Goal: Information Seeking & Learning: Learn about a topic

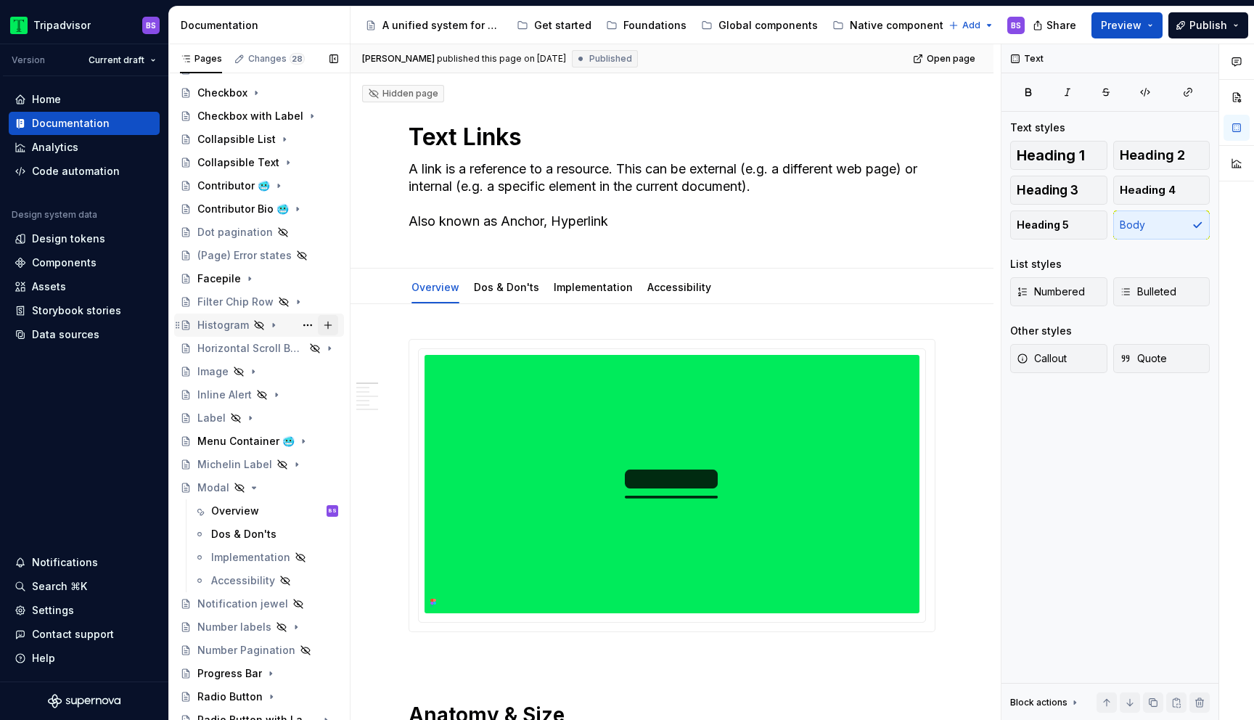
scroll to position [315, 0]
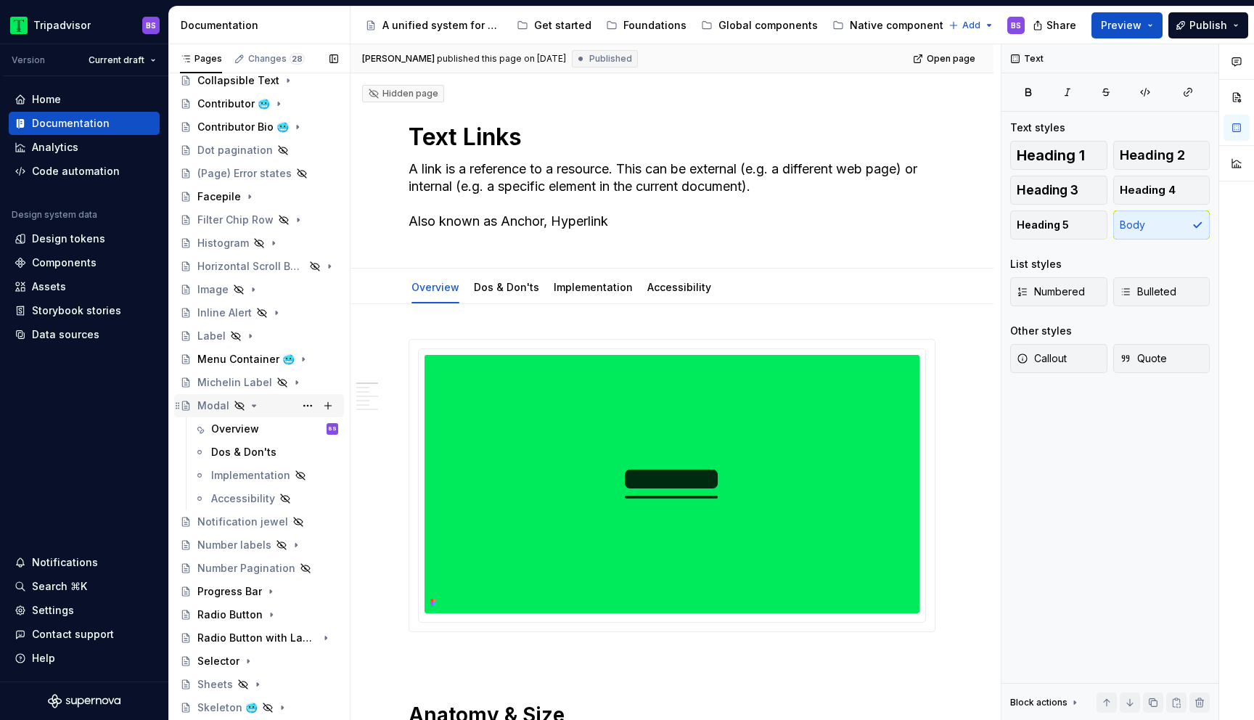
click at [250, 406] on icon "Page tree" at bounding box center [254, 406] width 12 height 12
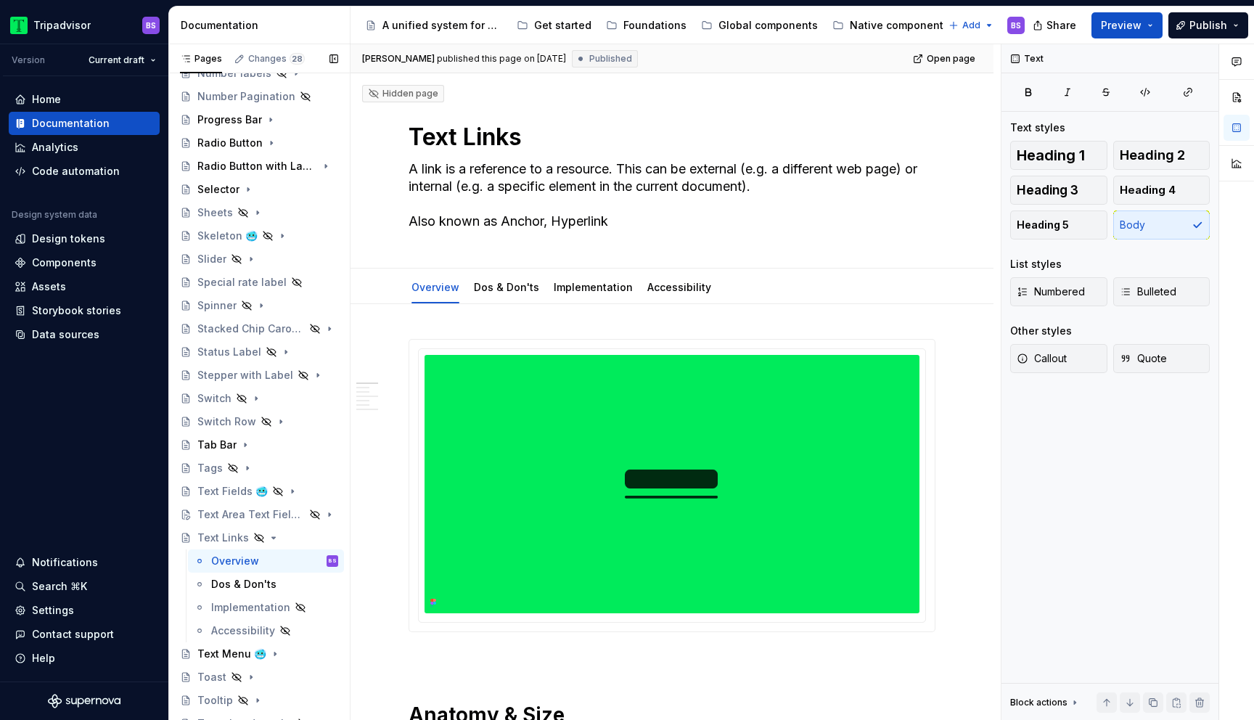
scroll to position [752, 0]
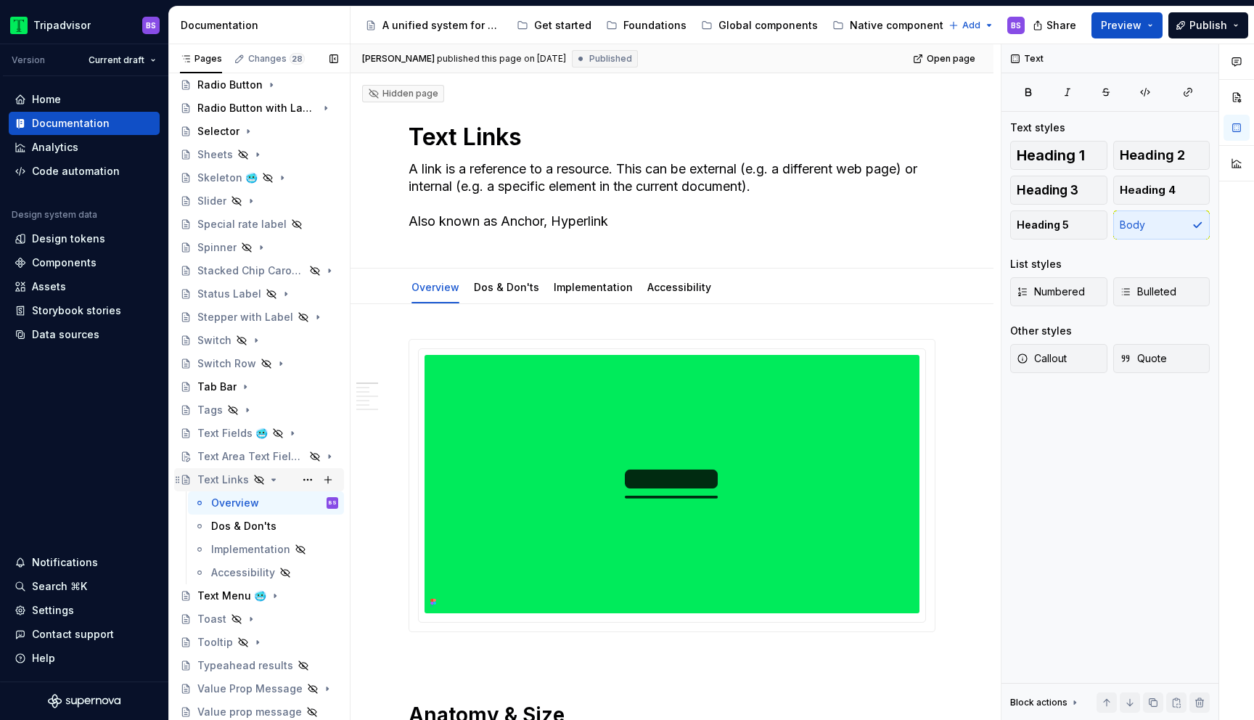
click at [272, 480] on icon "Page tree" at bounding box center [274, 479] width 4 height 1
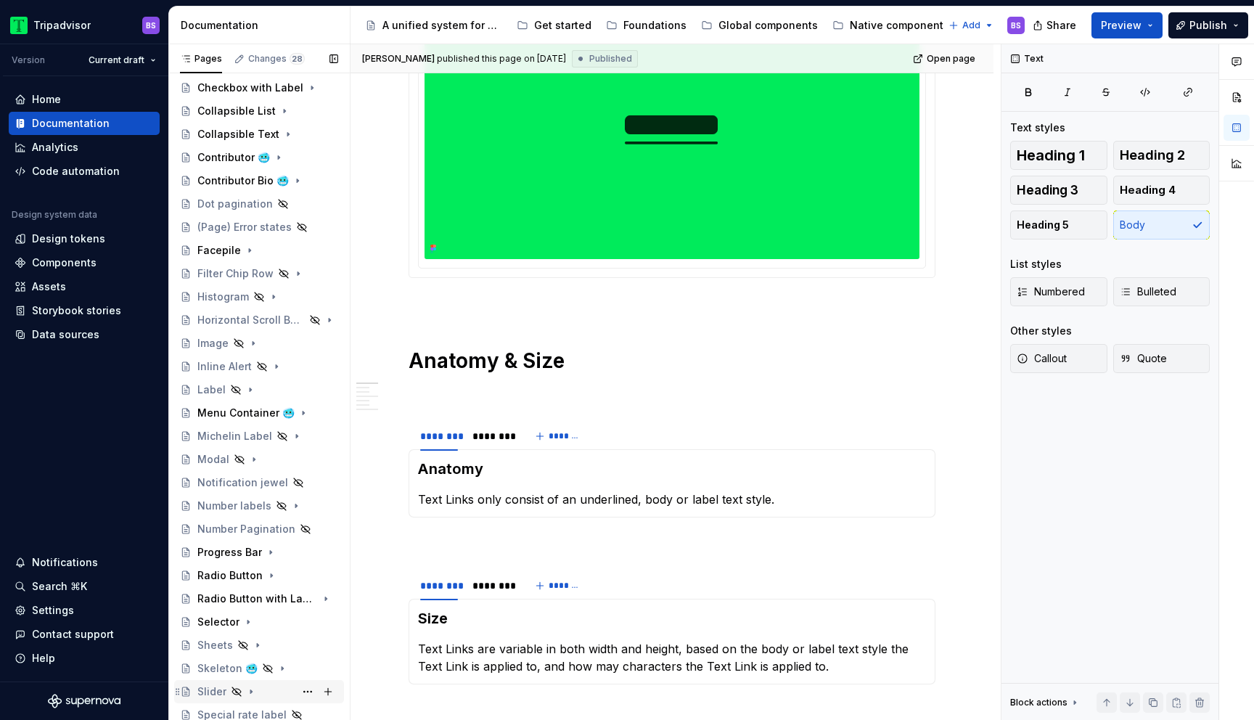
scroll to position [0, 0]
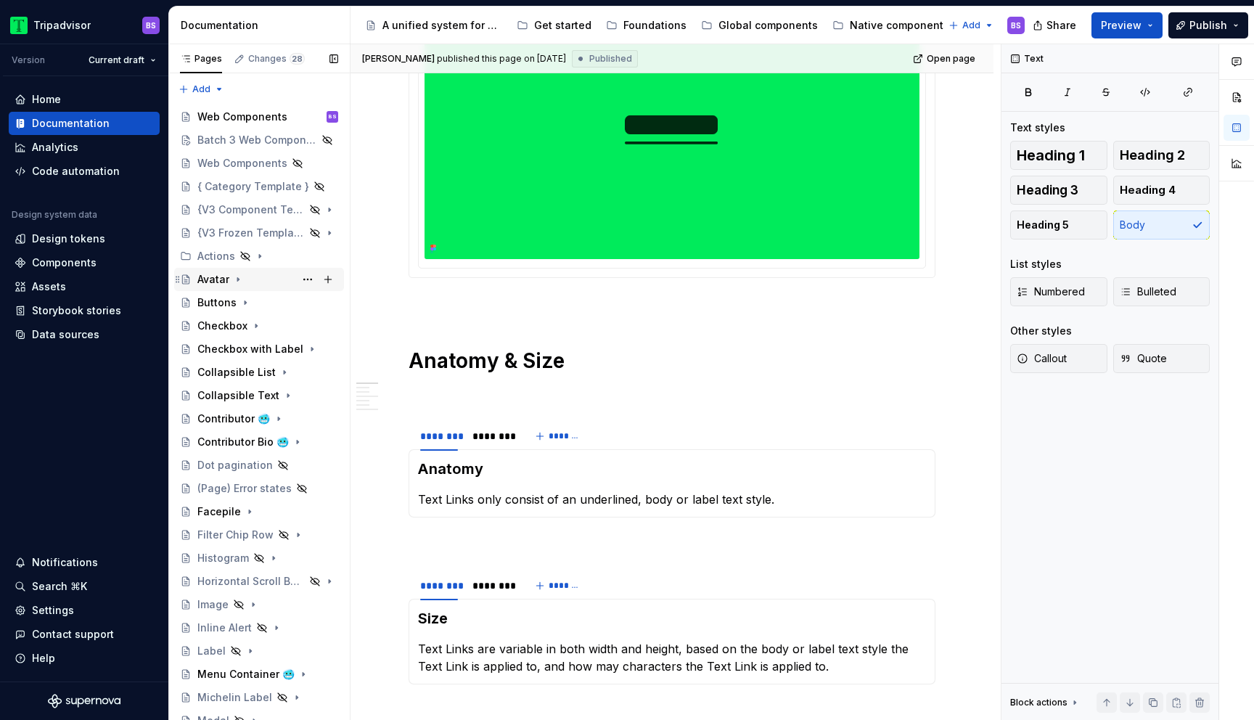
click at [266, 276] on div "Avatar" at bounding box center [267, 279] width 141 height 20
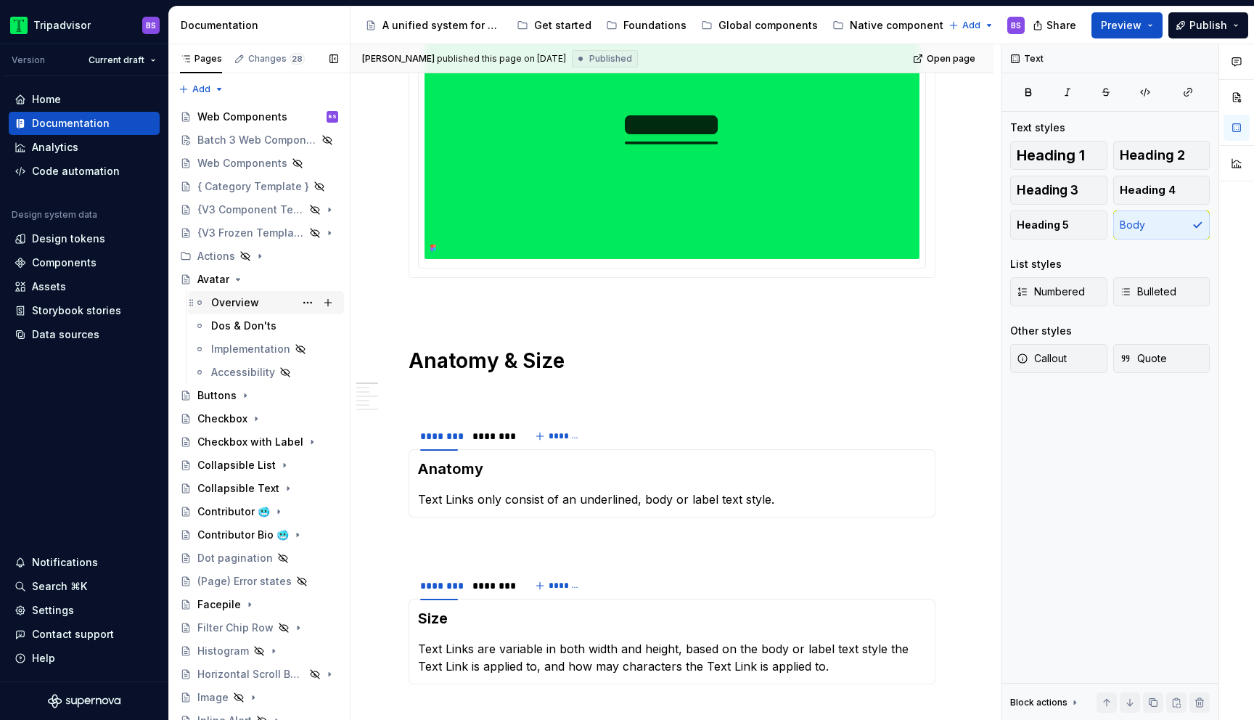
click at [269, 301] on div "Overview" at bounding box center [274, 303] width 127 height 20
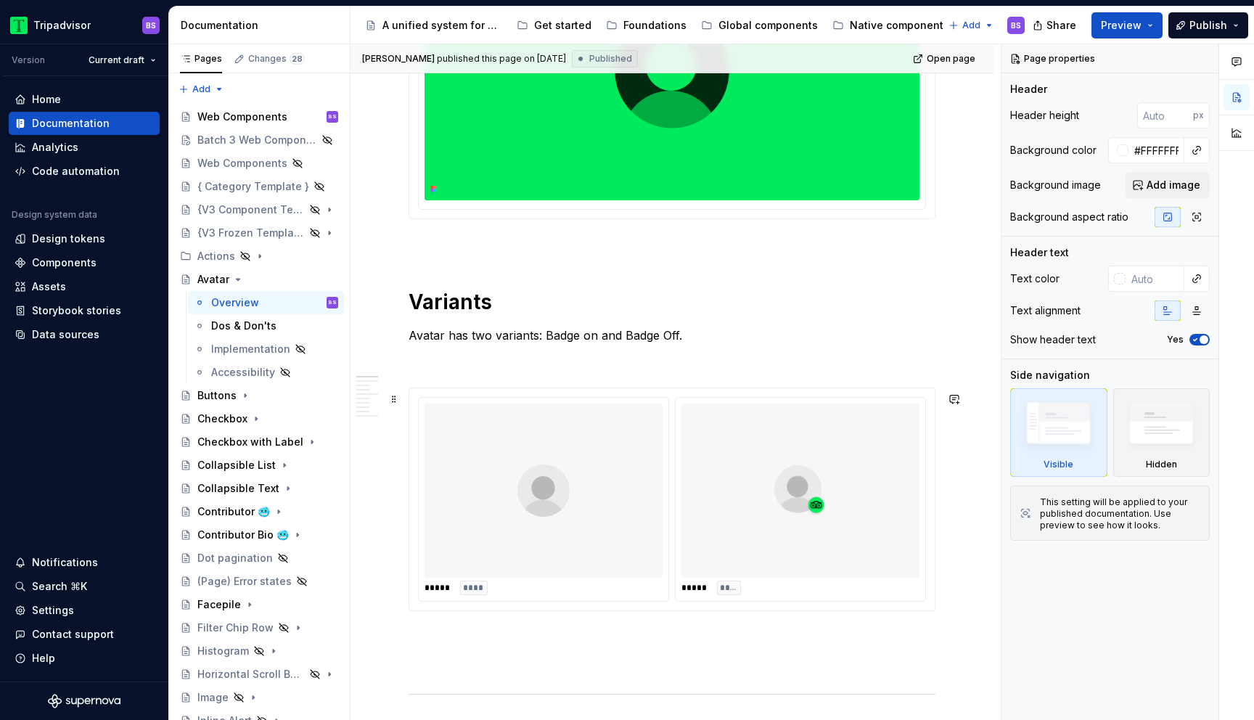
scroll to position [372, 0]
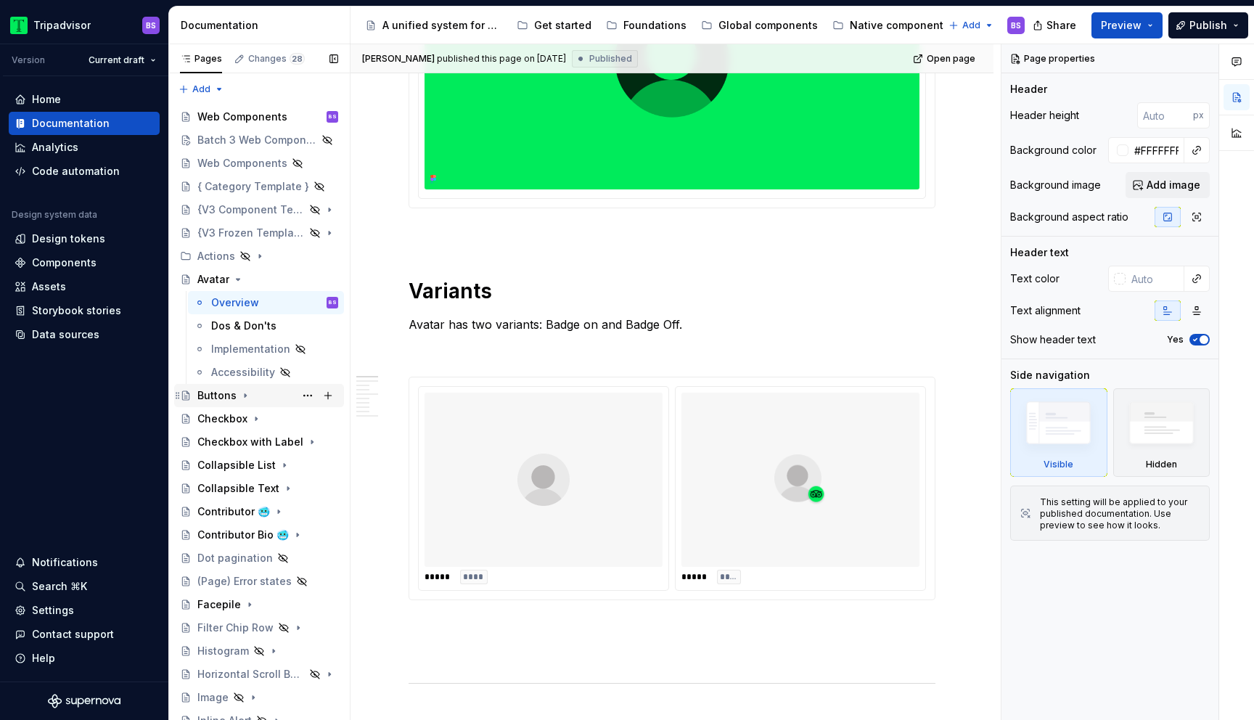
click at [245, 396] on icon "Page tree" at bounding box center [245, 396] width 1 height 4
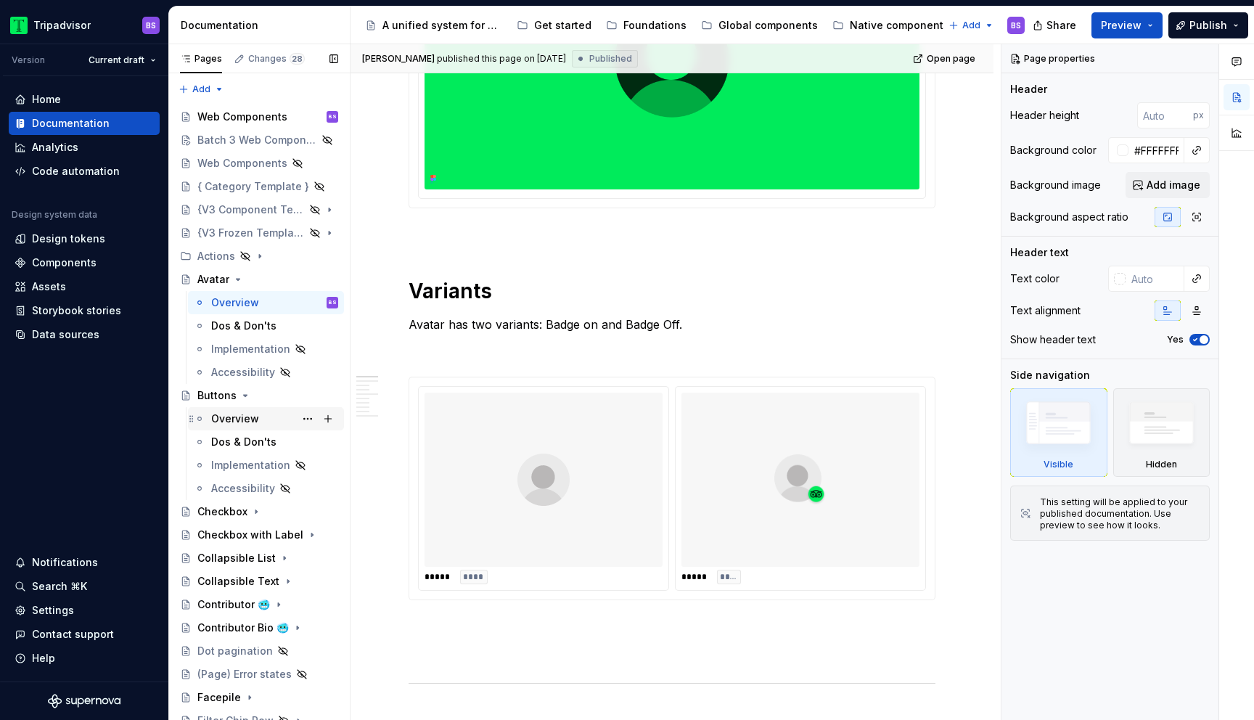
click at [253, 425] on div "Overview" at bounding box center [235, 419] width 48 height 15
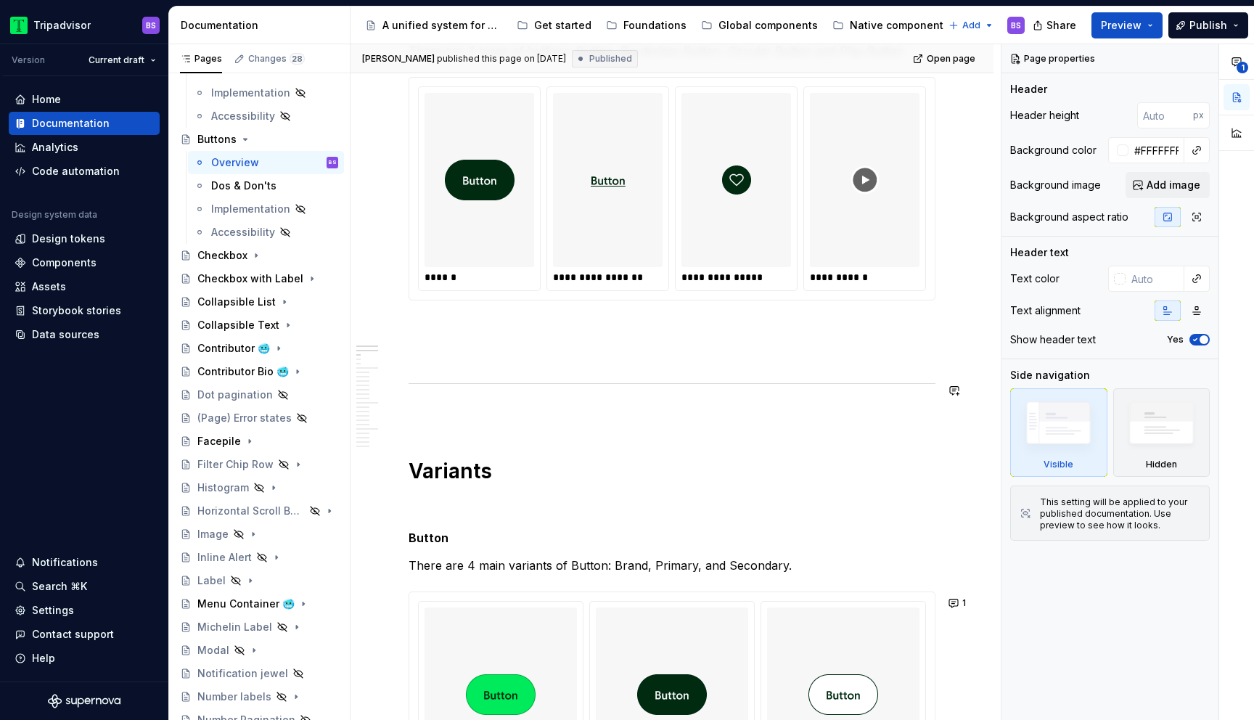
scroll to position [753, 0]
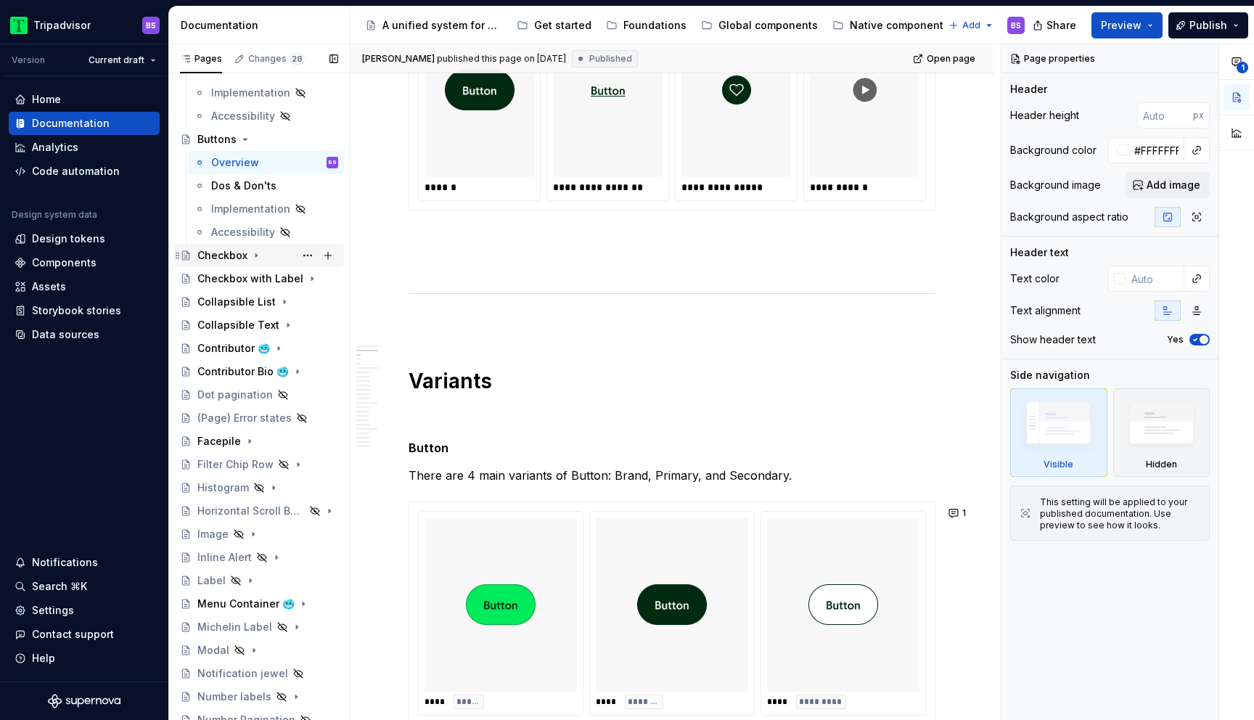
click at [255, 253] on icon "Page tree" at bounding box center [256, 256] width 12 height 12
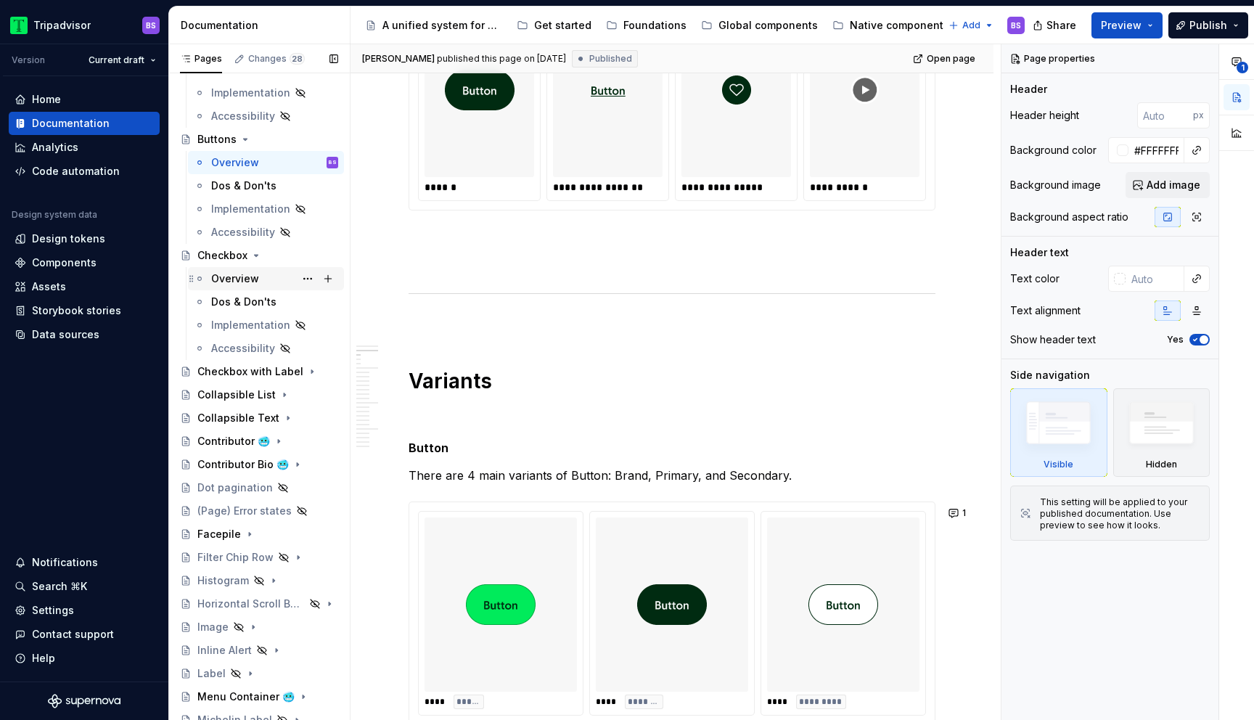
click at [245, 277] on div "Overview" at bounding box center [235, 278] width 48 height 15
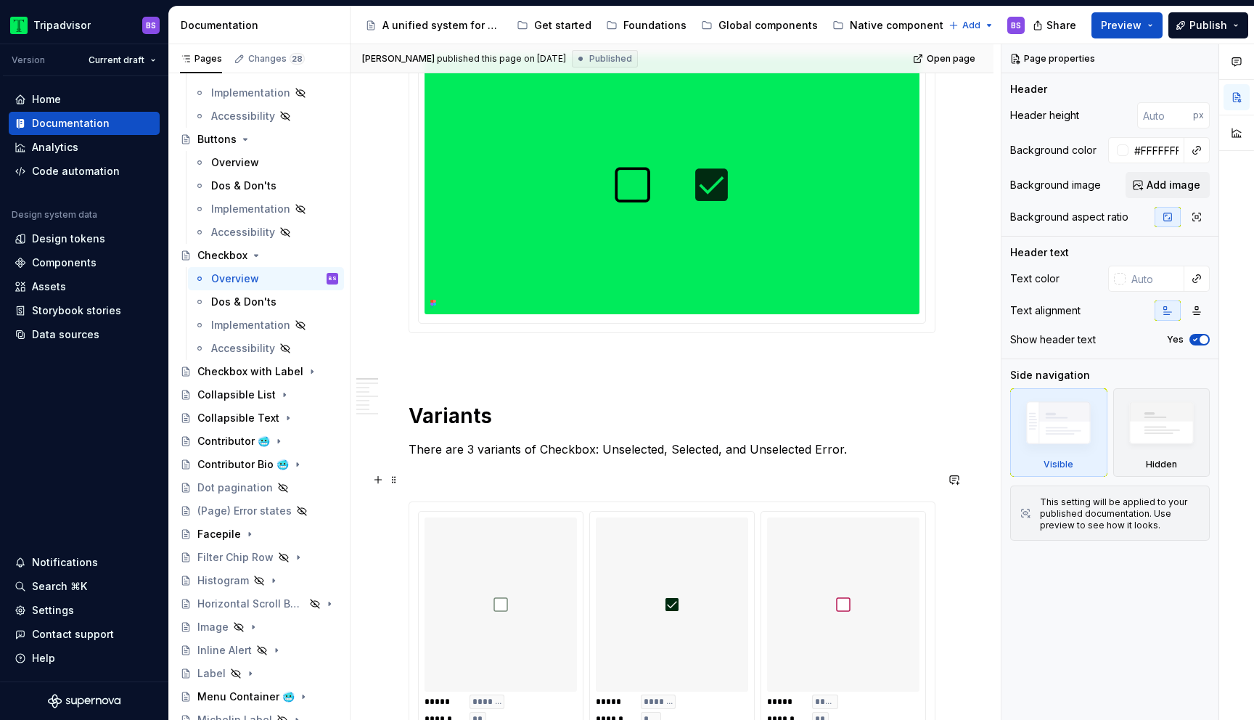
scroll to position [430, 0]
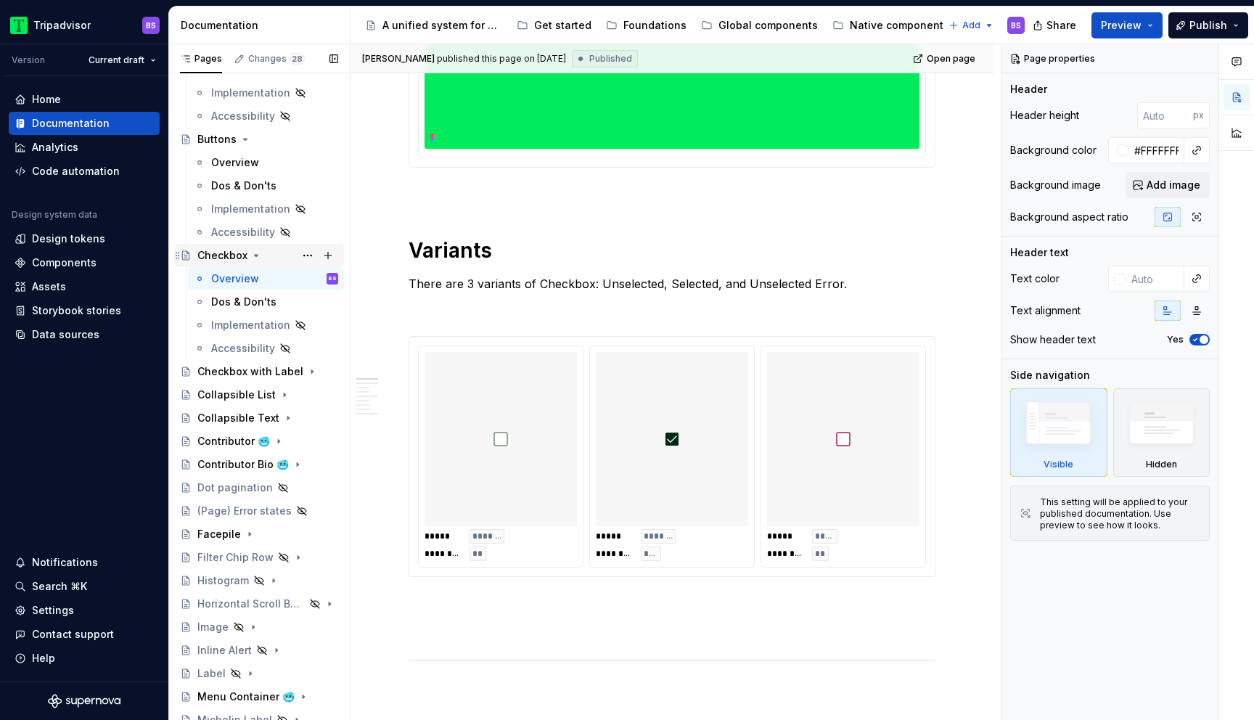
click at [255, 256] on icon "Page tree" at bounding box center [257, 255] width 4 height 1
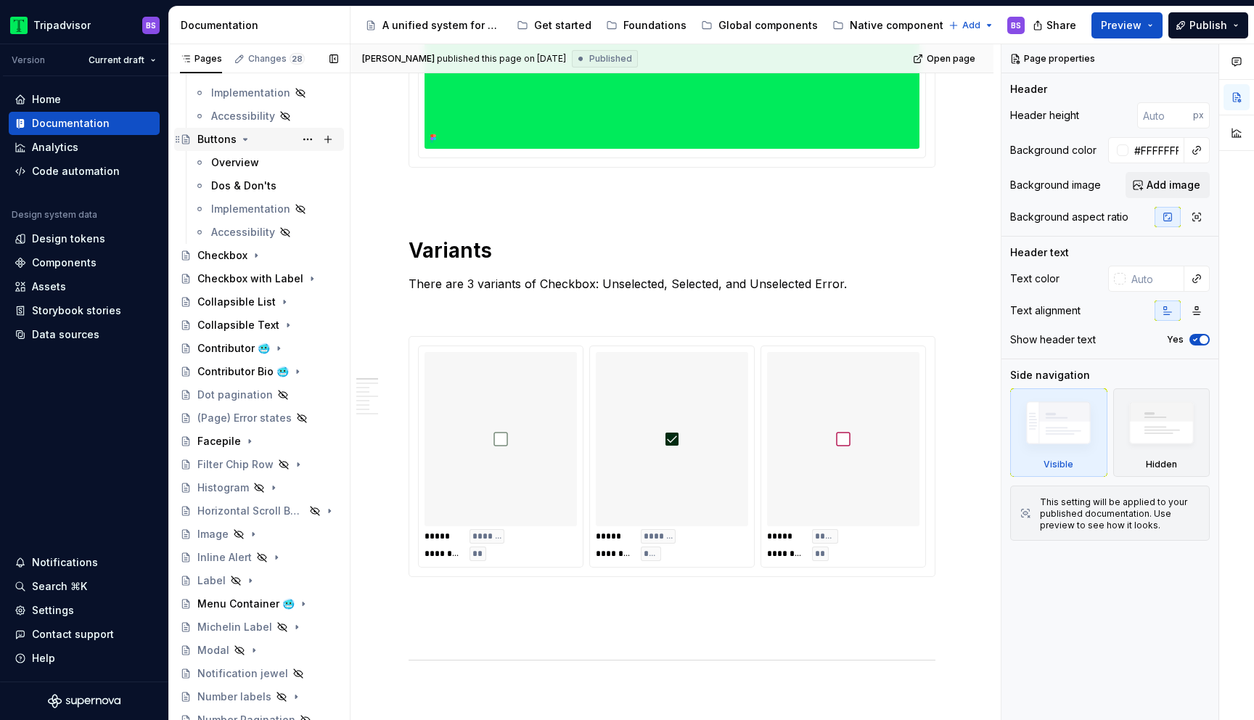
click at [246, 141] on icon "Page tree" at bounding box center [246, 140] width 12 height 12
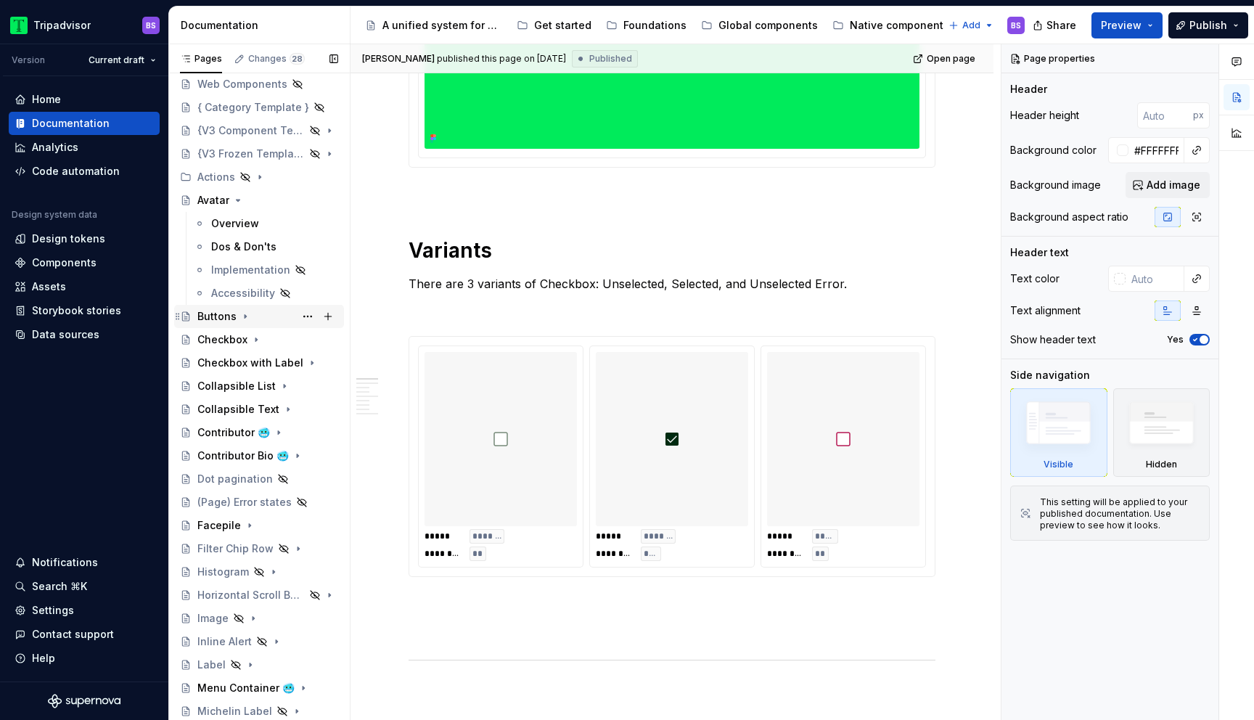
scroll to position [74, 0]
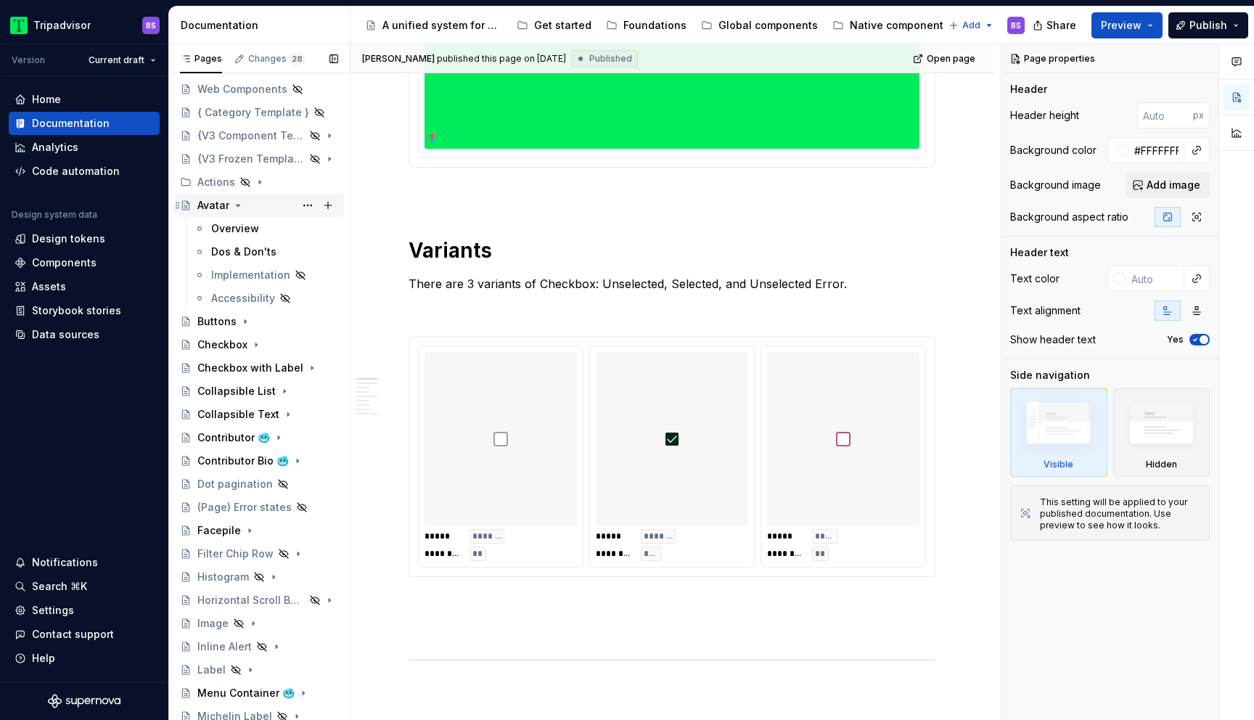
click at [241, 203] on icon "Page tree" at bounding box center [238, 206] width 12 height 12
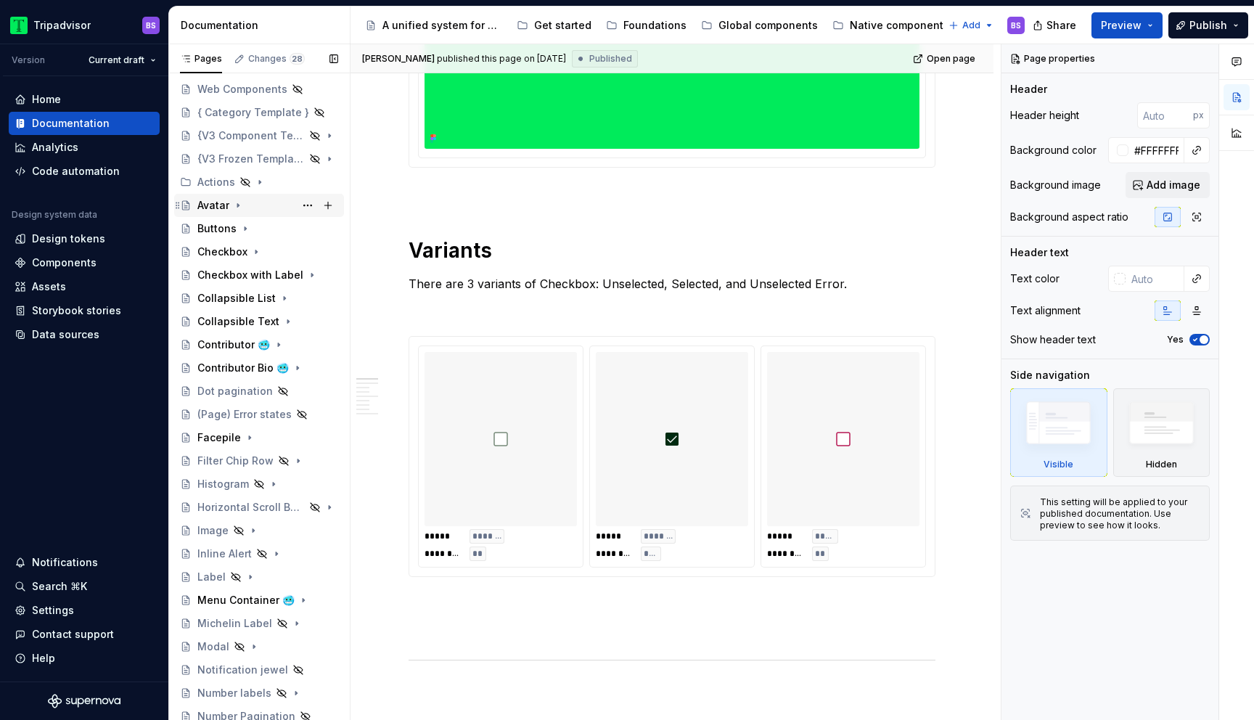
click at [239, 205] on icon "Page tree" at bounding box center [238, 206] width 12 height 12
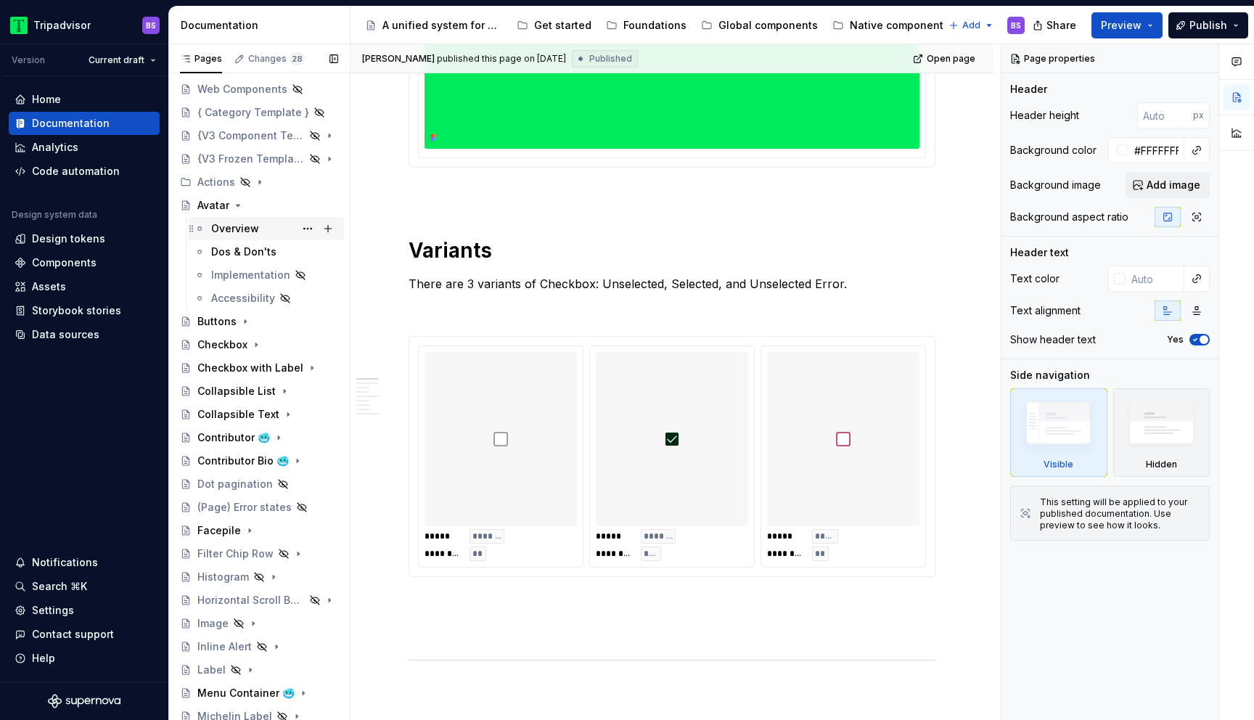
click at [256, 227] on div "Overview" at bounding box center [235, 228] width 48 height 15
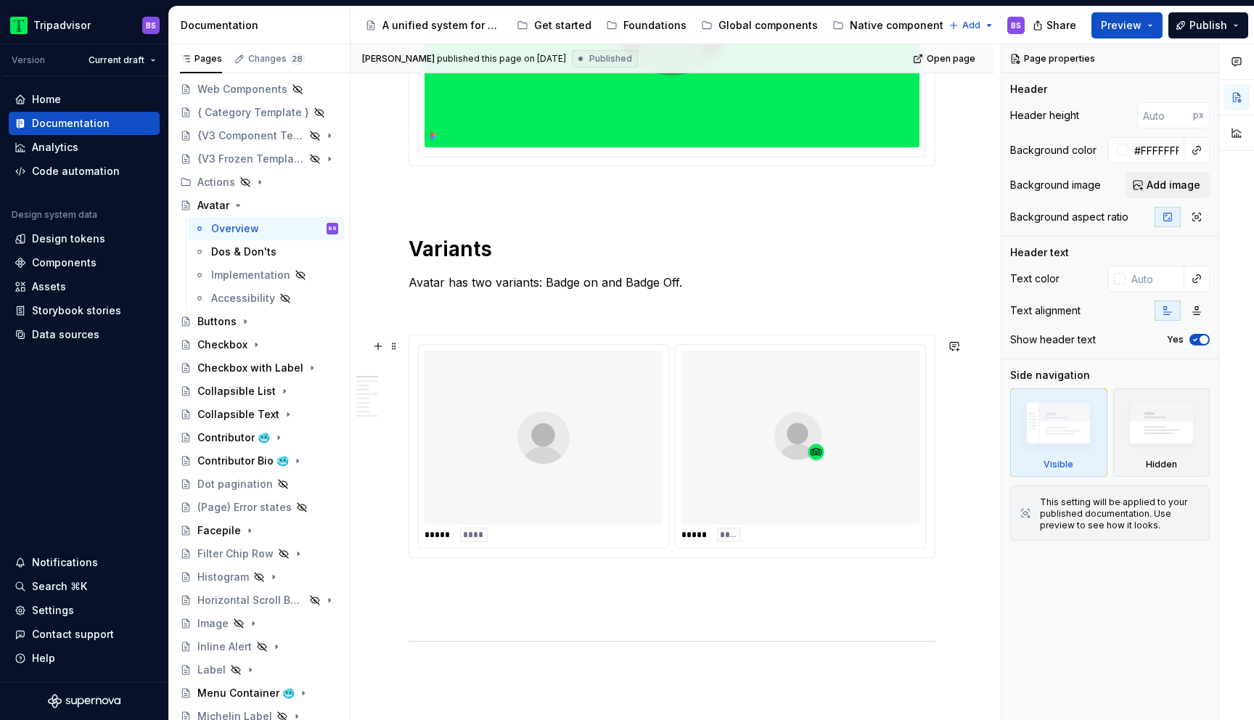
scroll to position [415, 0]
type textarea "*"
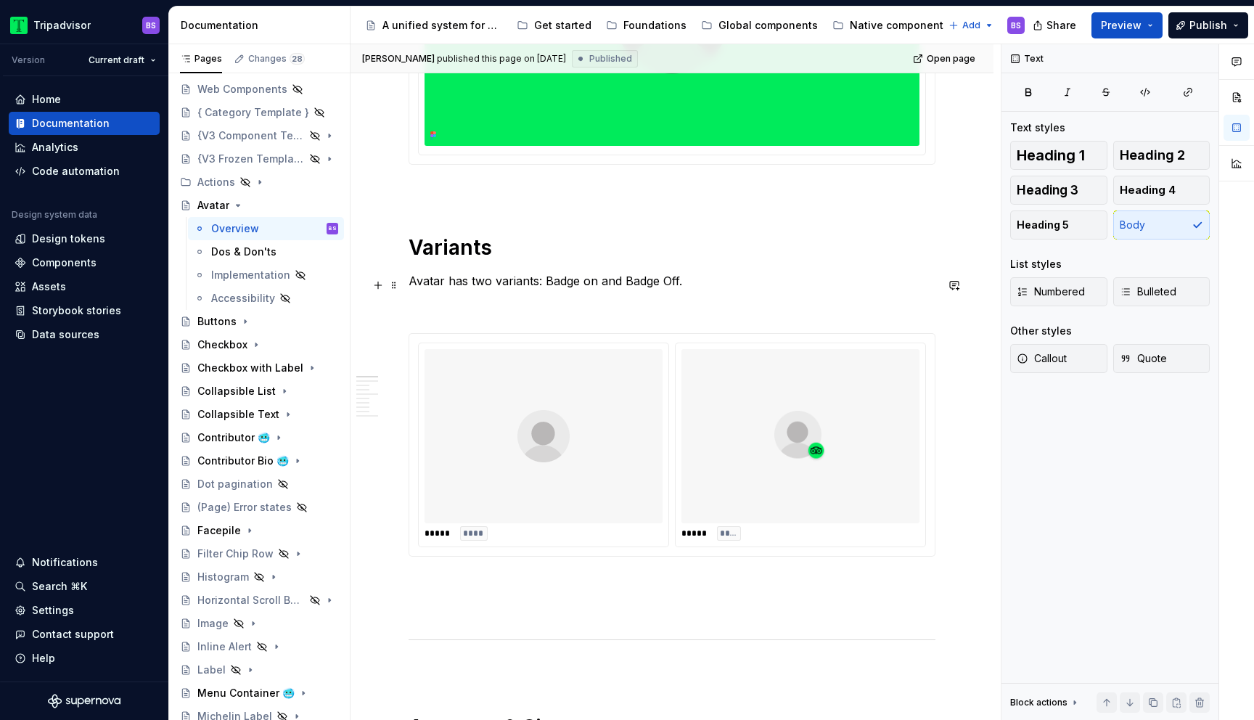
click at [483, 287] on p "Avatar has two variants: Badge on and Badge Off." at bounding box center [672, 280] width 527 height 17
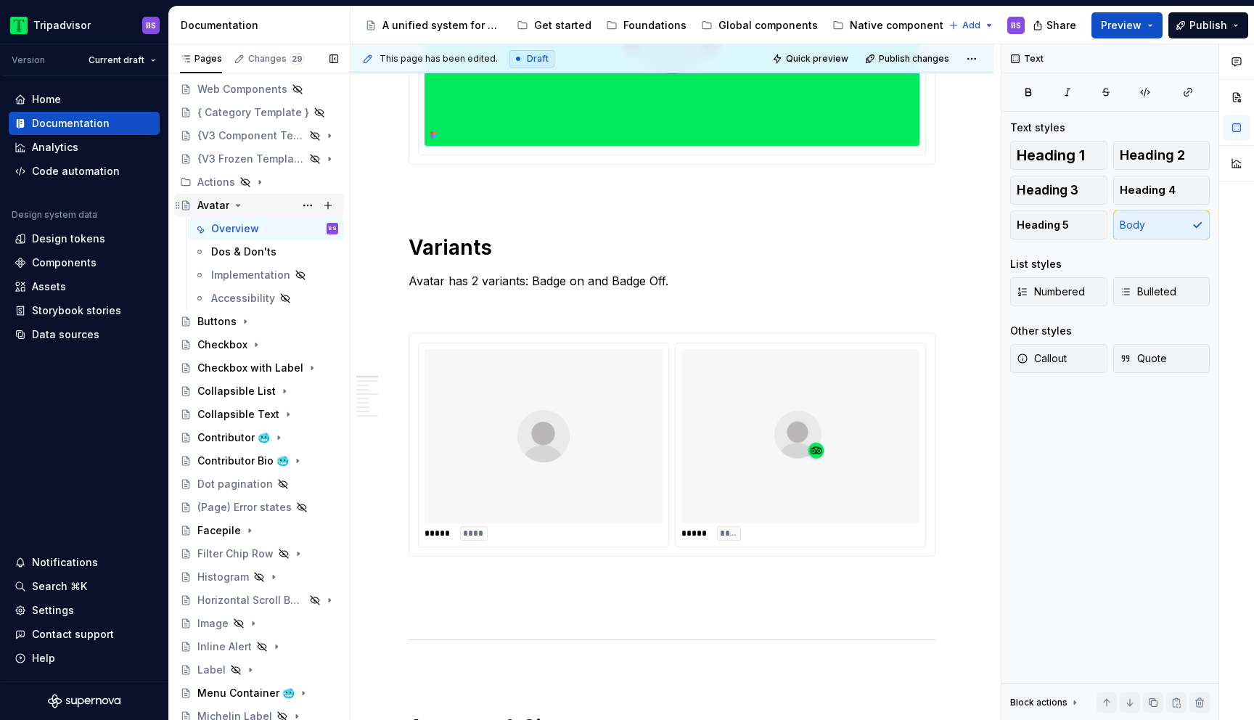
click at [240, 206] on icon "Page tree" at bounding box center [238, 206] width 12 height 12
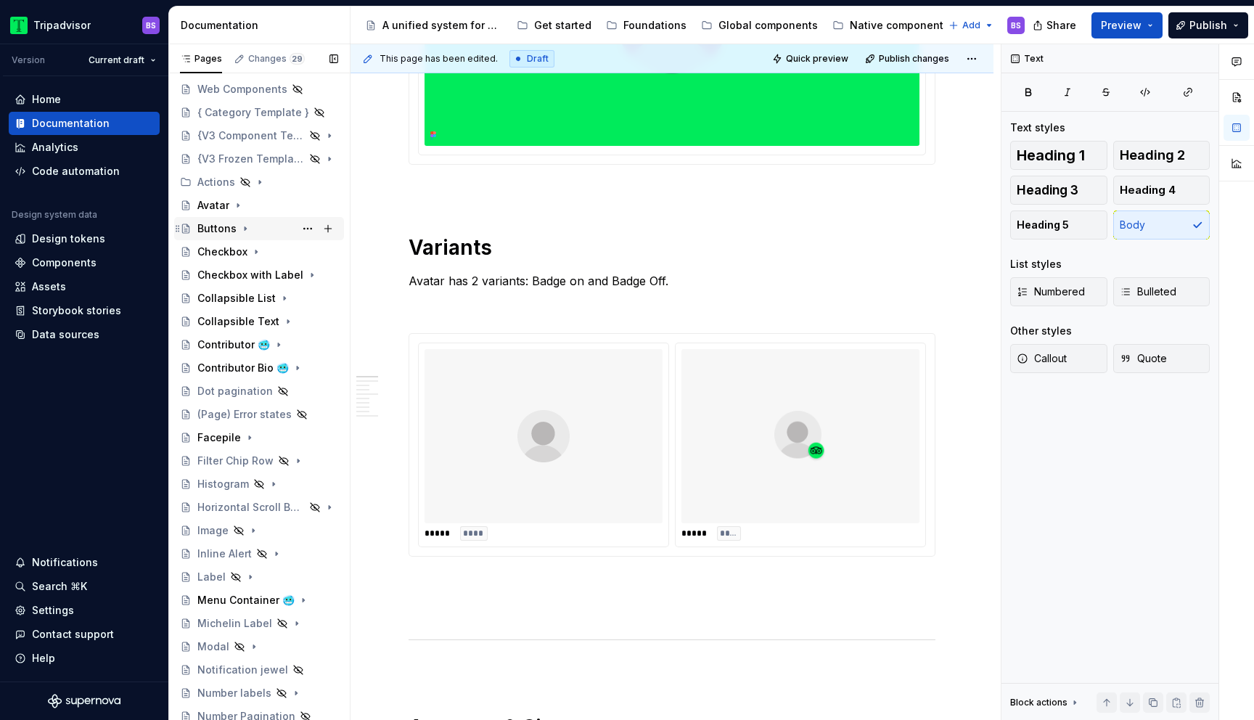
click at [246, 226] on icon "Page tree" at bounding box center [246, 229] width 12 height 12
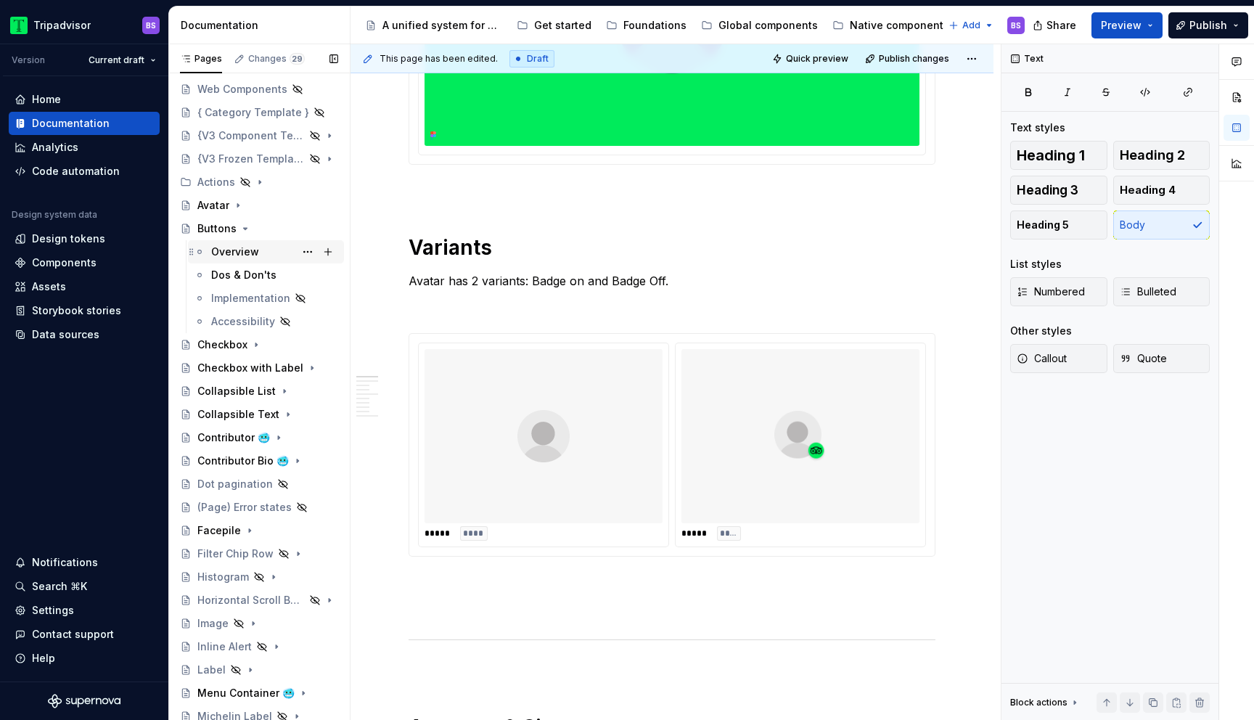
click at [250, 263] on div "Overview" at bounding box center [266, 251] width 156 height 23
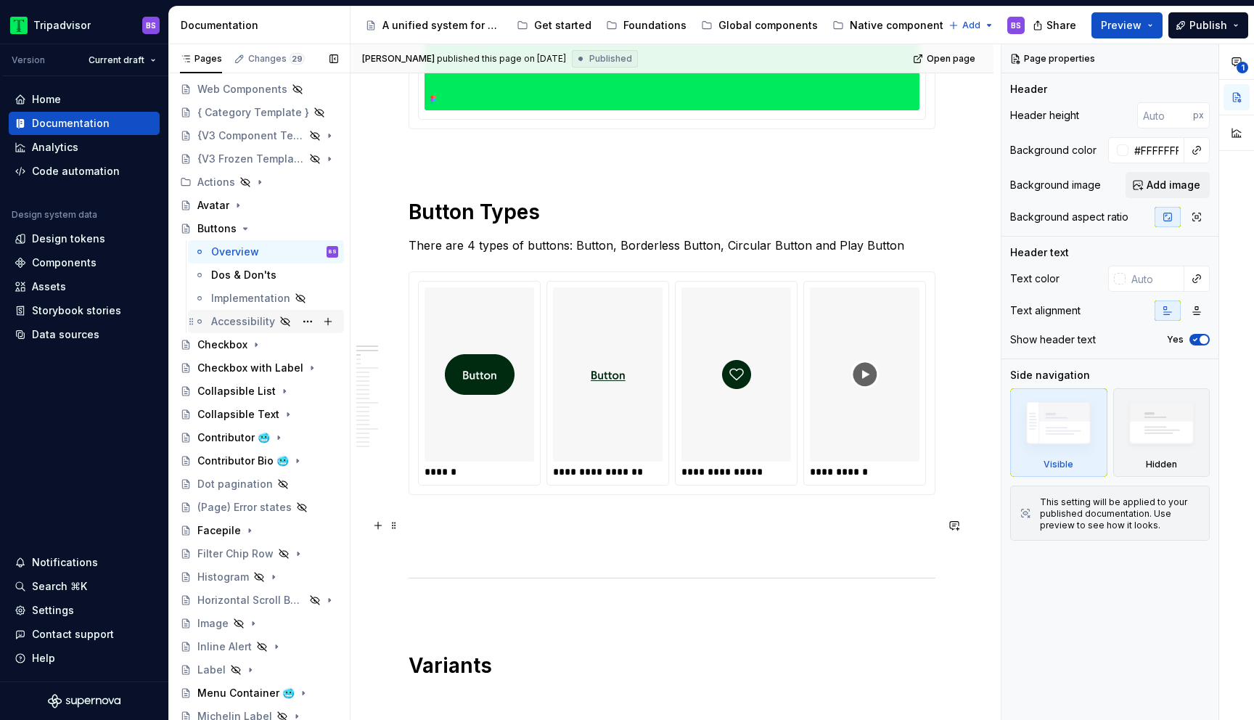
scroll to position [598, 0]
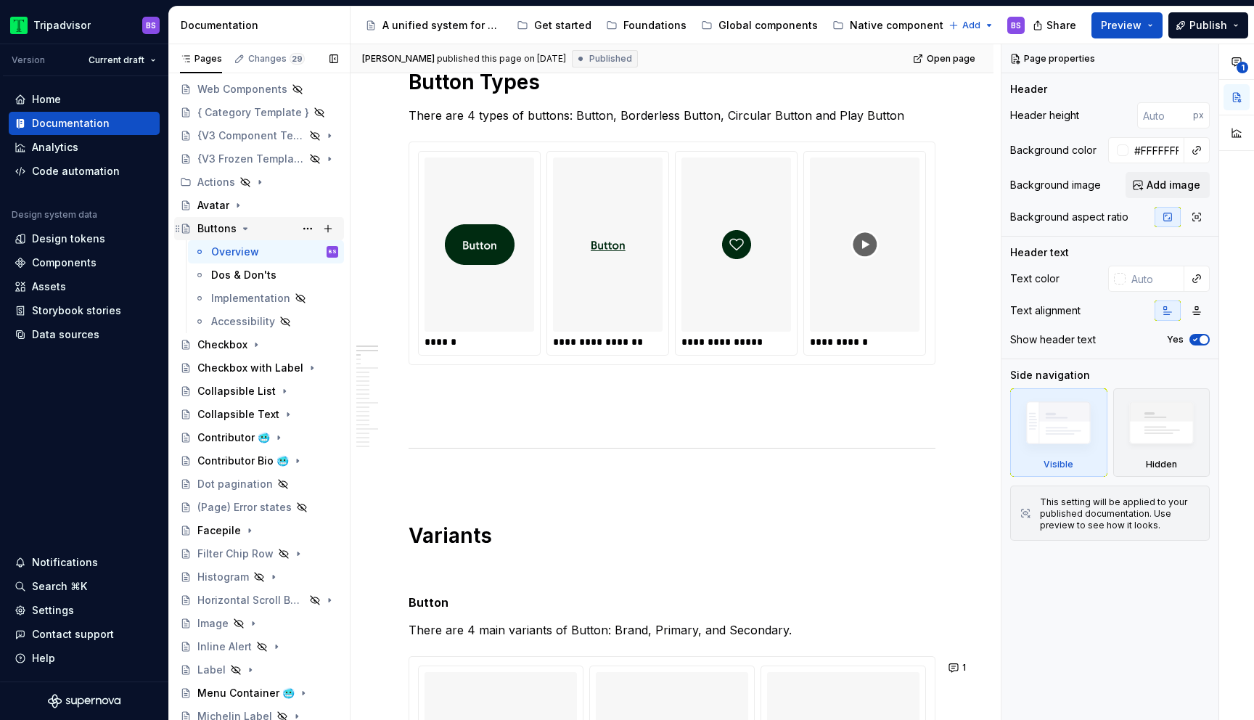
click at [245, 228] on icon "Page tree" at bounding box center [246, 229] width 12 height 12
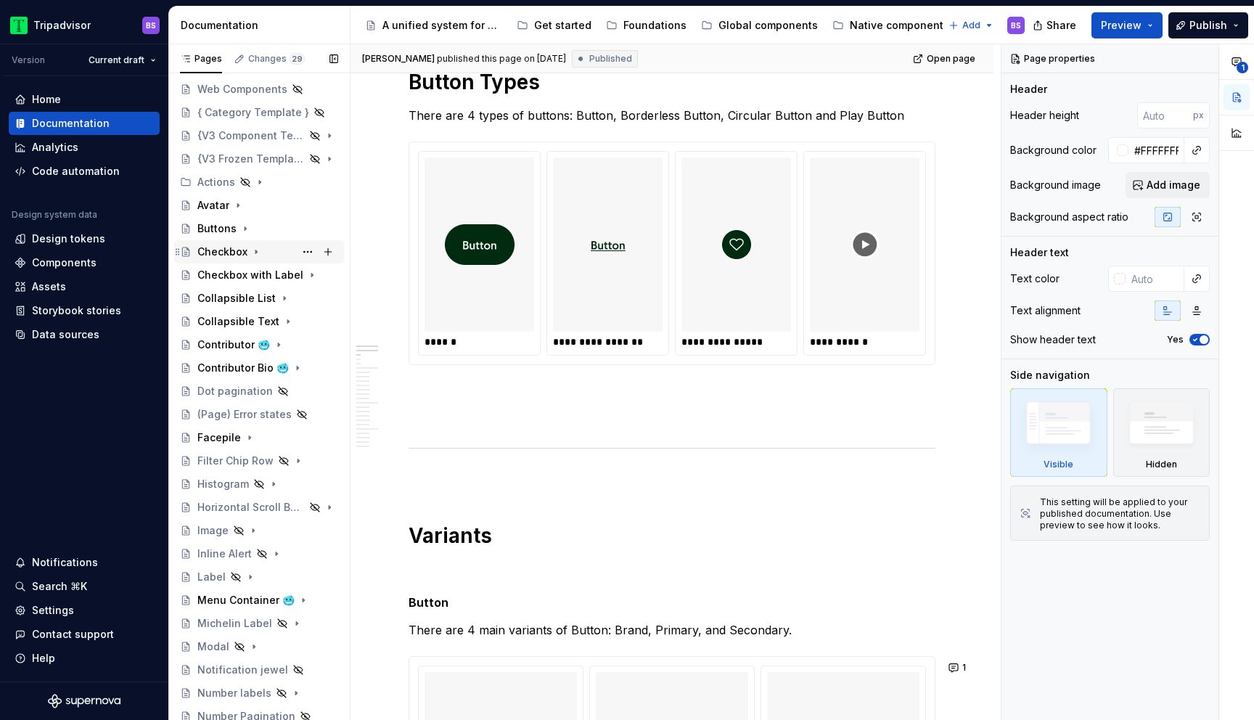
click at [258, 254] on icon "Page tree" at bounding box center [256, 252] width 12 height 12
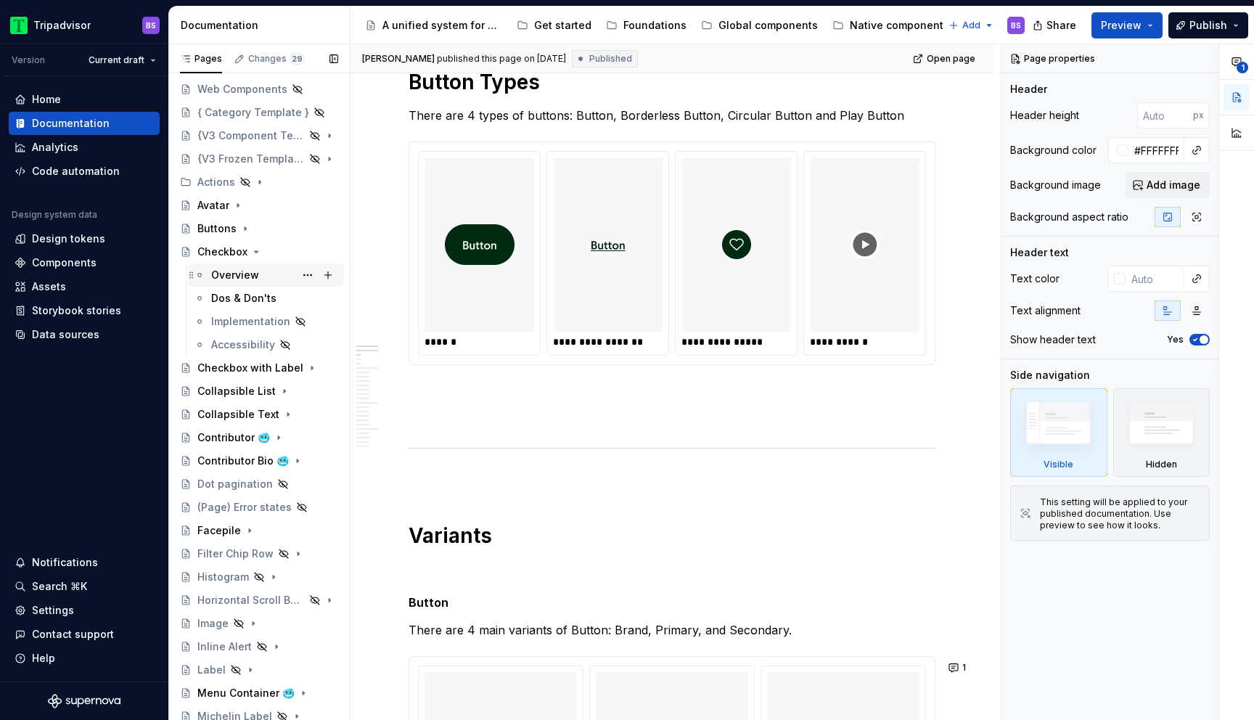
click at [282, 275] on div "Overview" at bounding box center [274, 275] width 127 height 20
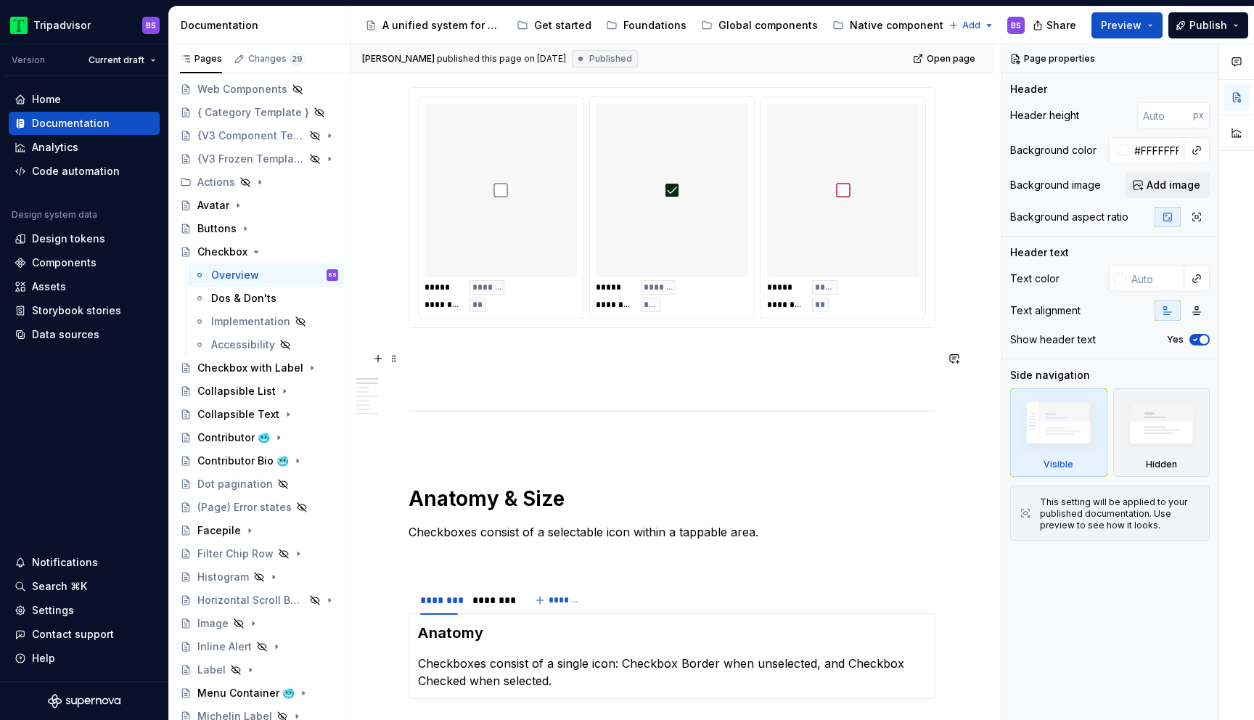
scroll to position [742, 0]
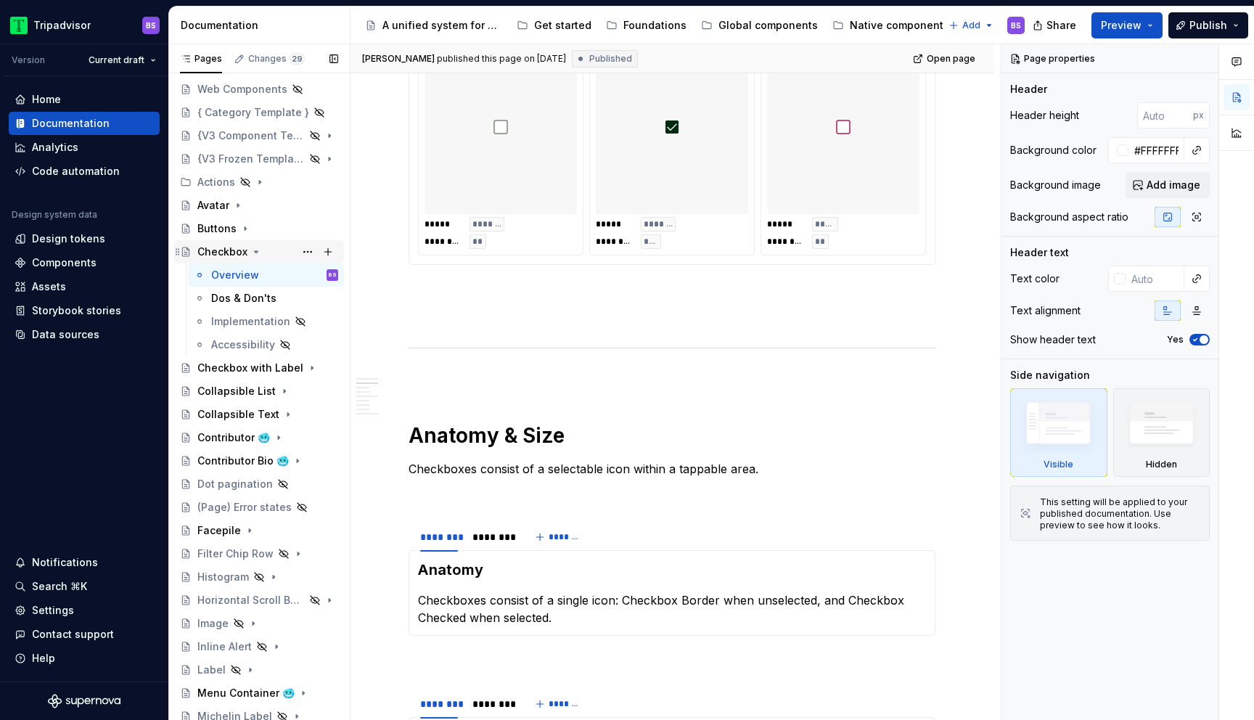
click at [256, 250] on icon "Page tree" at bounding box center [256, 252] width 12 height 12
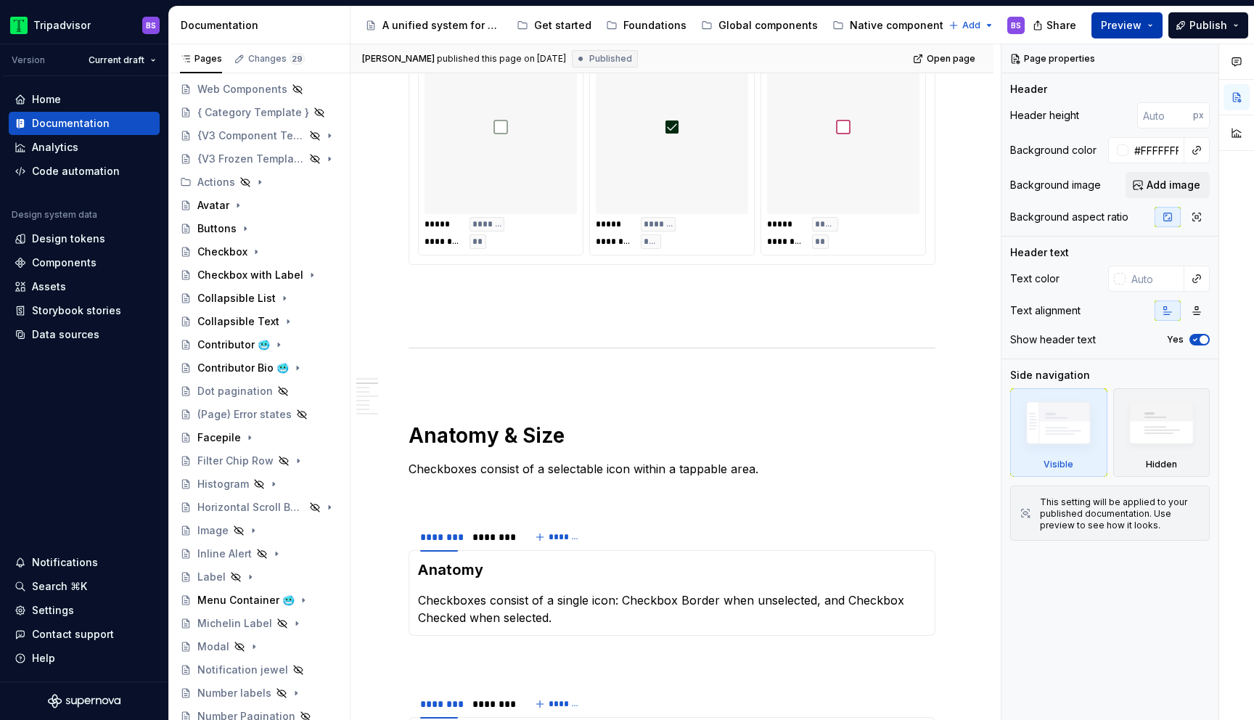
click at [1156, 25] on button "Preview" at bounding box center [1127, 25] width 71 height 26
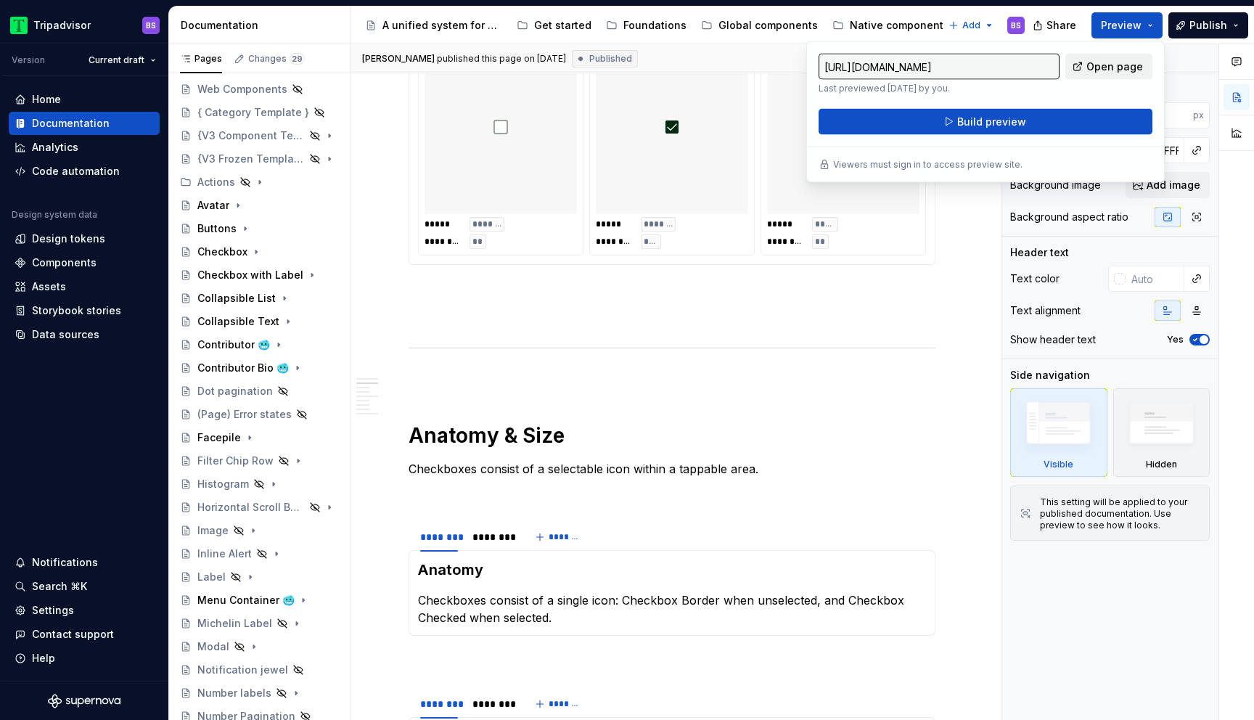
click at [1125, 63] on span "Open page" at bounding box center [1115, 67] width 57 height 15
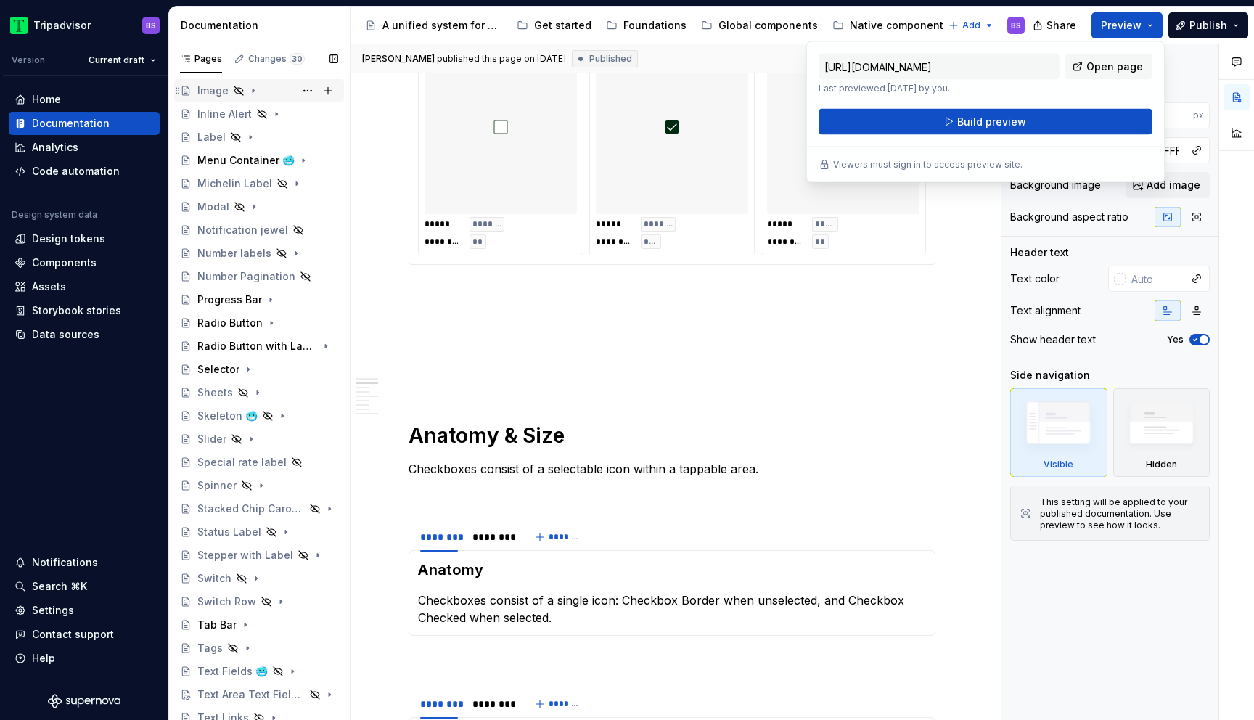
scroll to position [659, 0]
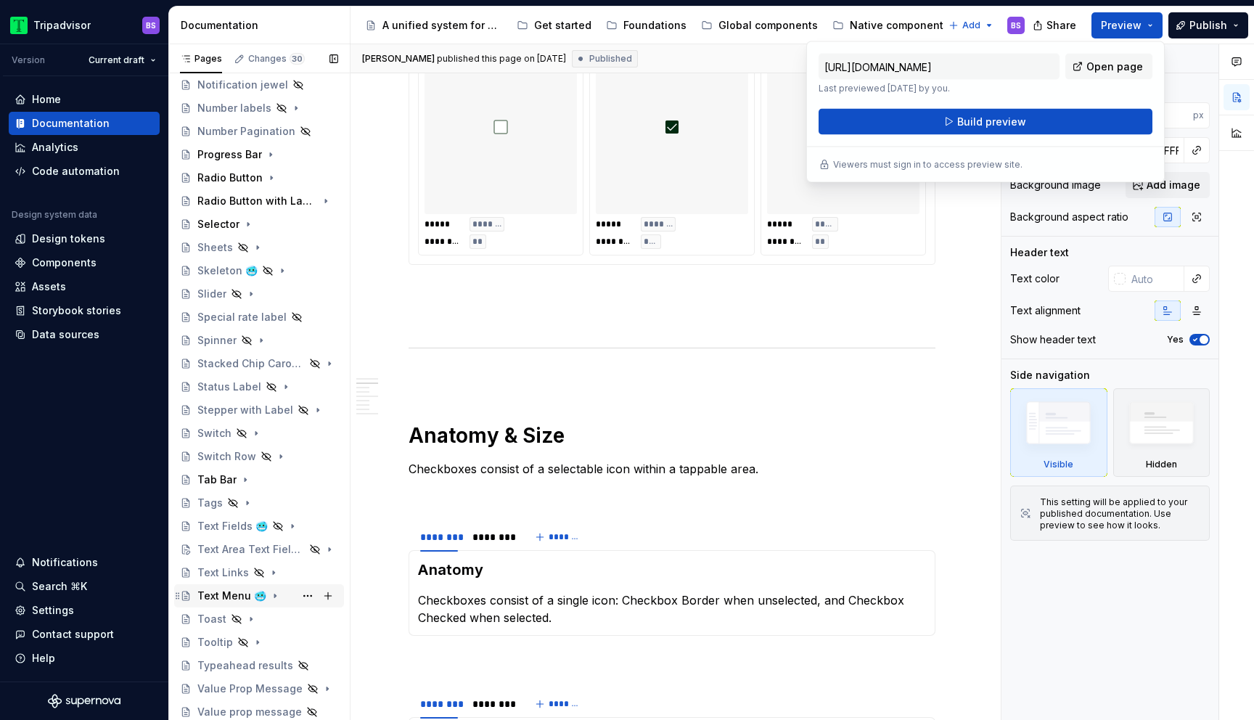
click at [271, 594] on icon "Page tree" at bounding box center [275, 596] width 12 height 12
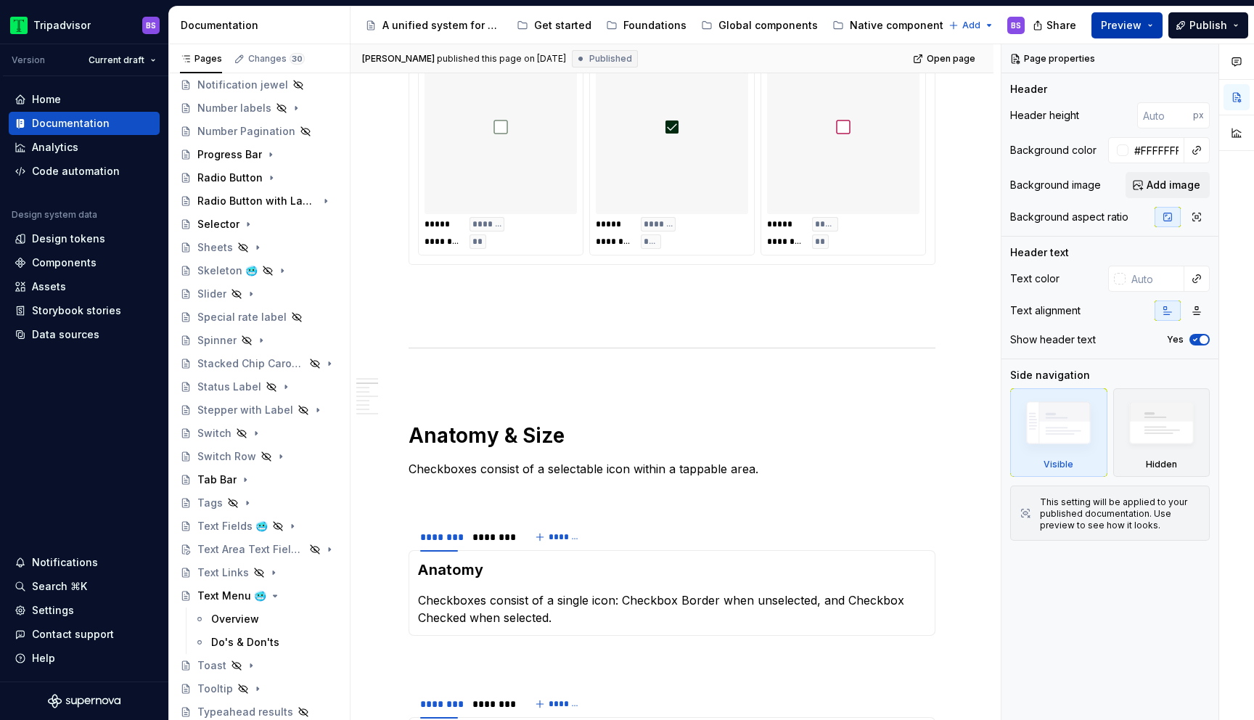
click at [1153, 27] on button "Preview" at bounding box center [1127, 25] width 71 height 26
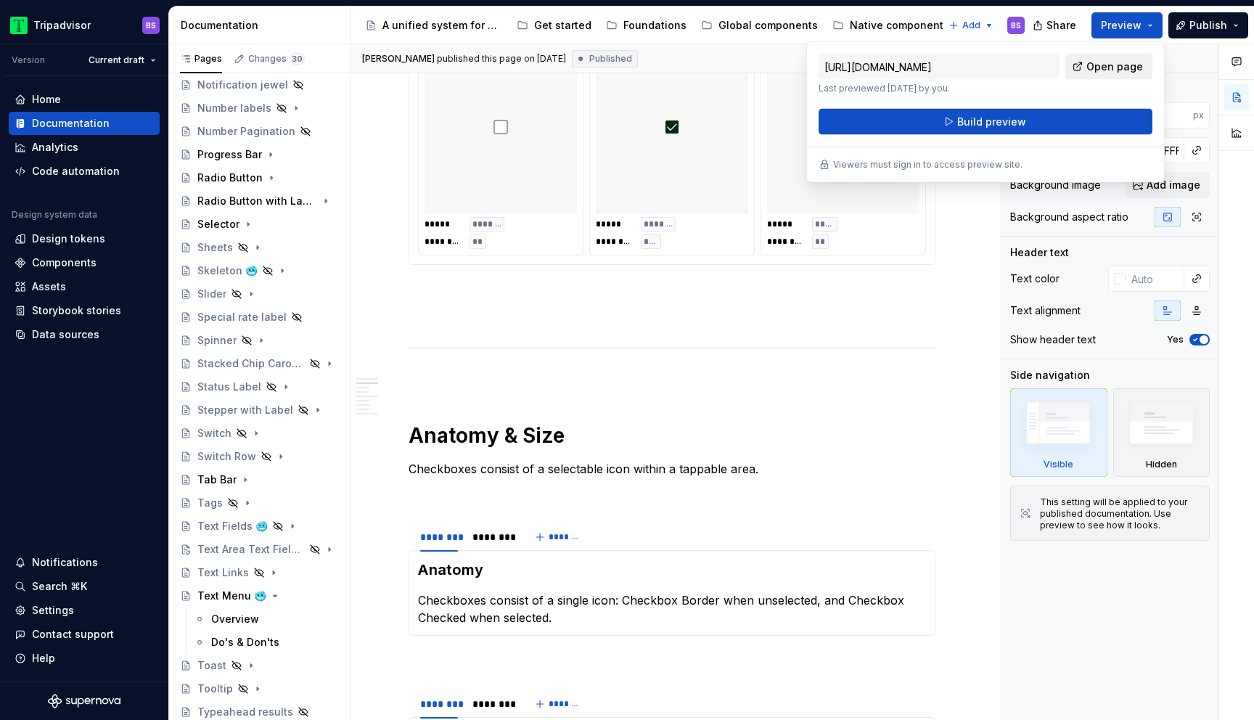
click at [1100, 60] on span "Open page" at bounding box center [1115, 67] width 57 height 15
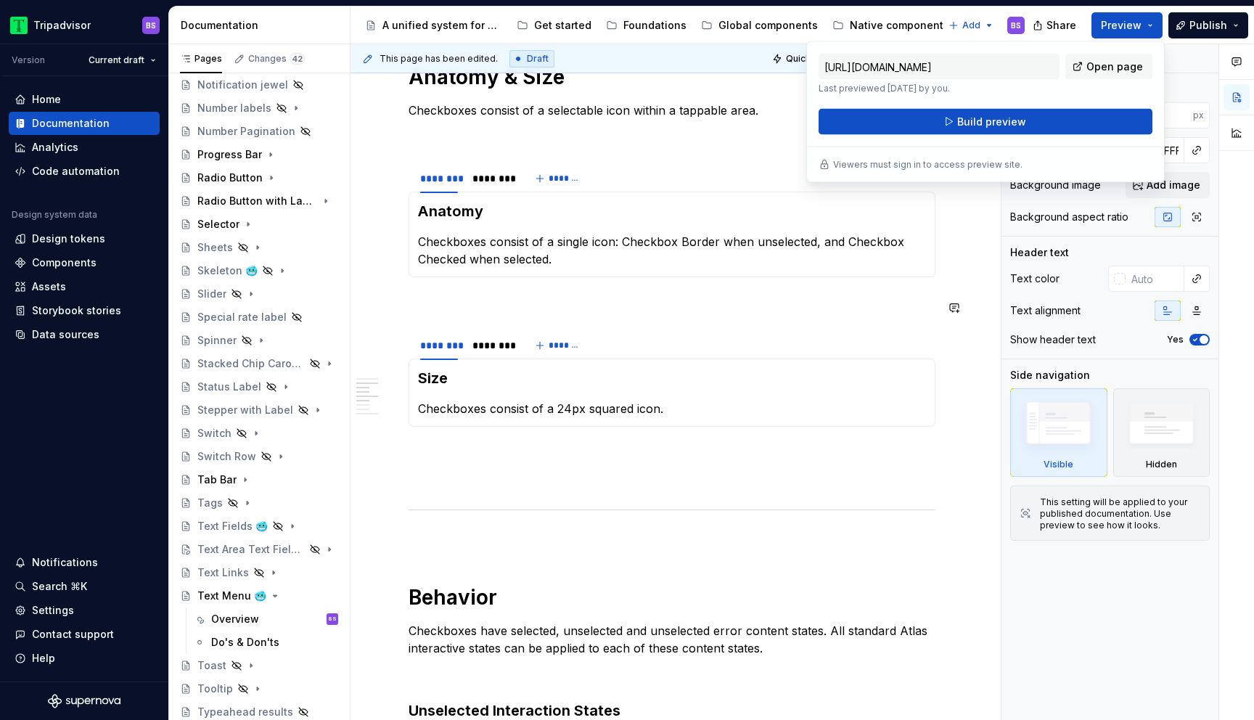
scroll to position [1106, 0]
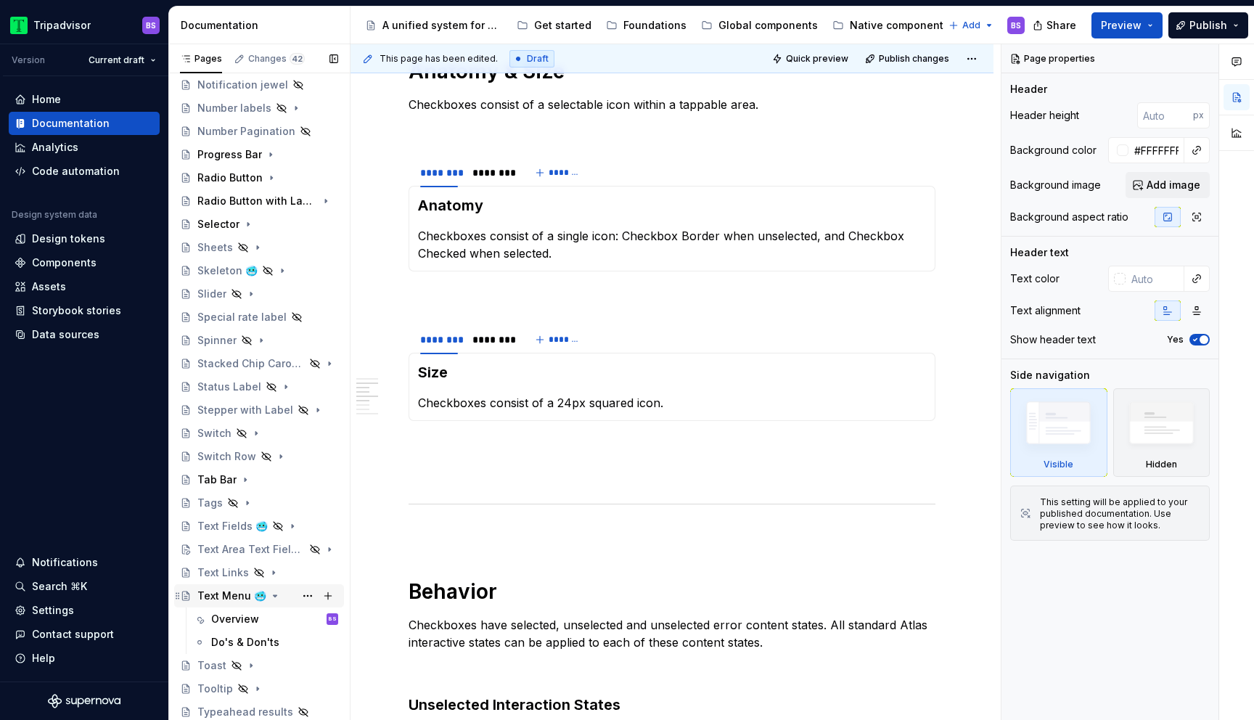
click at [274, 595] on icon "Page tree" at bounding box center [276, 595] width 4 height 1
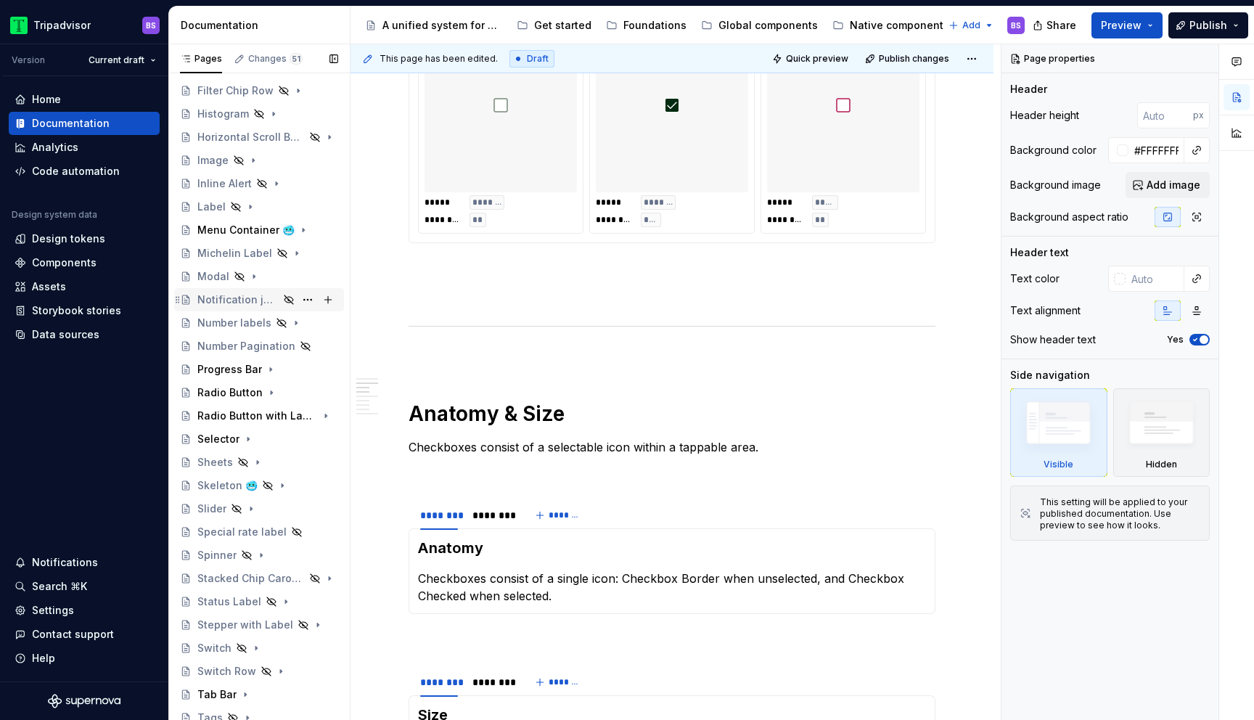
scroll to position [422, 0]
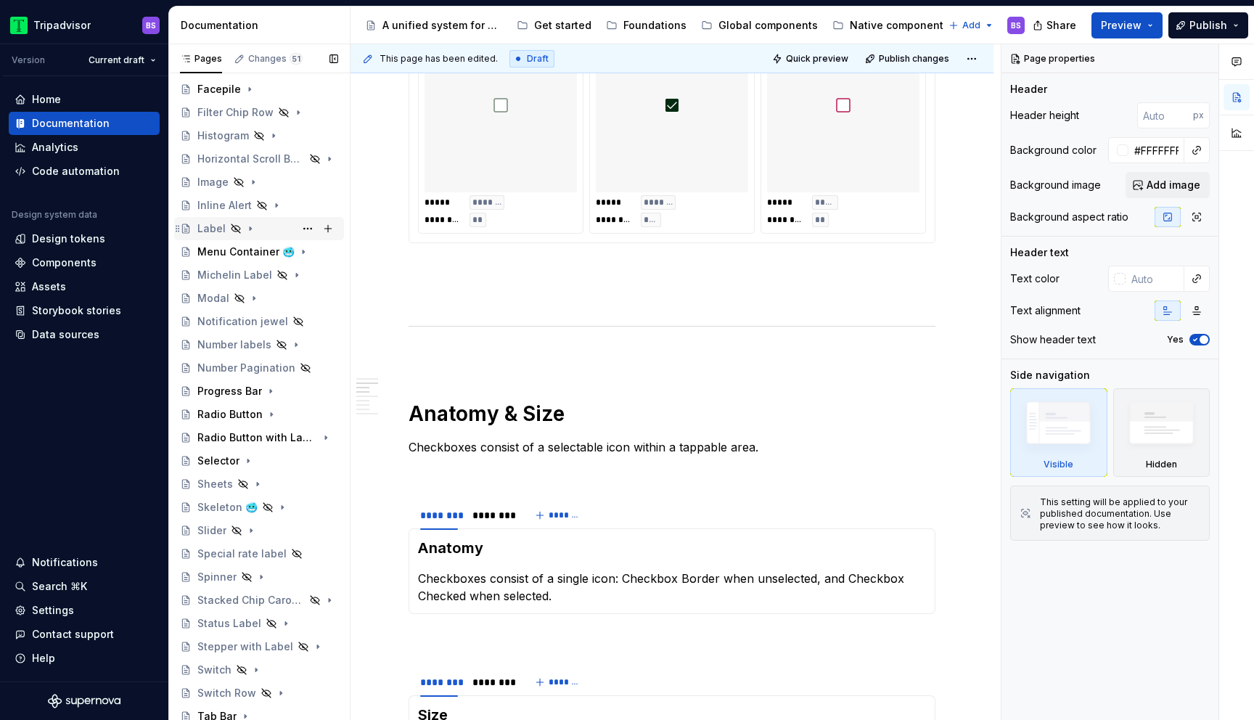
click at [249, 225] on icon "Page tree" at bounding box center [251, 229] width 12 height 12
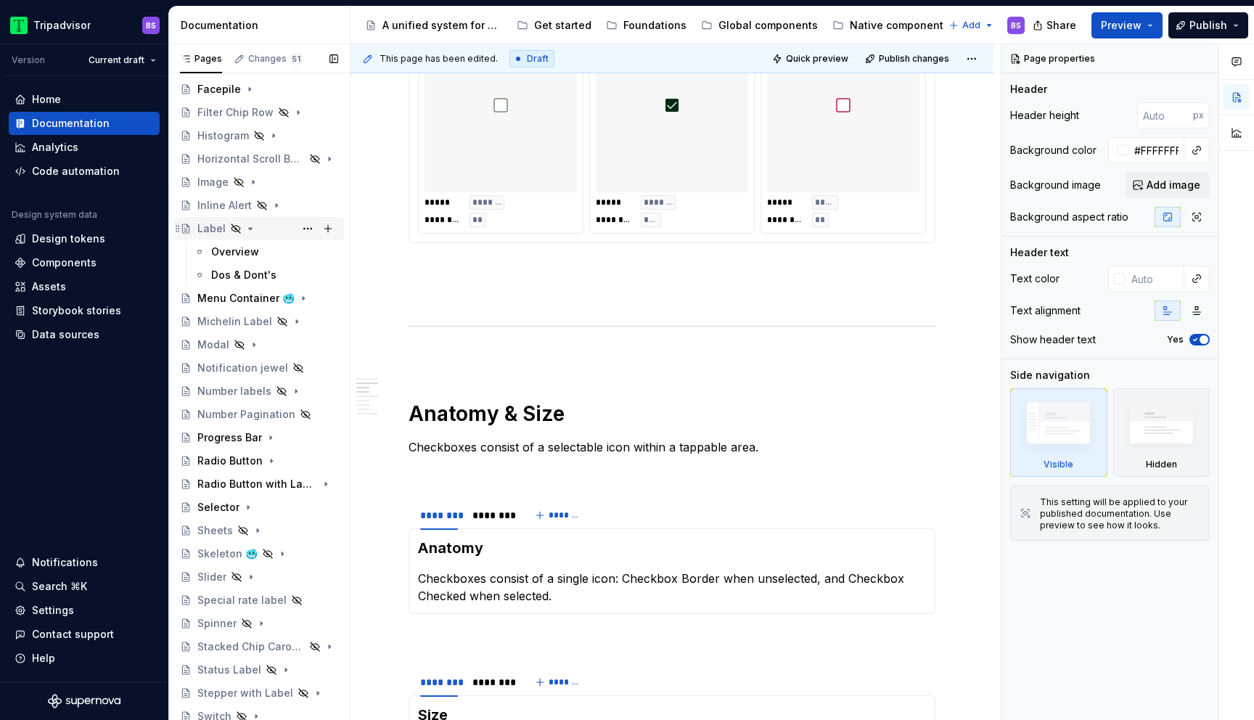
click at [249, 225] on icon "Page tree" at bounding box center [251, 229] width 12 height 12
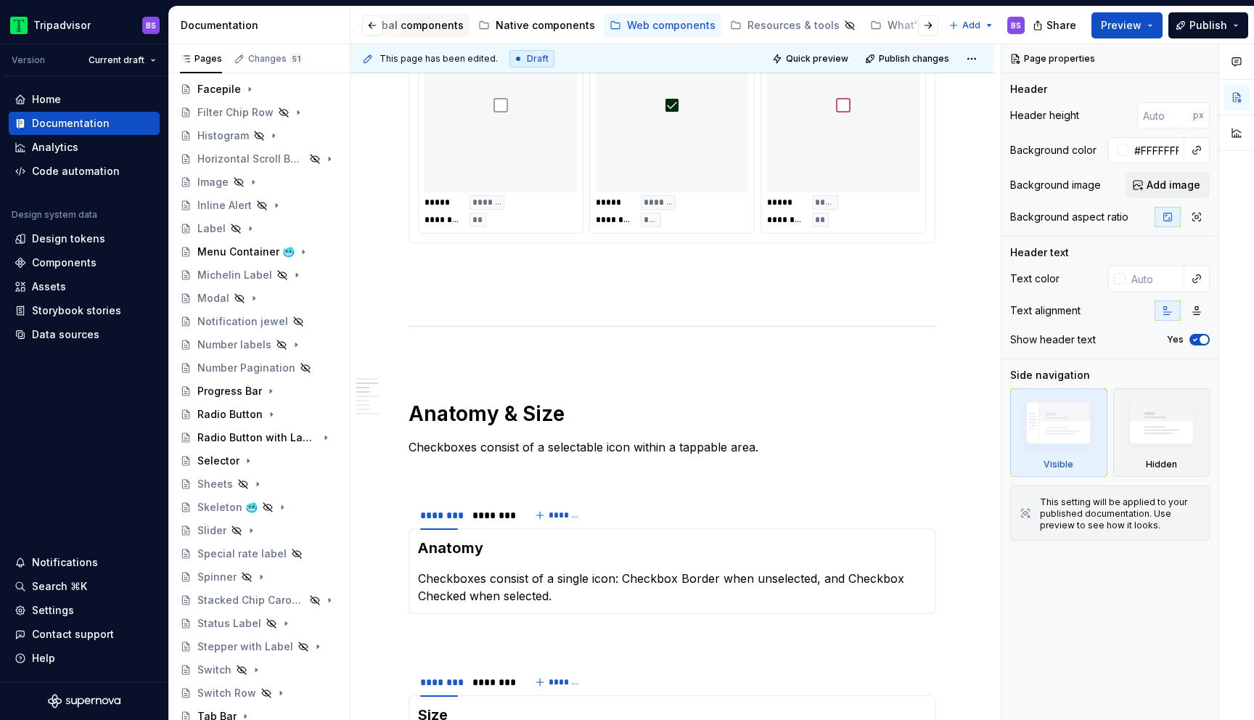
scroll to position [0, 394]
click at [246, 225] on icon "Page tree" at bounding box center [251, 229] width 12 height 12
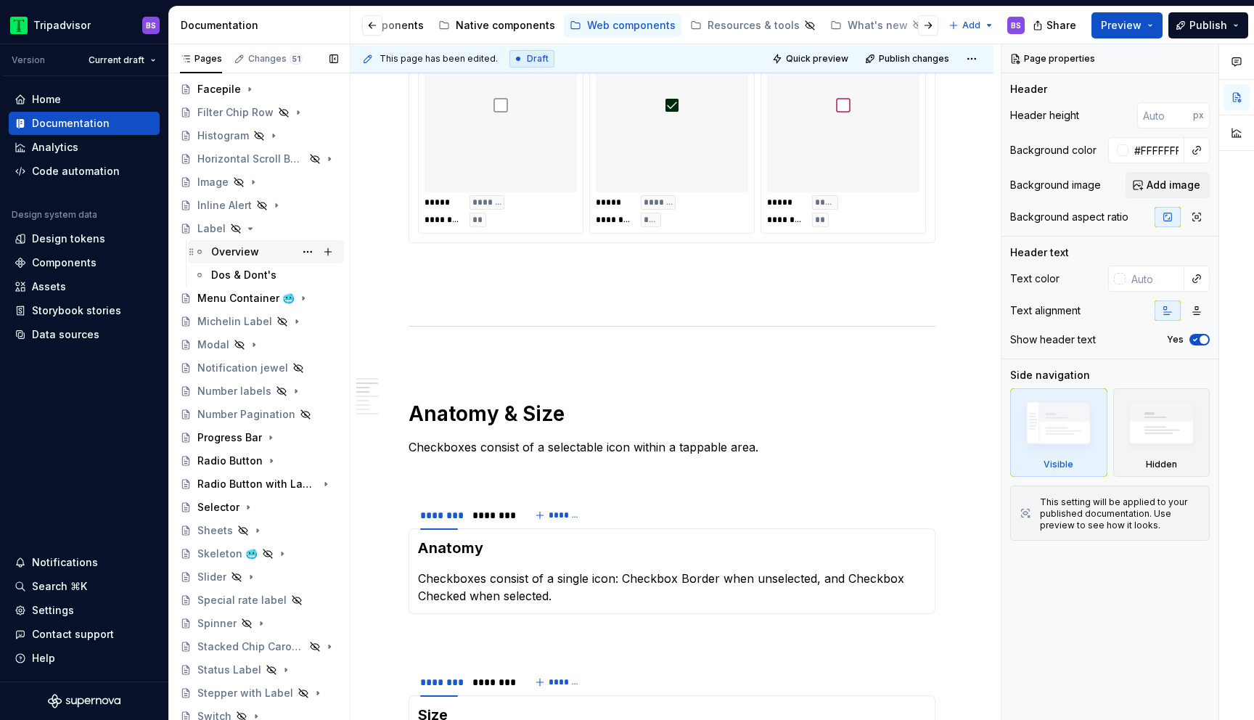
click at [252, 256] on div "Overview" at bounding box center [235, 252] width 48 height 15
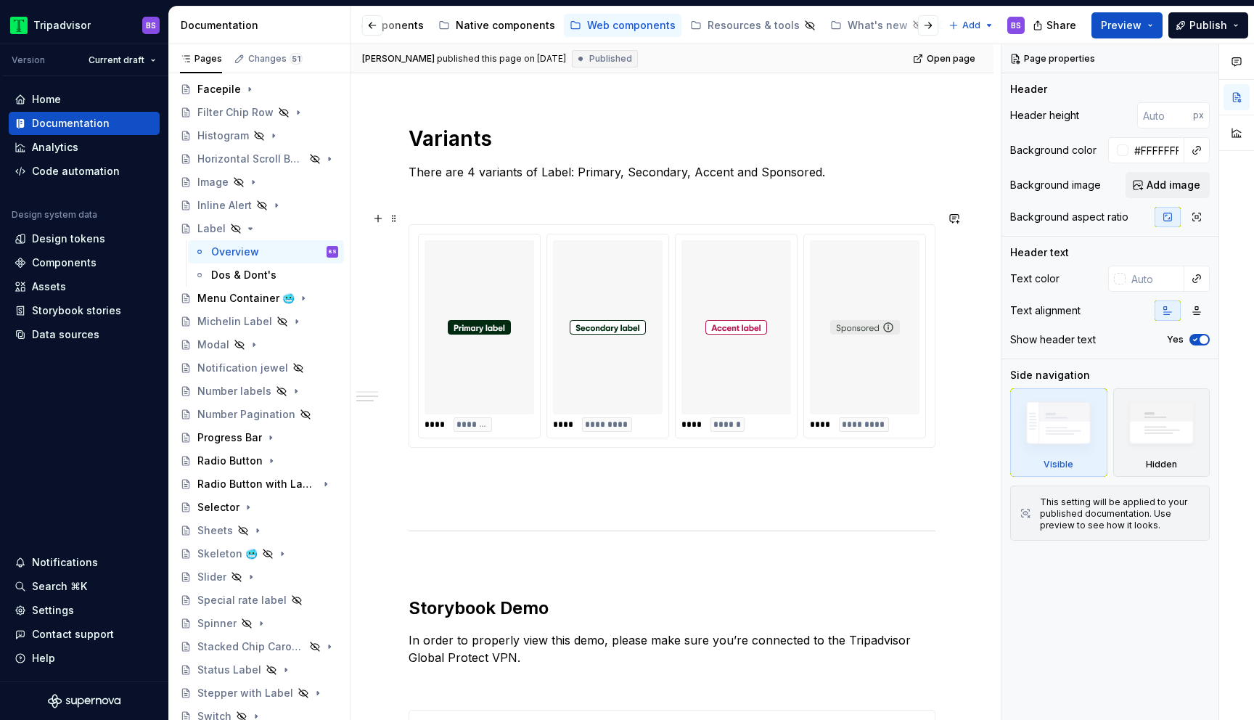
scroll to position [779, 0]
type textarea "*"
click at [473, 165] on p "There are 4 variants of Label: Primary, Secondary, Accent and Sponsored." at bounding box center [672, 173] width 527 height 17
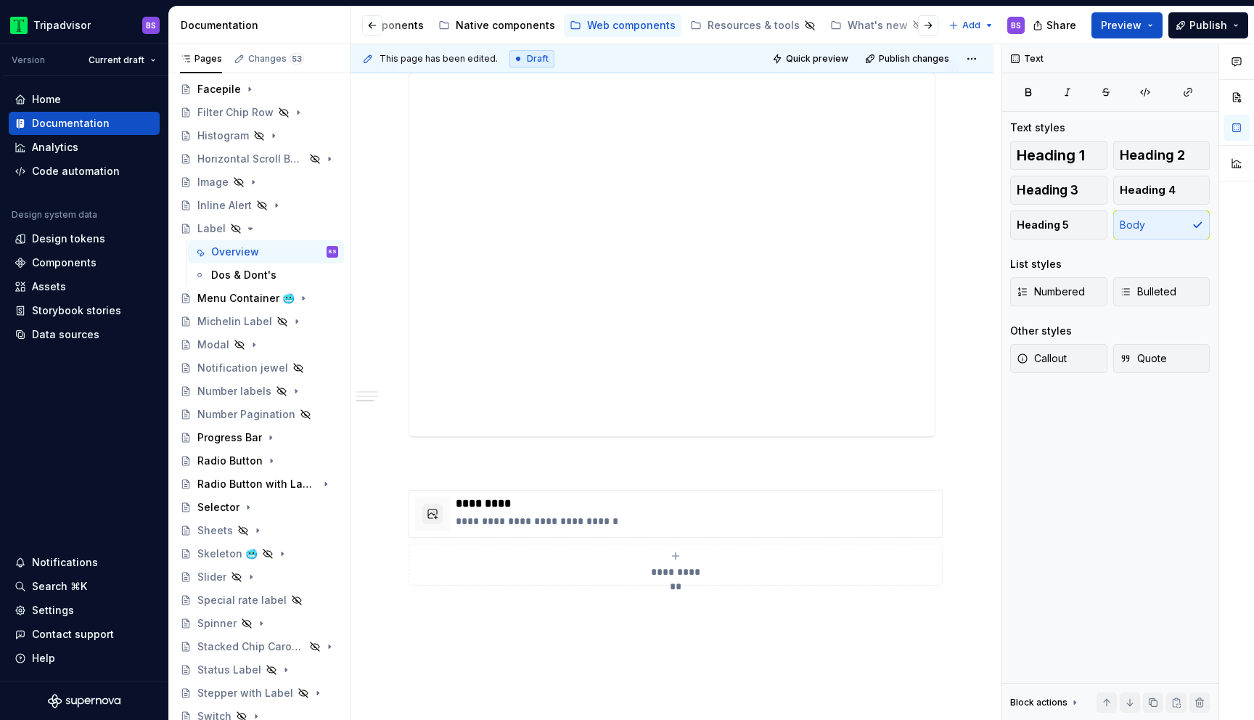
scroll to position [1590, 0]
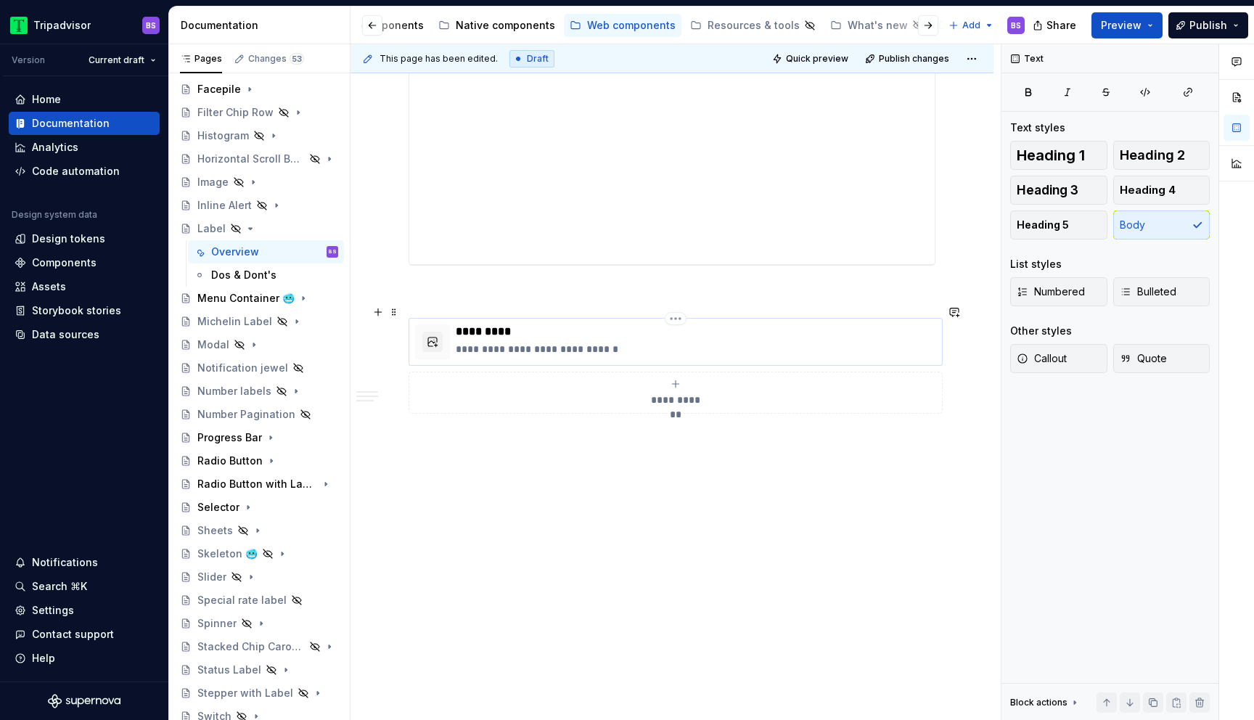
click at [676, 342] on p "**********" at bounding box center [696, 349] width 481 height 15
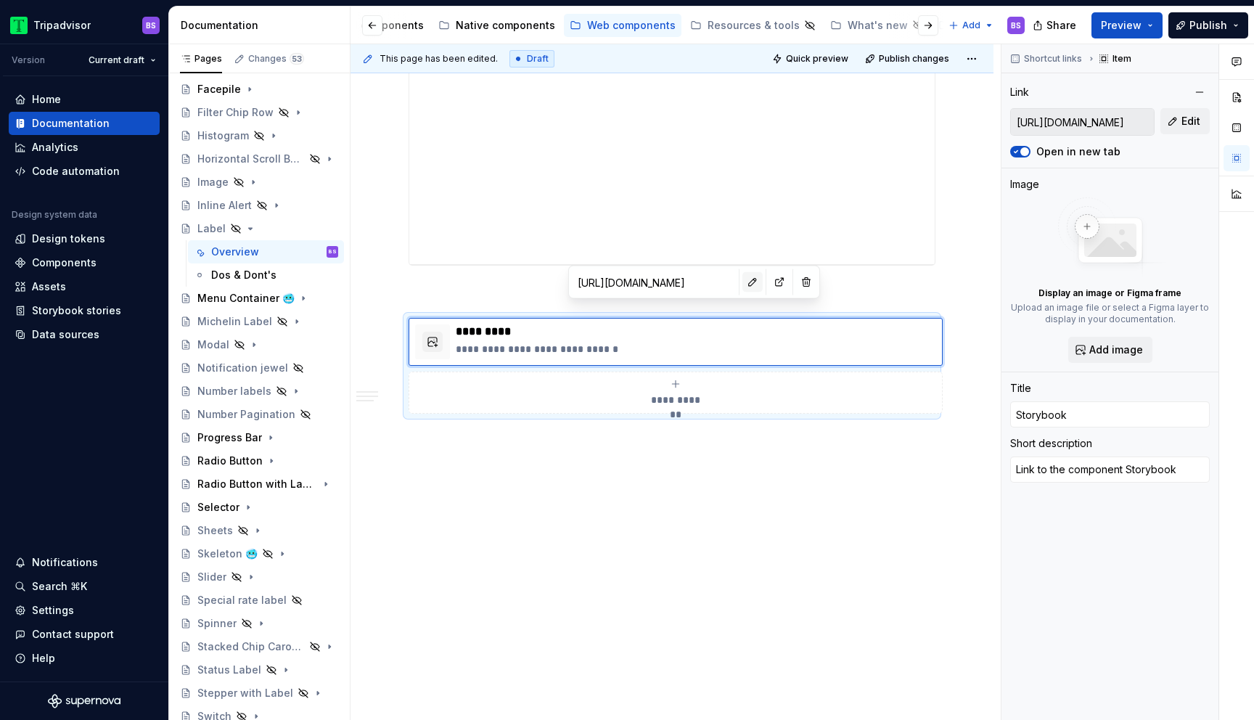
click at [743, 278] on button "button" at bounding box center [753, 282] width 20 height 20
type textarea "*"
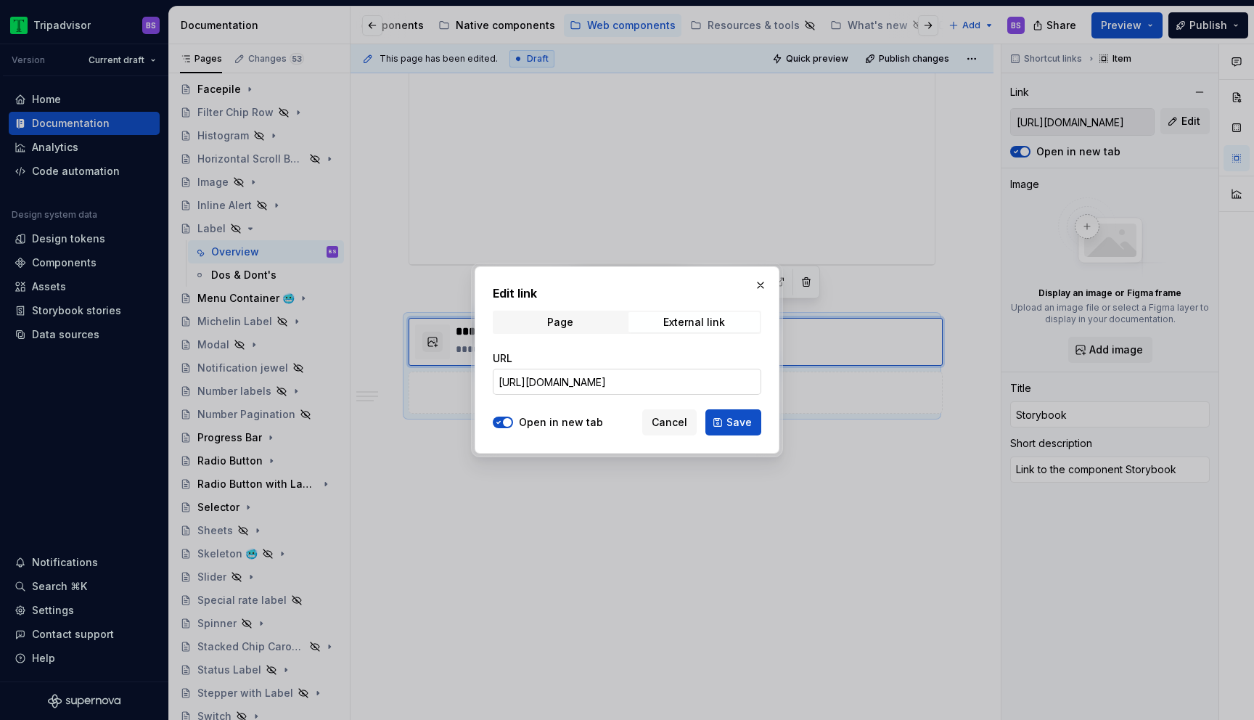
click at [698, 391] on input "https://webml.dev.tripadvisor.com/Storybook#@ta-design-system-frozen.label_pack…" at bounding box center [627, 382] width 269 height 26
click at [700, 378] on input "https://webml.dev.tripadvisor.com/Storybook#@ta-design-system-frozen.label_pack…" at bounding box center [627, 382] width 269 height 26
paste input "trips.gai-page-preview-v2_packages_trips_gai-page-preview-v2_recommendation-sel…"
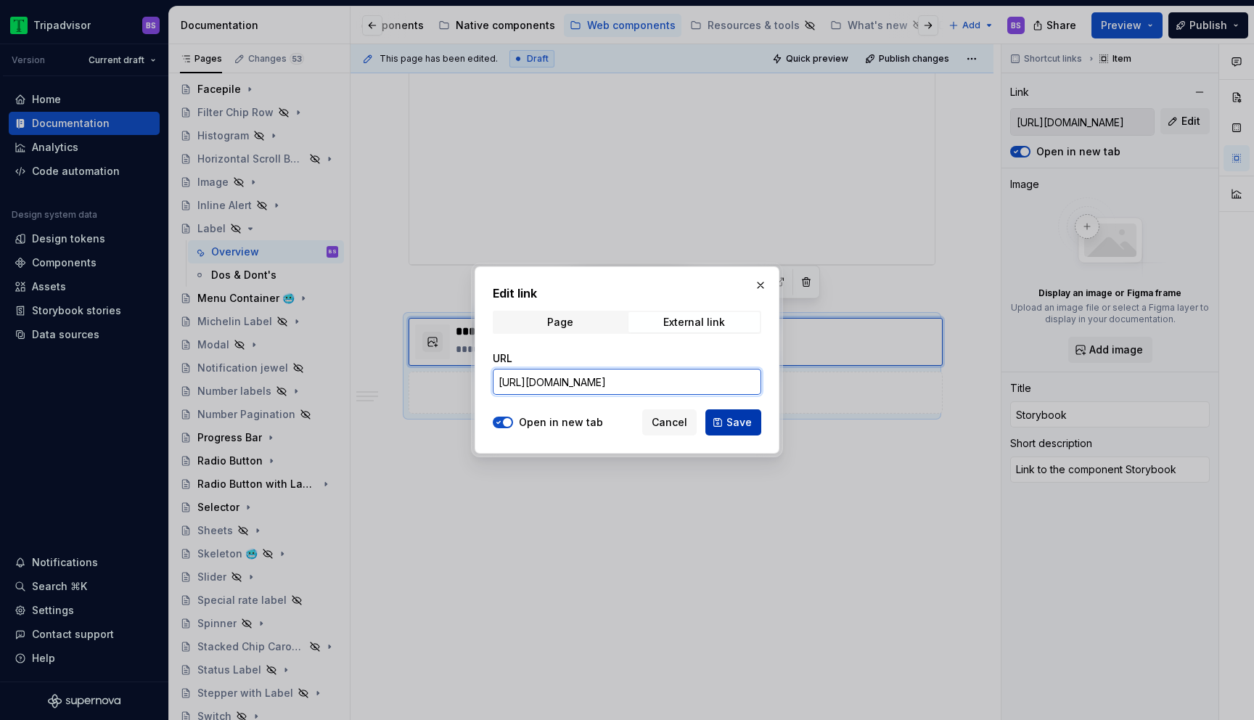
type input "https://webml.dev.tripadvisor.com/Storybook#@ta-trips.gai-page-preview-v2_packa…"
click at [734, 420] on span "Save" at bounding box center [739, 422] width 25 height 15
type textarea "*"
type input "https://webml.dev.tripadvisor.com/Storybook#@ta-trips.gai-page-preview-v2_packa…"
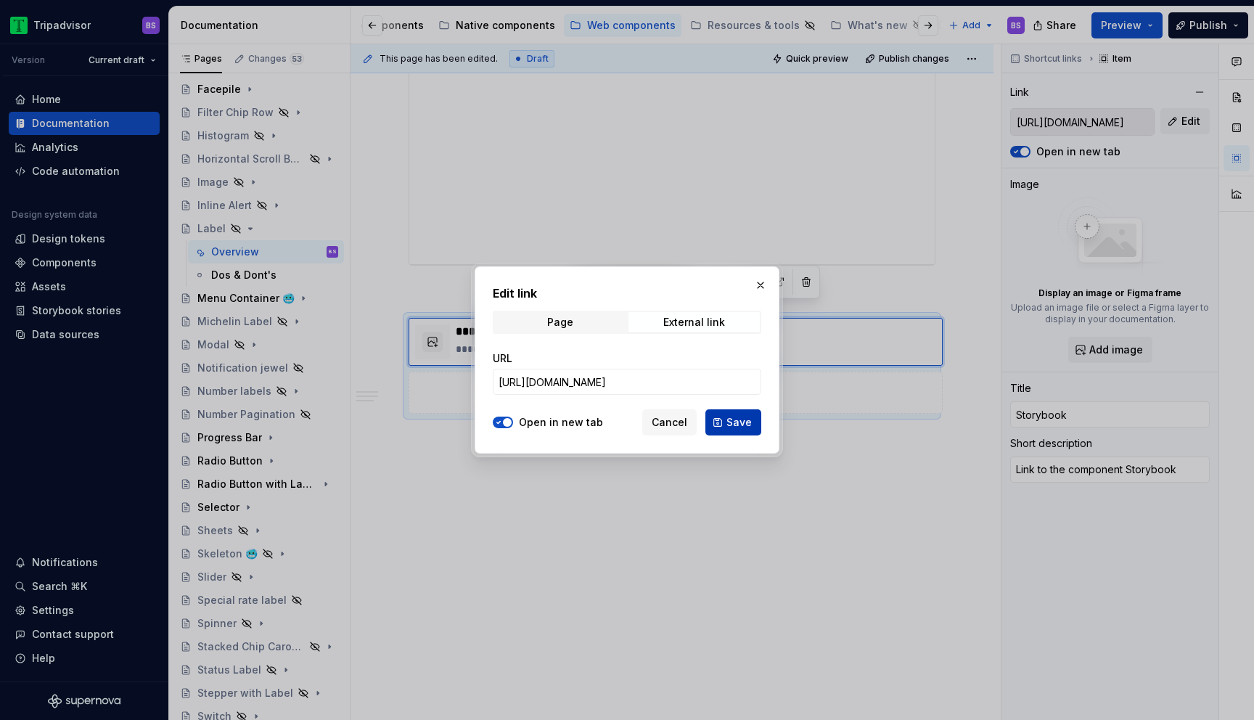
type input "https://webml.dev.tripadvisor.com/Storybook#@ta-trips.gai-page-preview-v2_packa…"
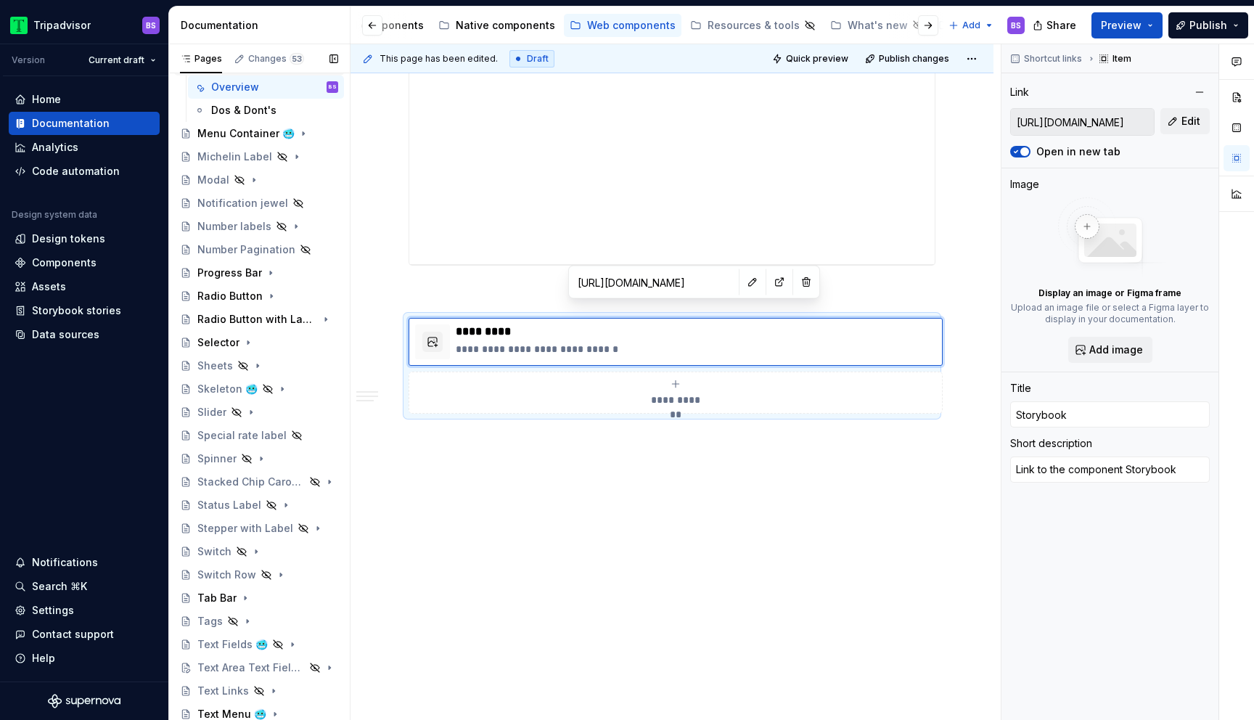
scroll to position [706, 0]
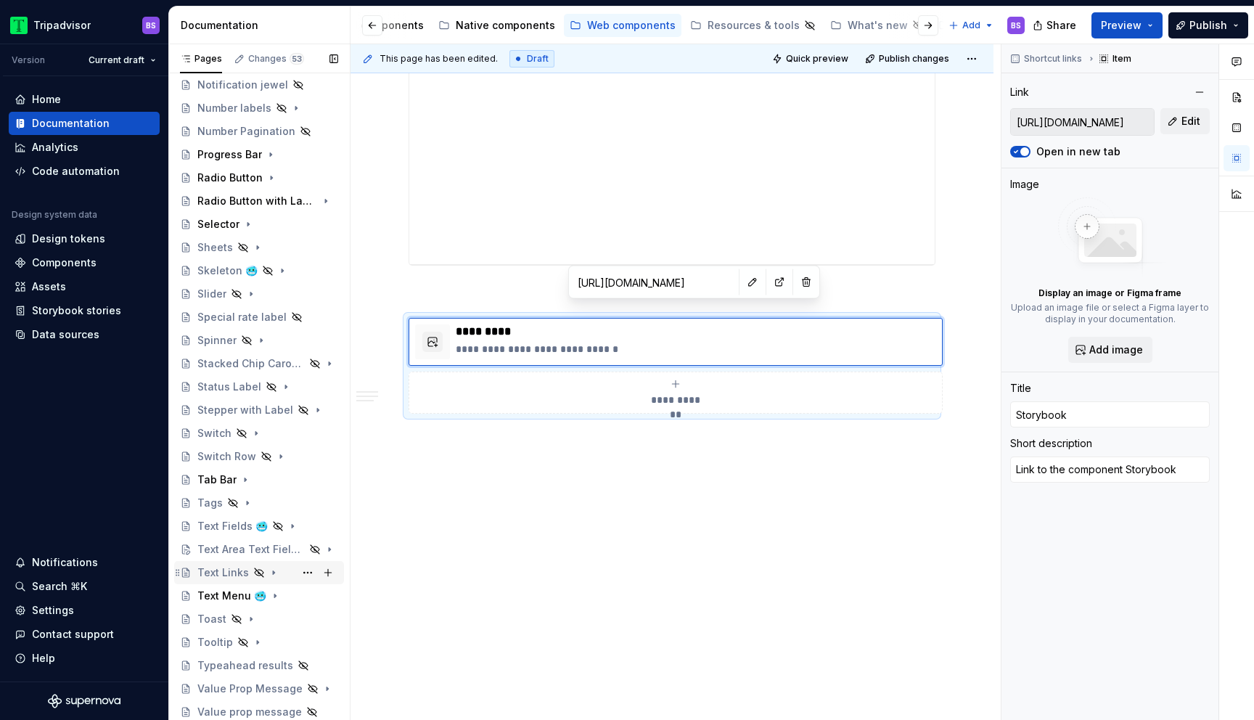
click at [271, 571] on icon "Page tree" at bounding box center [274, 573] width 12 height 12
click at [262, 597] on div "Overview" at bounding box center [274, 596] width 127 height 20
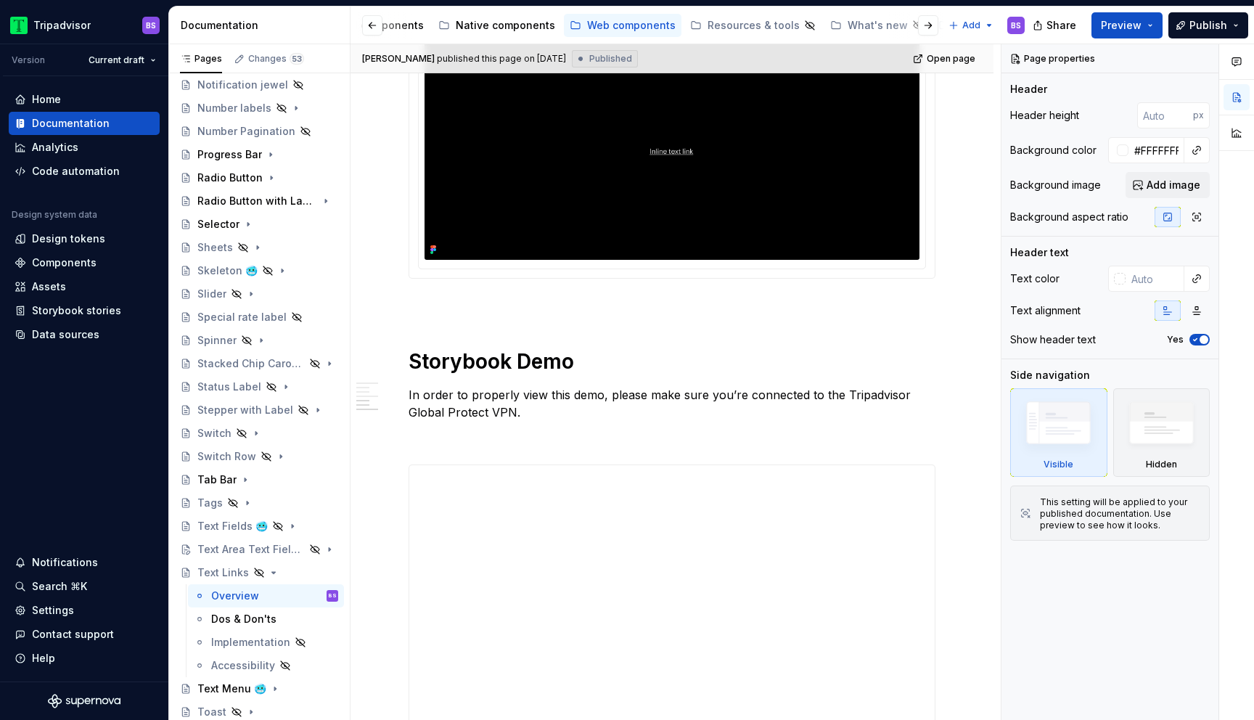
scroll to position [1994, 0]
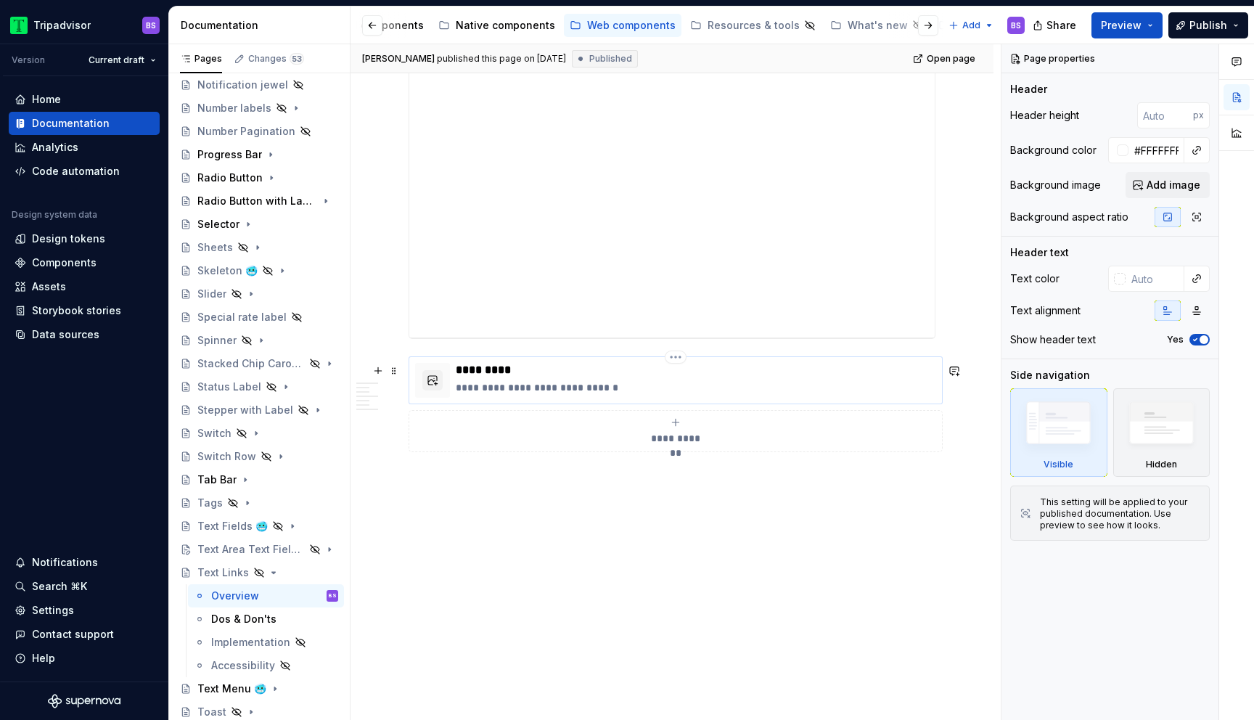
click at [613, 391] on p "**********" at bounding box center [696, 387] width 481 height 15
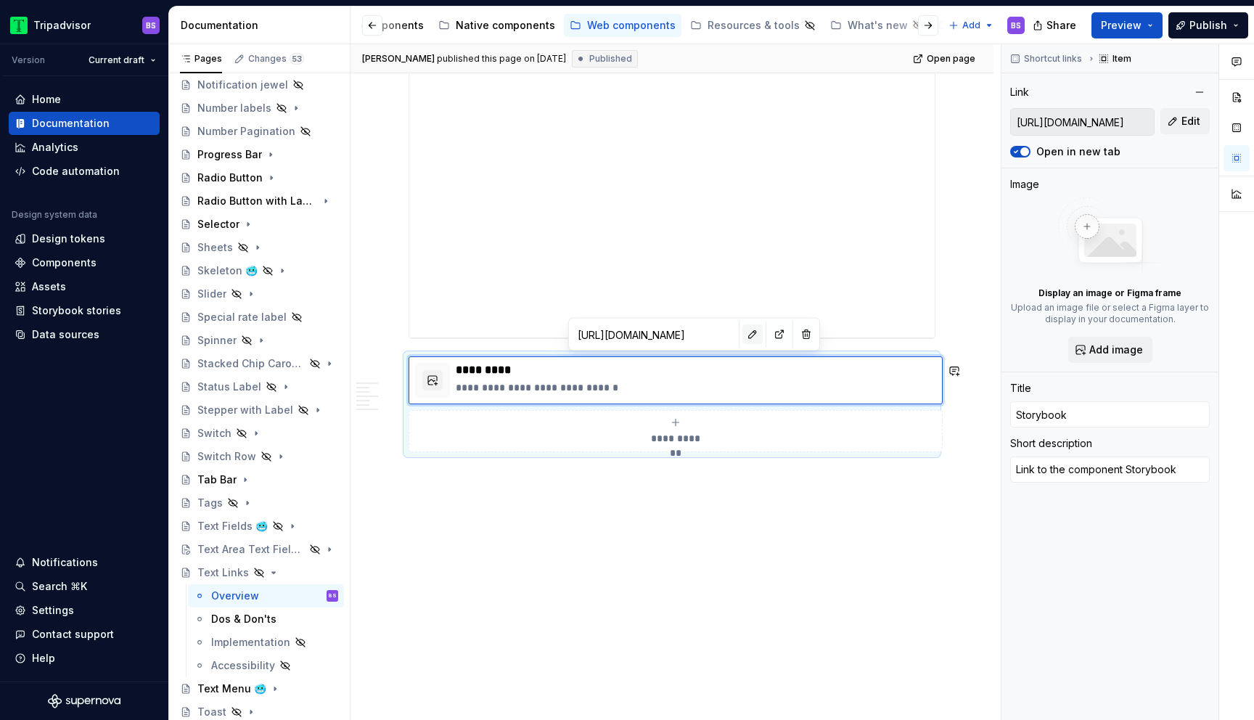
click at [743, 337] on button "button" at bounding box center [753, 334] width 20 height 20
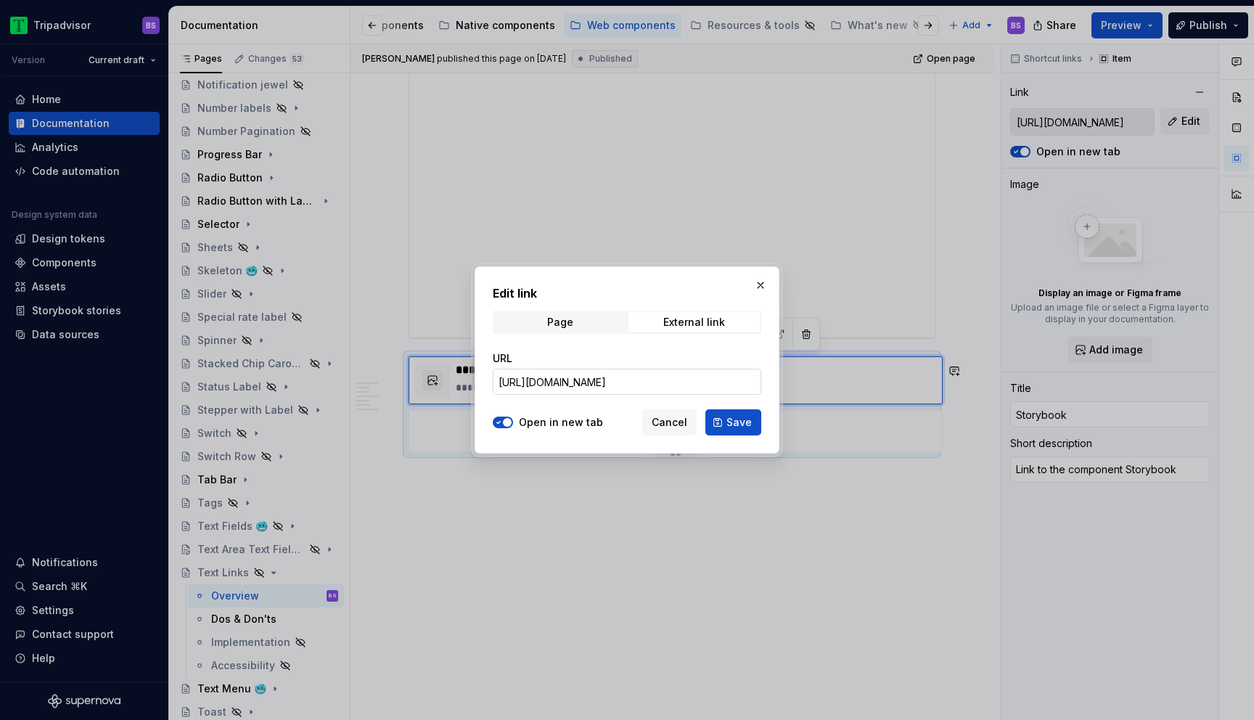
click at [687, 378] on input "https://webml.dev.tripadvisor.com/Storybook#@ta-atlas-design-system.inline-link…" at bounding box center [627, 382] width 269 height 26
click at [748, 422] on span "Save" at bounding box center [739, 422] width 25 height 15
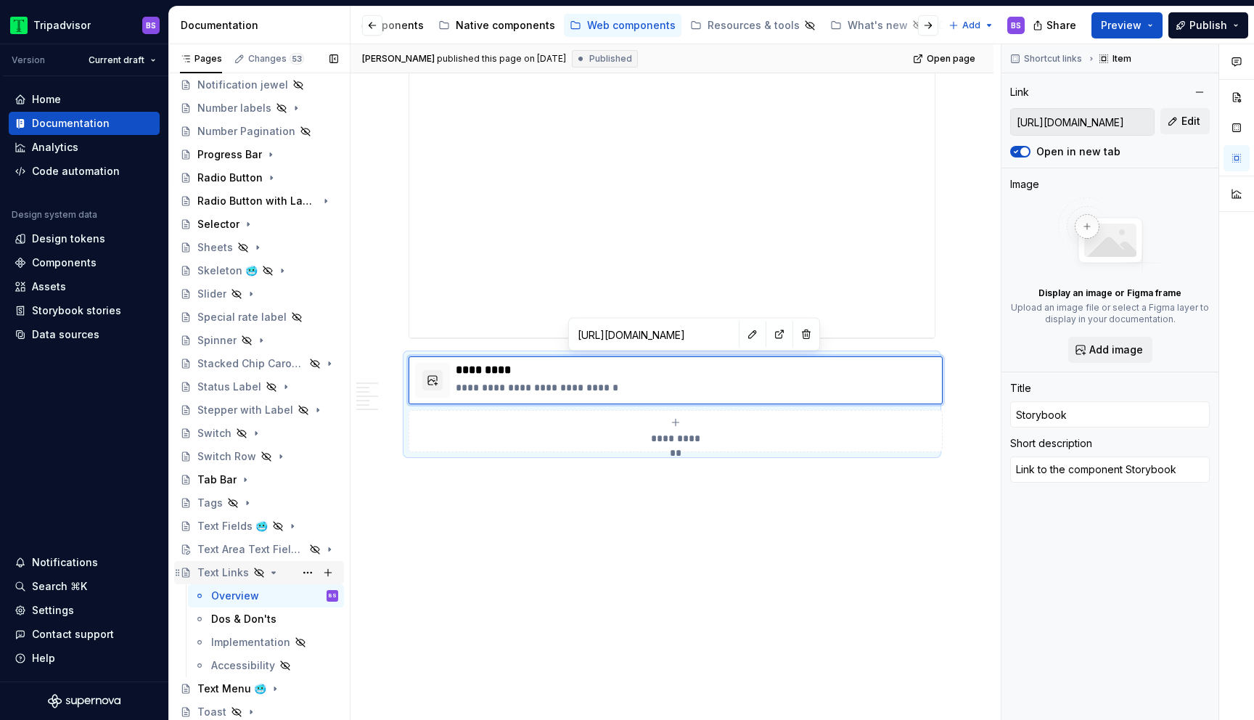
click at [270, 571] on icon "Page tree" at bounding box center [274, 573] width 12 height 12
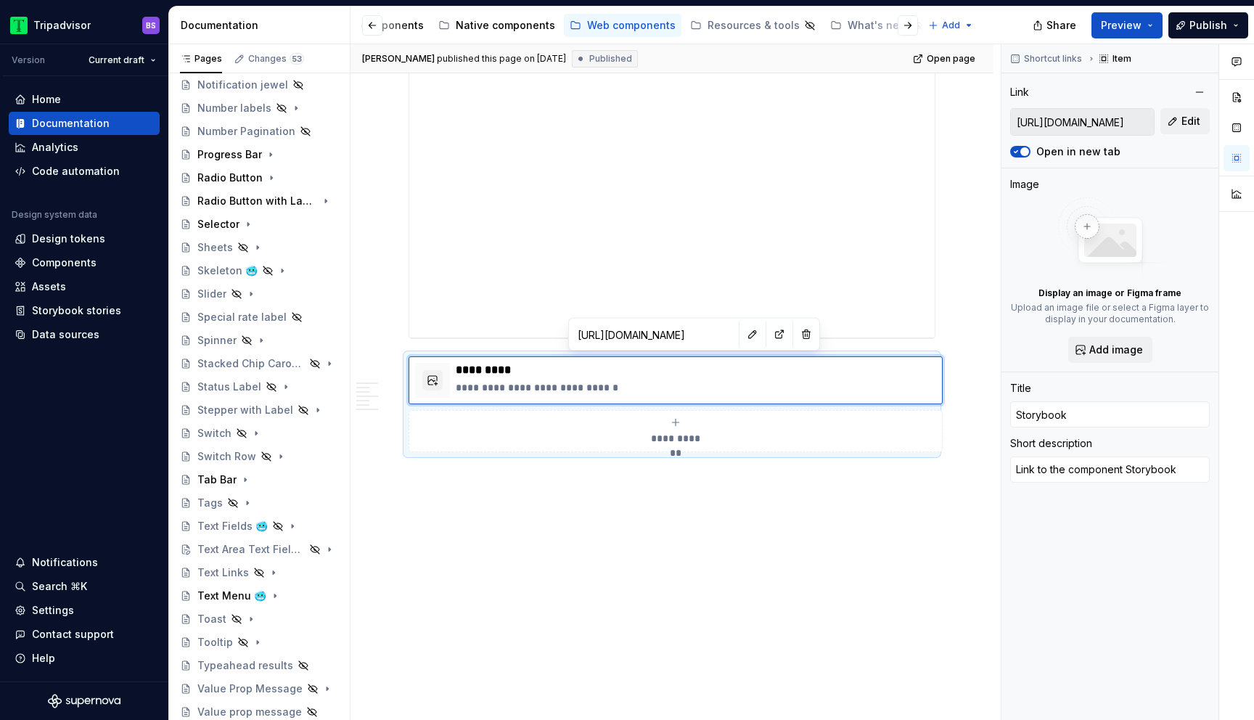
type textarea "*"
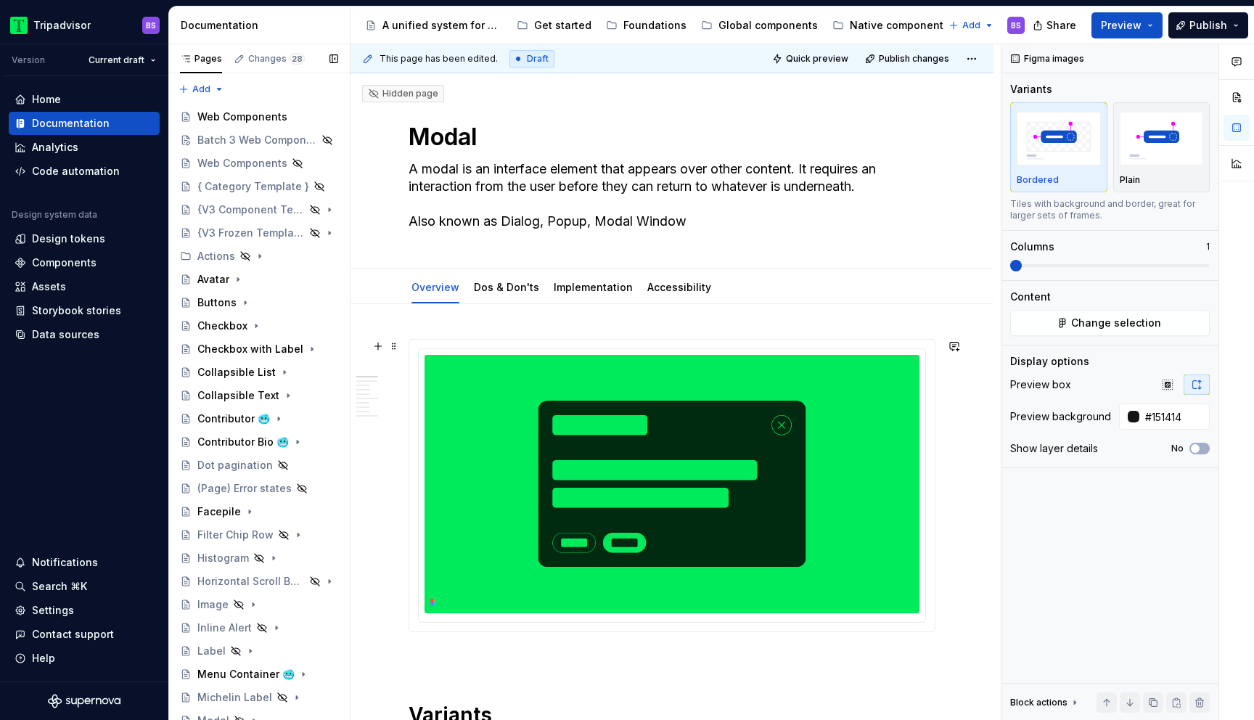
scroll to position [131, 0]
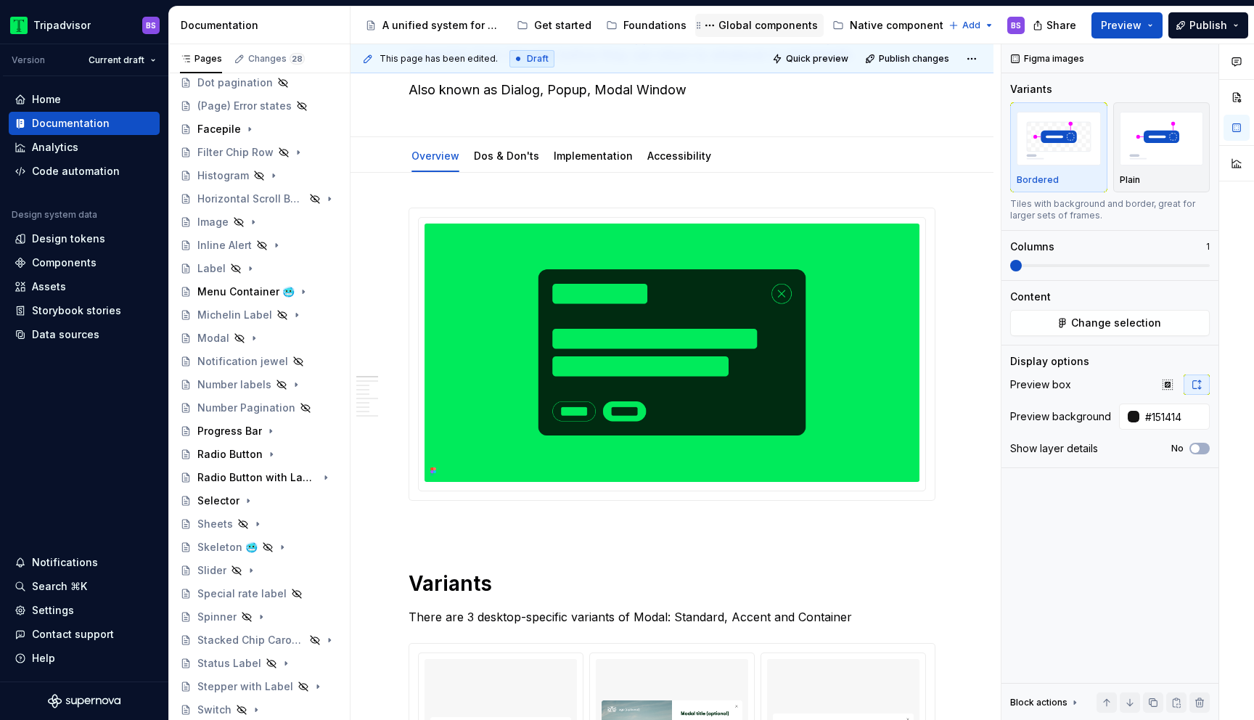
click at [759, 23] on div "Global components" at bounding box center [768, 25] width 99 height 15
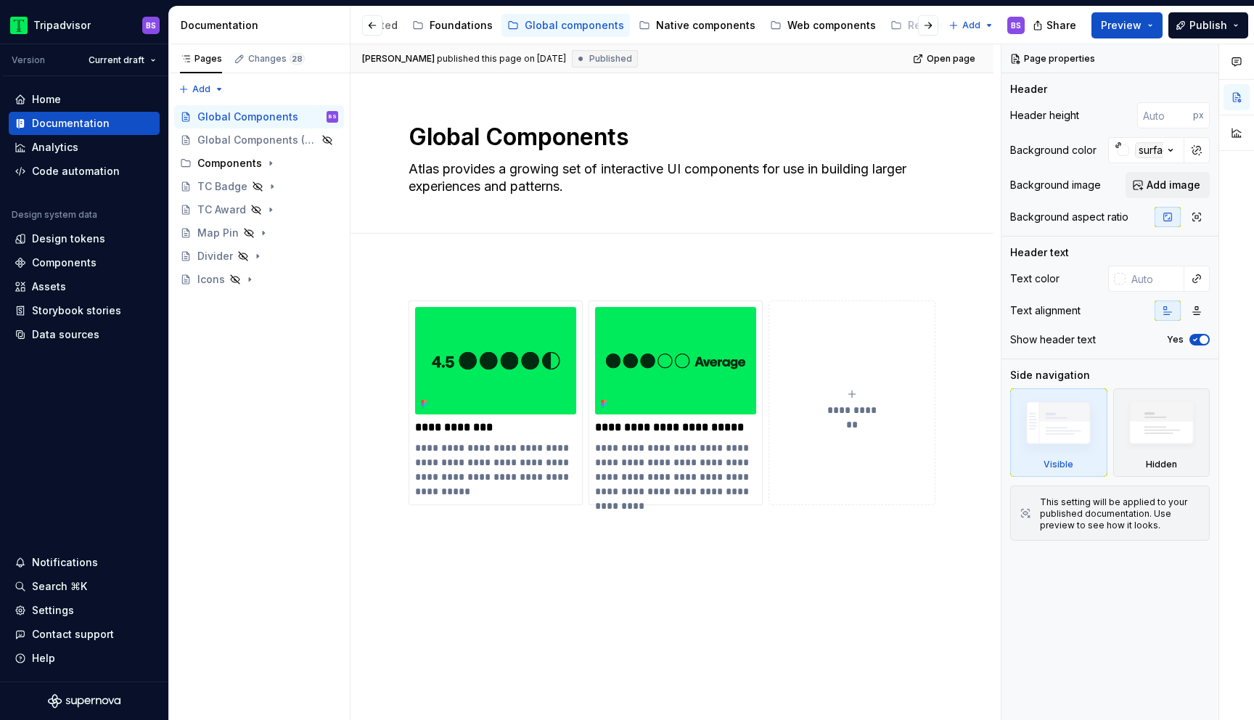
scroll to position [0, 224]
click at [796, 27] on div "Web components" at bounding box center [802, 25] width 89 height 15
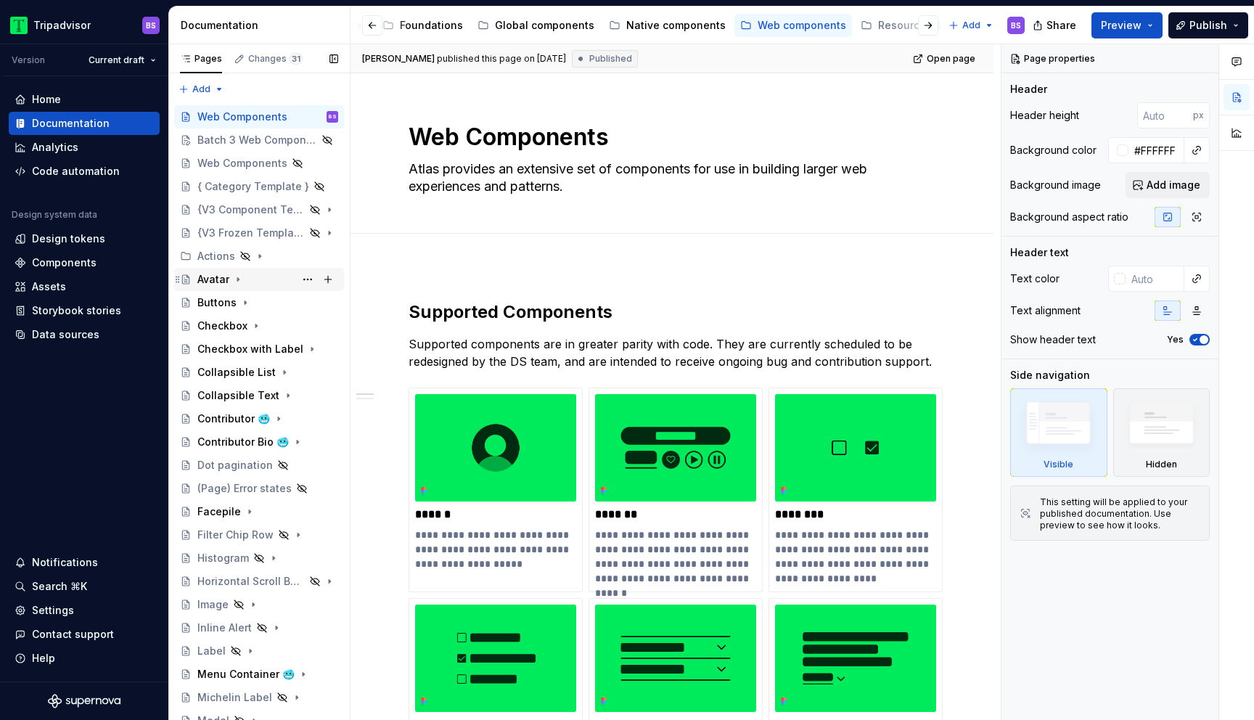
click at [252, 271] on div "Avatar" at bounding box center [267, 279] width 141 height 20
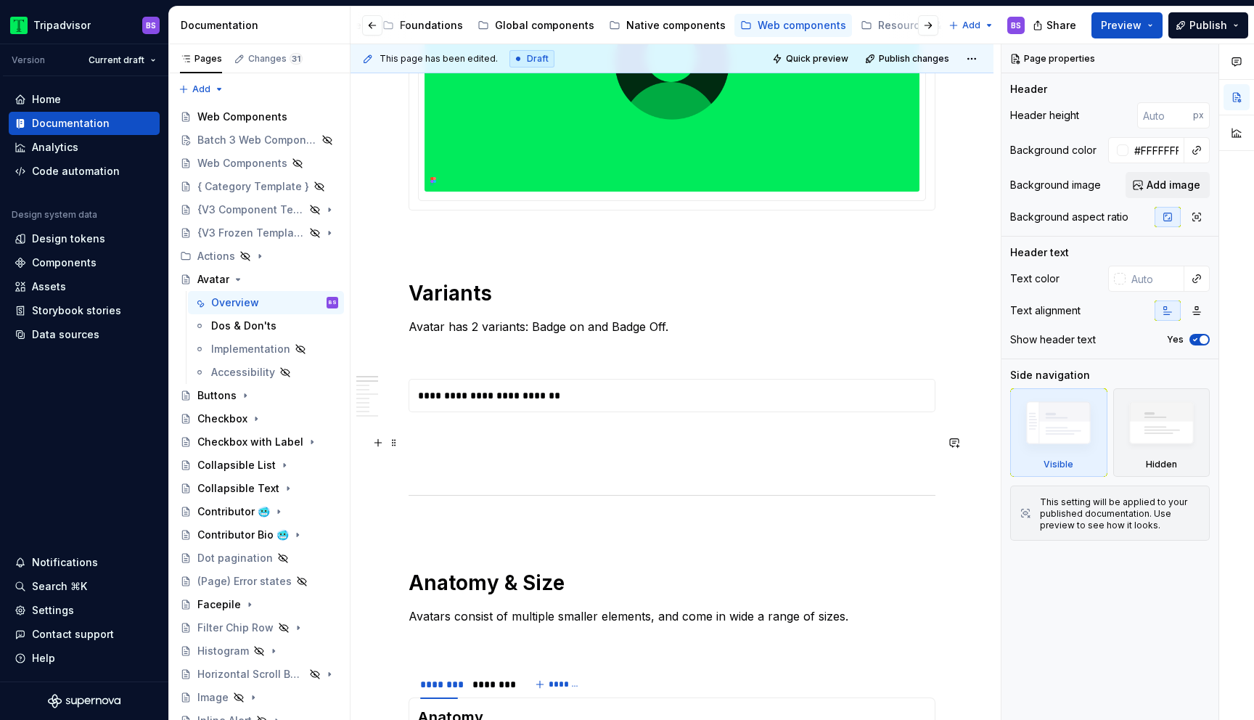
scroll to position [438, 0]
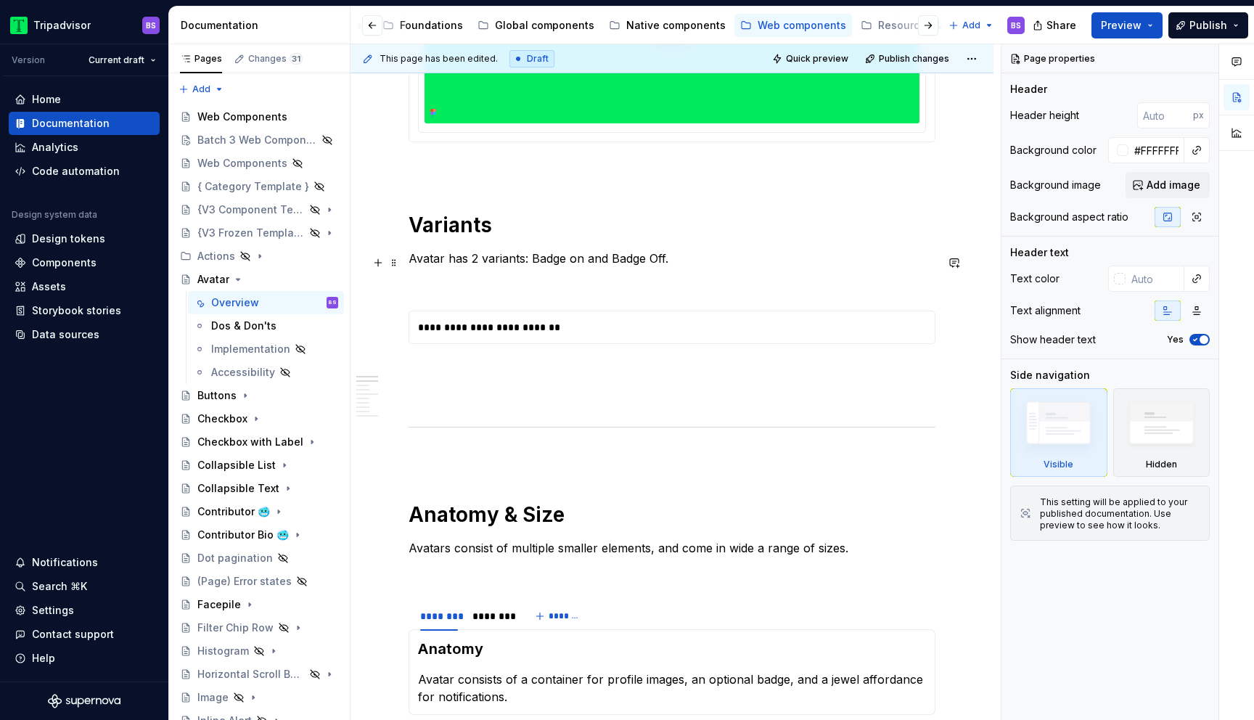
type textarea "*"
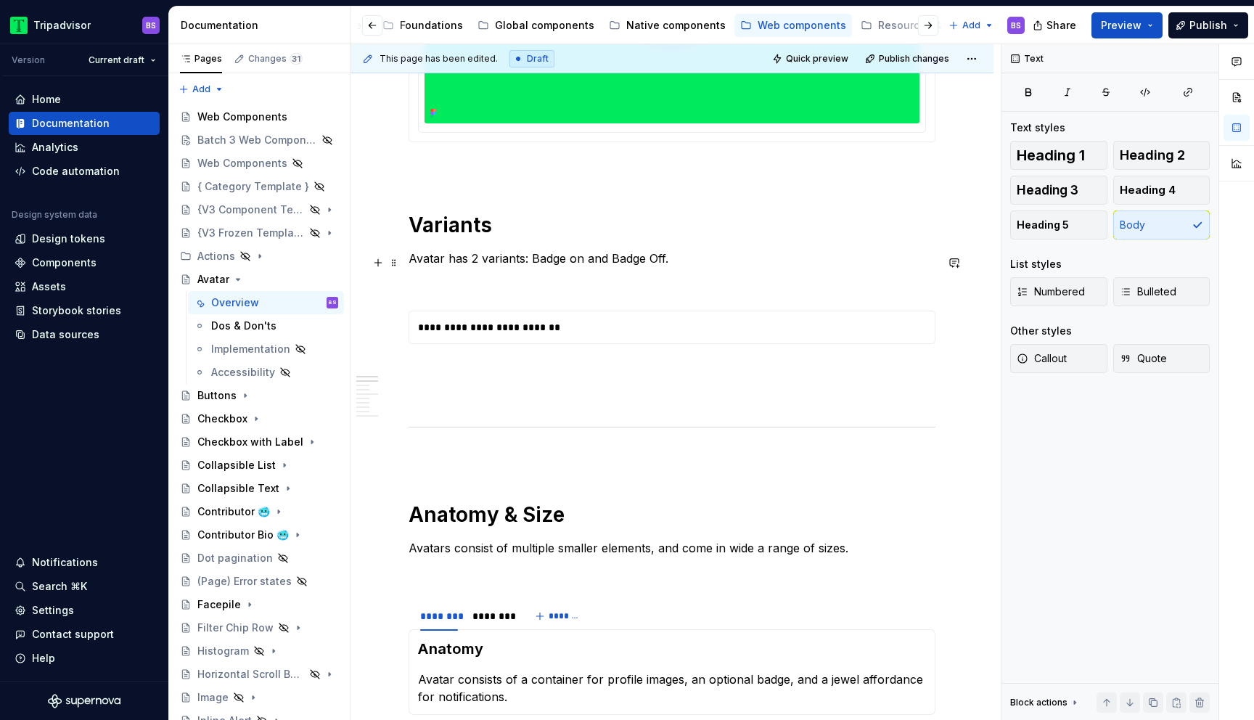
click at [471, 261] on p "Avatar has 2 variants: Badge on and Badge Off." at bounding box center [672, 258] width 527 height 17
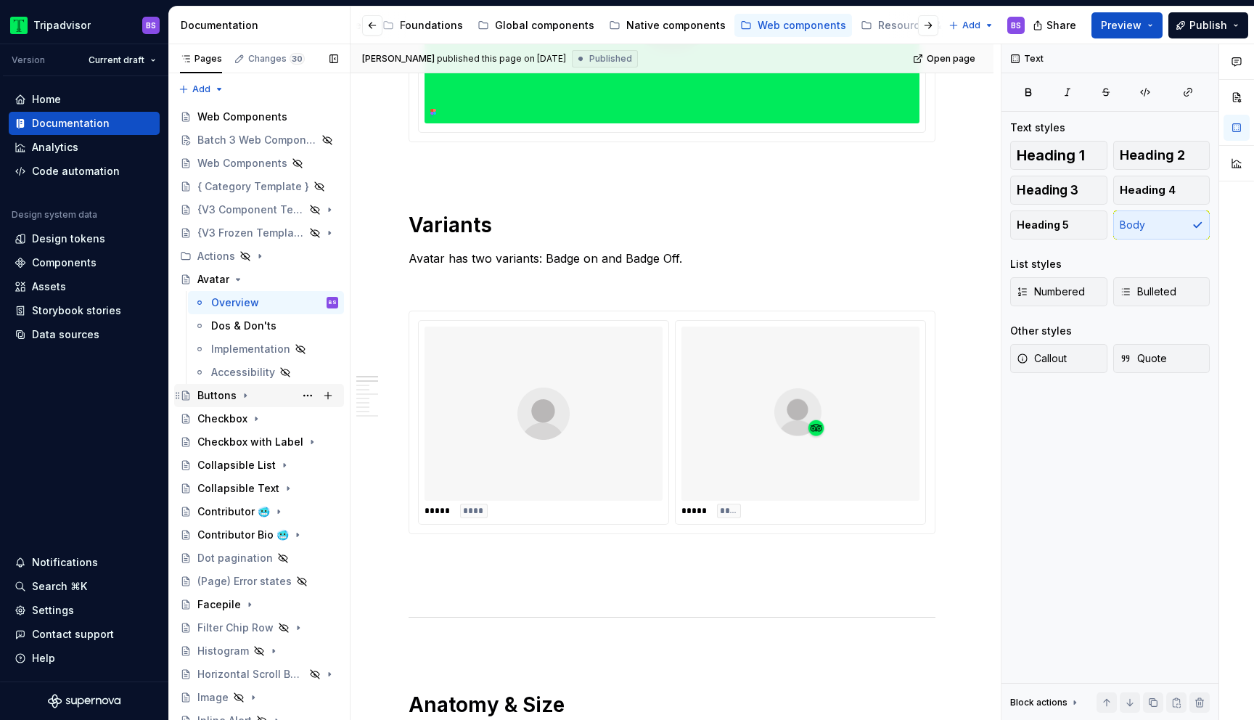
click at [262, 398] on div "Buttons" at bounding box center [267, 395] width 141 height 20
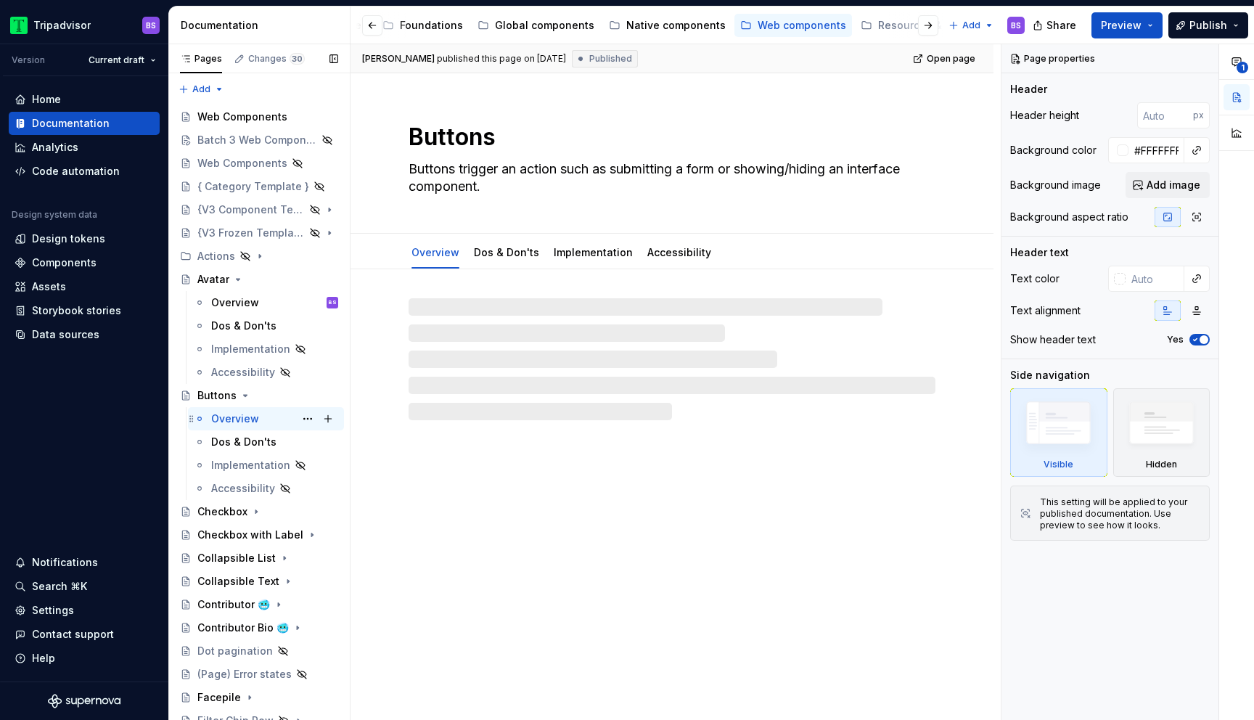
click at [285, 422] on div "Overview BS" at bounding box center [274, 419] width 127 height 20
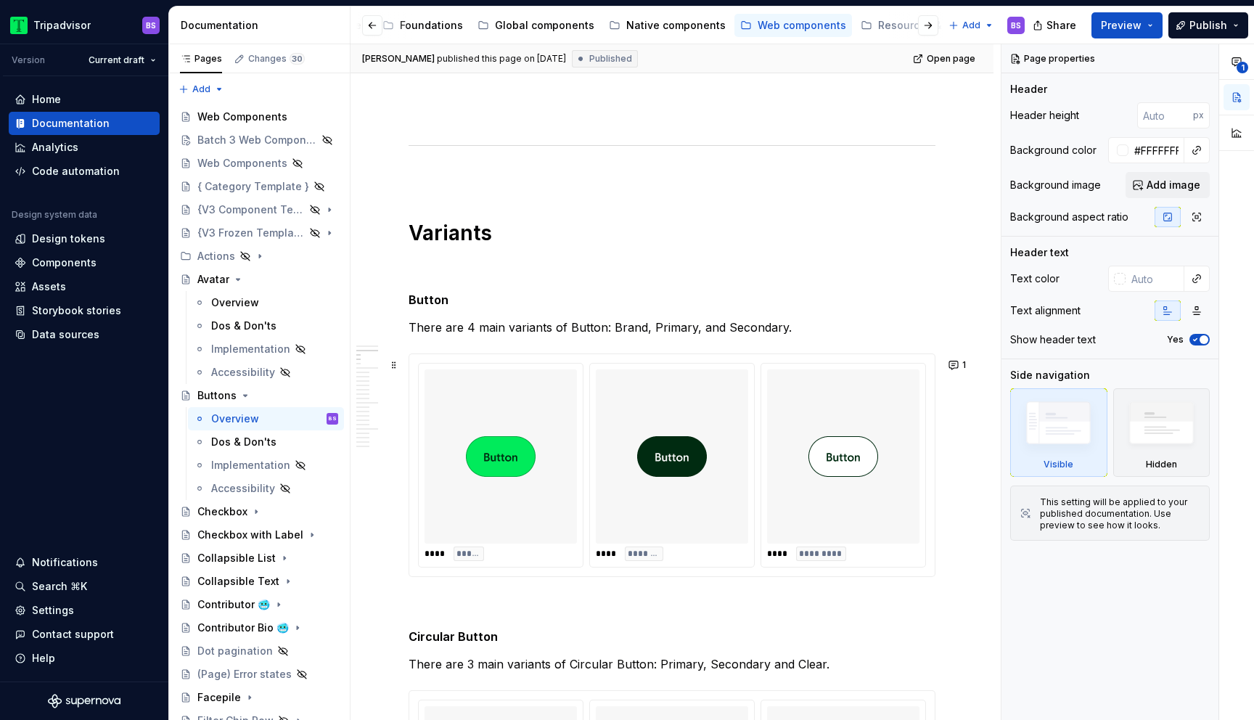
scroll to position [910, 0]
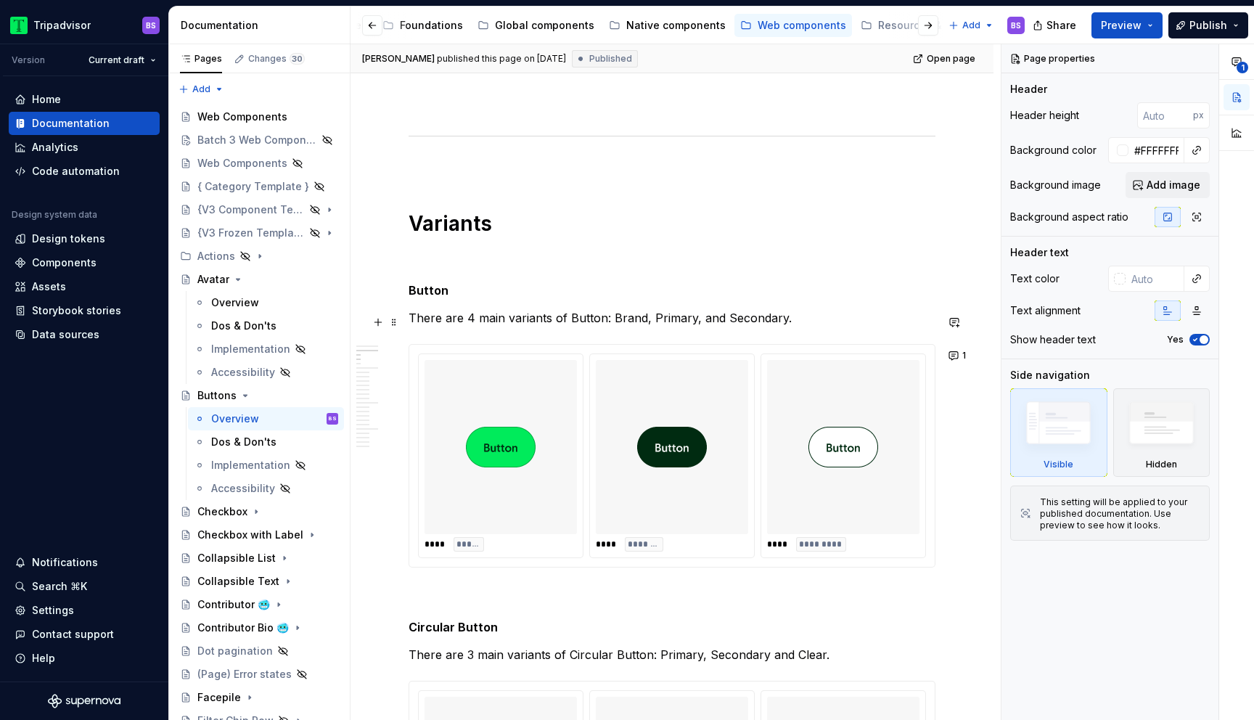
type textarea "*"
click at [470, 320] on p "There are 4 main variants of Button: Brand, Primary, and Secondary." at bounding box center [672, 317] width 527 height 17
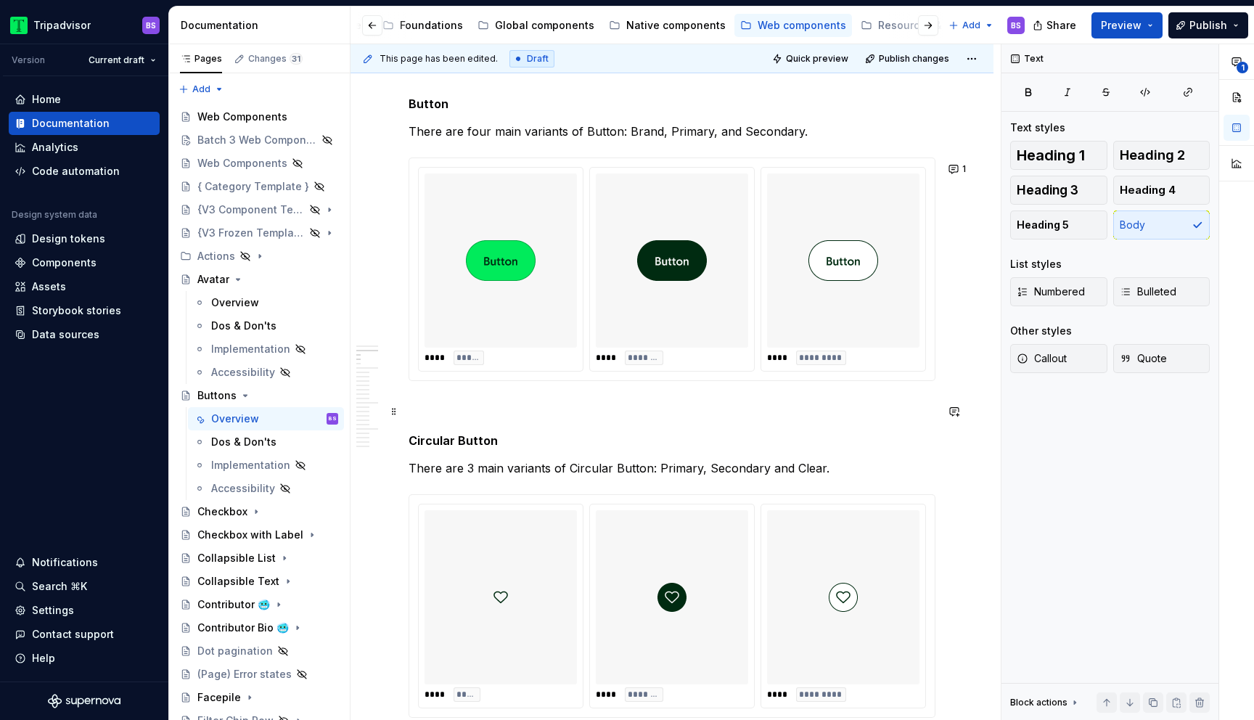
scroll to position [1153, 0]
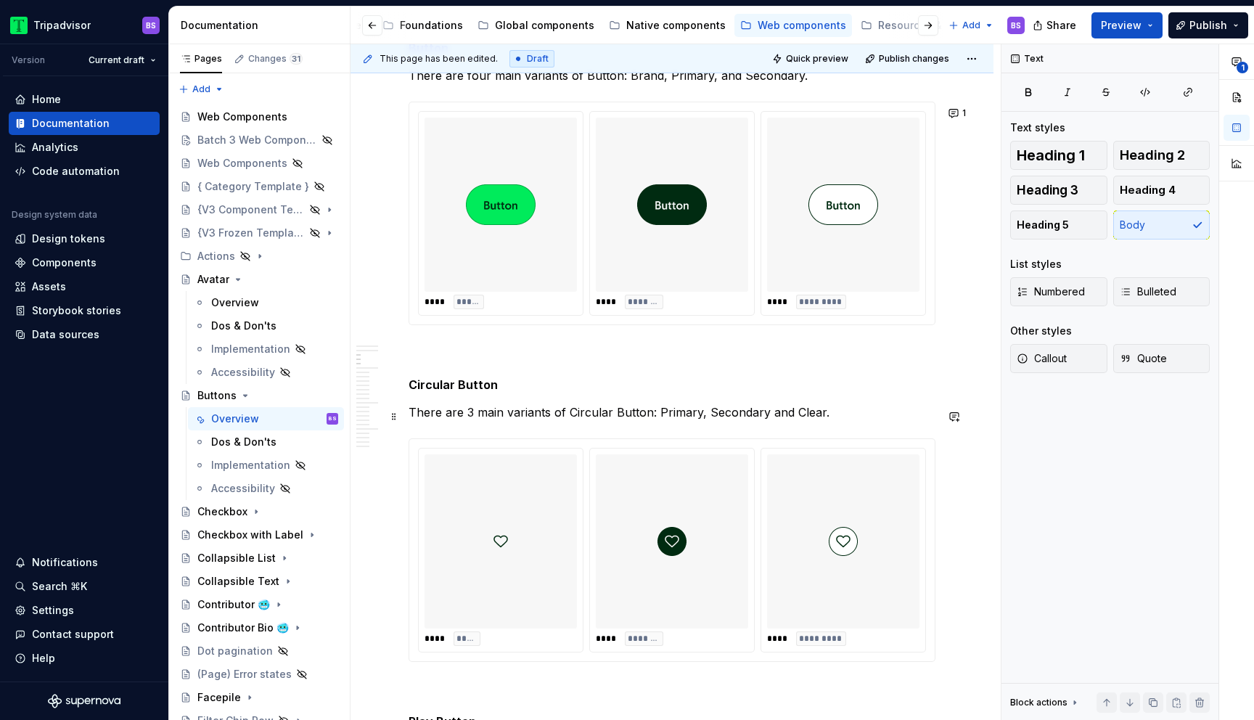
click at [470, 417] on p "There are 3 main variants of Circular Button: Primary, Secondary and Clear." at bounding box center [672, 412] width 527 height 17
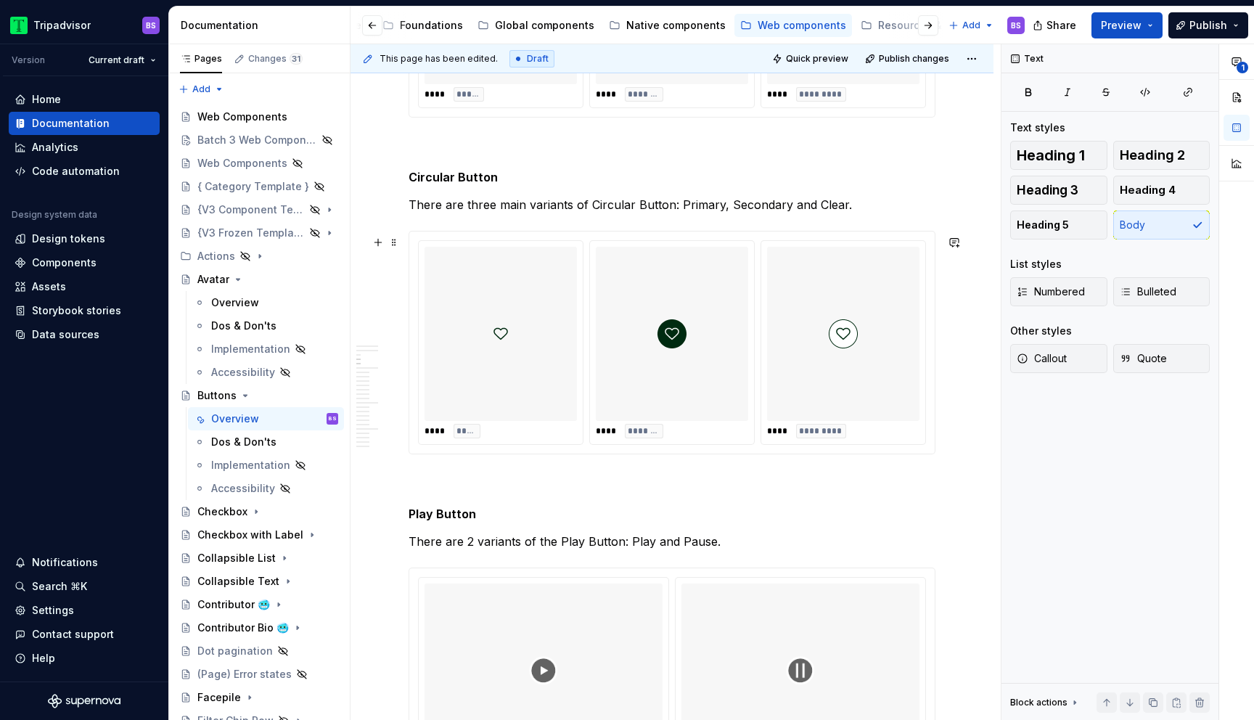
scroll to position [1466, 0]
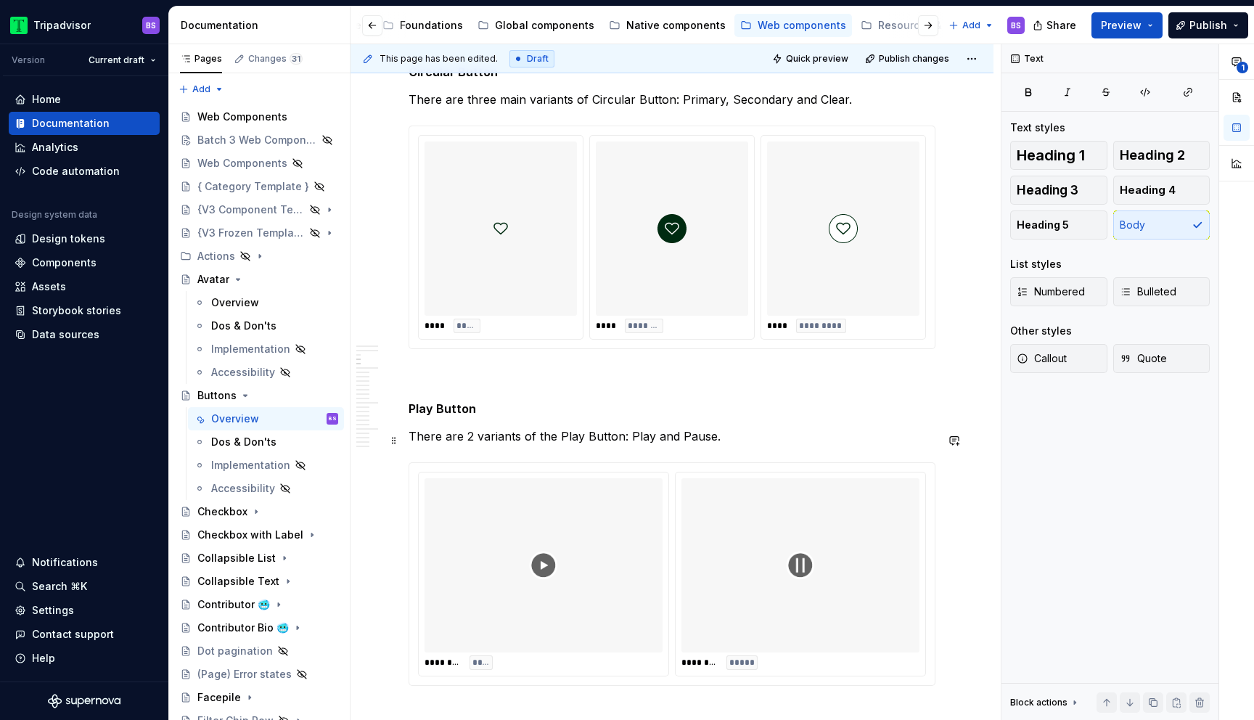
click at [468, 436] on p "There are 2 variants of the Play Button: Play and Pause." at bounding box center [672, 436] width 527 height 17
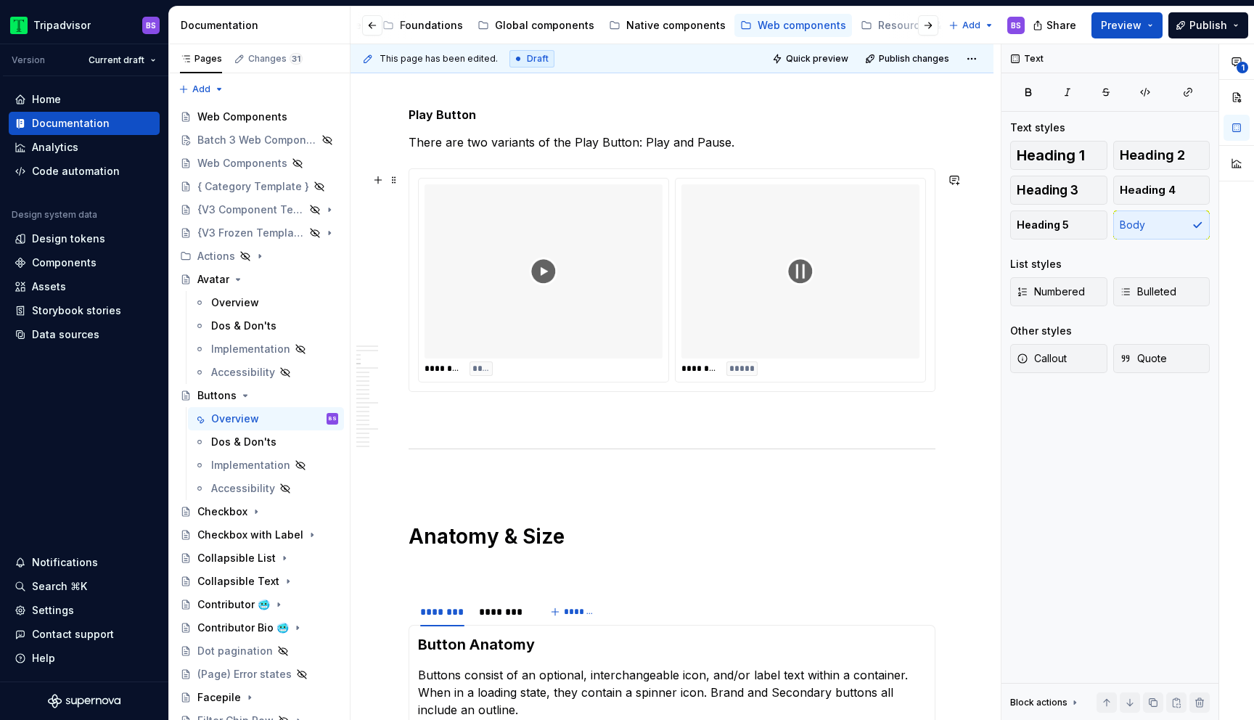
scroll to position [1881, 0]
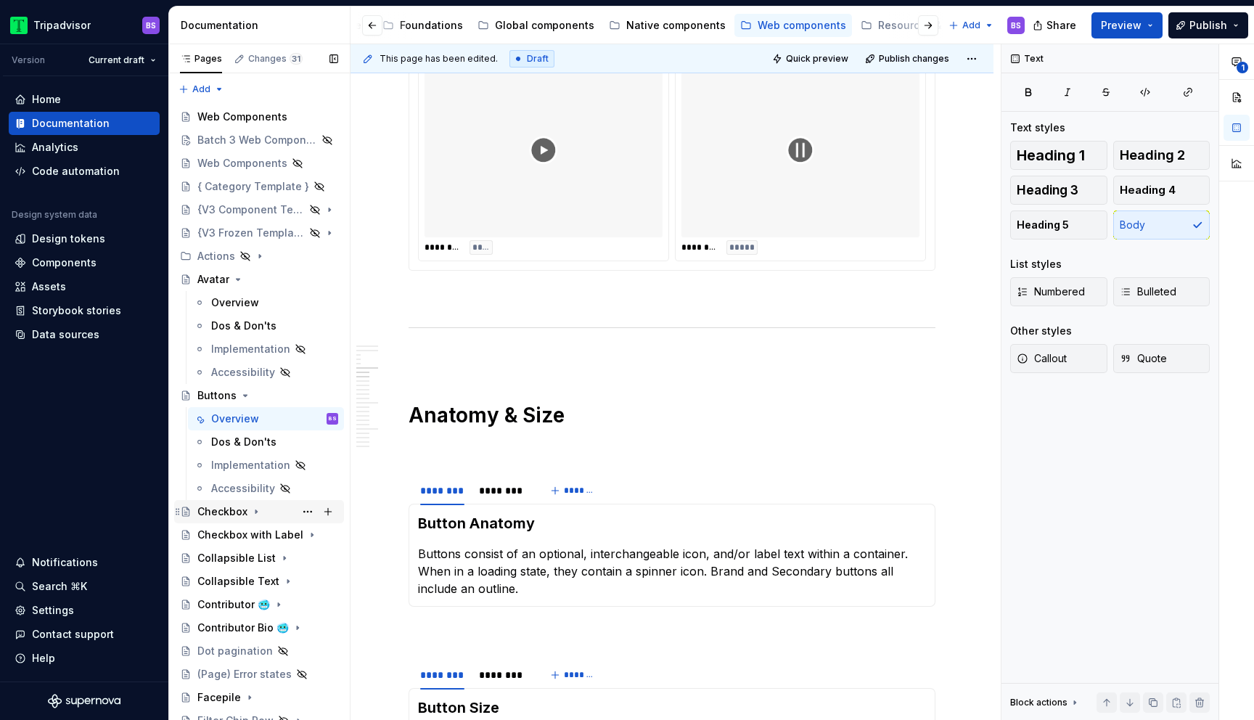
click at [259, 512] on icon "Page tree" at bounding box center [256, 512] width 12 height 12
click at [257, 542] on div "Overview BS" at bounding box center [274, 535] width 127 height 20
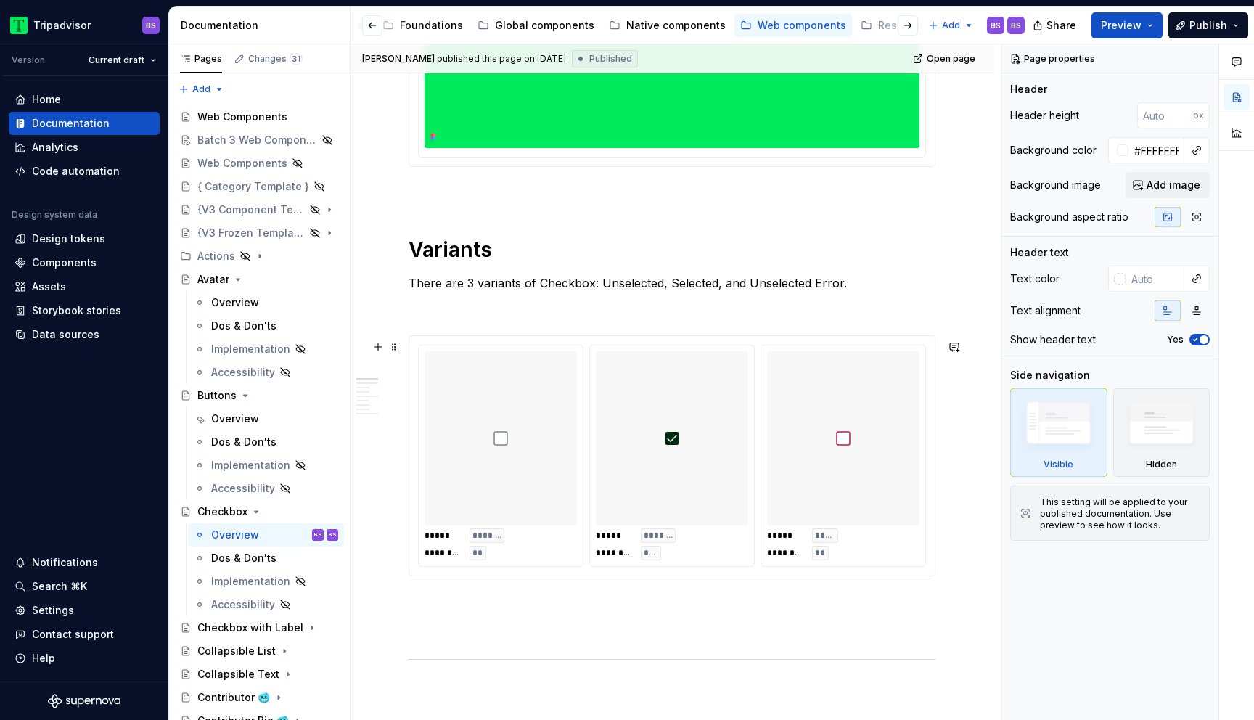
scroll to position [465, 0]
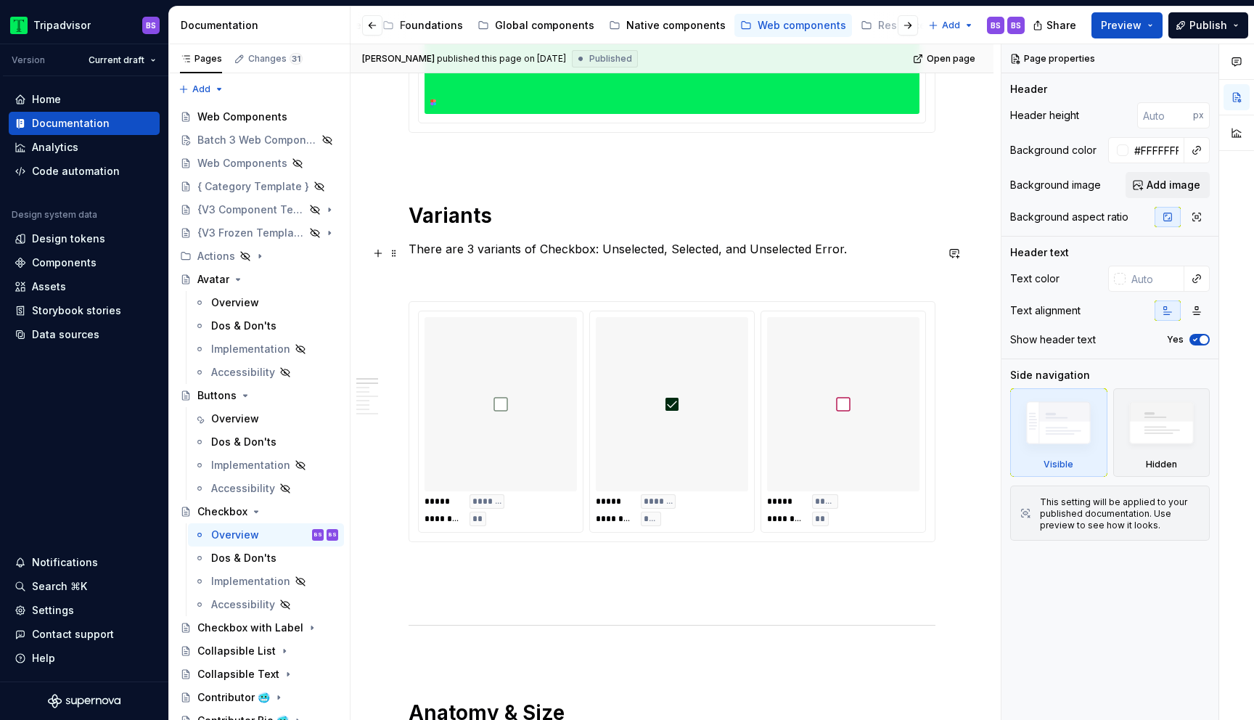
type textarea "*"
click at [468, 253] on p "There are 3 variants of Checkbox: Unselected, Selected, and Unselected Error." at bounding box center [672, 248] width 527 height 17
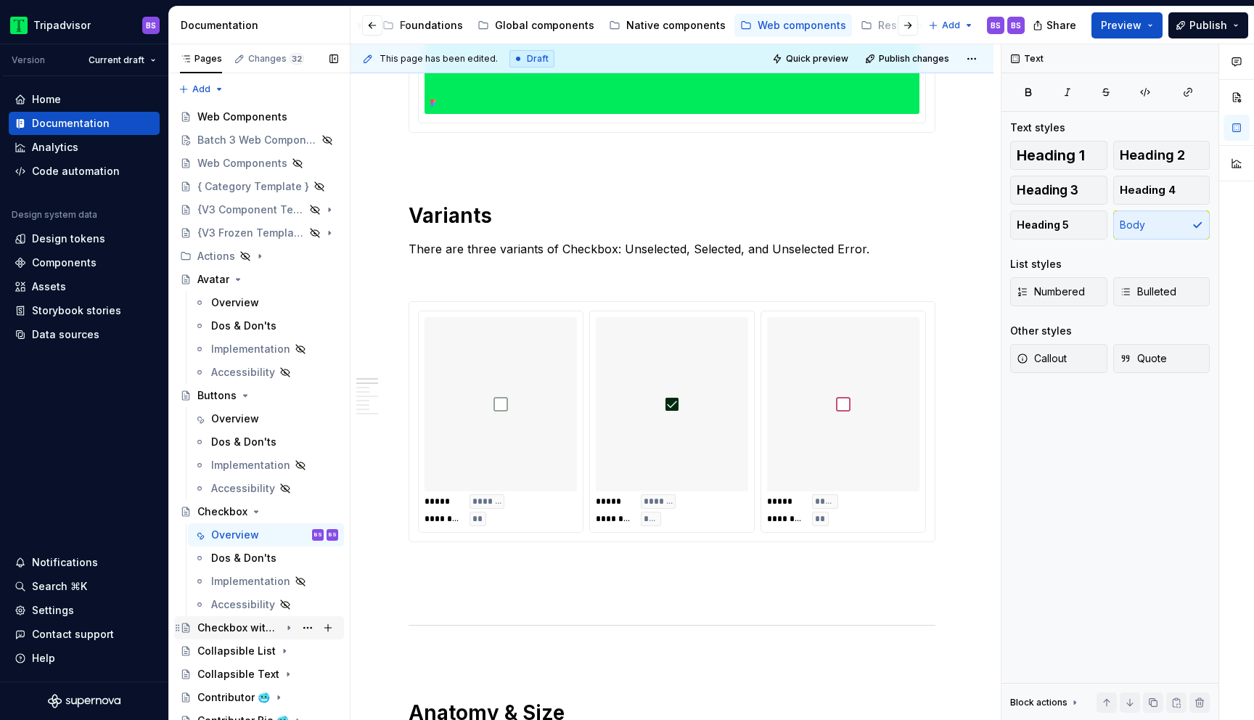
click at [248, 624] on div "Checkbox with Label" at bounding box center [238, 628] width 83 height 15
click at [258, 650] on div "Overview" at bounding box center [274, 651] width 127 height 20
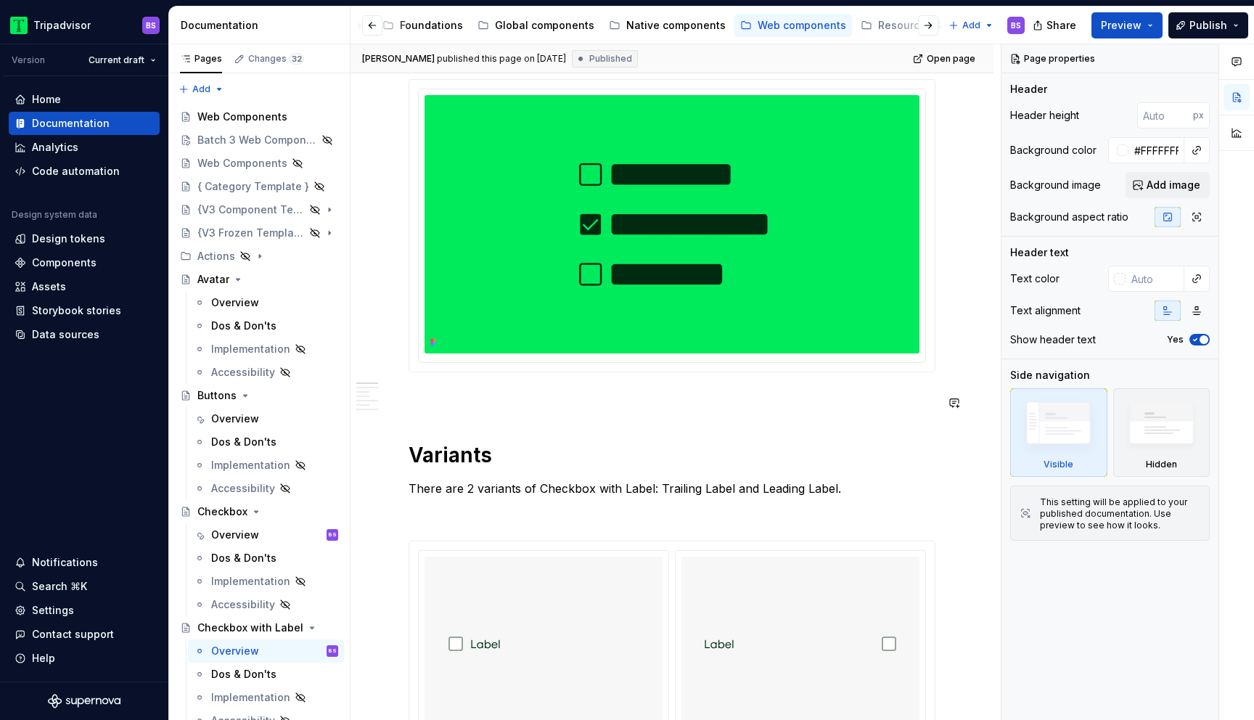
scroll to position [277, 0]
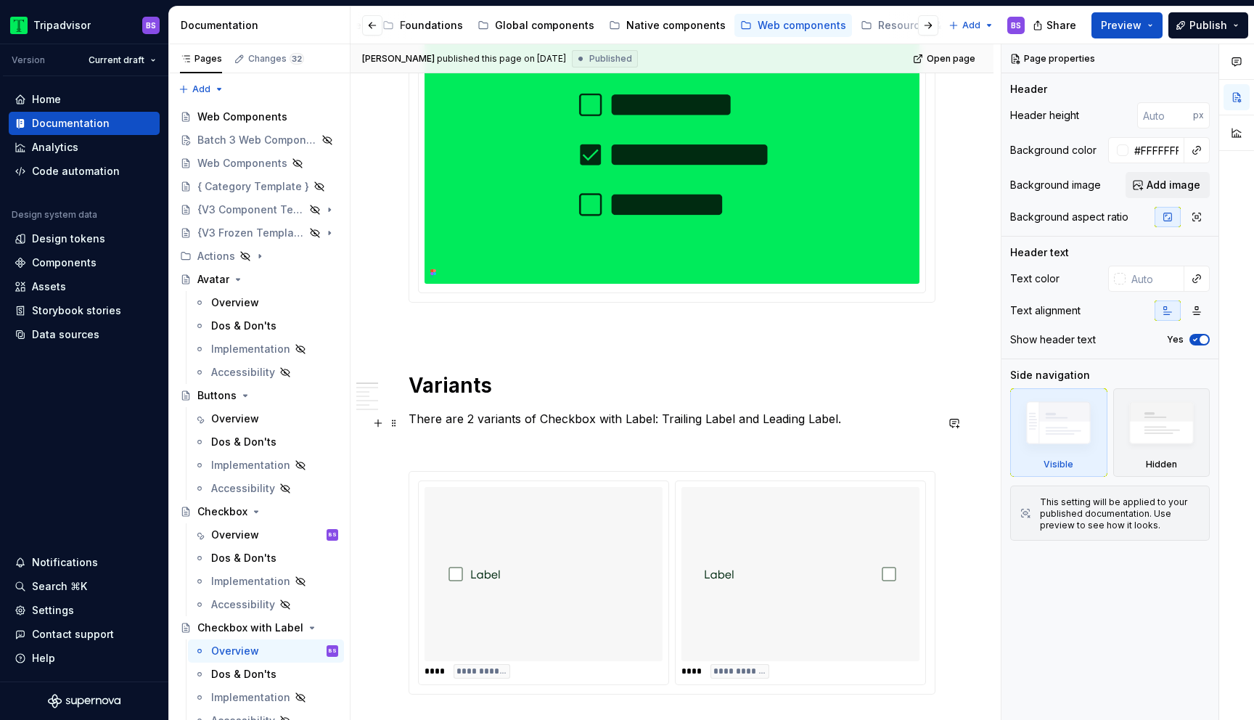
type textarea "*"
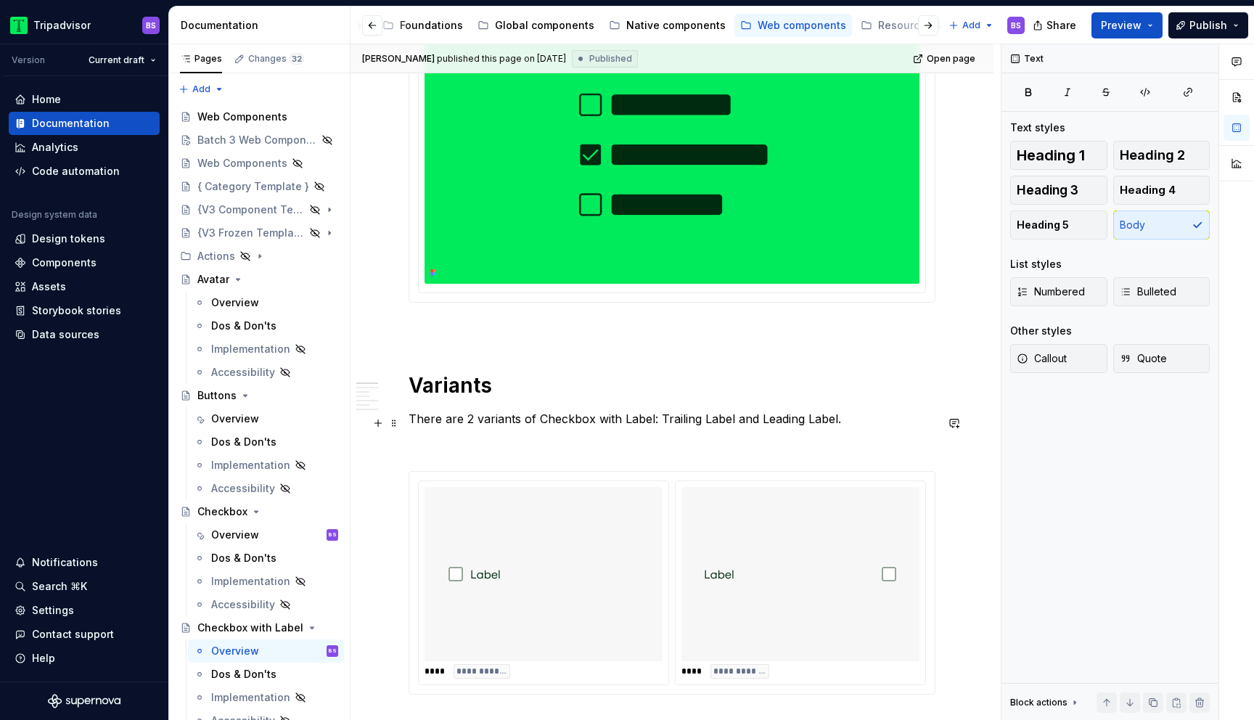
click at [469, 422] on p "There are 2 variants of Checkbox with Label: Trailing Label and Leading Label." at bounding box center [672, 418] width 527 height 17
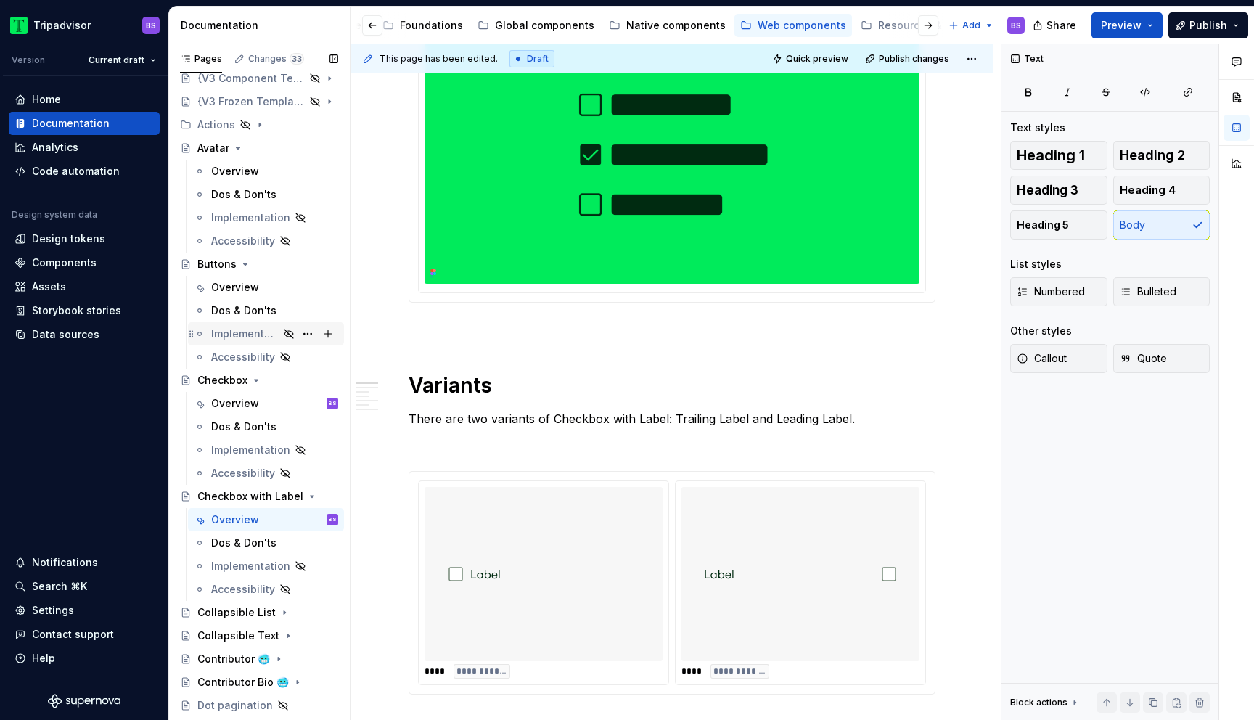
scroll to position [159, 0]
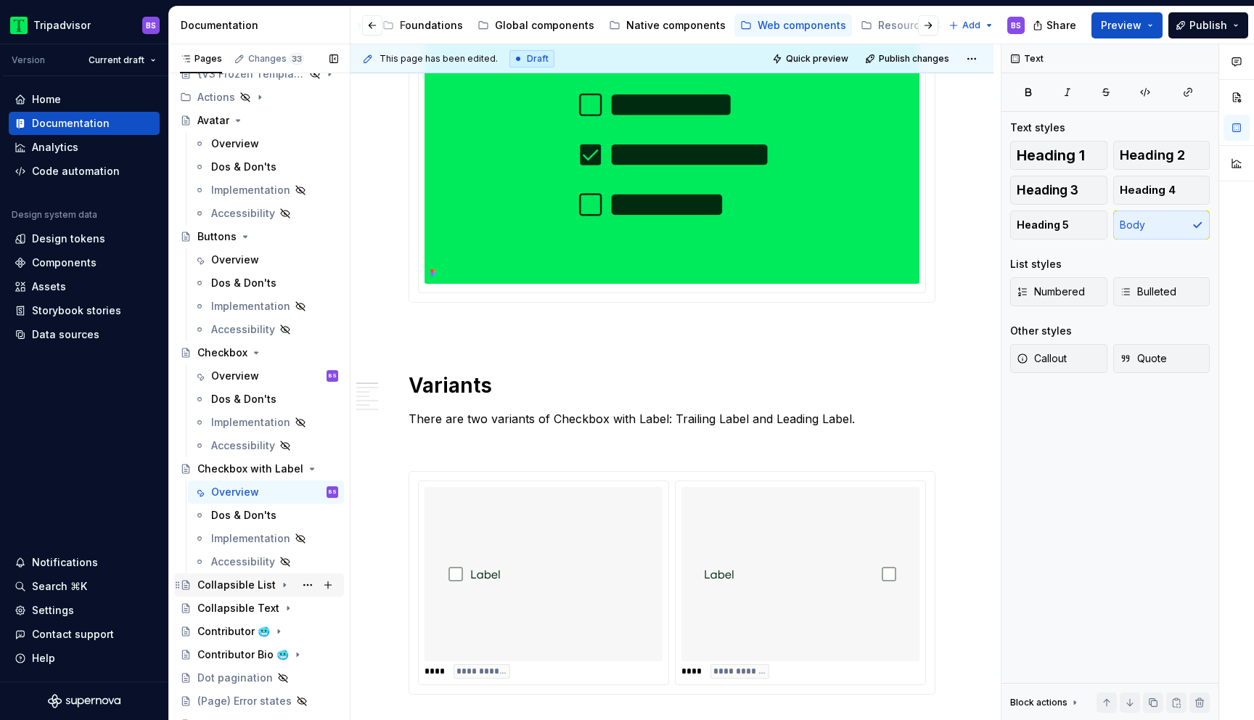
click at [257, 584] on div "Collapsible List" at bounding box center [236, 585] width 78 height 15
click at [257, 602] on div "Overview" at bounding box center [274, 608] width 127 height 20
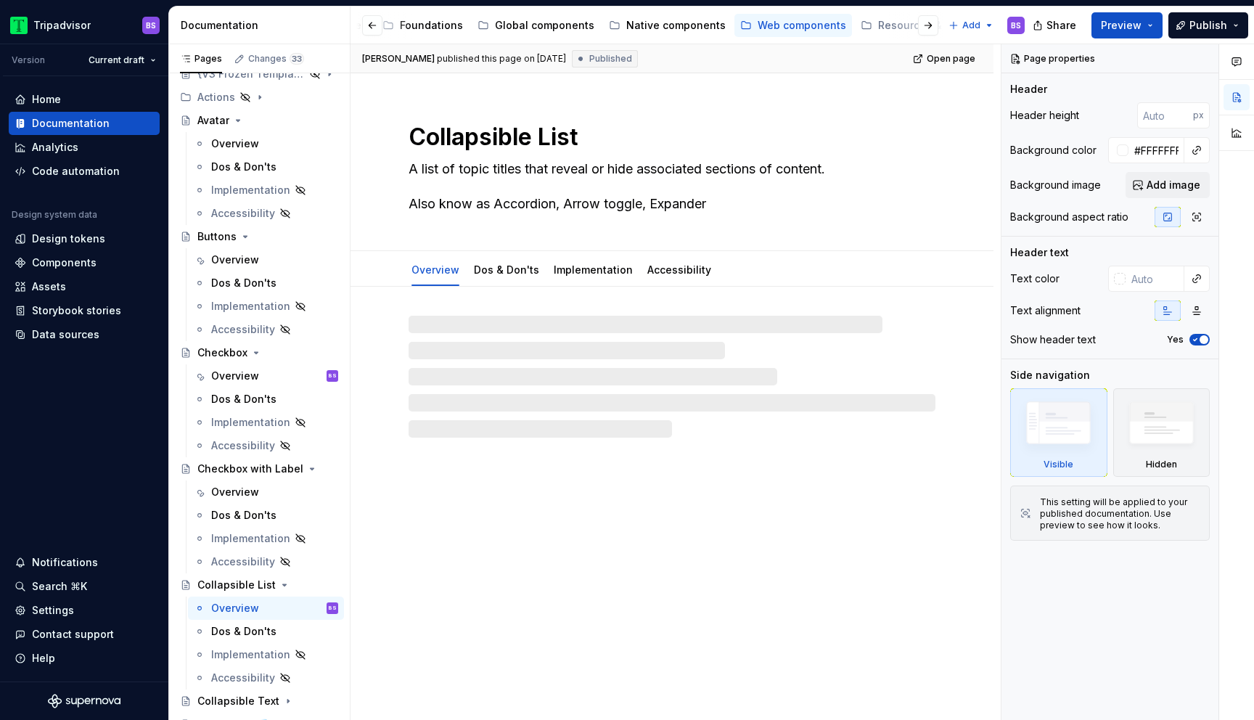
click at [475, 489] on div "Collapsible List A list of topic titles that reveal or hide associated sections…" at bounding box center [672, 396] width 643 height 647
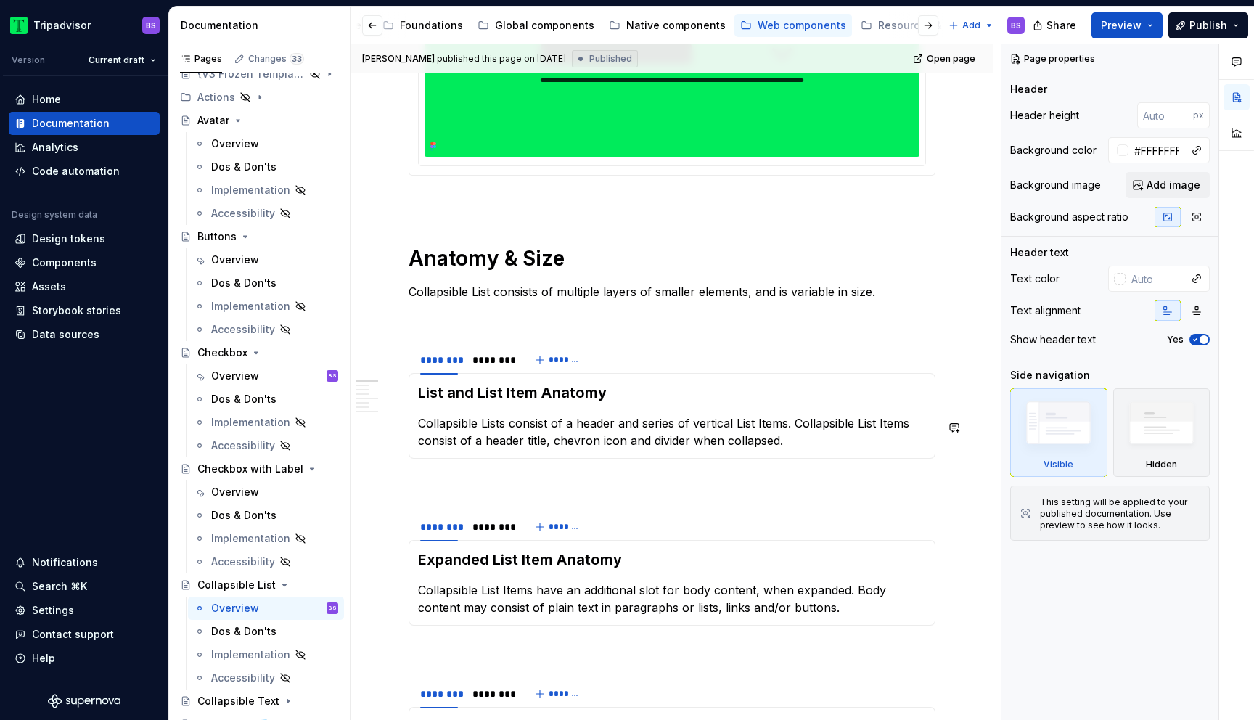
scroll to position [489, 0]
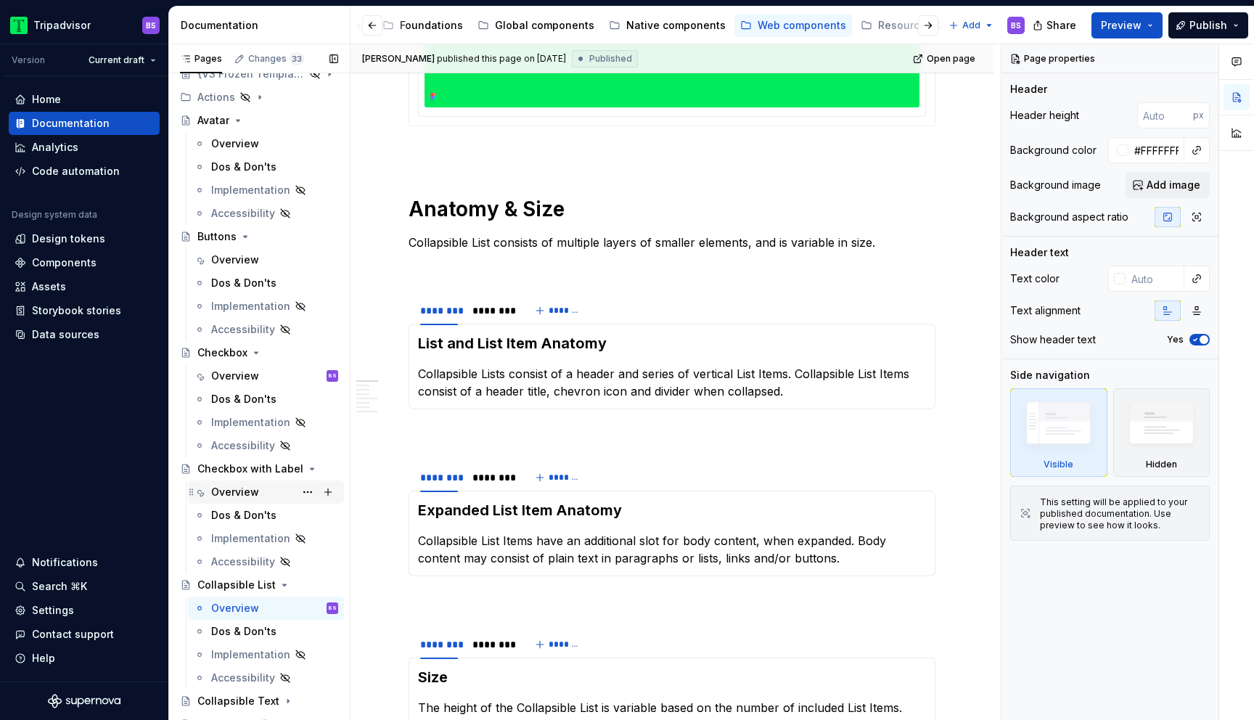
click at [245, 489] on div "Overview" at bounding box center [235, 492] width 48 height 15
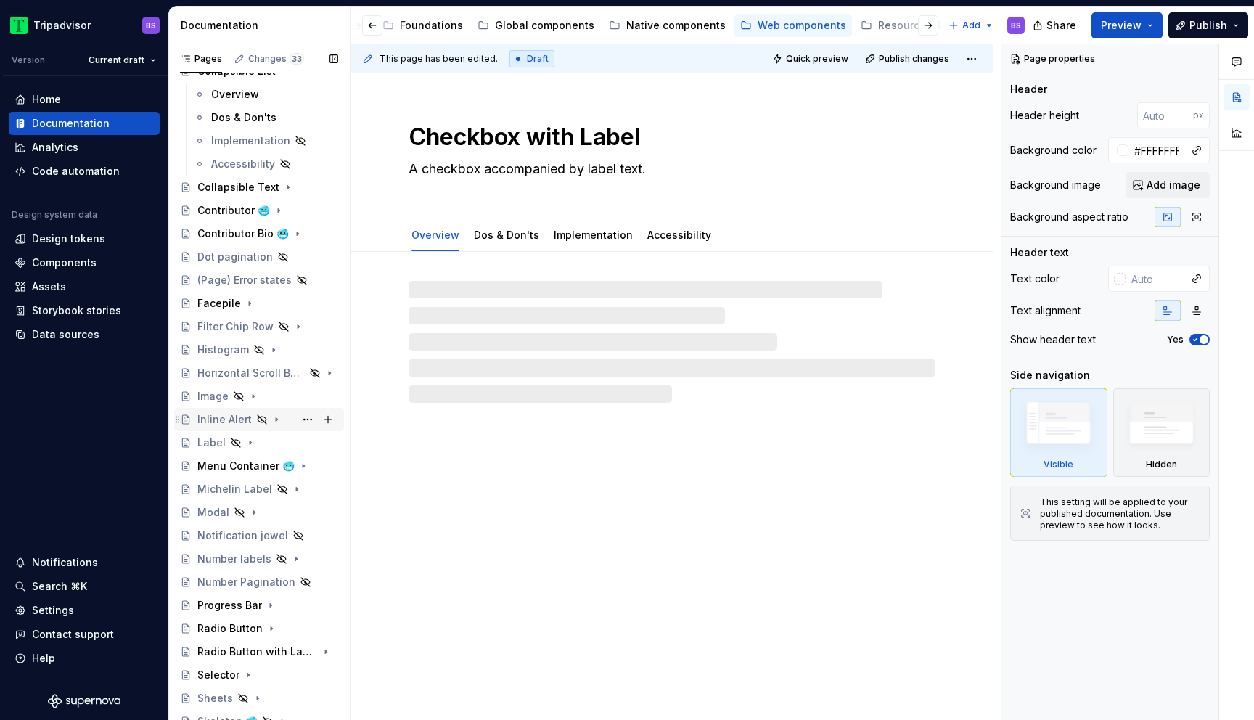
scroll to position [701, 0]
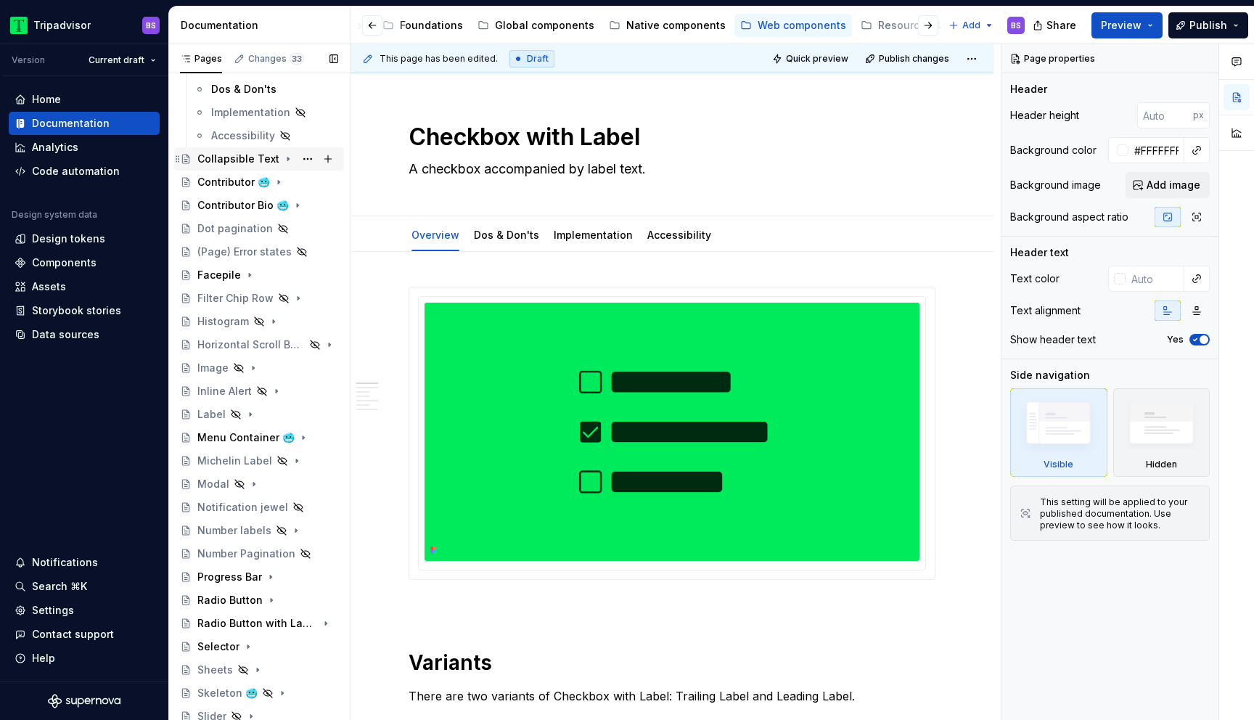
click at [282, 158] on icon "Page tree" at bounding box center [288, 159] width 12 height 12
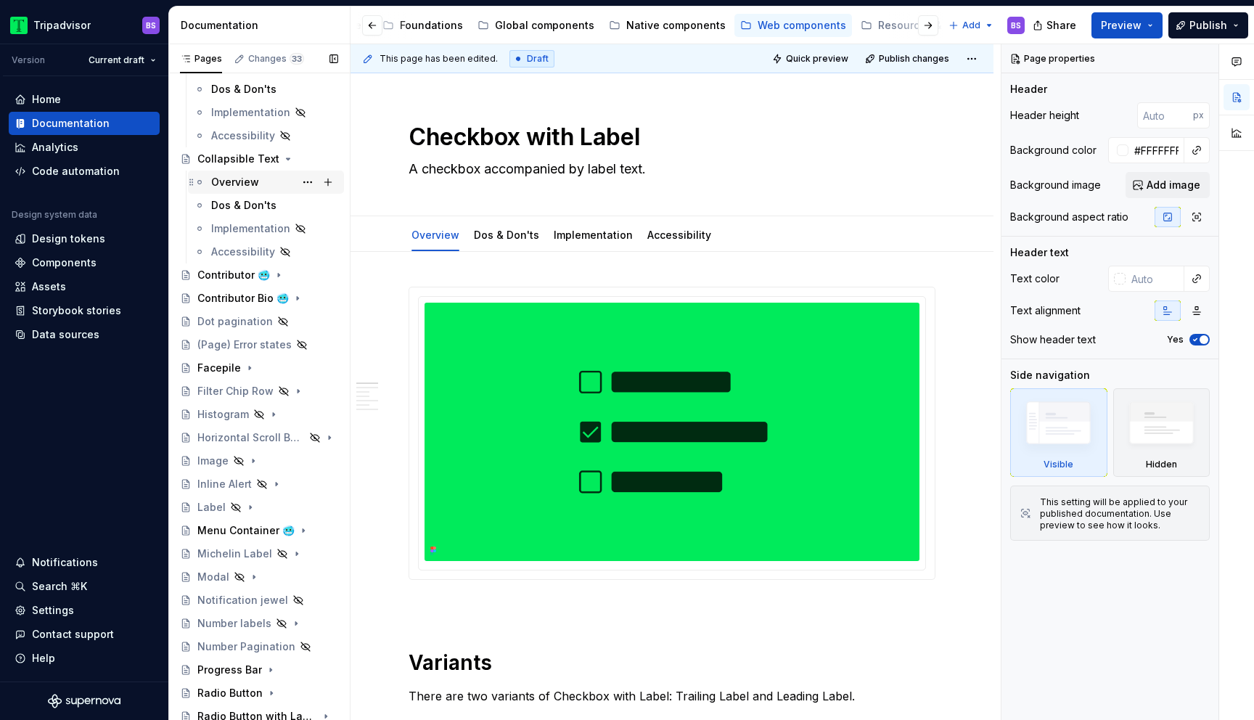
click at [275, 188] on div "Overview" at bounding box center [274, 182] width 127 height 20
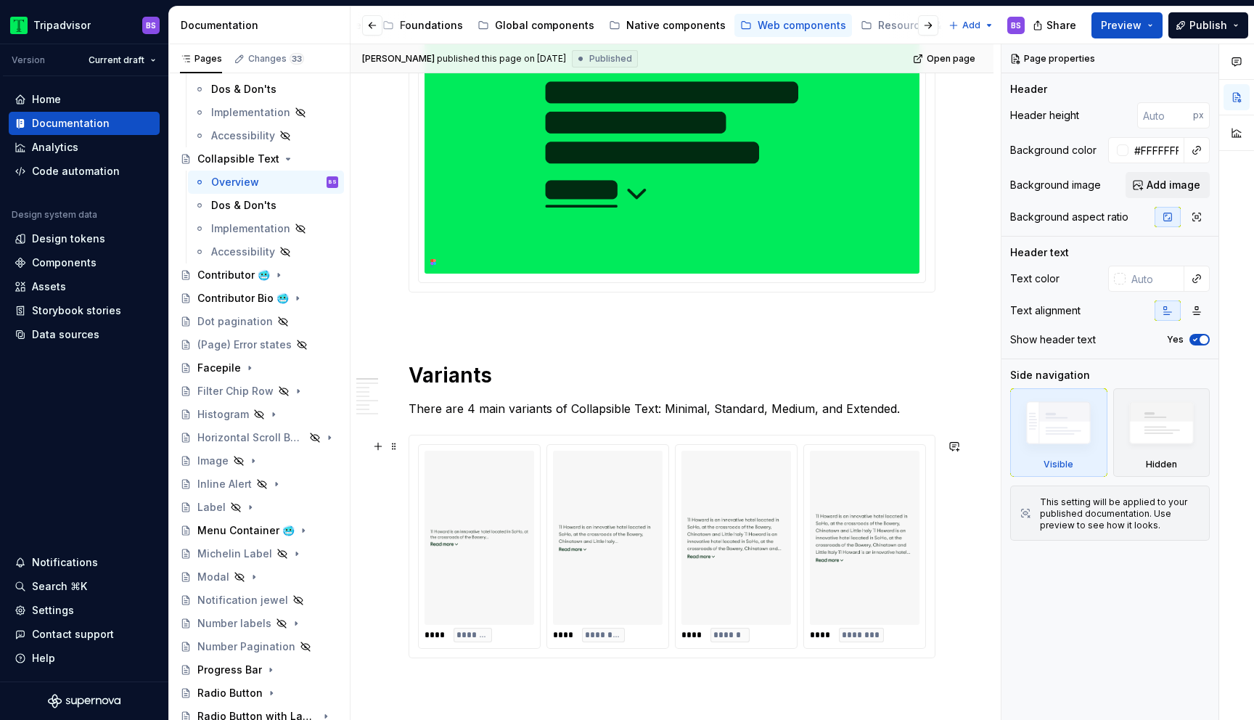
scroll to position [308, 0]
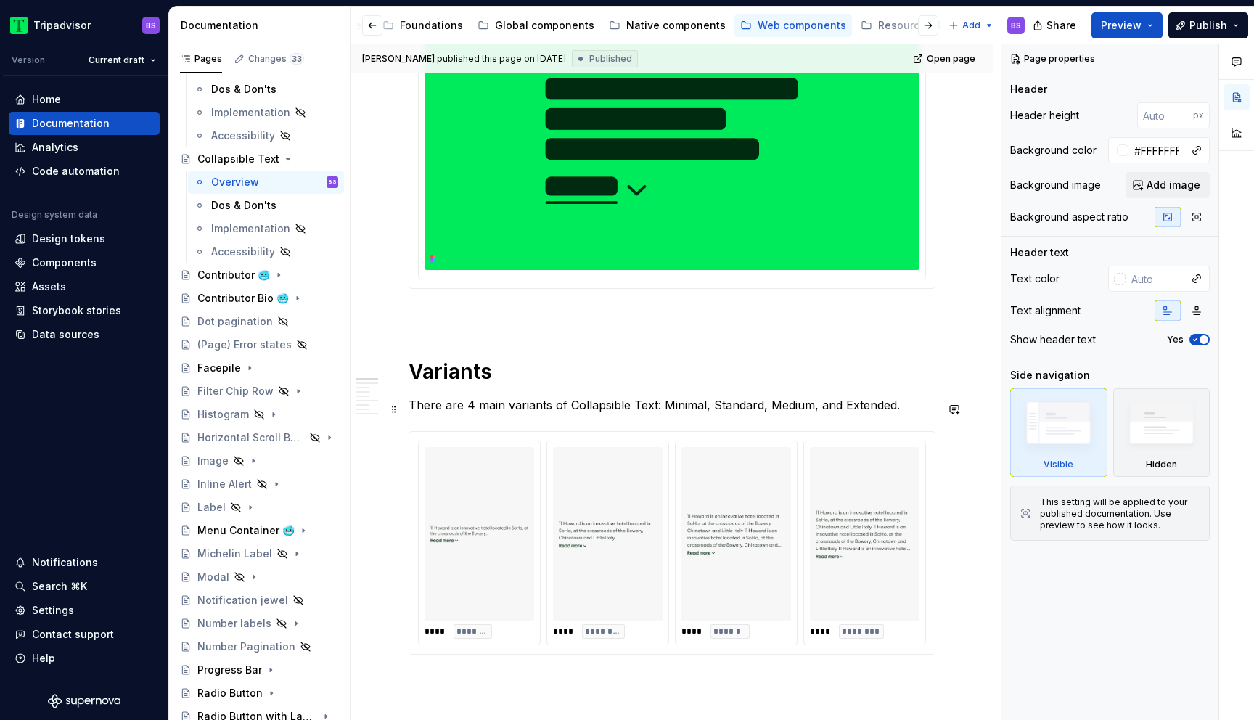
type textarea "*"
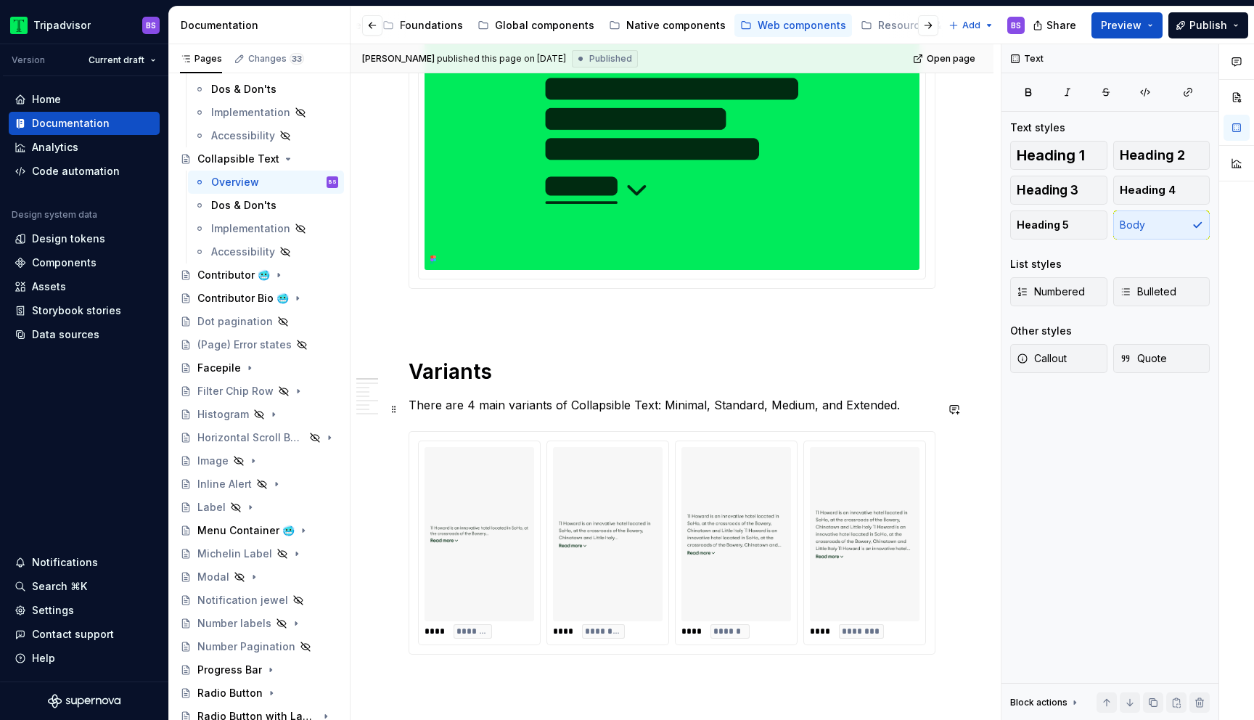
click at [469, 405] on p "There are 4 main variants of Collapsible Text: Minimal, Standard, Medium, and E…" at bounding box center [672, 404] width 527 height 17
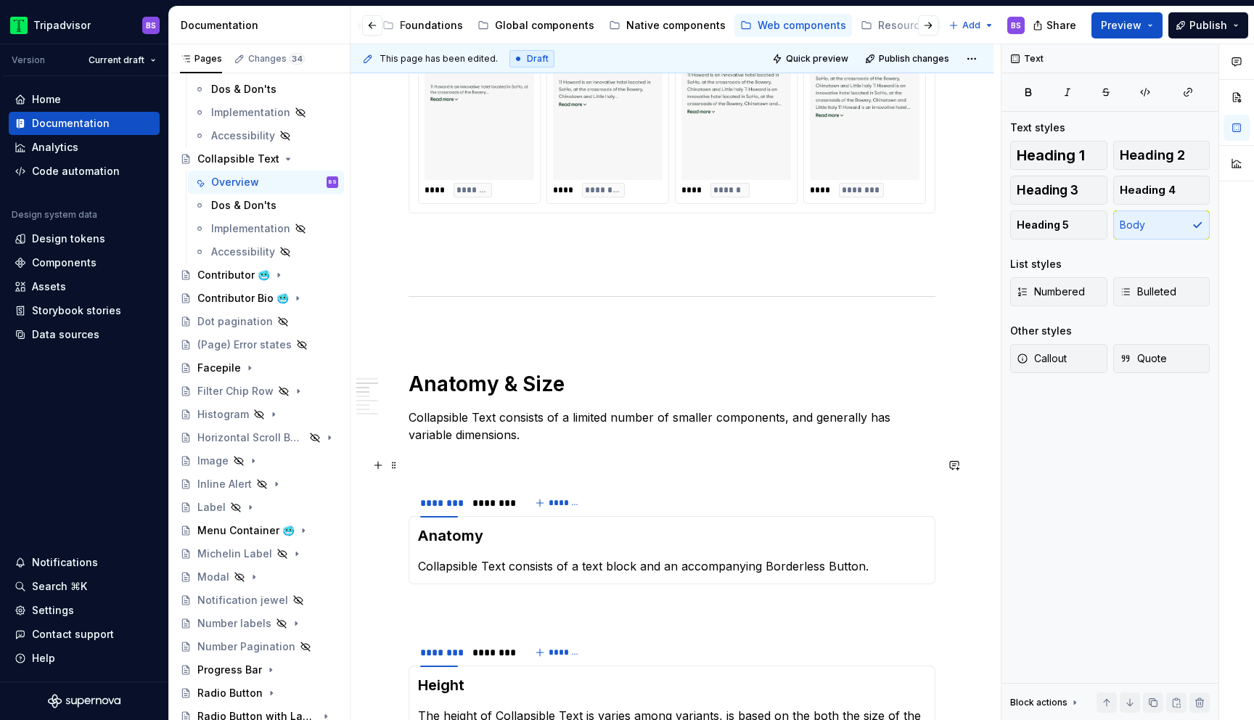
scroll to position [740, 0]
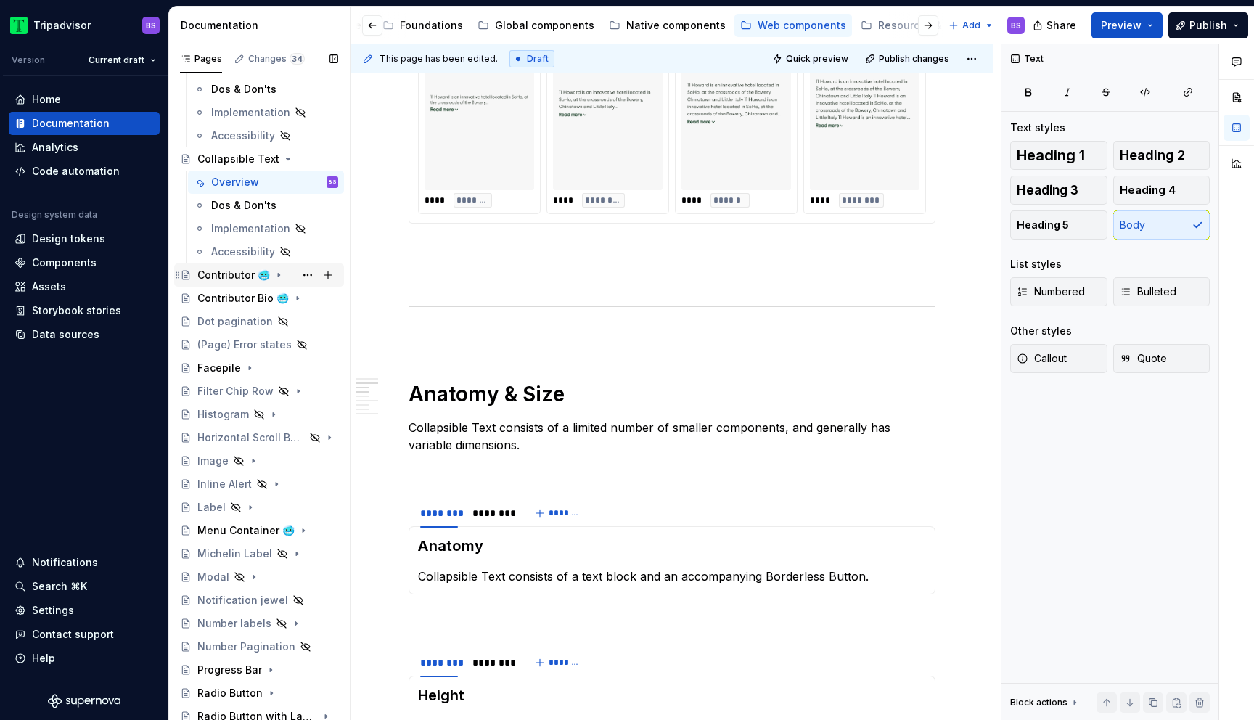
click at [279, 277] on icon "Page tree" at bounding box center [279, 275] width 12 height 12
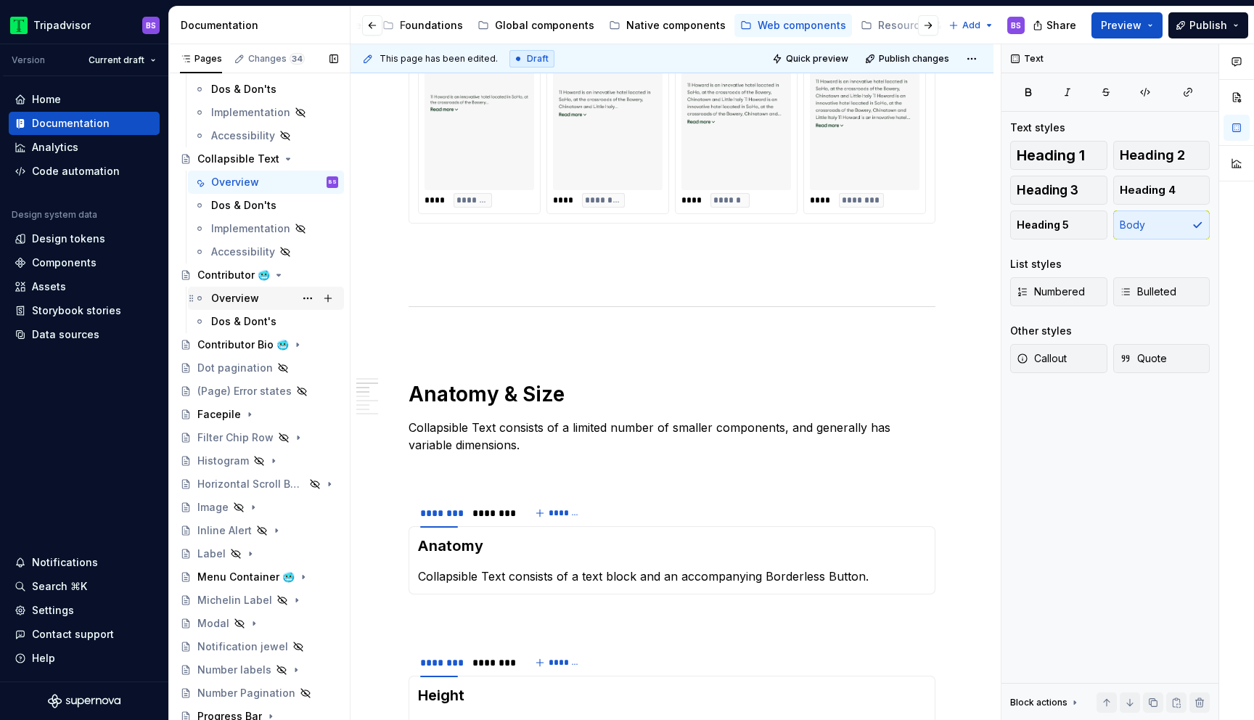
click at [277, 295] on div "Overview" at bounding box center [274, 298] width 127 height 20
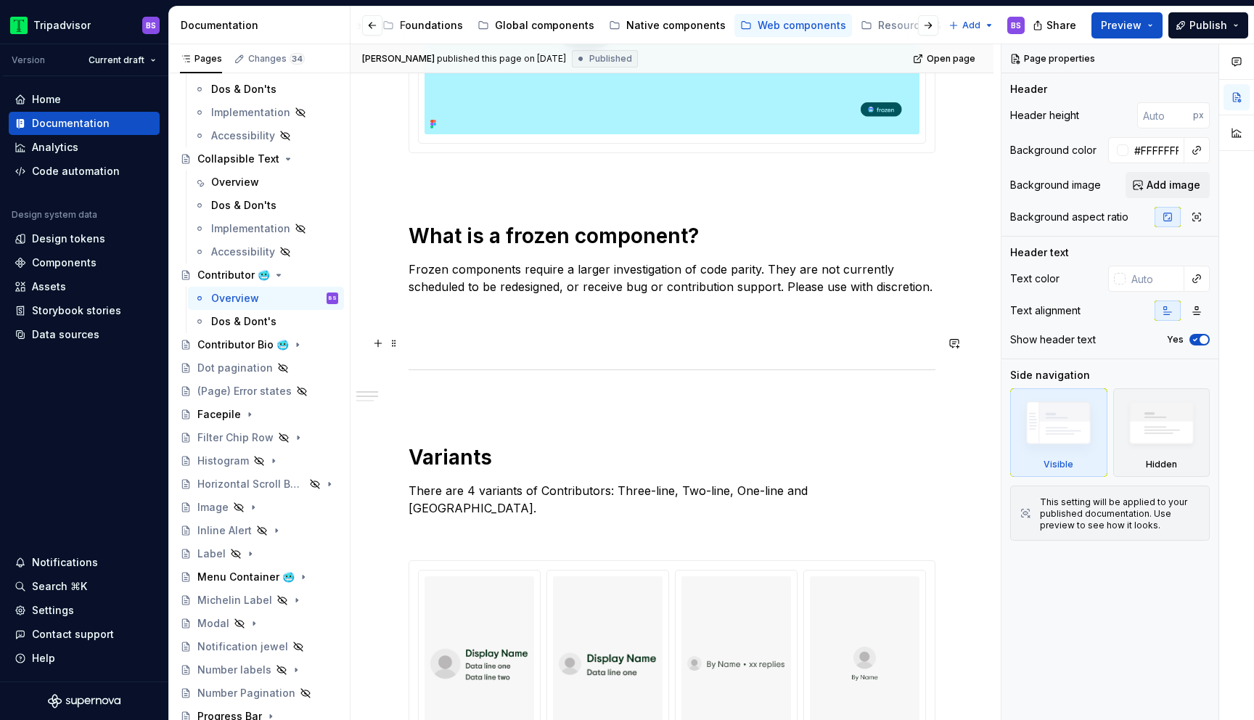
scroll to position [467, 0]
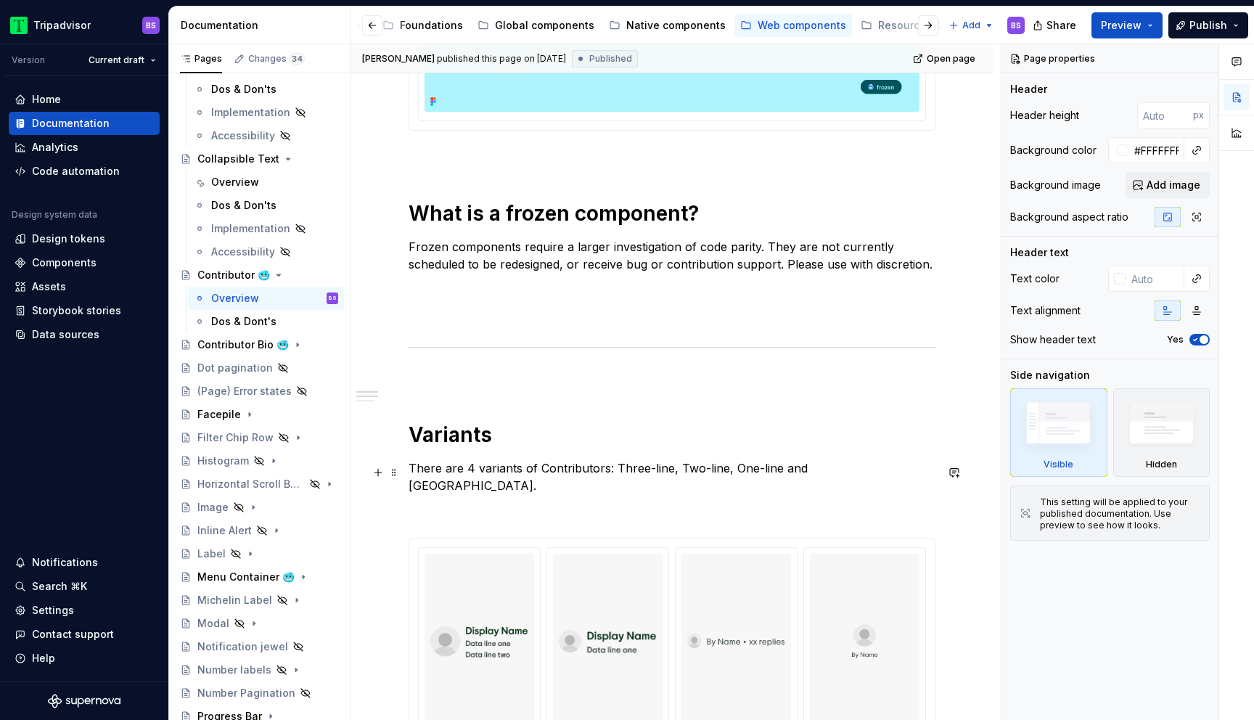
type textarea "*"
click at [471, 473] on p "There are 4 variants of Contributors: Three-line, Two-line, One-line and [GEOGR…" at bounding box center [672, 476] width 527 height 35
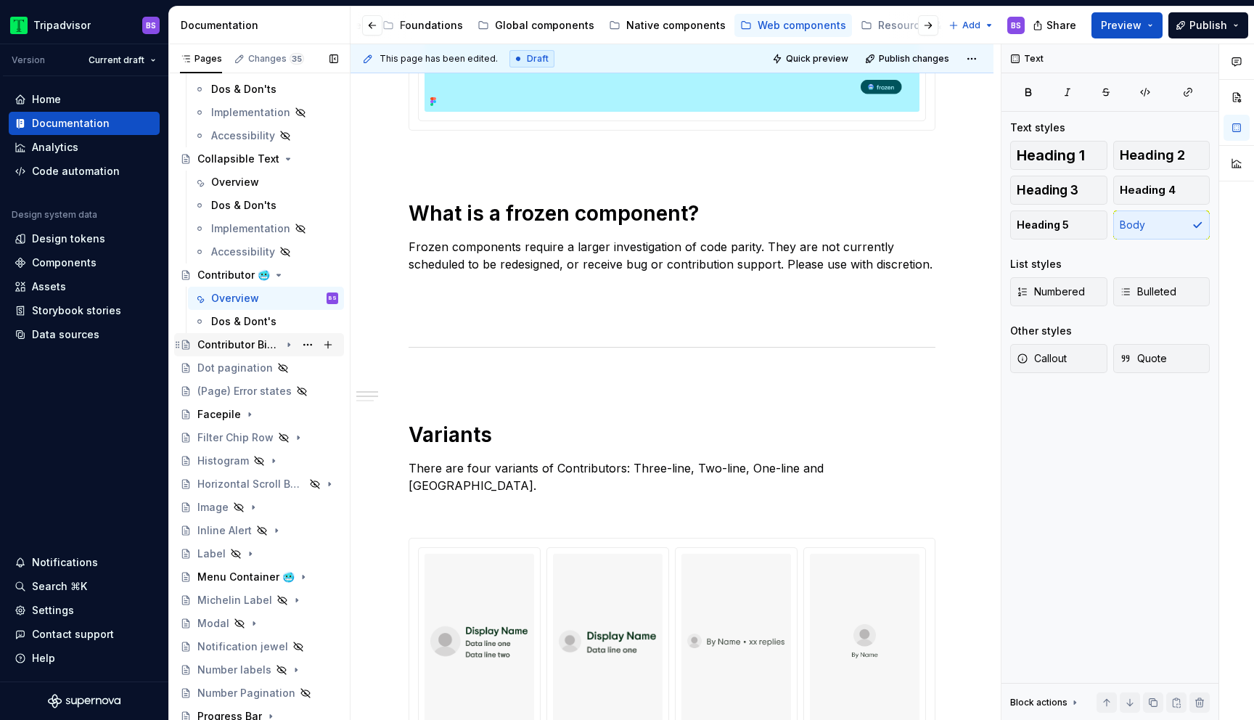
click at [292, 342] on icon "Page tree" at bounding box center [289, 345] width 12 height 12
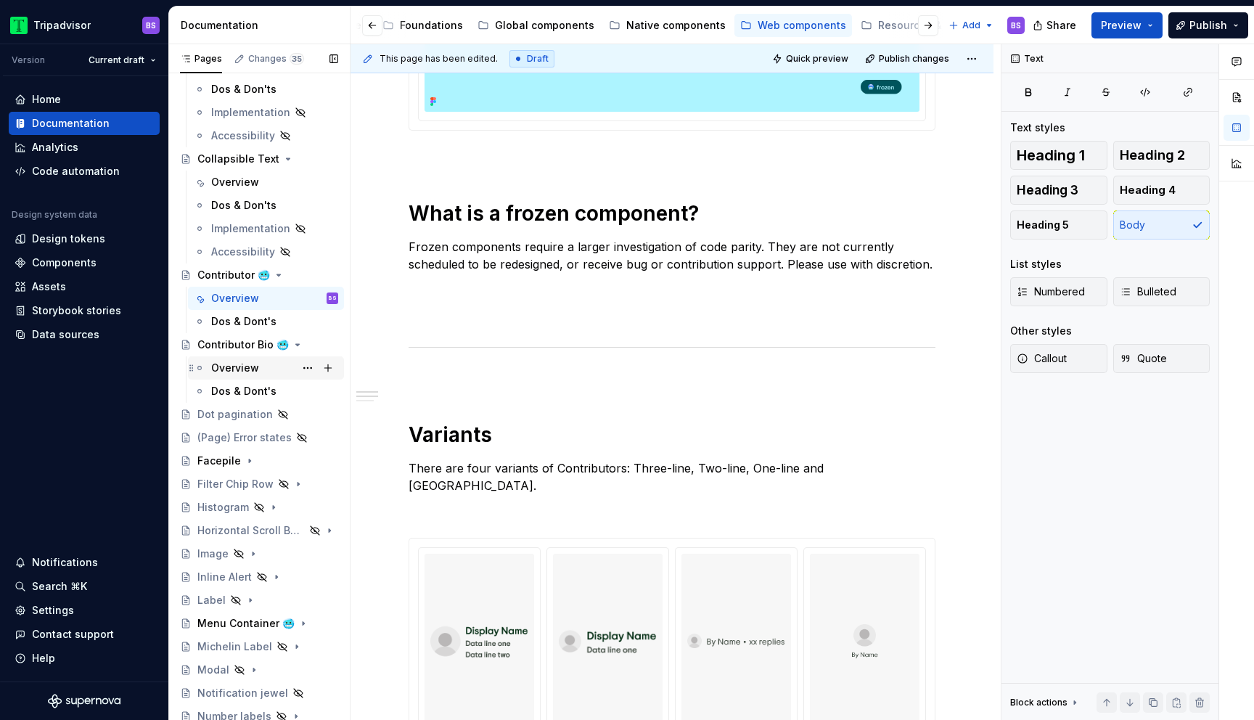
click at [263, 370] on div "Overview" at bounding box center [274, 368] width 127 height 20
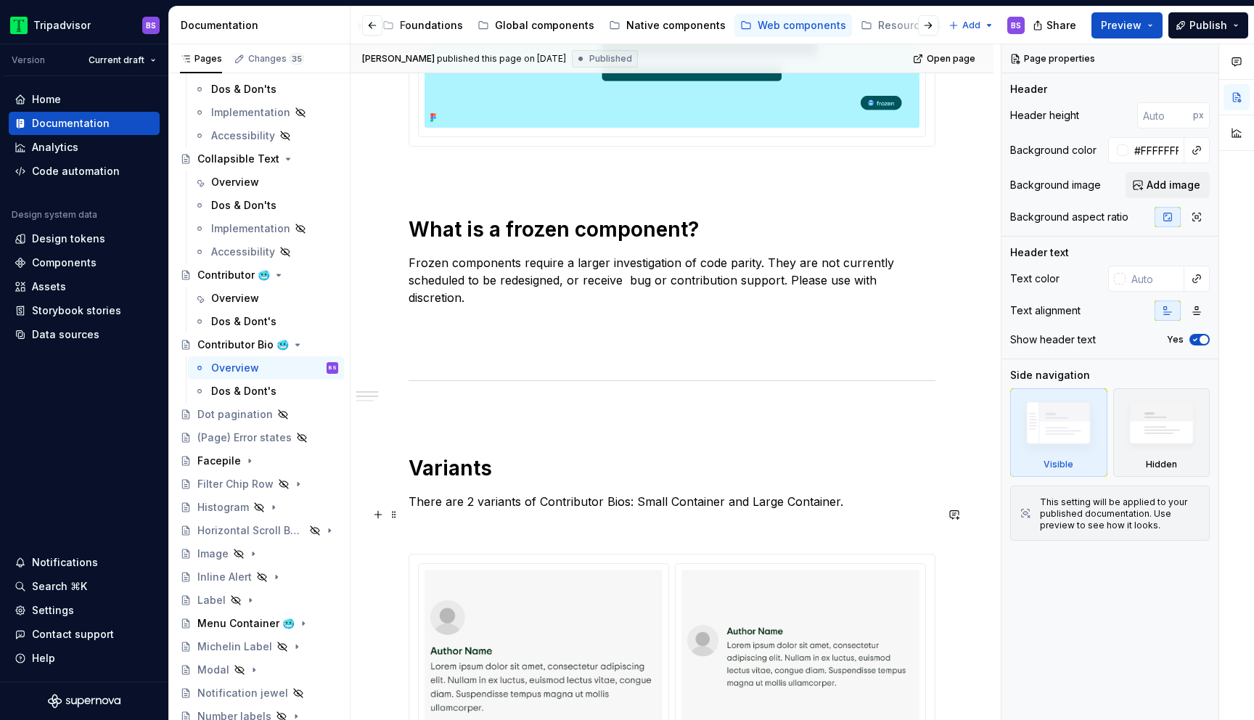
scroll to position [467, 0]
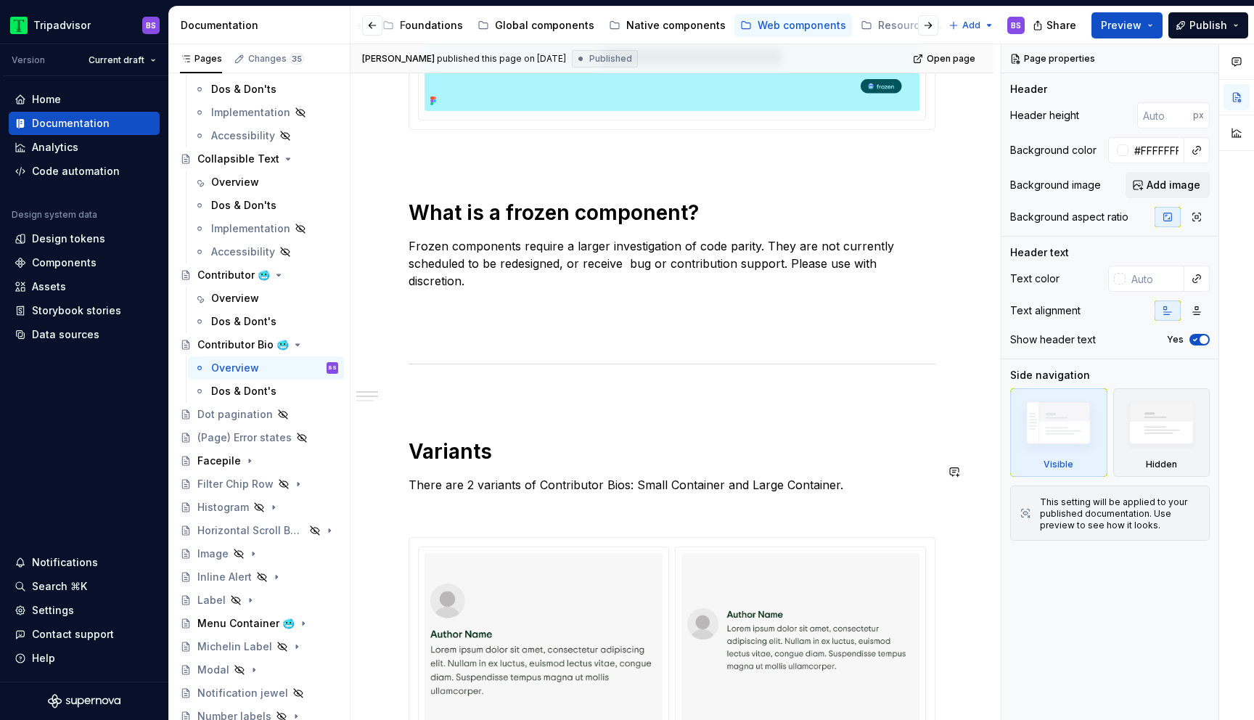
type textarea "*"
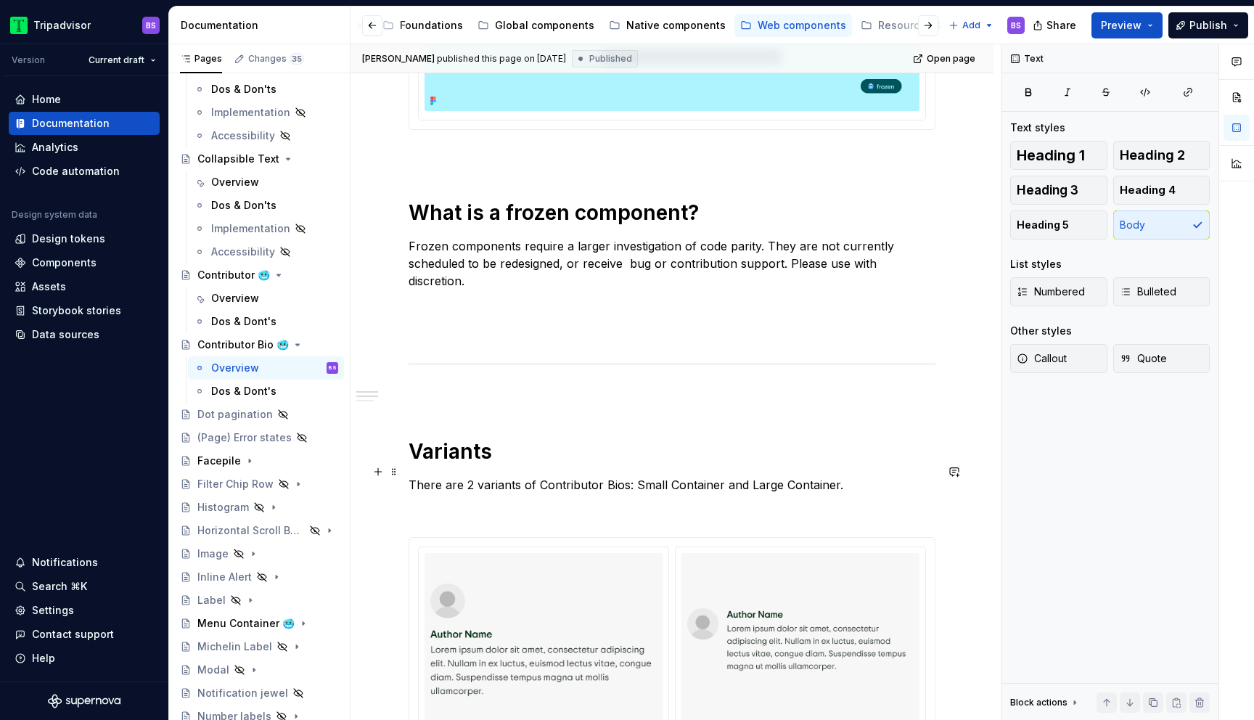
click at [470, 476] on p "There are 2 variants of Contributor Bios: Small Container and Large Container." at bounding box center [672, 484] width 527 height 17
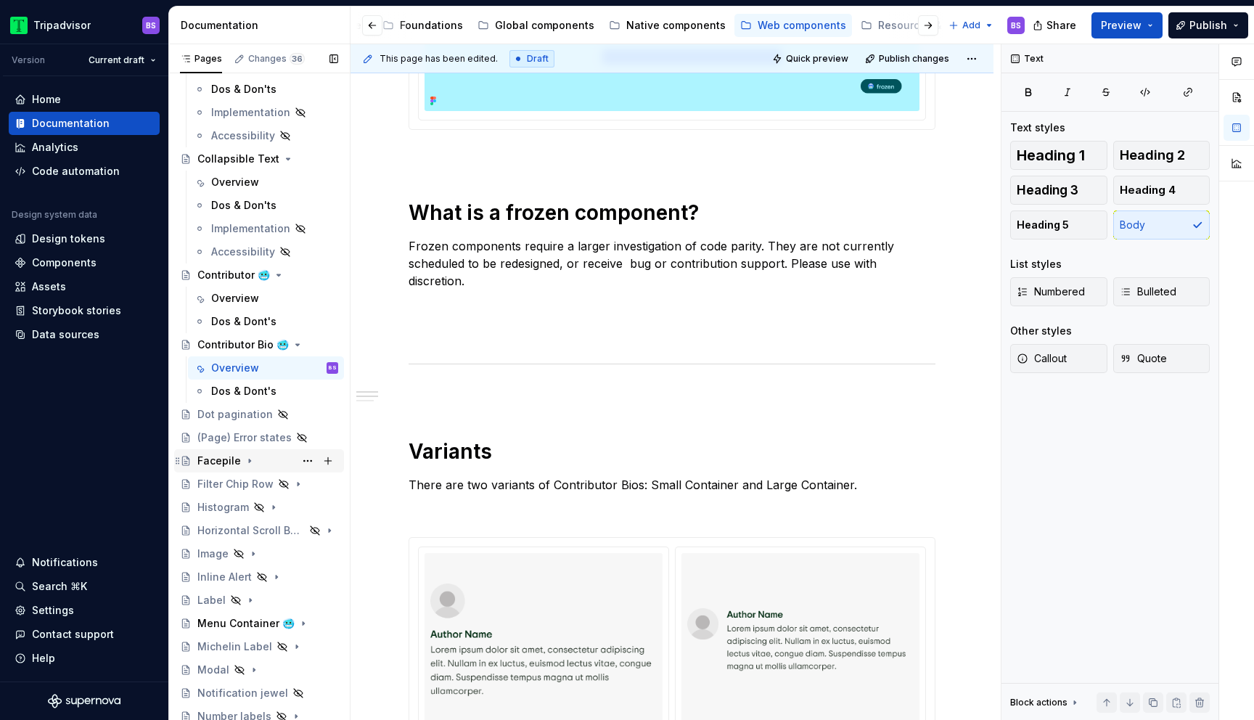
click at [261, 461] on div "Facepile" at bounding box center [267, 461] width 141 height 20
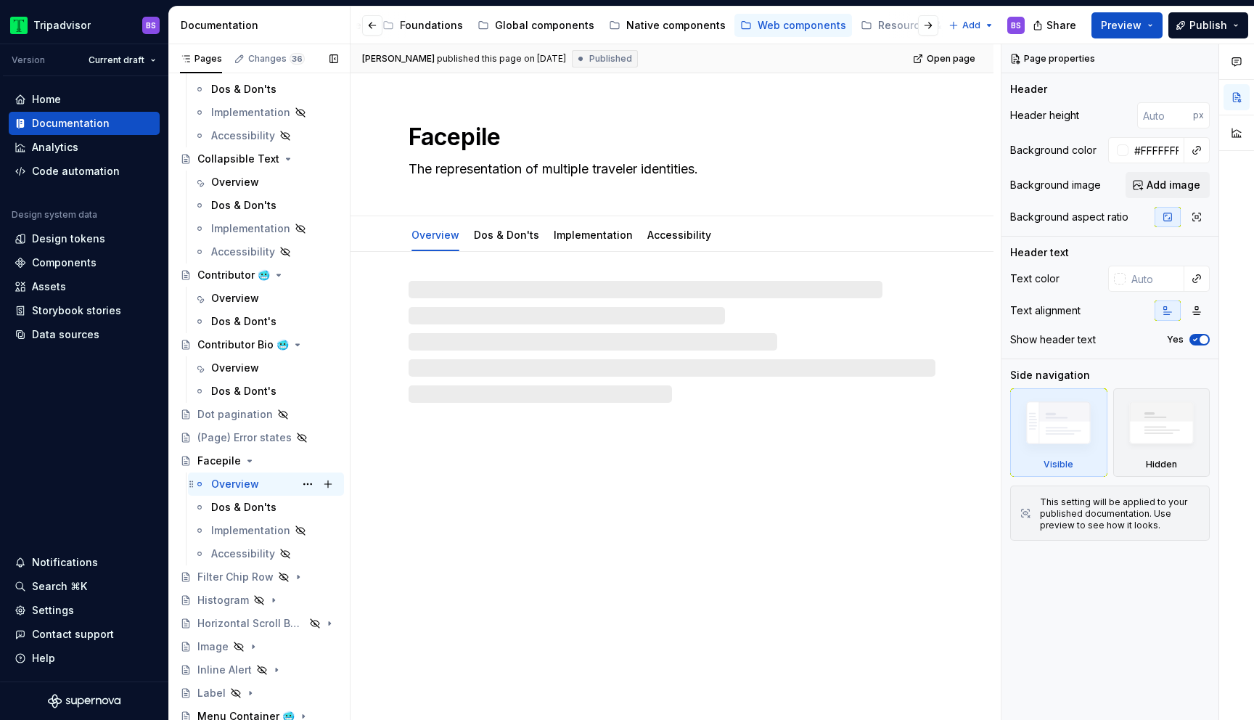
click at [257, 481] on div "Overview BS" at bounding box center [274, 484] width 127 height 20
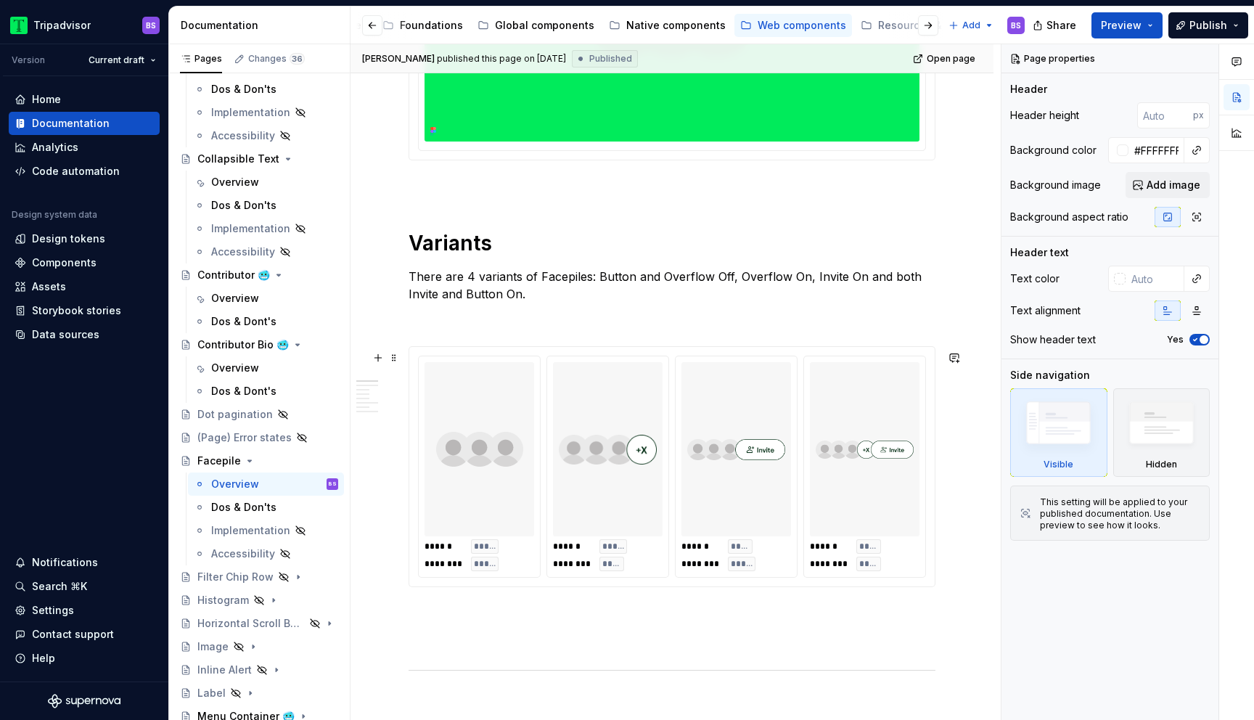
scroll to position [425, 0]
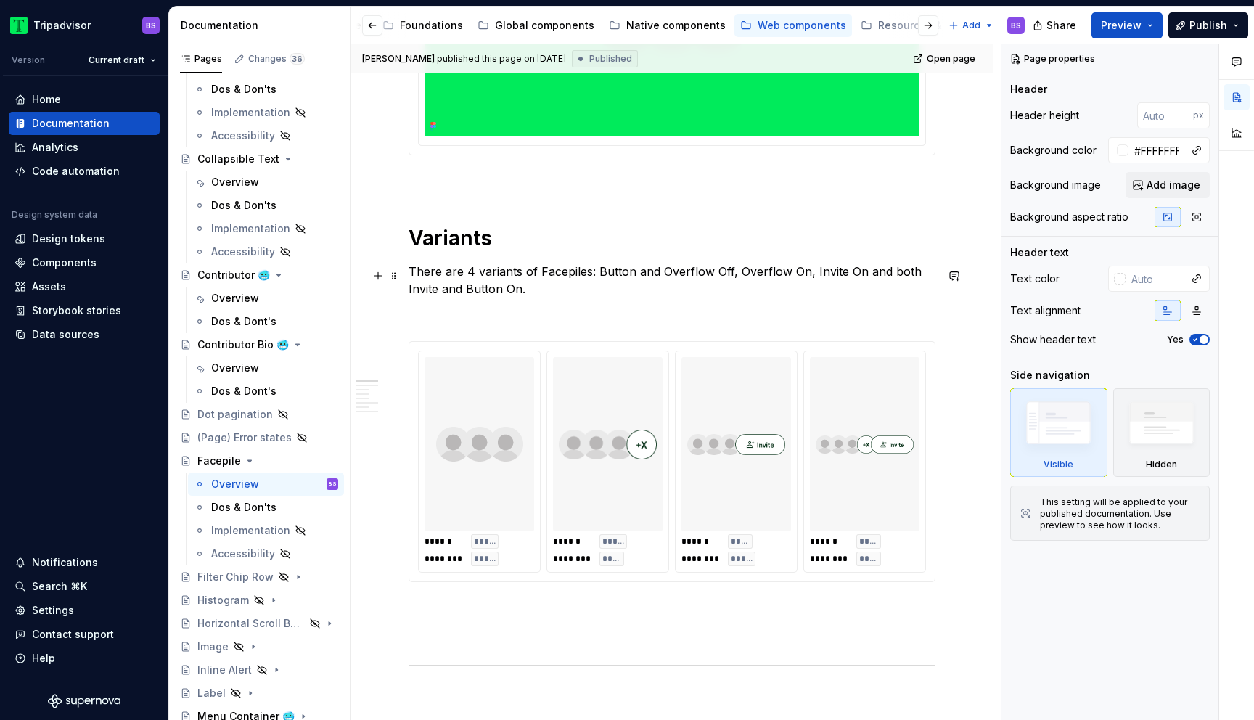
type textarea "*"
click at [470, 270] on p "There are 4 variants of Facepiles: Button and Overflow Off, Overflow On, Invite…" at bounding box center [672, 280] width 527 height 35
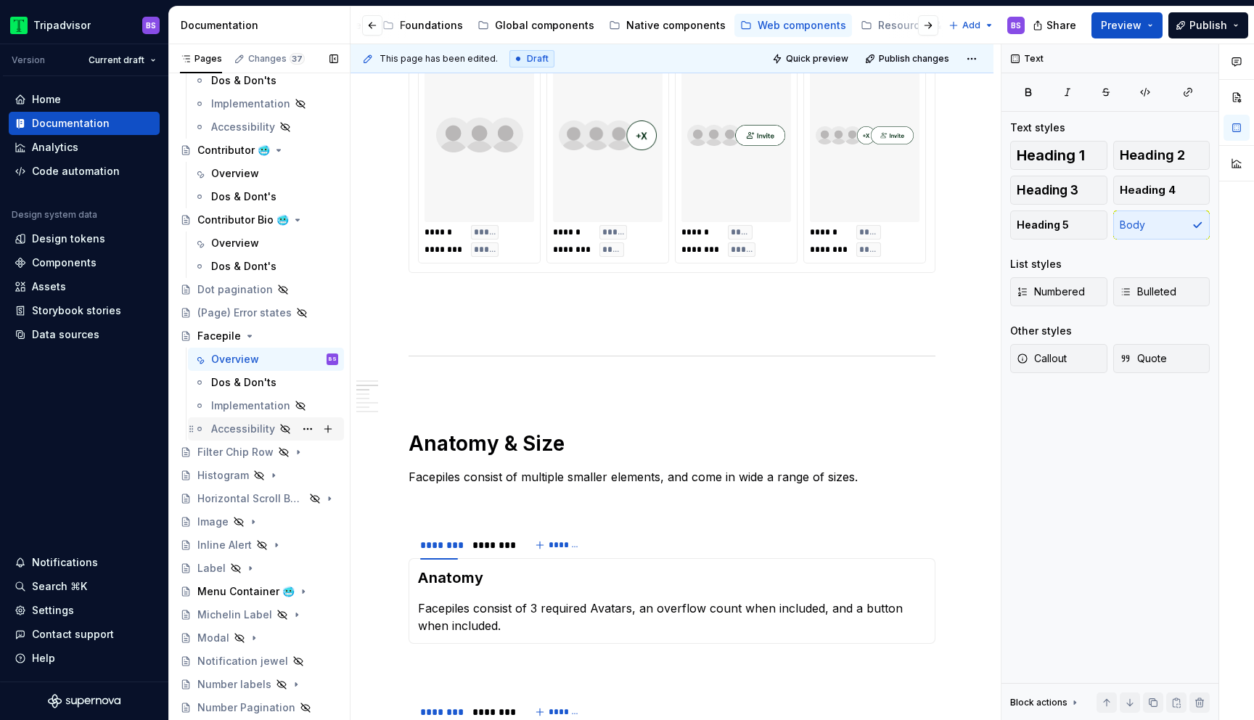
scroll to position [833, 0]
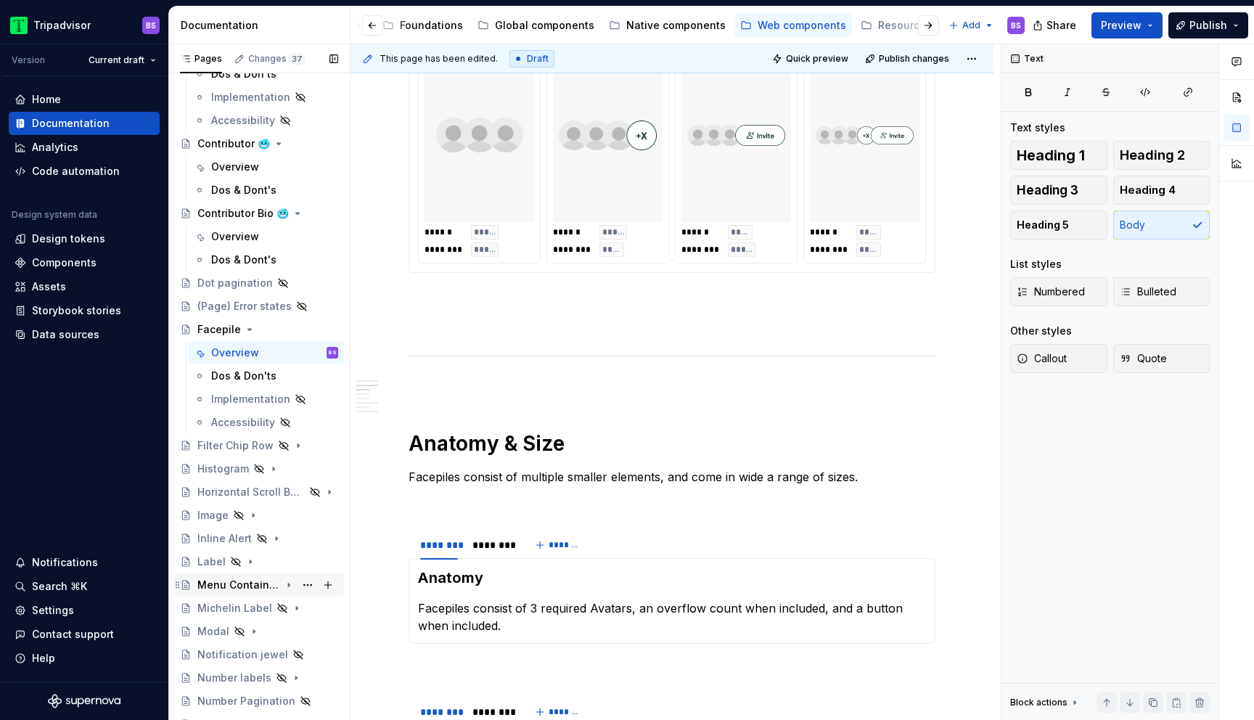
click at [295, 588] on div "Menu Container 🥶" at bounding box center [267, 585] width 141 height 20
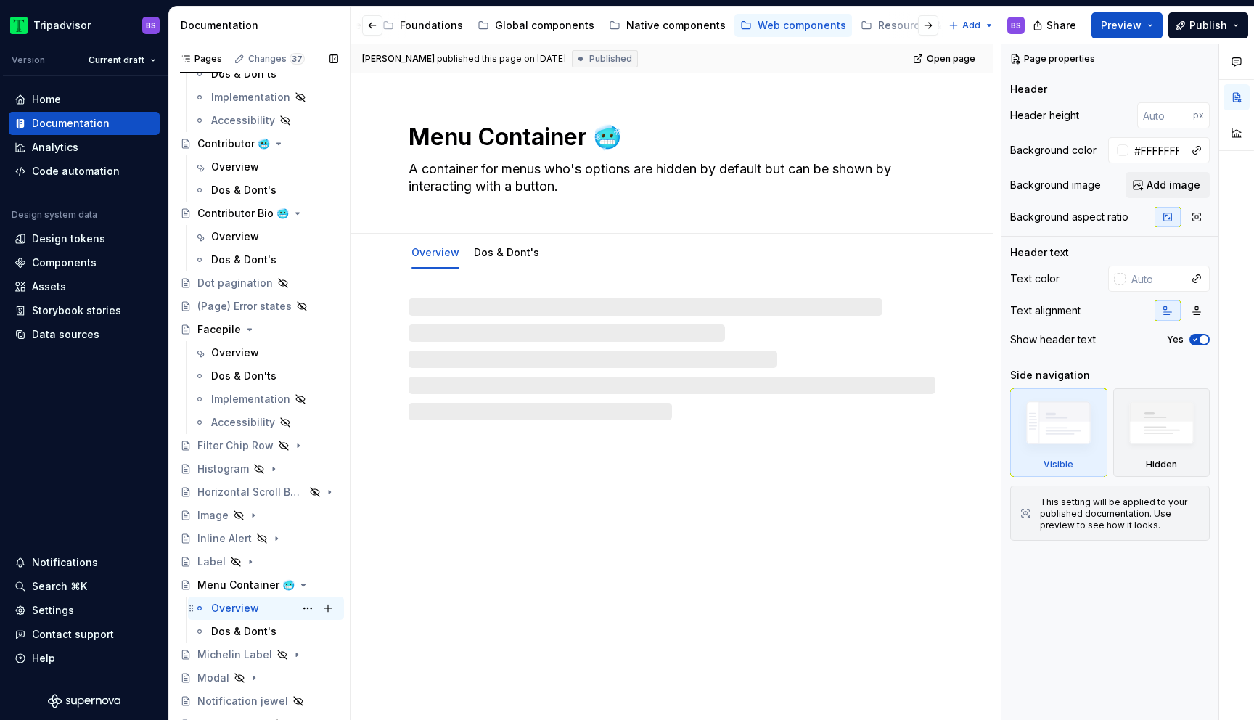
click at [269, 605] on div "Overview BS" at bounding box center [274, 608] width 127 height 20
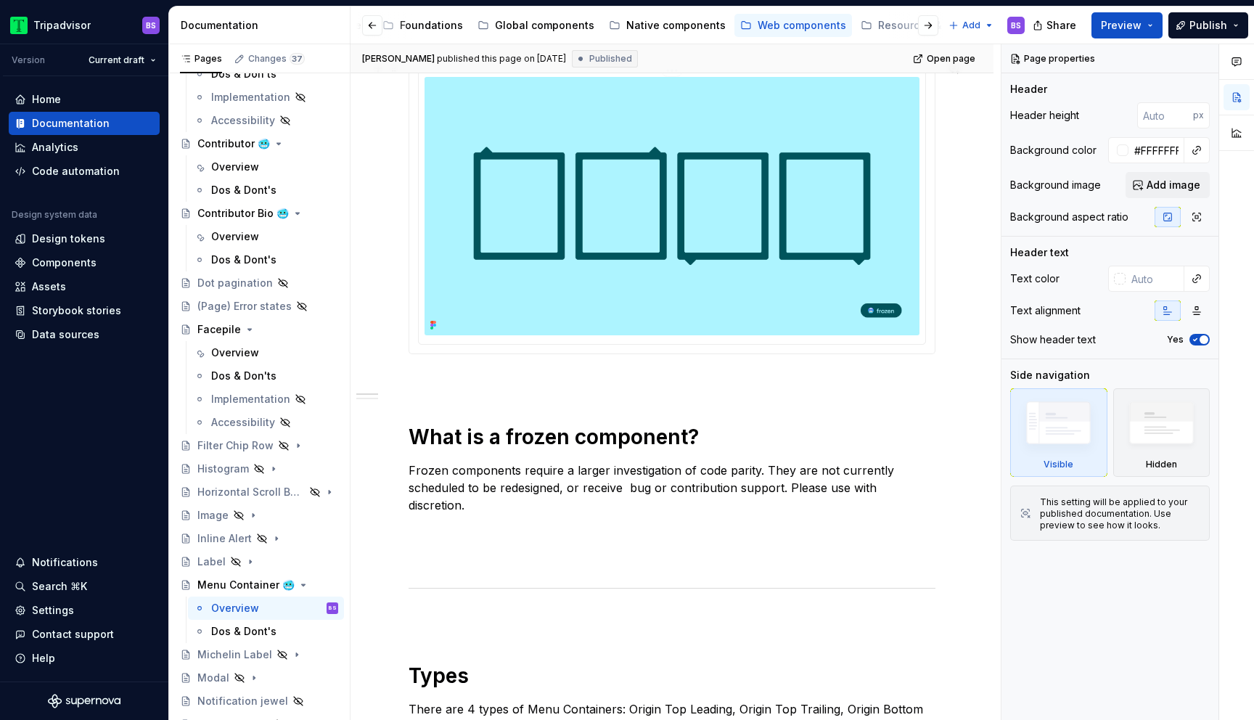
scroll to position [505, 0]
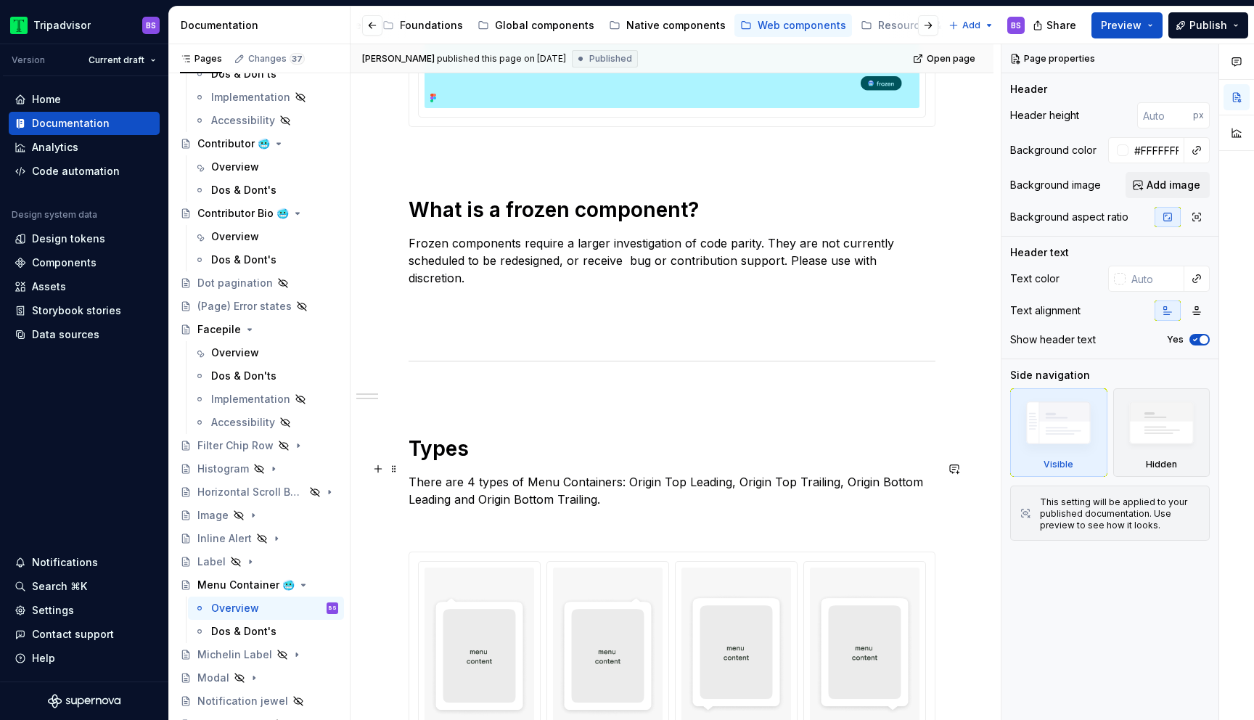
type textarea "*"
click at [468, 473] on p "There are 4 types of Menu Containers: Origin Top Leading, Origin Top Trailing, …" at bounding box center [672, 490] width 527 height 35
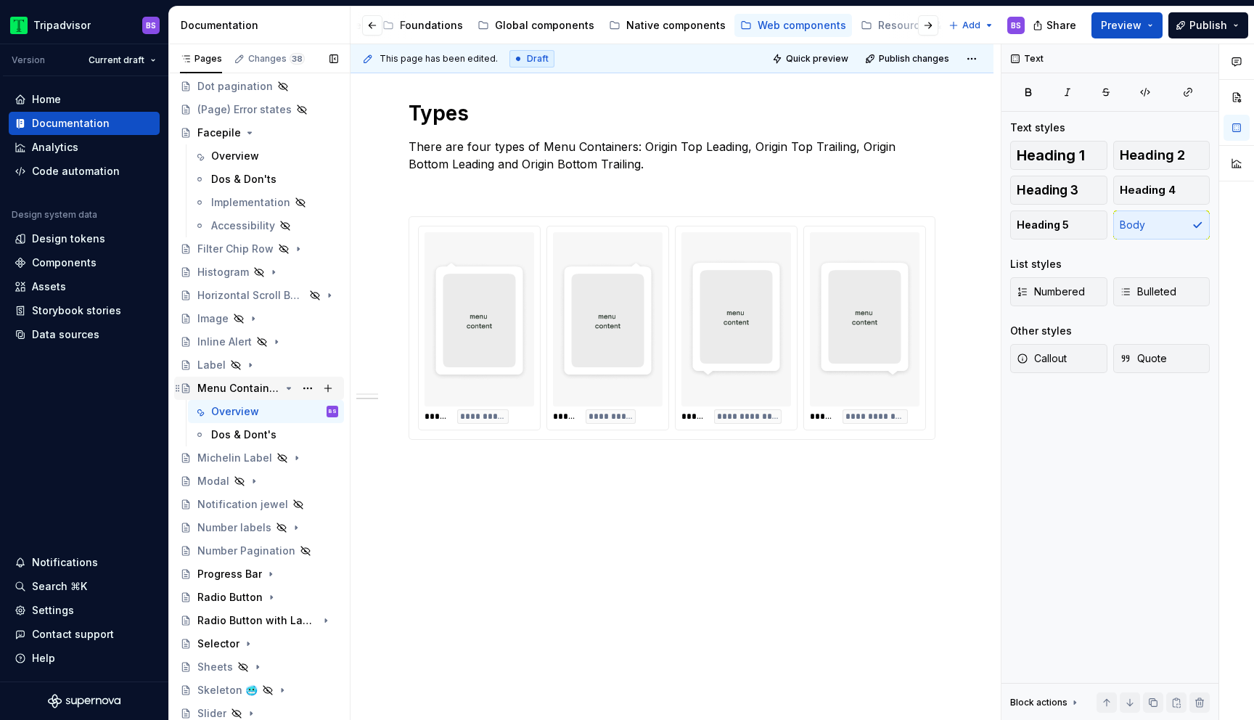
scroll to position [1123, 0]
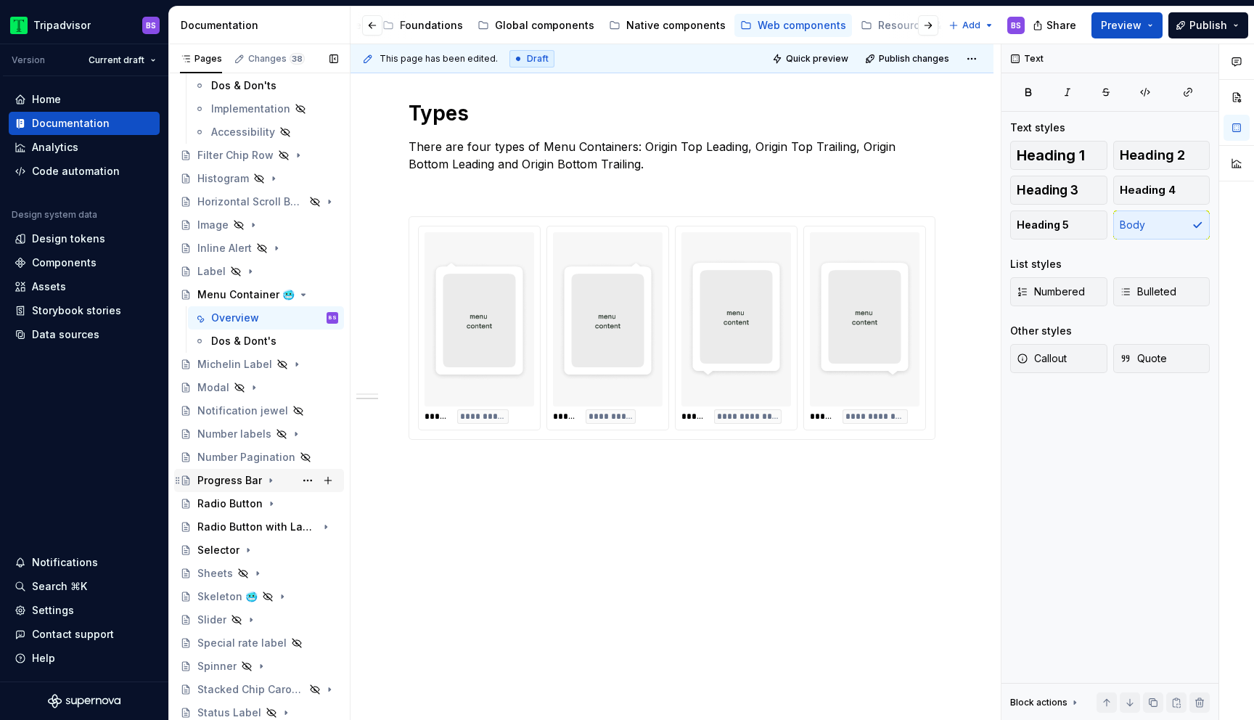
click at [269, 481] on icon "Page tree" at bounding box center [271, 481] width 12 height 12
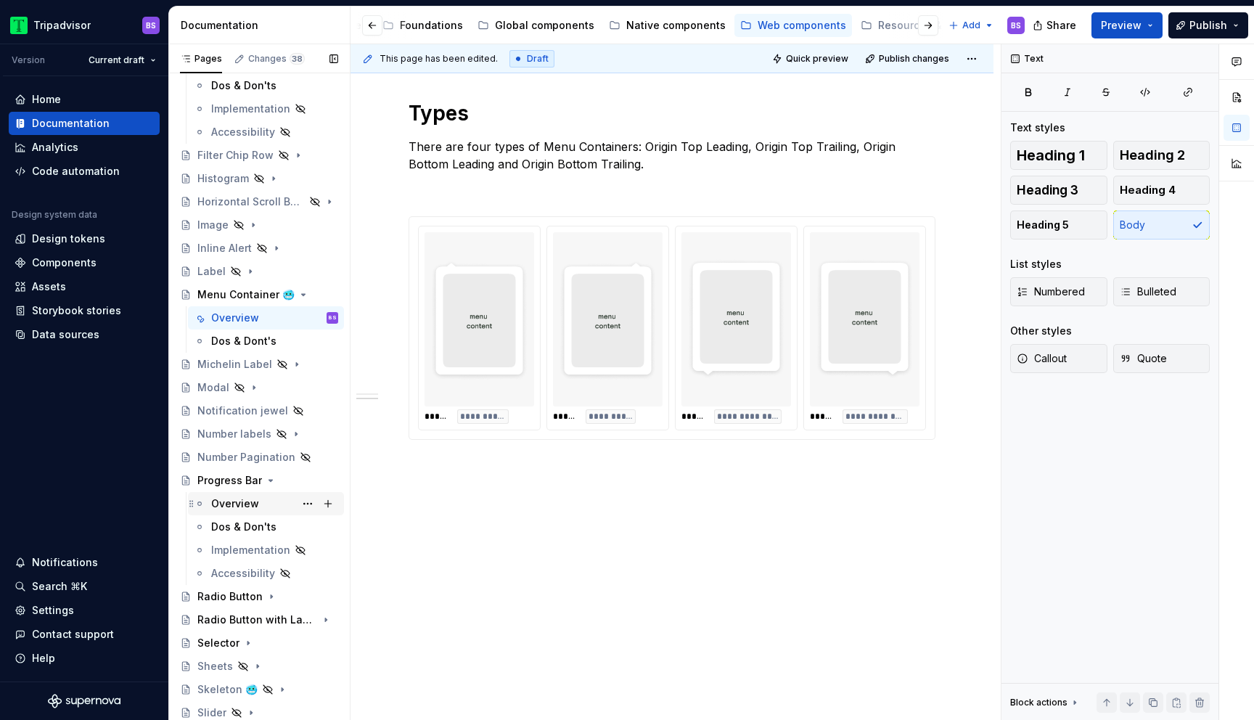
click at [256, 495] on div "Overview" at bounding box center [274, 504] width 127 height 20
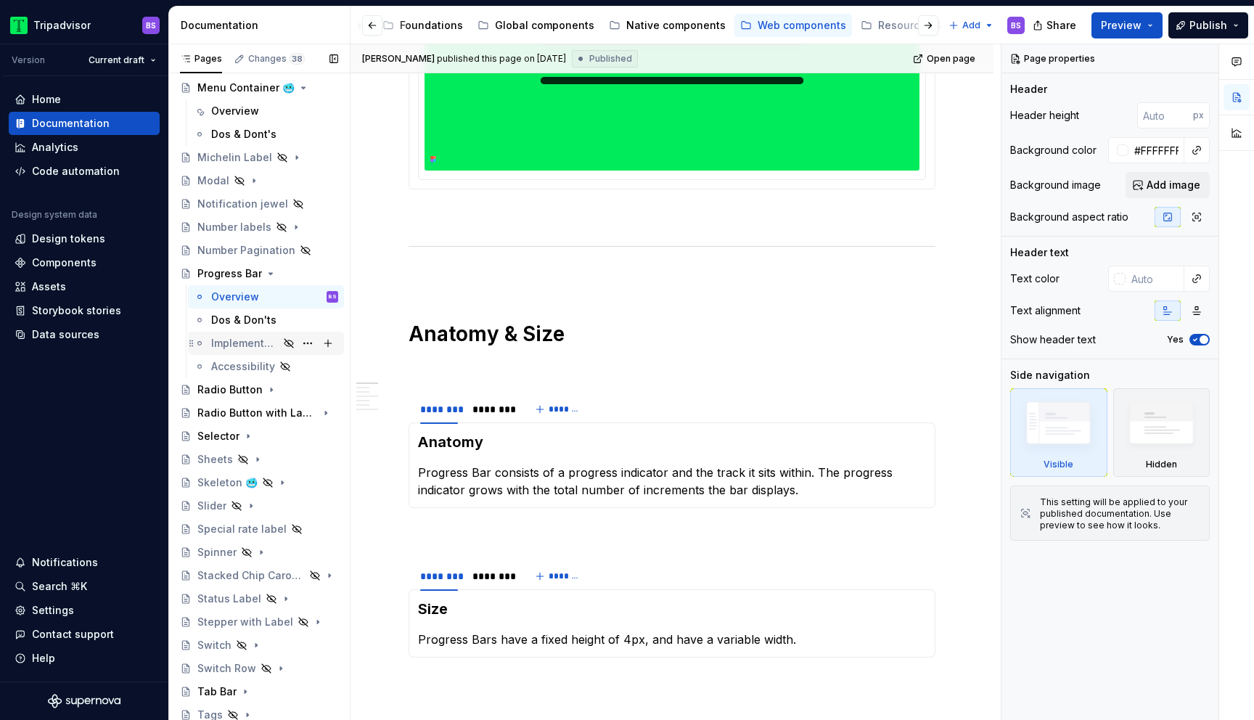
scroll to position [1377, 0]
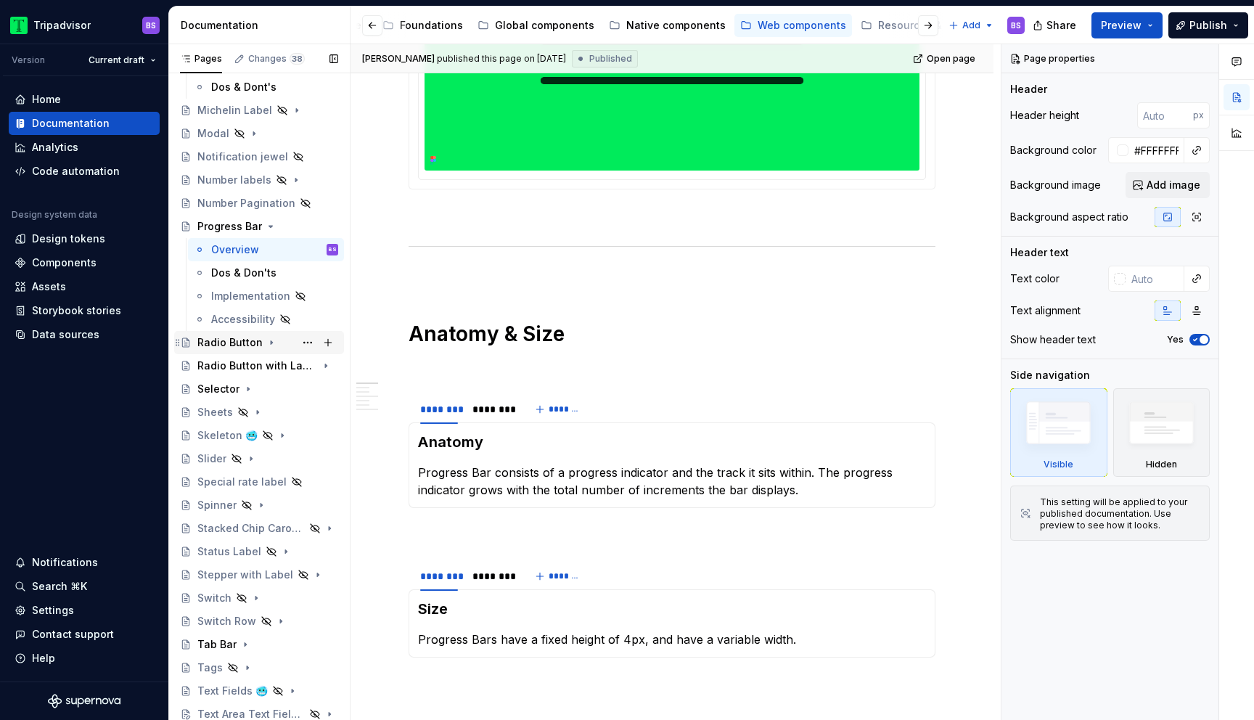
click at [269, 339] on icon "Page tree" at bounding box center [272, 343] width 12 height 12
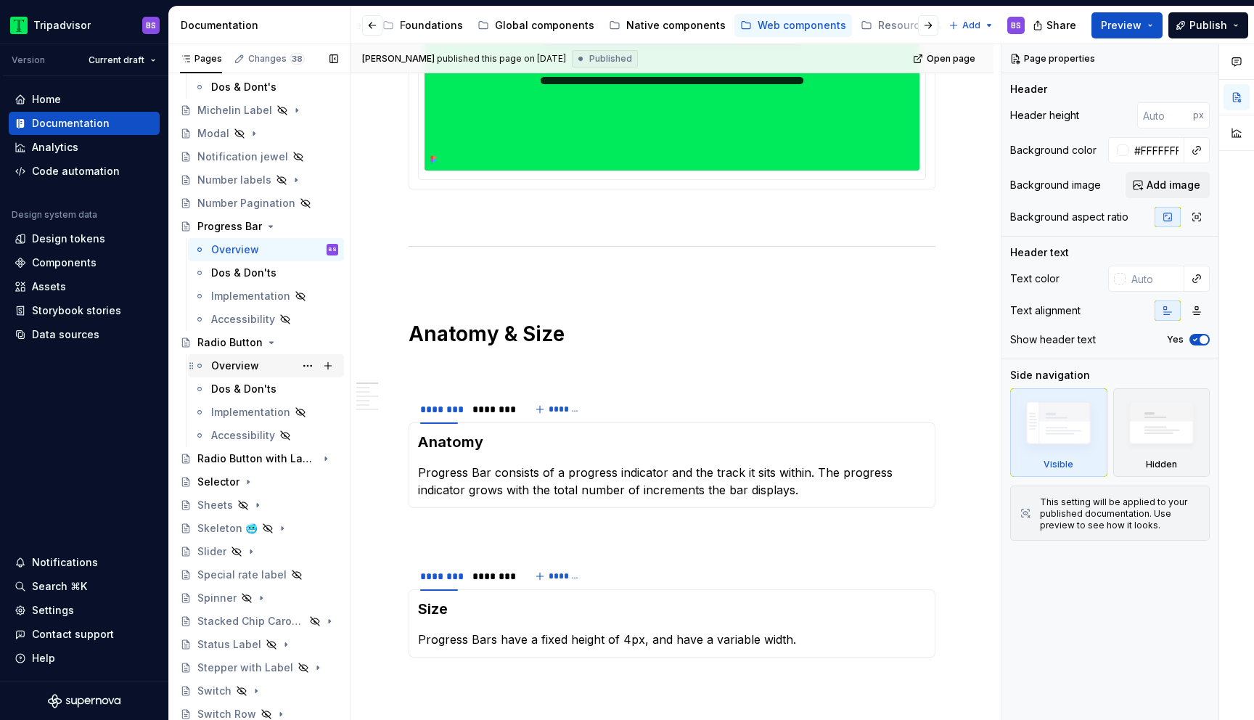
click at [267, 364] on div "Overview" at bounding box center [274, 366] width 127 height 20
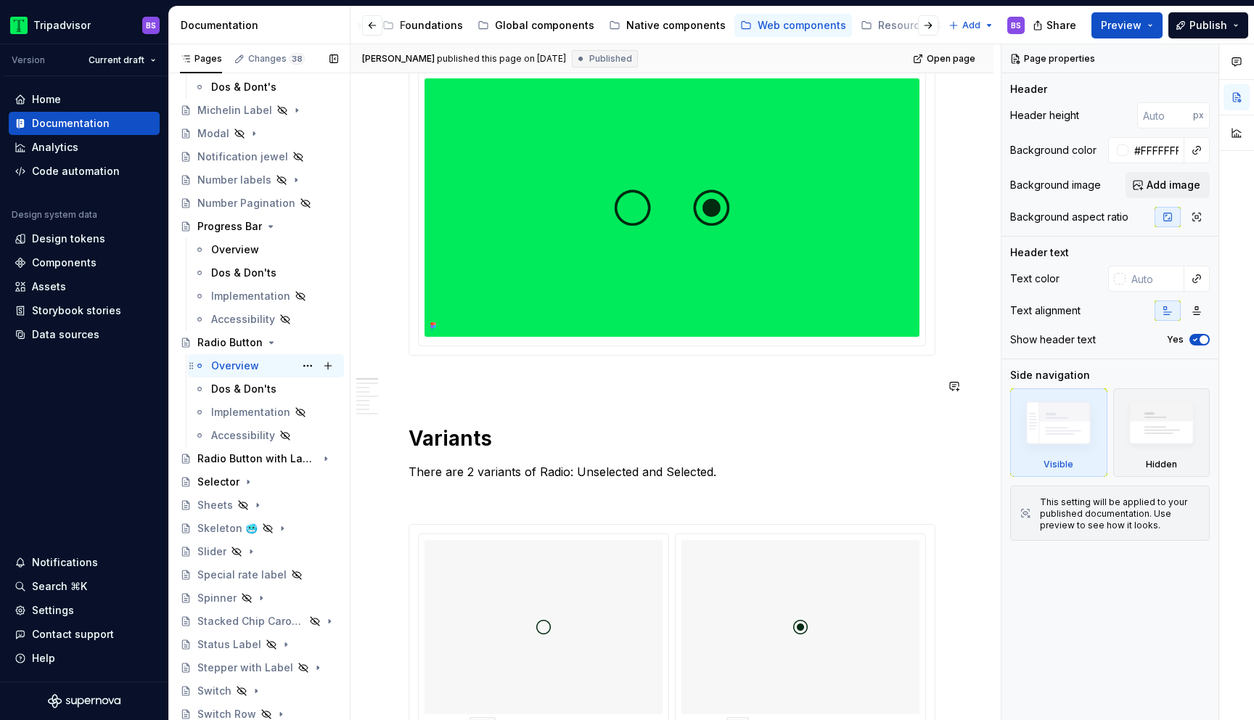
scroll to position [374, 0]
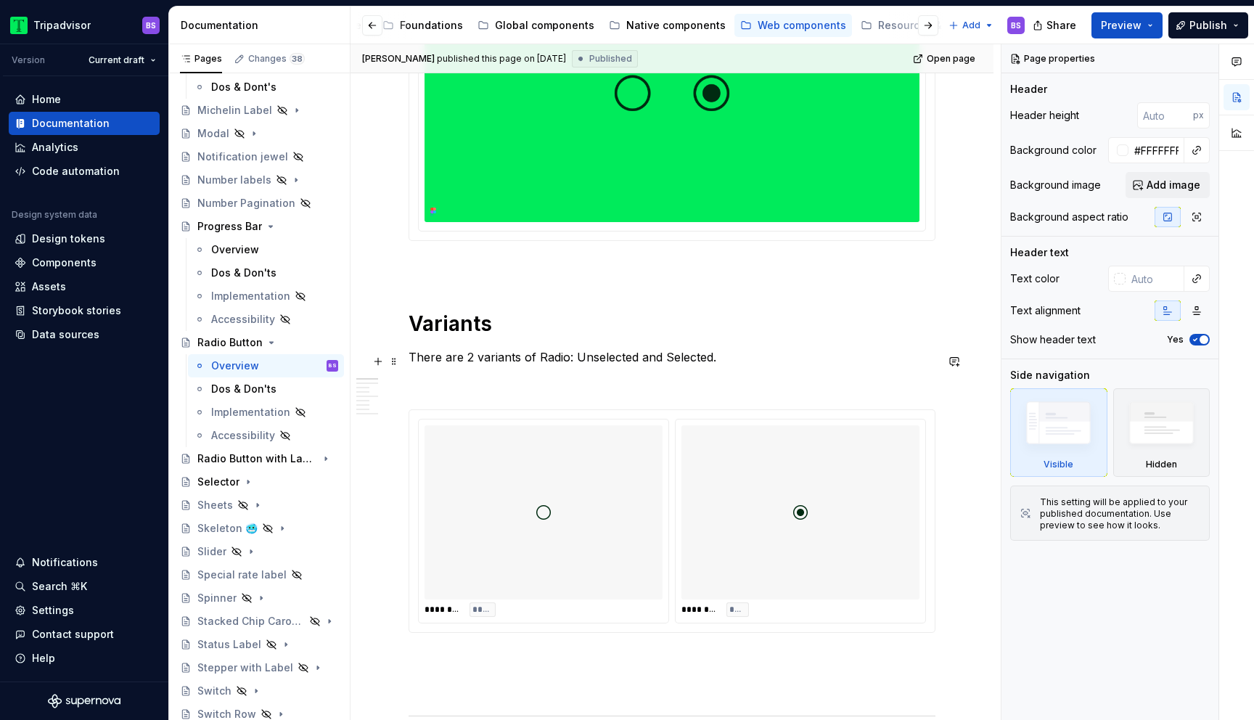
type textarea "*"
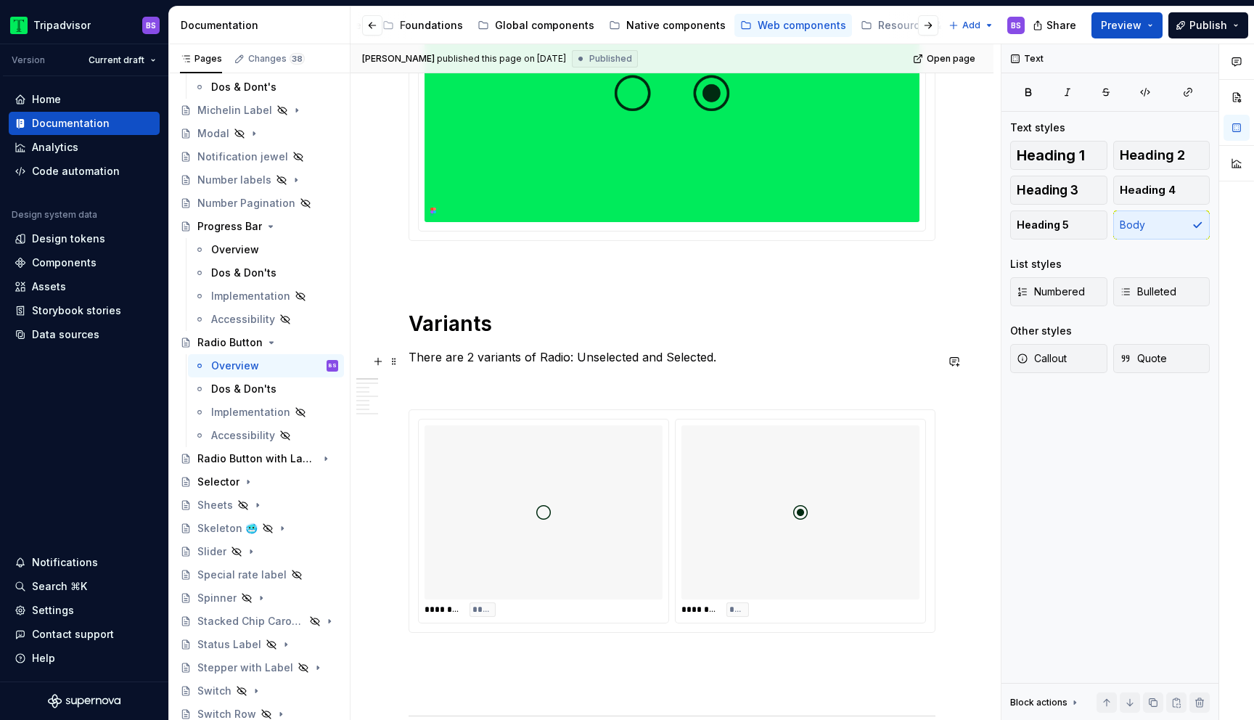
click at [468, 360] on p "There are 2 variants of Radio: Unselected and Selected." at bounding box center [672, 356] width 527 height 17
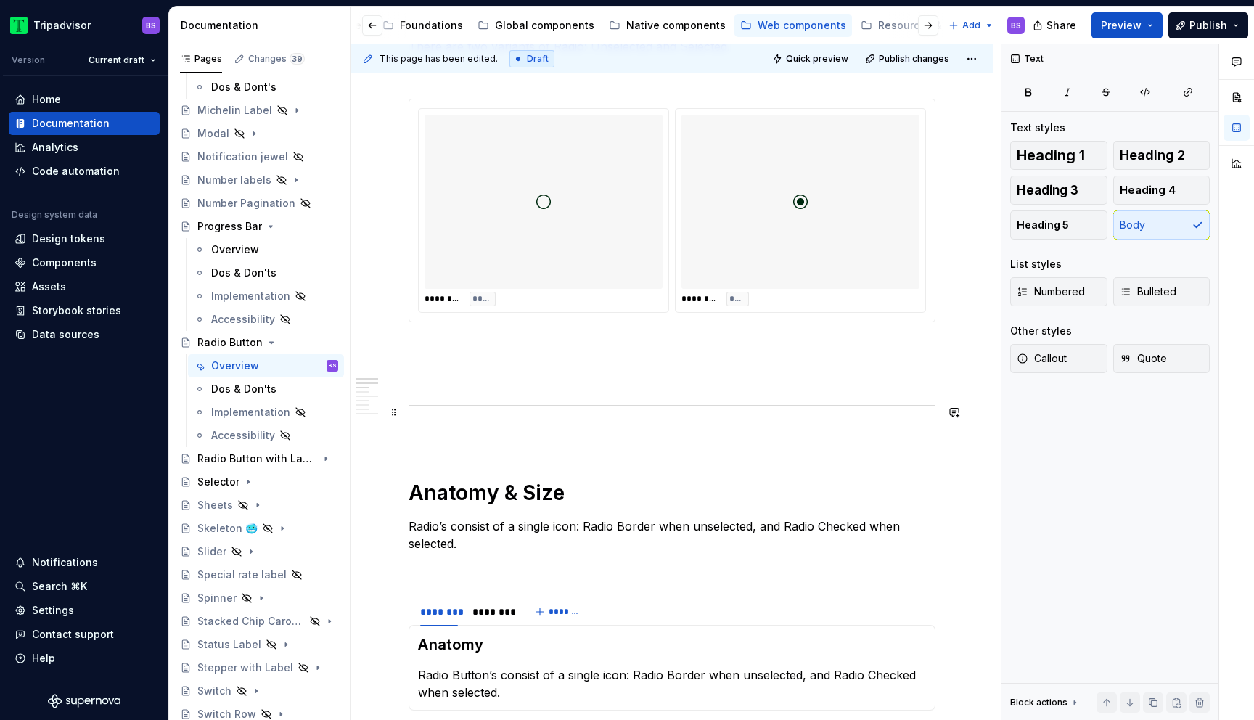
scroll to position [833, 0]
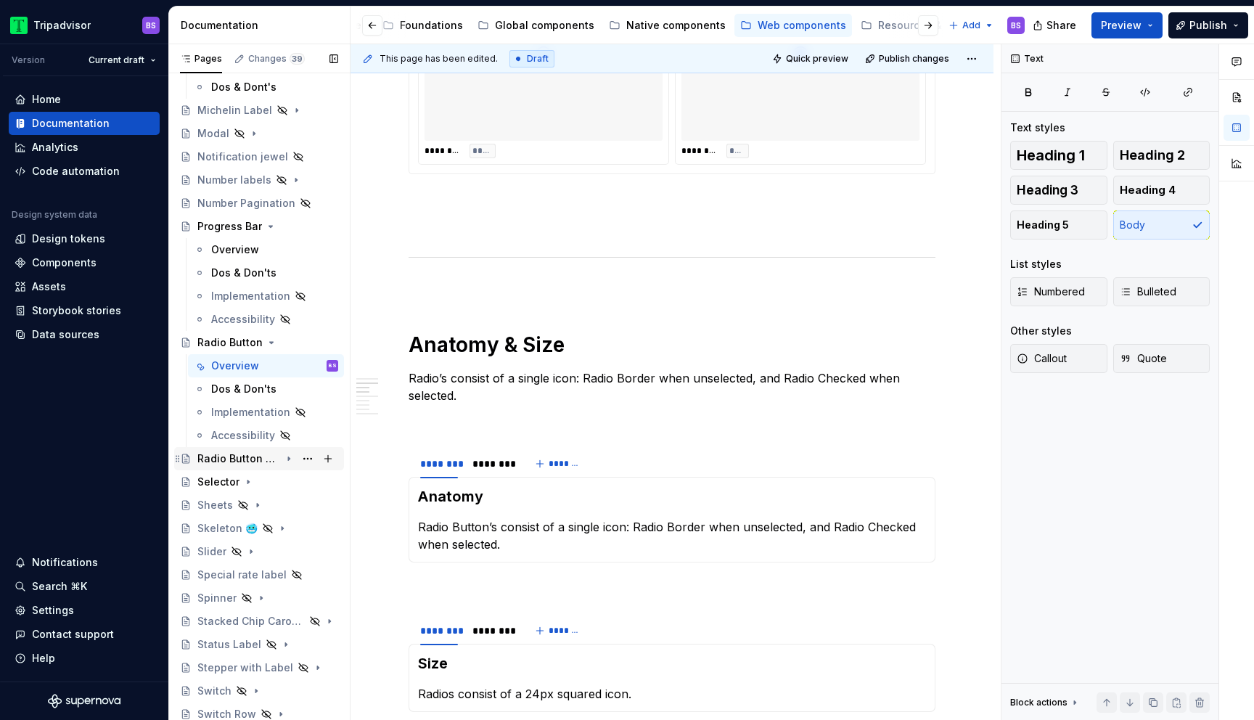
click at [261, 465] on div "Radio Button with Label" at bounding box center [238, 458] width 83 height 15
click at [264, 484] on div "Overview" at bounding box center [274, 482] width 127 height 20
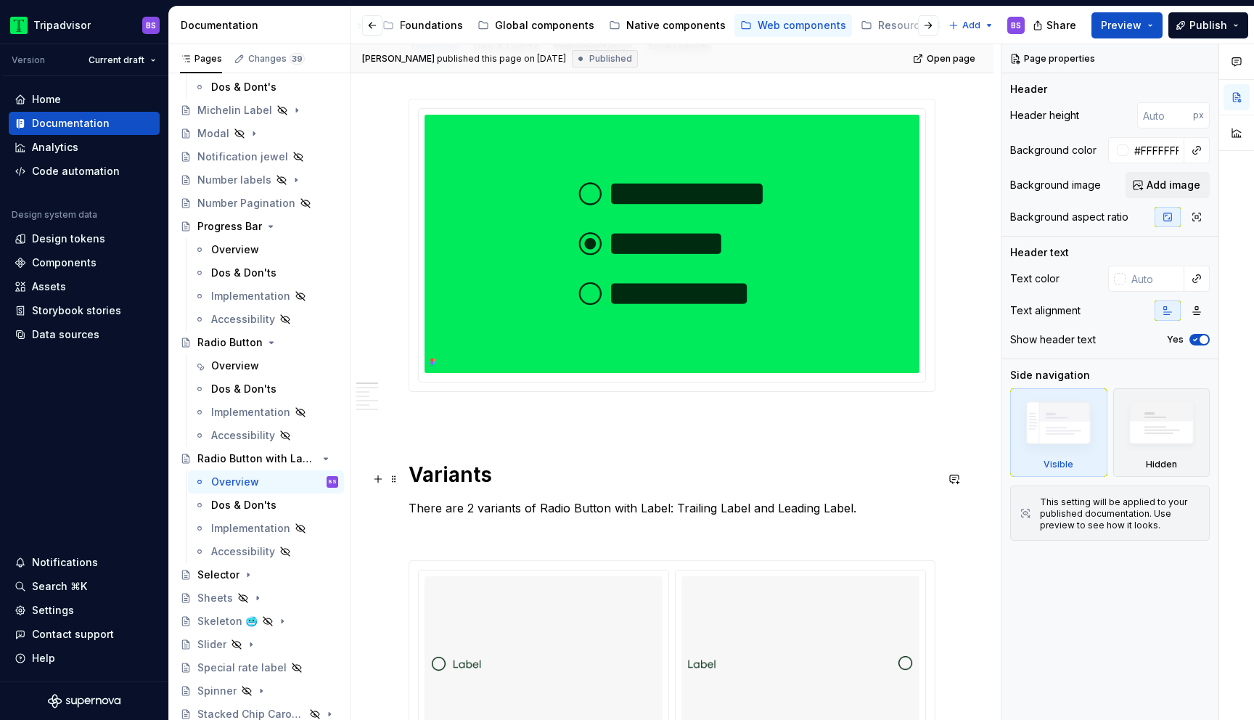
scroll to position [285, 0]
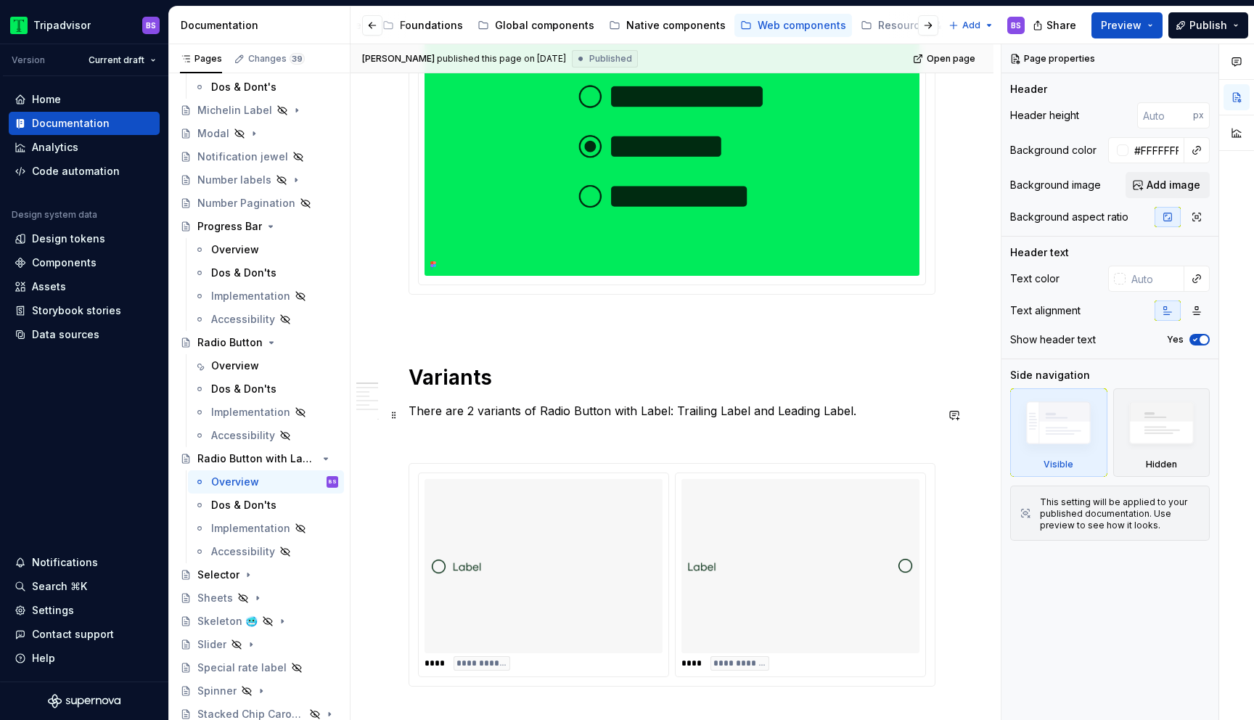
type textarea "*"
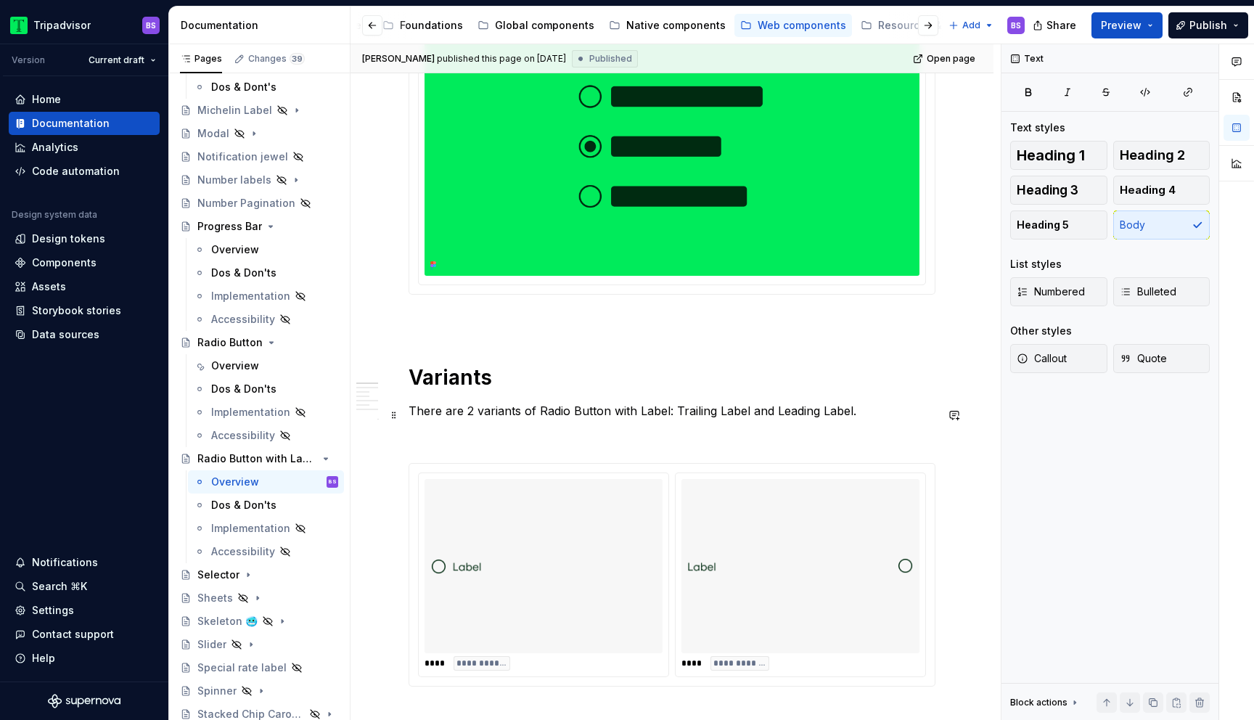
click at [469, 416] on p "There are 2 variants of Radio Button with Label: Trailing Label and Leading Lab…" at bounding box center [672, 410] width 527 height 17
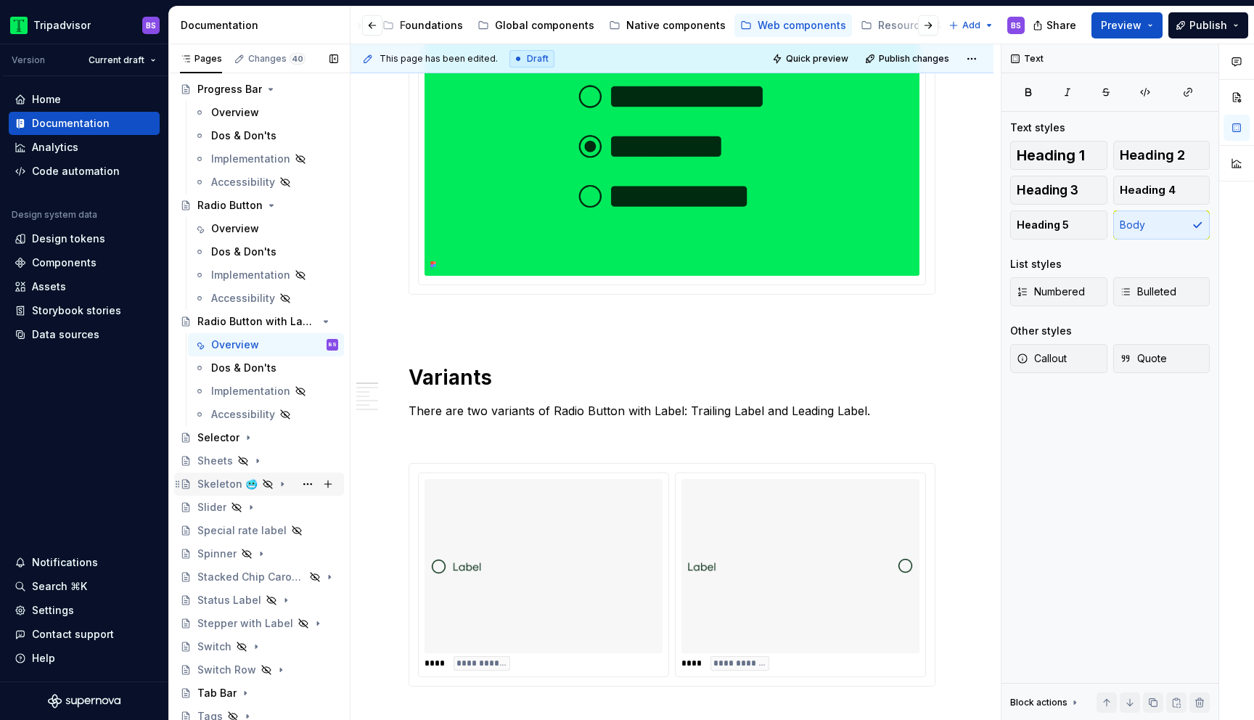
scroll to position [1521, 0]
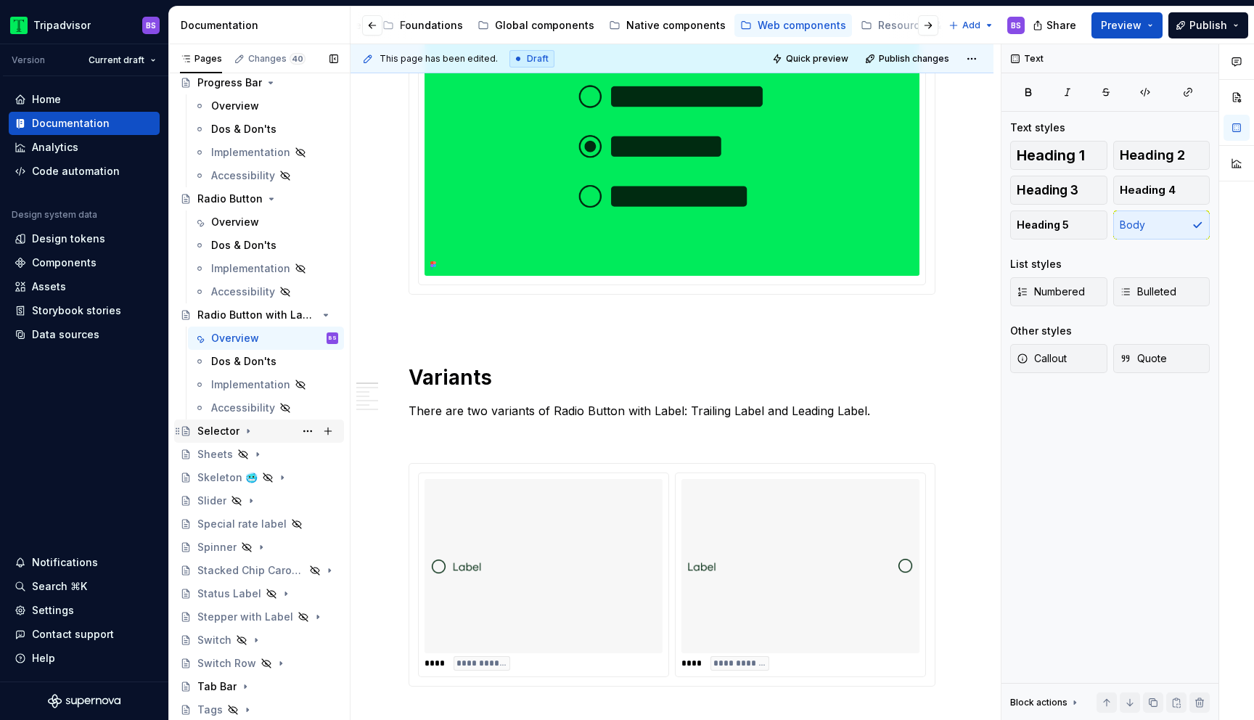
click at [248, 433] on icon "Page tree" at bounding box center [248, 431] width 12 height 12
click at [259, 457] on div "Overview" at bounding box center [274, 454] width 127 height 20
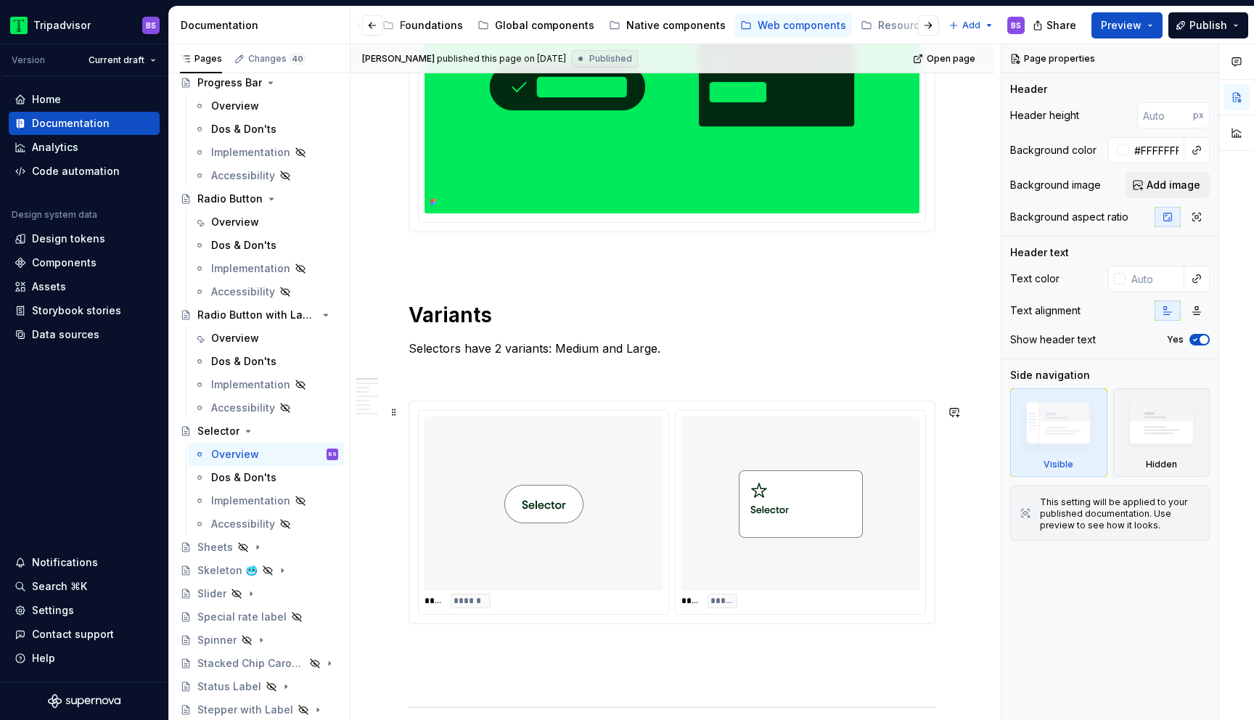
scroll to position [369, 0]
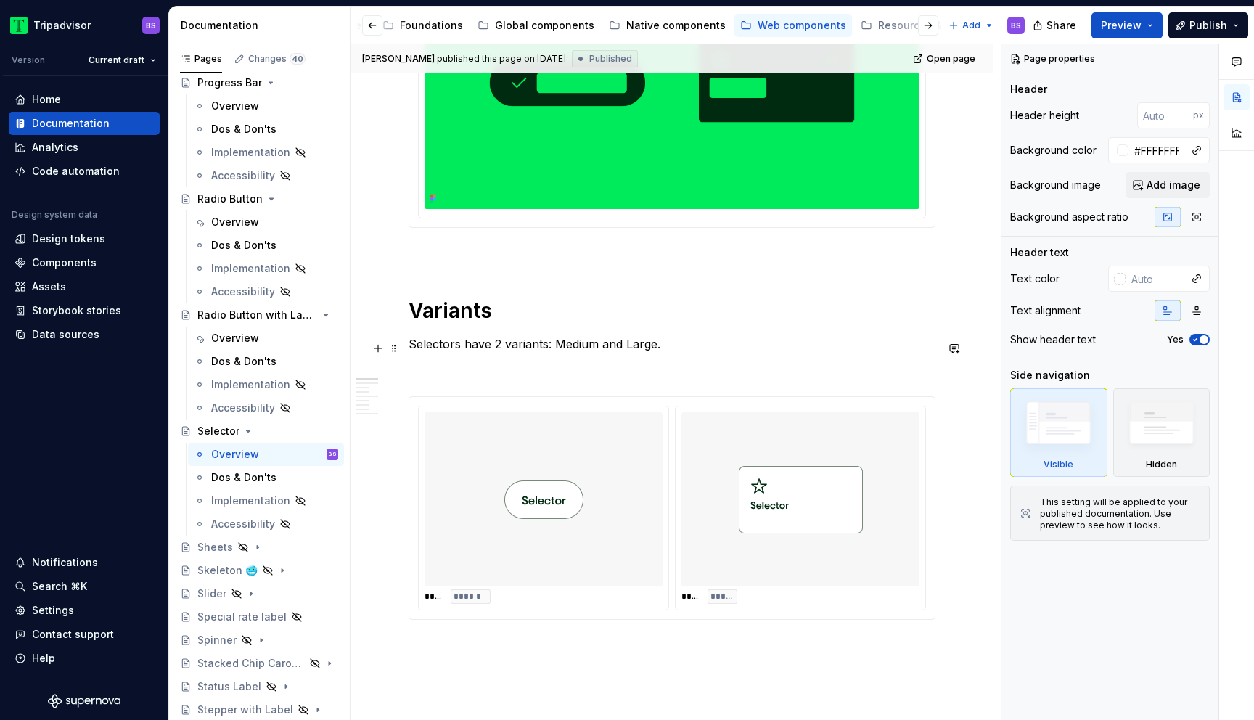
type textarea "*"
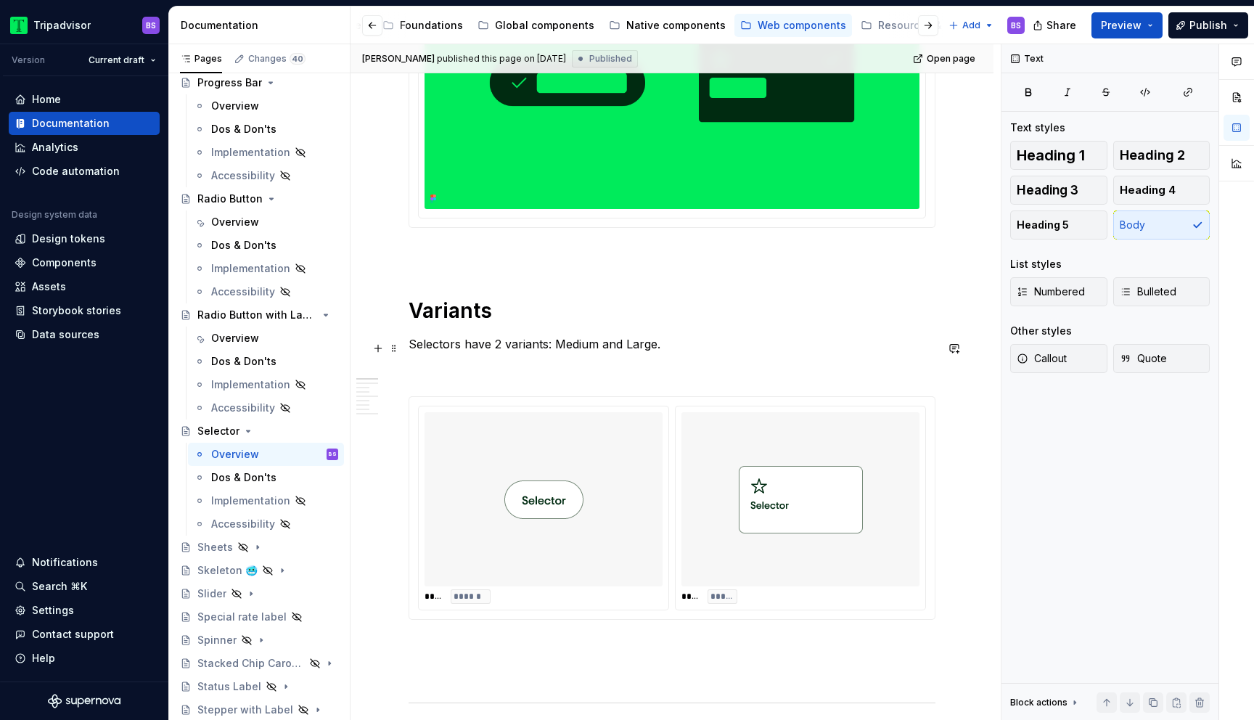
click at [499, 342] on p "Selectors have 2 variants: Medium and Large." at bounding box center [672, 343] width 527 height 17
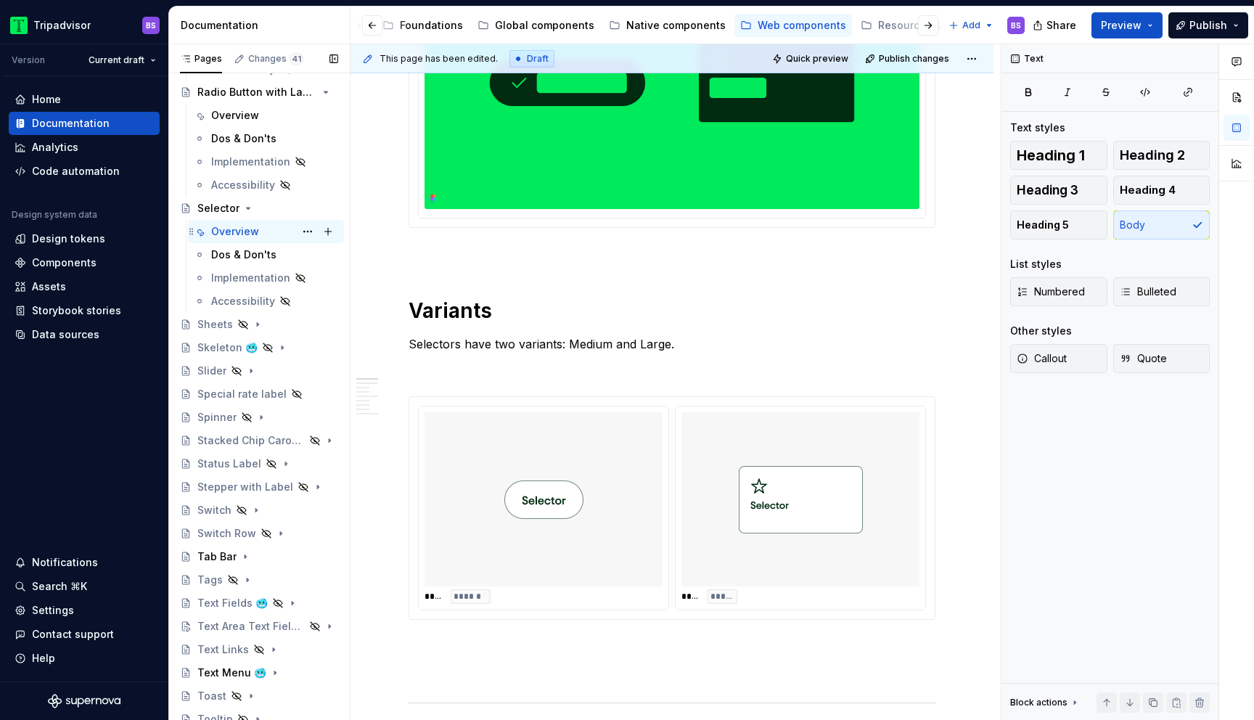
scroll to position [1765, 0]
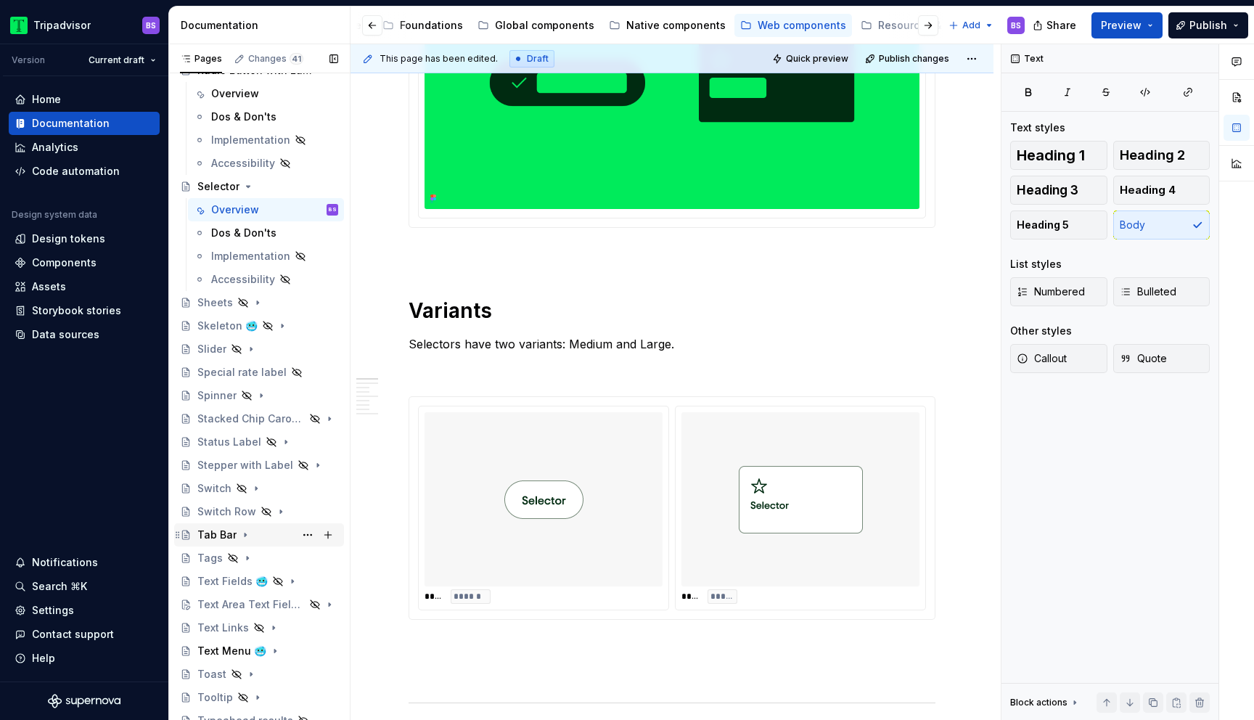
click at [266, 535] on div "Tab Bar" at bounding box center [267, 535] width 141 height 20
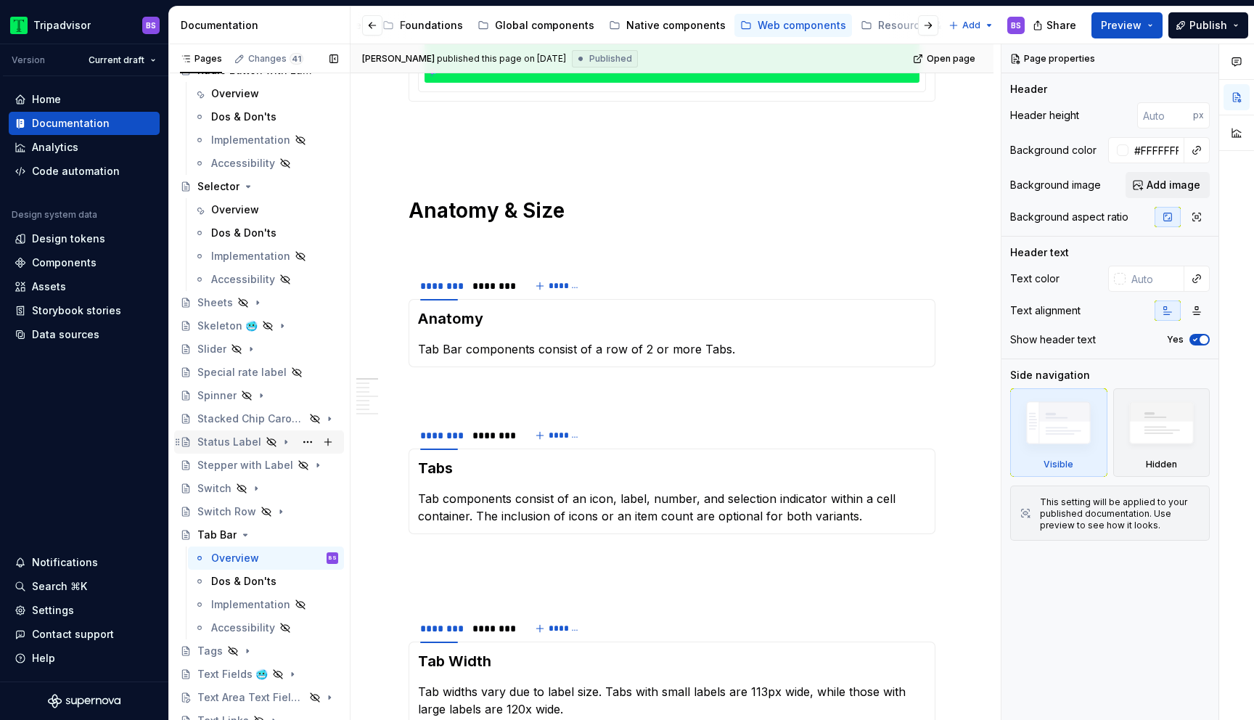
scroll to position [1913, 0]
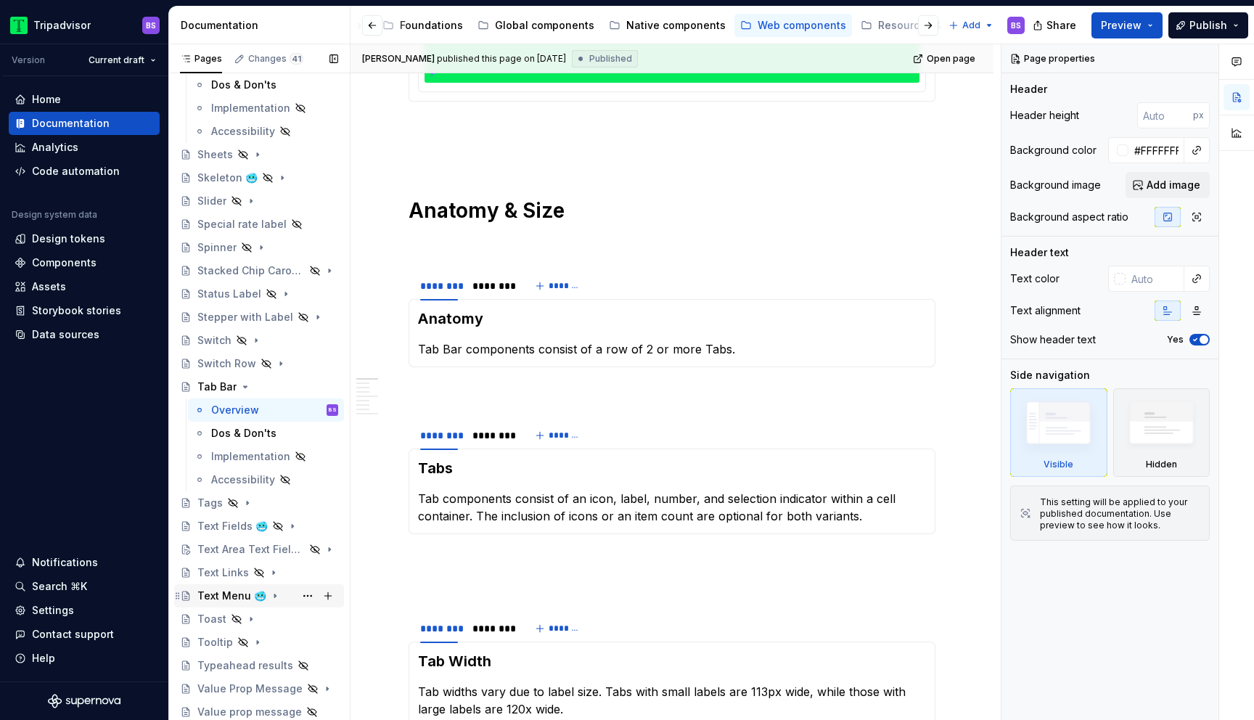
click at [278, 597] on div "Text Menu 🥶" at bounding box center [267, 596] width 141 height 20
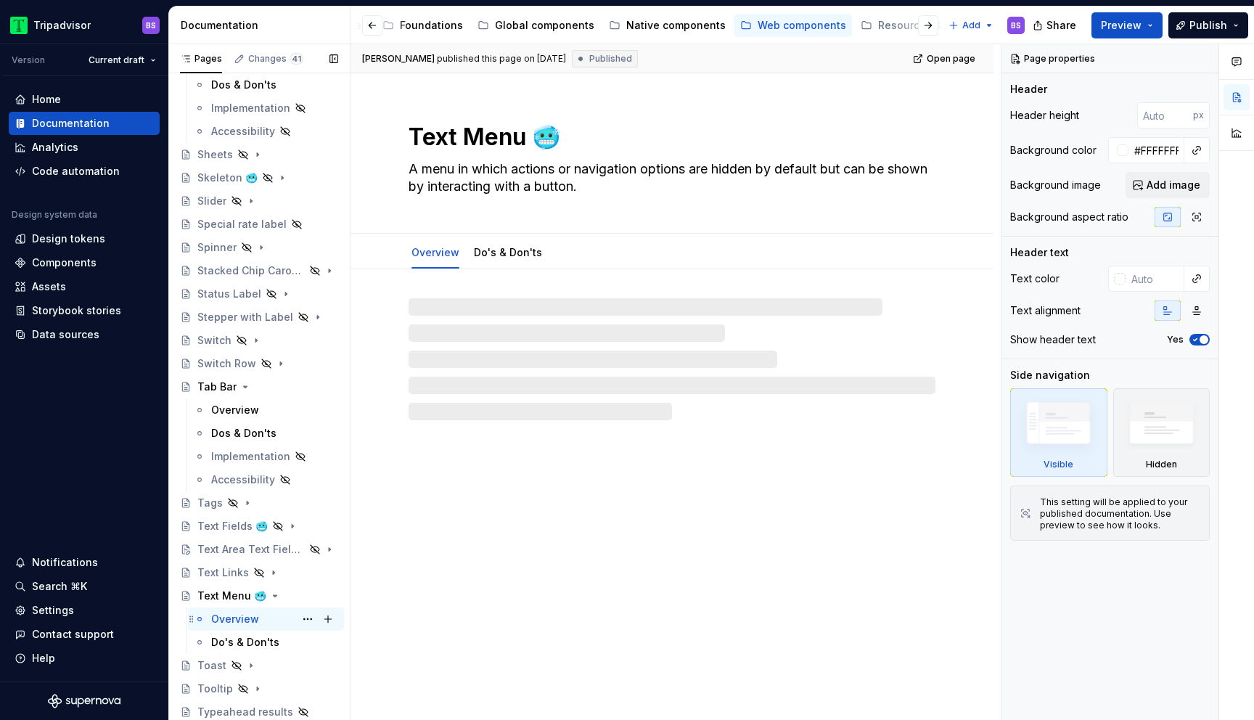
click at [259, 614] on div "Overview BS" at bounding box center [274, 619] width 127 height 20
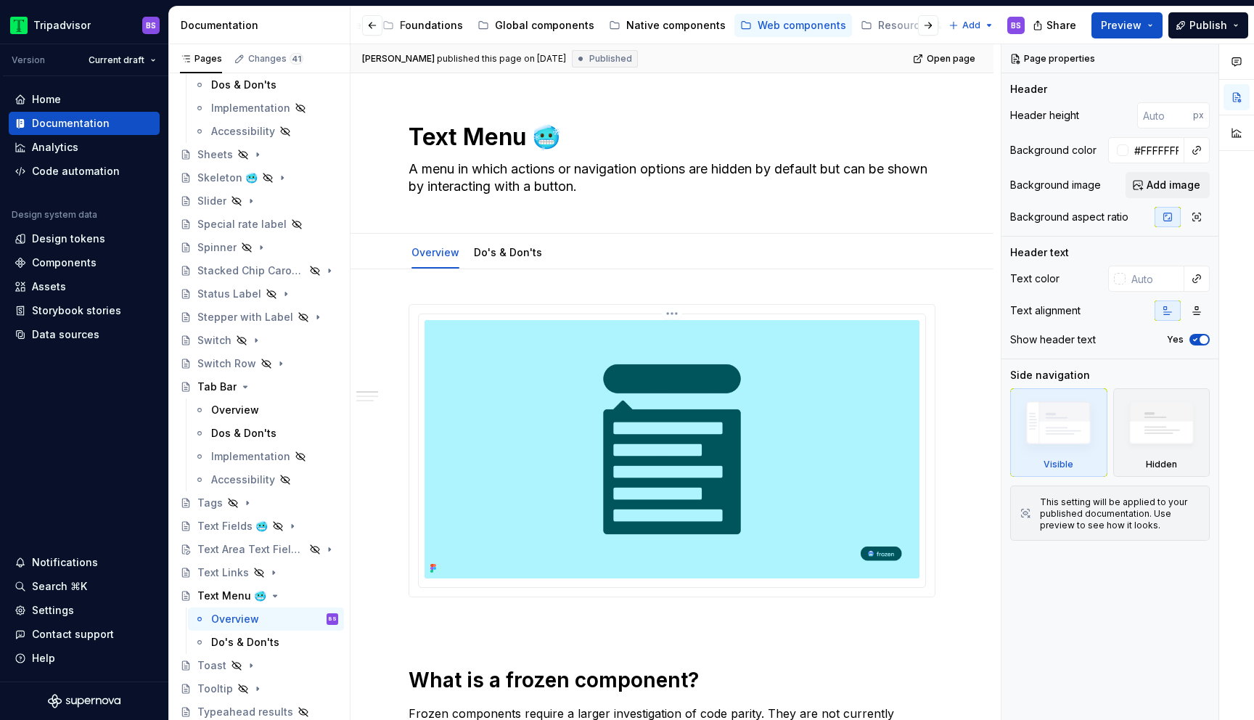
type textarea "*"
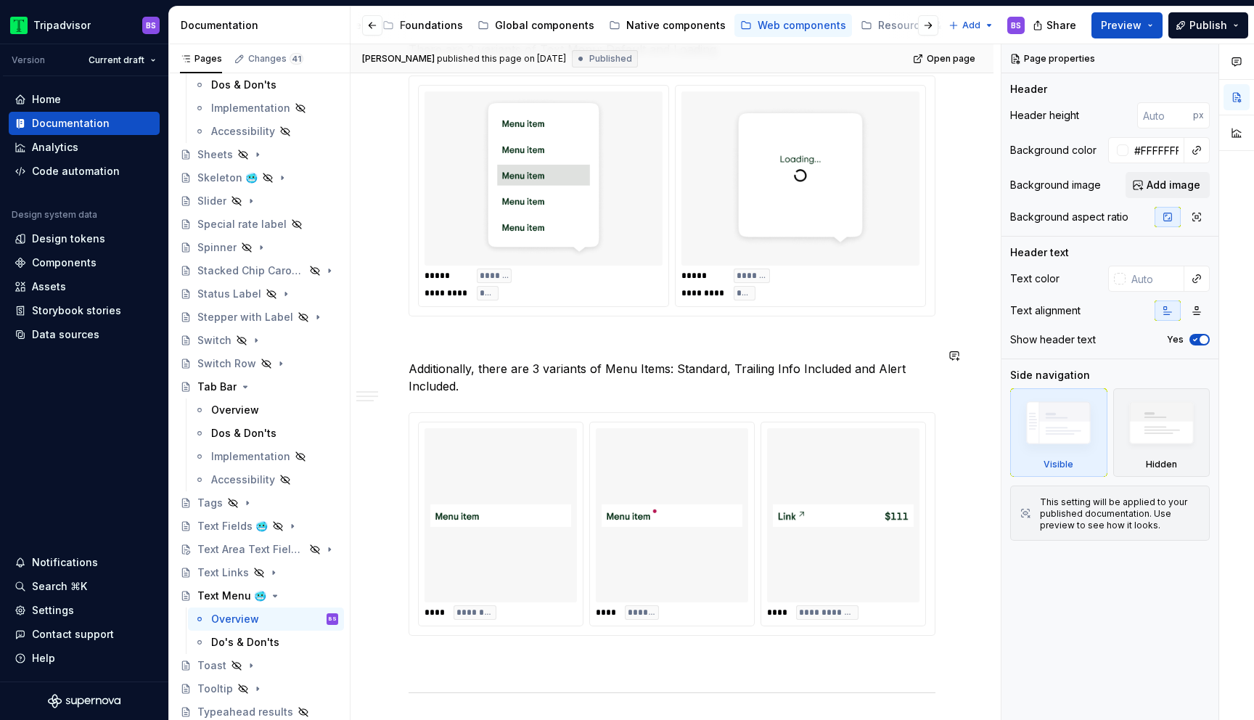
scroll to position [923, 0]
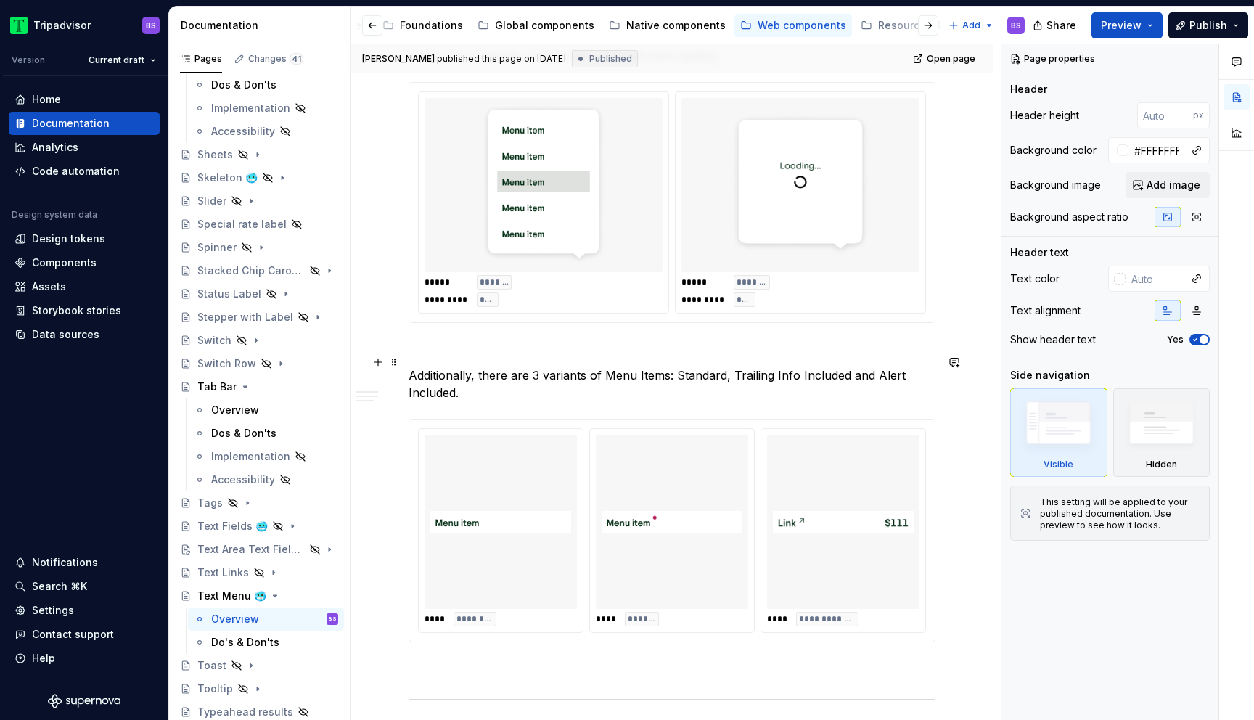
click at [541, 367] on p "Additionally, there are 3 variants of Menu Items: Standard, Trailing Info Inclu…" at bounding box center [672, 384] width 527 height 35
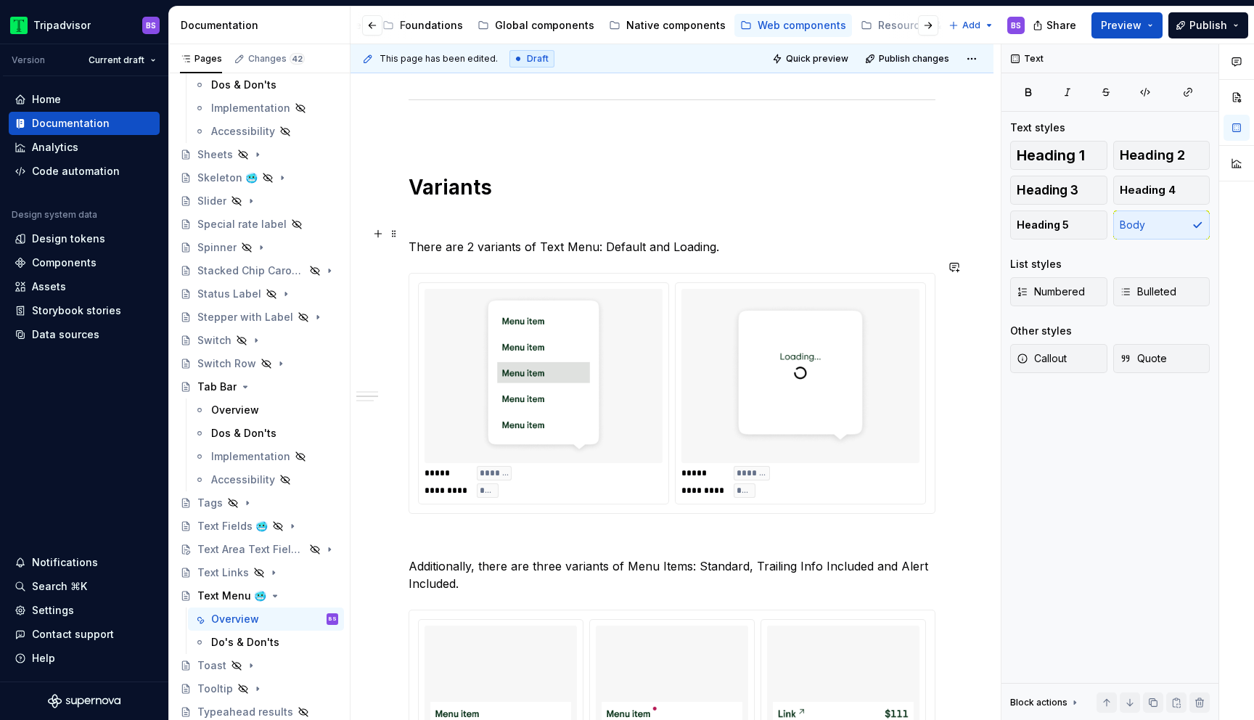
scroll to position [638, 0]
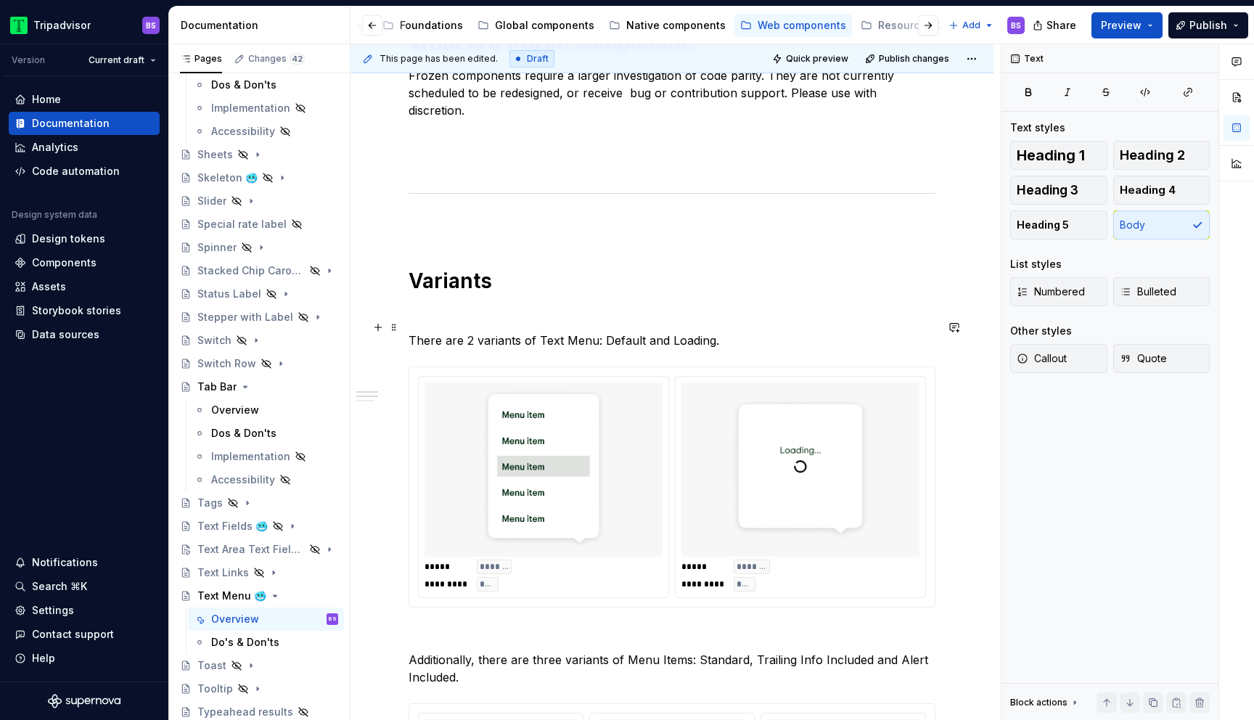
click at [470, 332] on p "There are 2 variants of Text Menu: Default and Loading." at bounding box center [672, 340] width 527 height 17
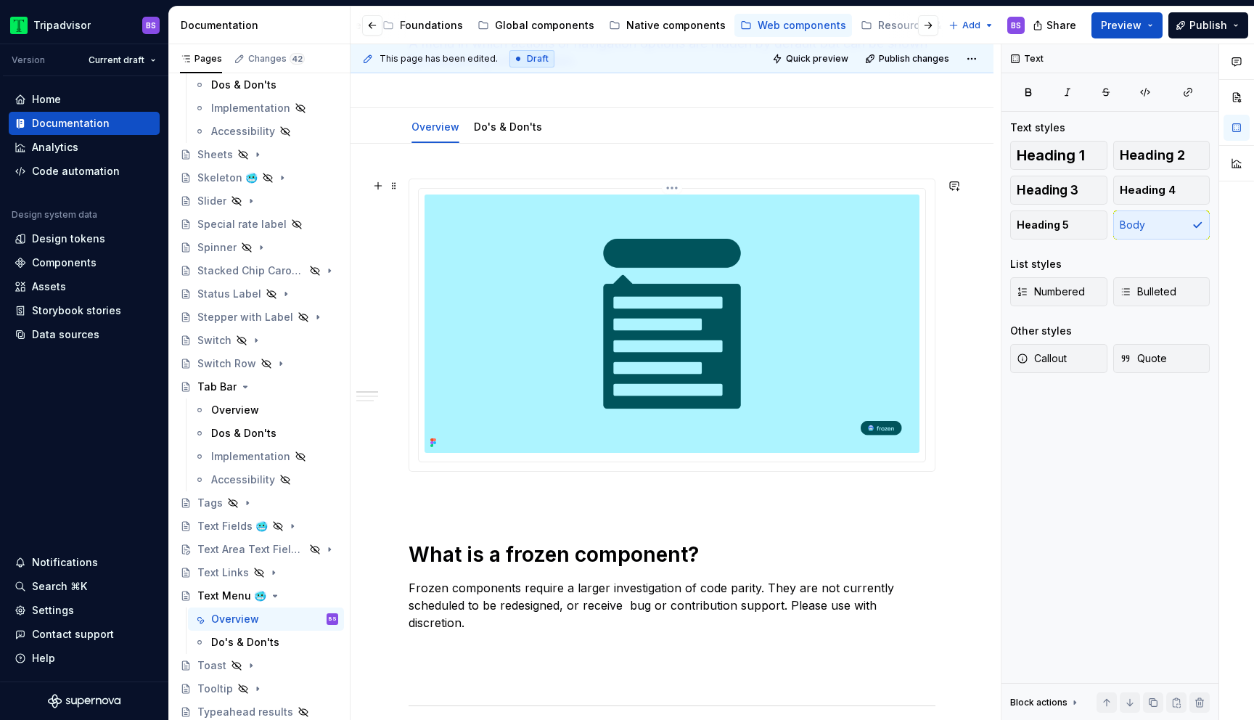
scroll to position [0, 0]
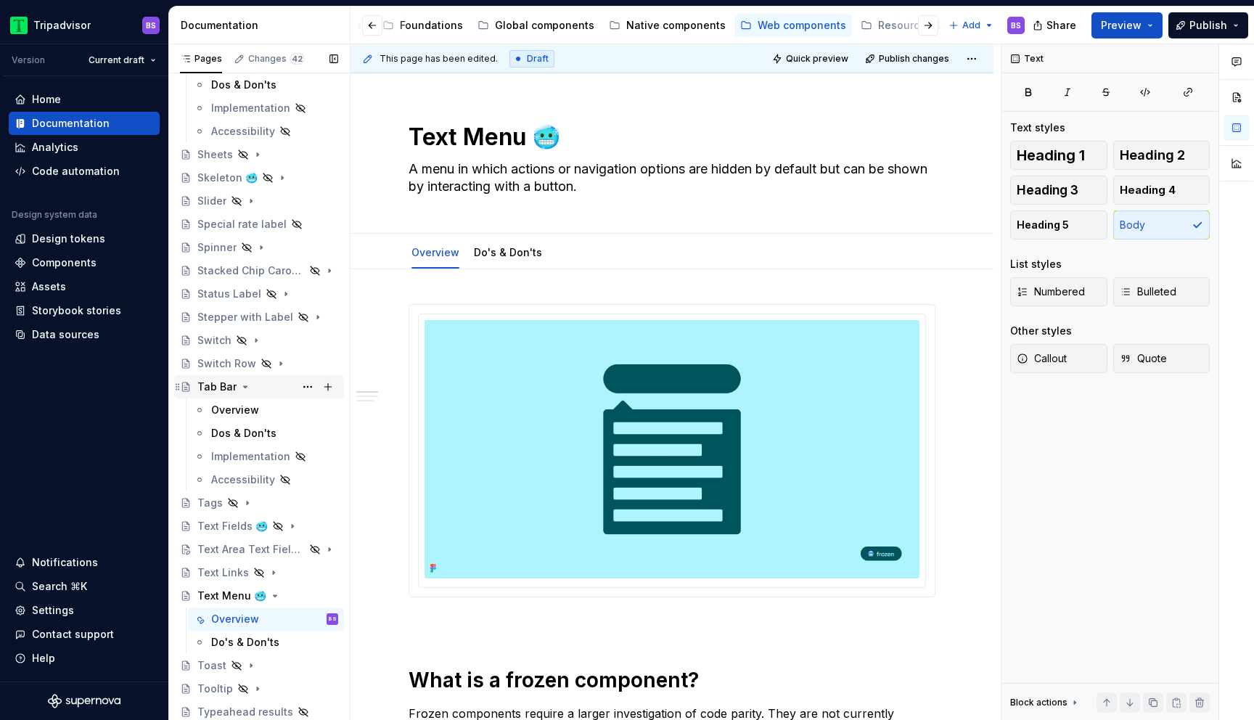
click at [242, 389] on icon "Page tree" at bounding box center [246, 387] width 12 height 12
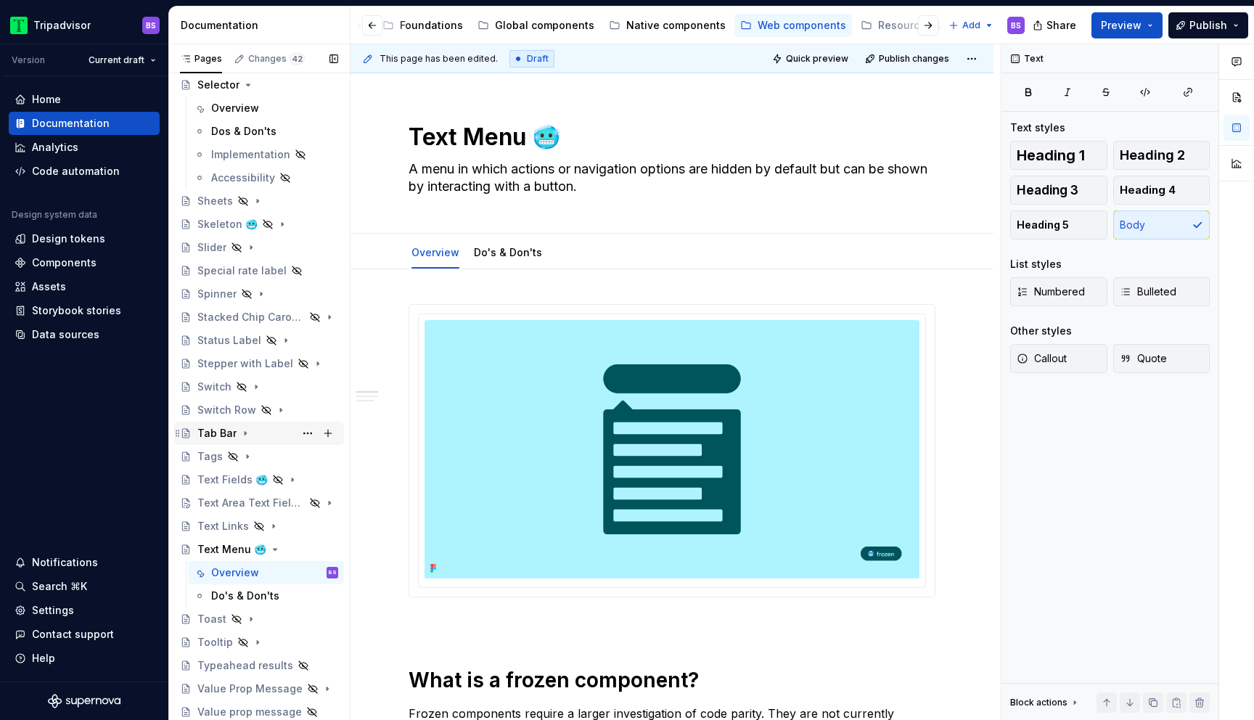
scroll to position [1867, 0]
click at [269, 550] on icon "Page tree" at bounding box center [275, 550] width 12 height 12
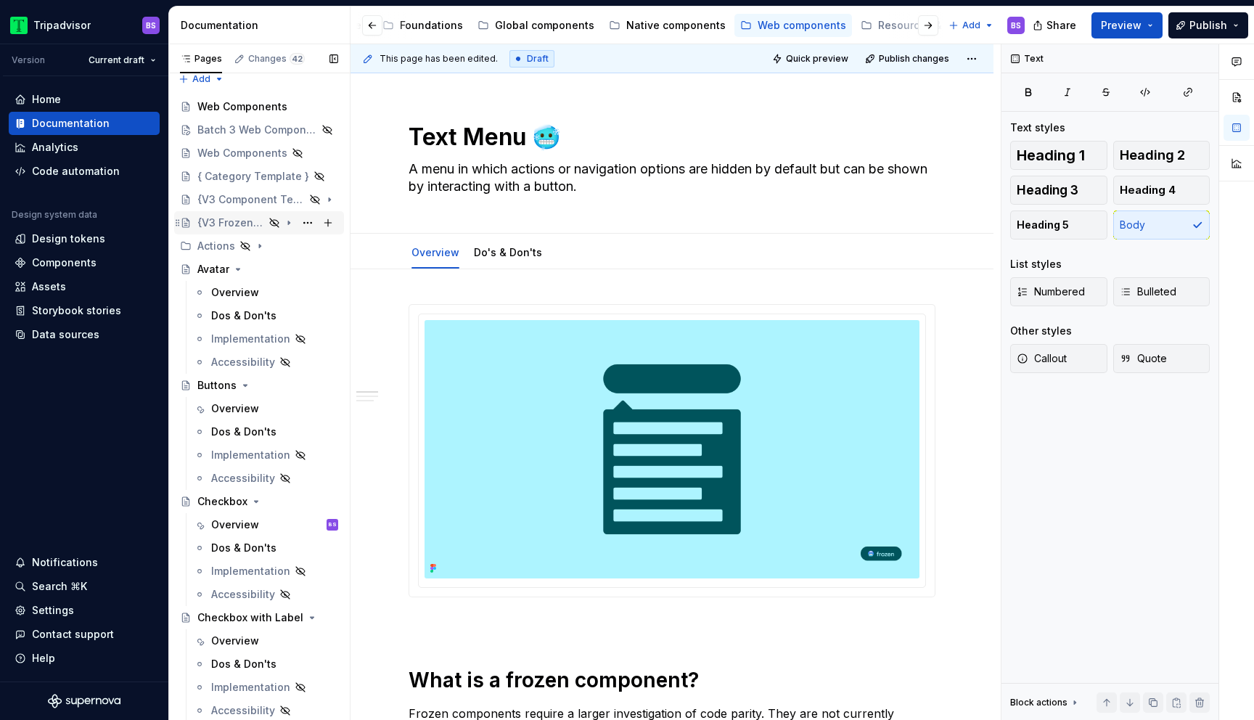
scroll to position [0, 0]
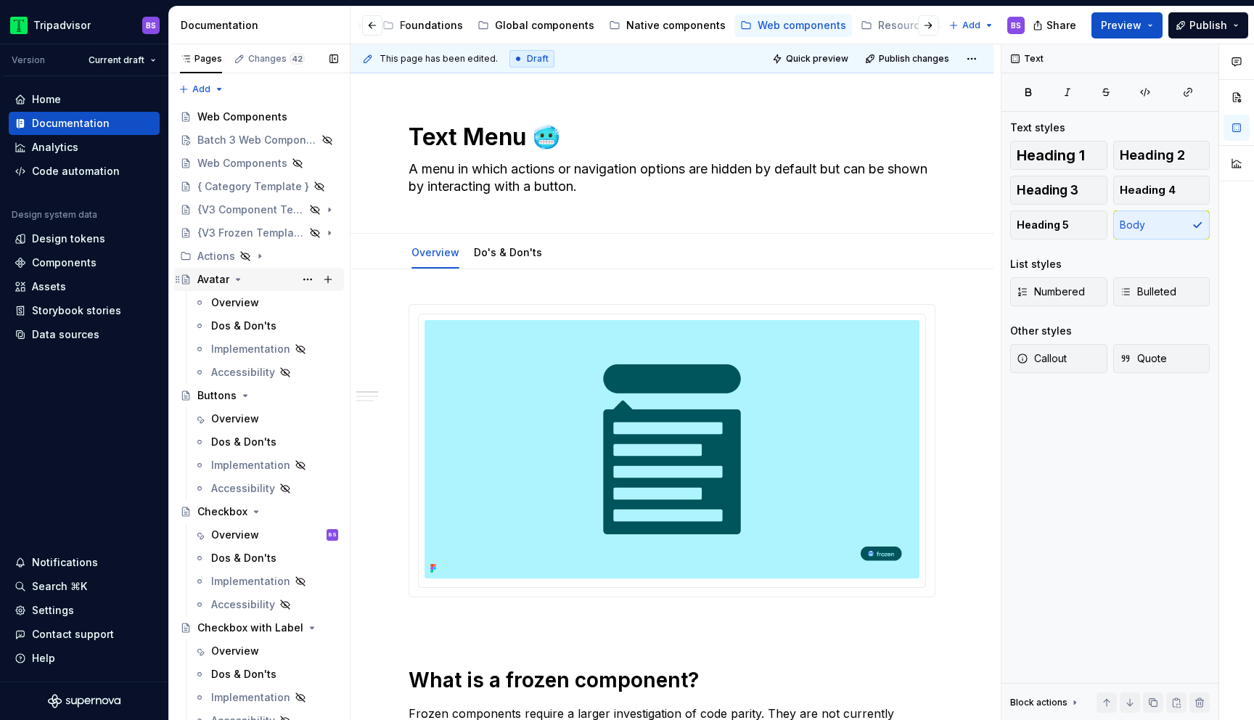
click at [237, 279] on icon "Page tree" at bounding box center [239, 279] width 4 height 1
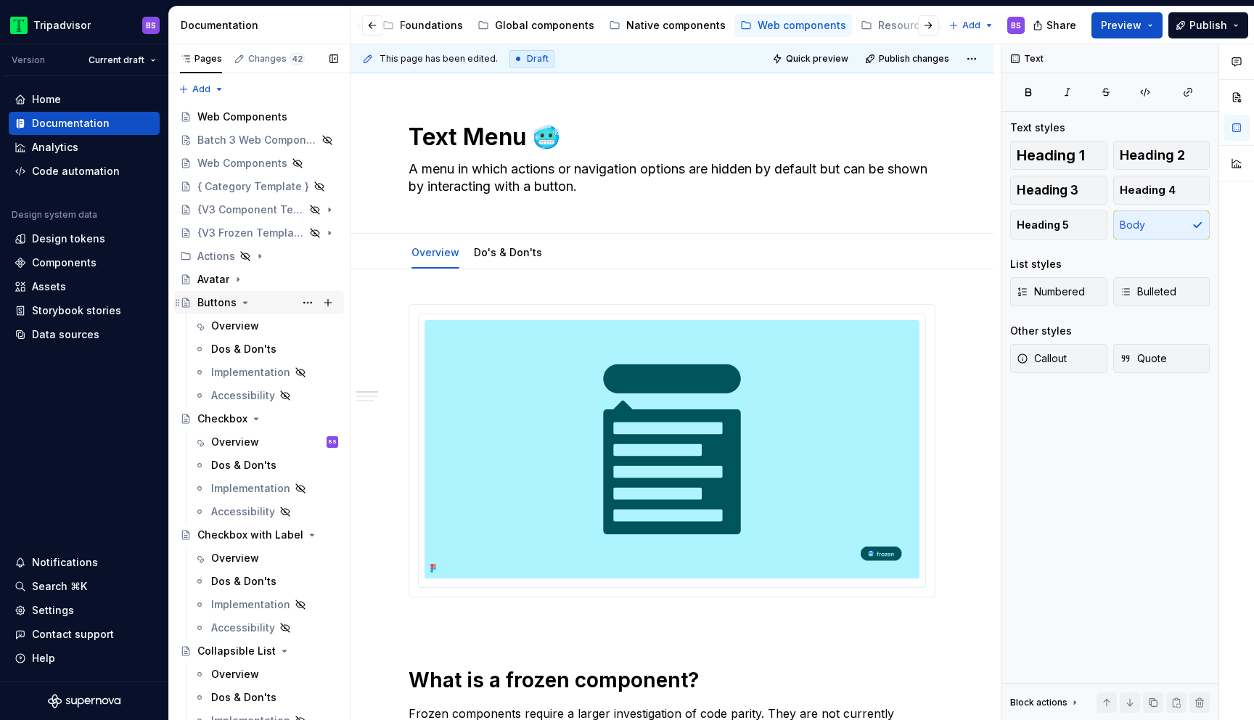
click at [242, 297] on icon "Page tree" at bounding box center [246, 303] width 12 height 12
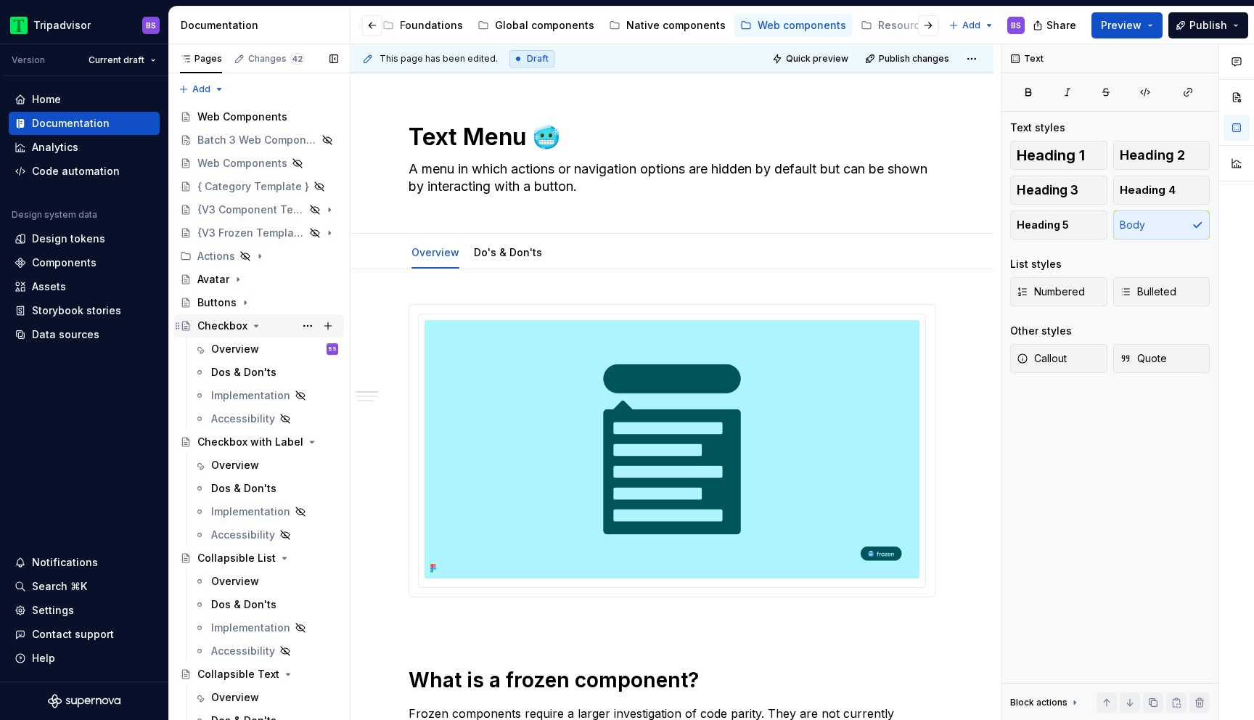
click at [254, 322] on icon "Page tree" at bounding box center [256, 326] width 12 height 12
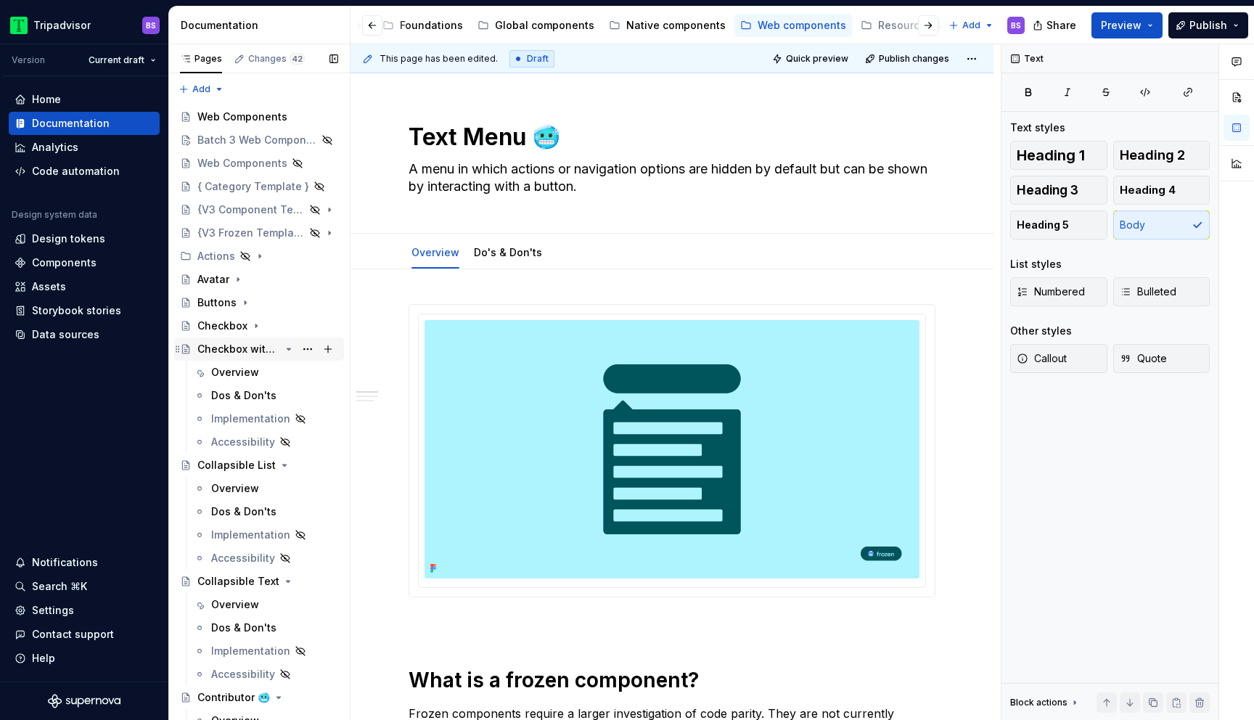
click at [290, 349] on icon "Page tree" at bounding box center [289, 348] width 4 height 1
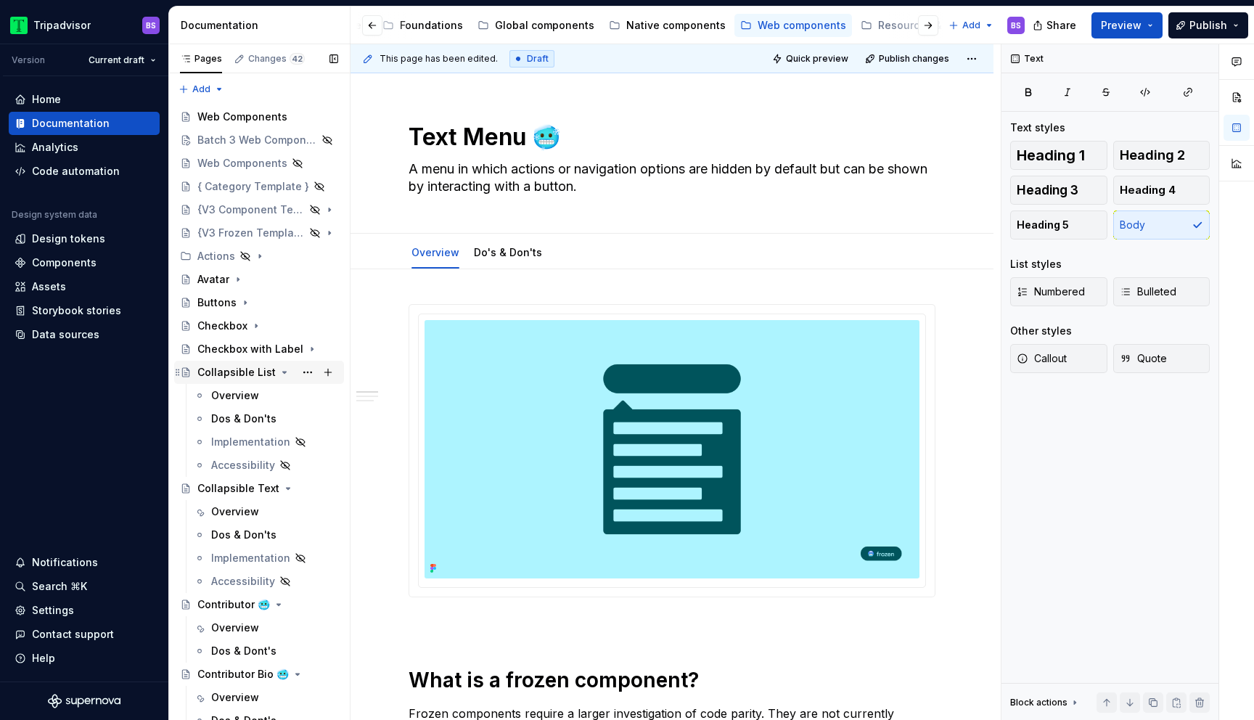
click at [279, 371] on icon "Page tree" at bounding box center [285, 373] width 12 height 12
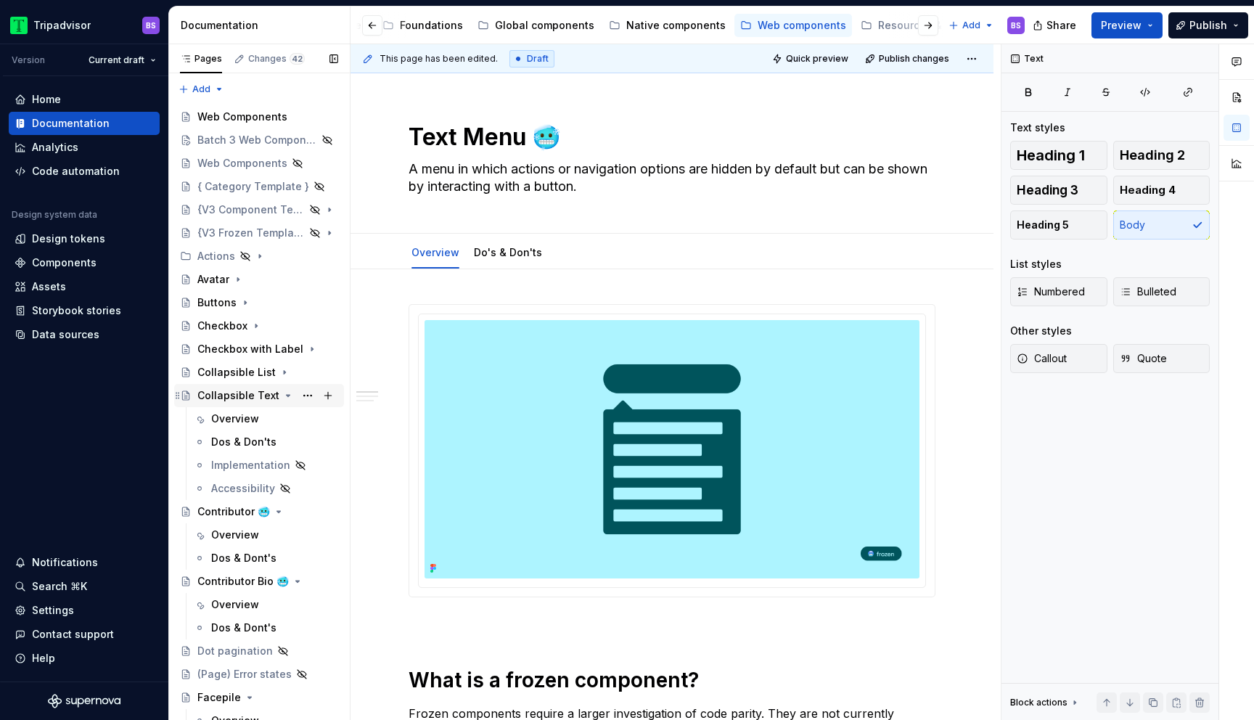
click at [282, 396] on icon "Page tree" at bounding box center [288, 396] width 12 height 12
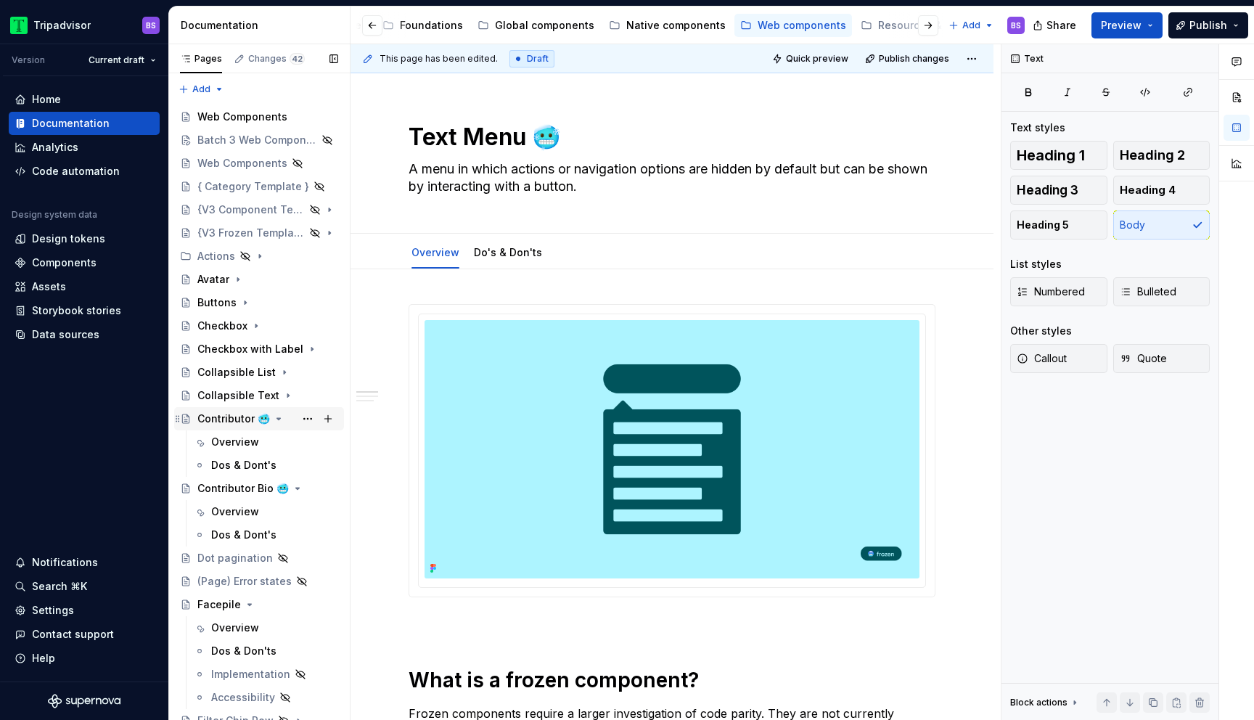
click at [277, 418] on icon "Page tree" at bounding box center [279, 419] width 12 height 12
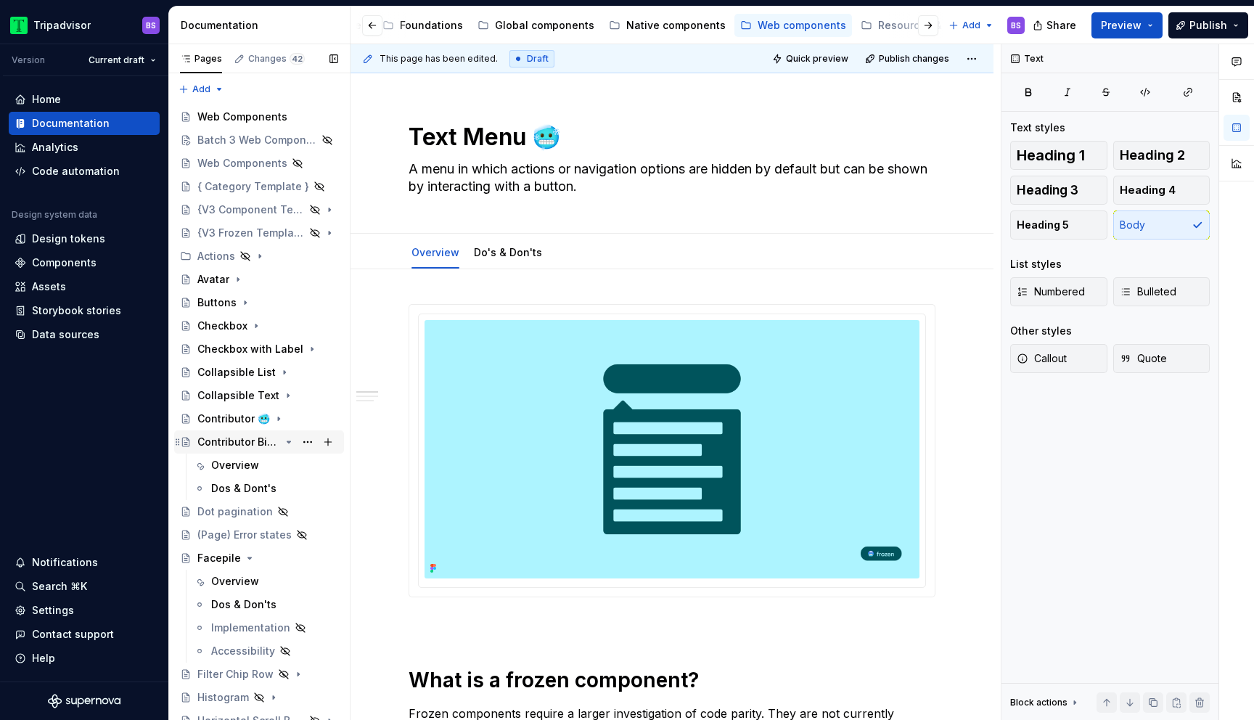
click at [285, 443] on icon "Page tree" at bounding box center [289, 442] width 12 height 12
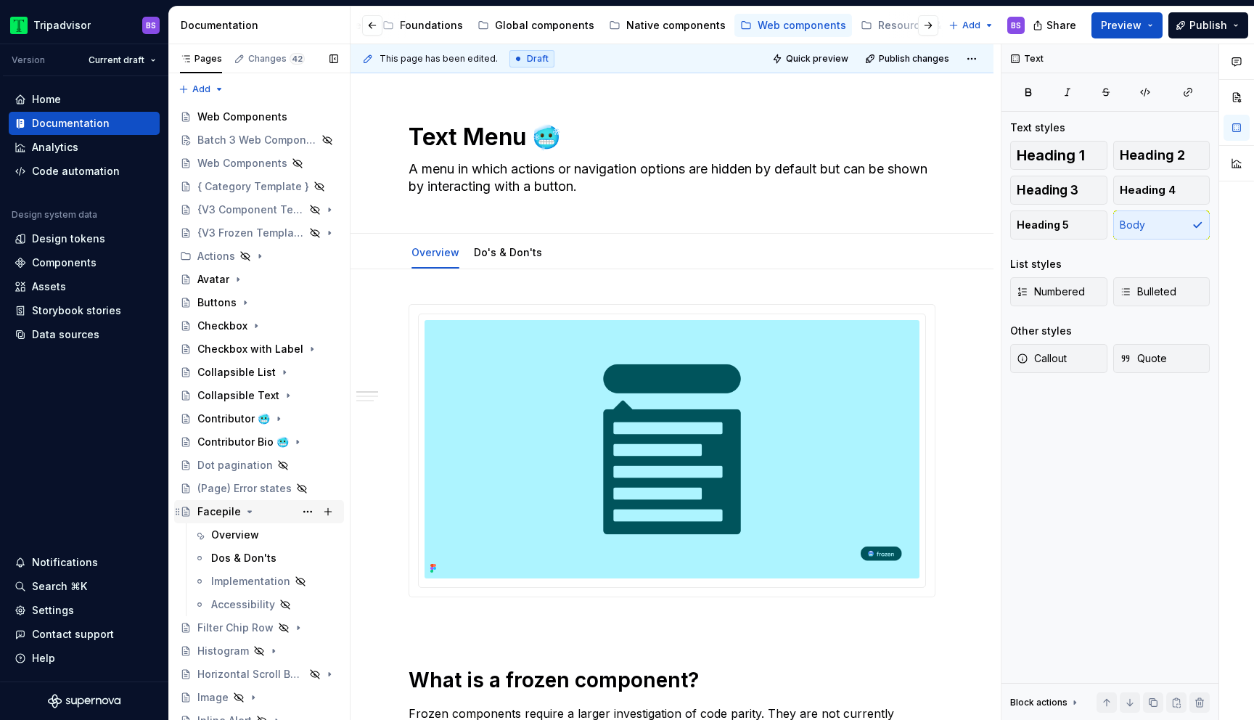
click at [248, 511] on icon "Page tree" at bounding box center [250, 511] width 4 height 1
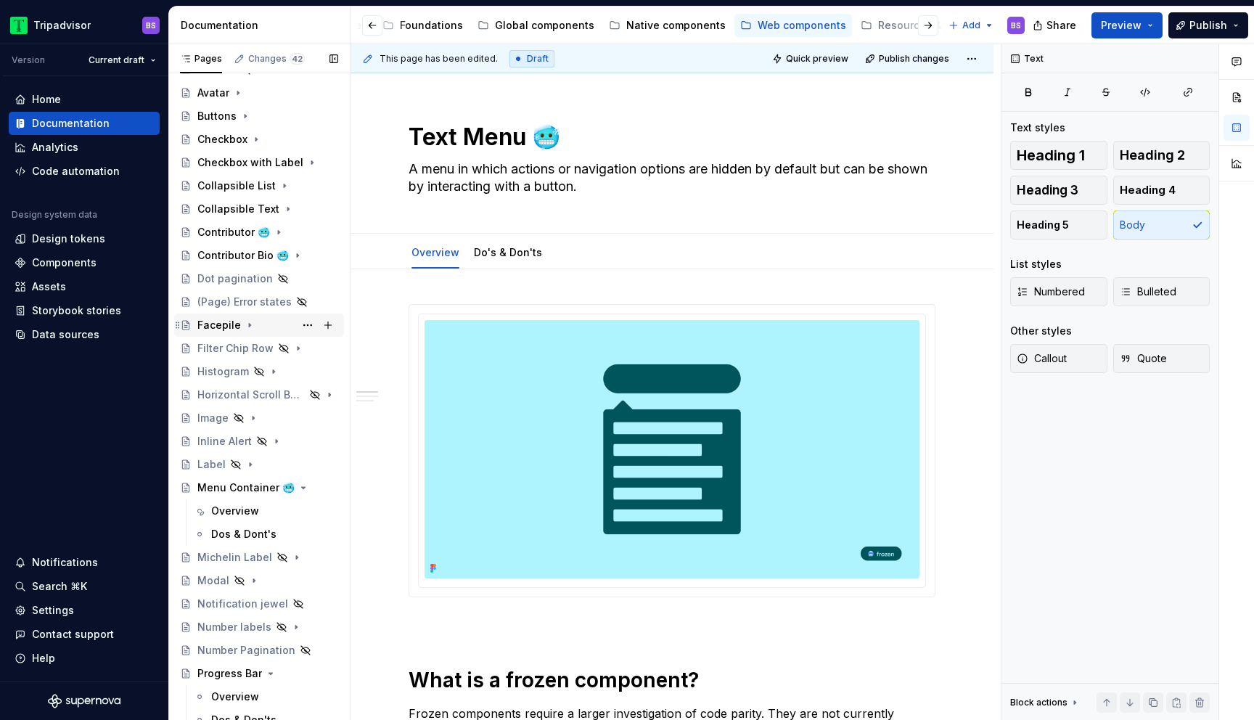
scroll to position [192, 0]
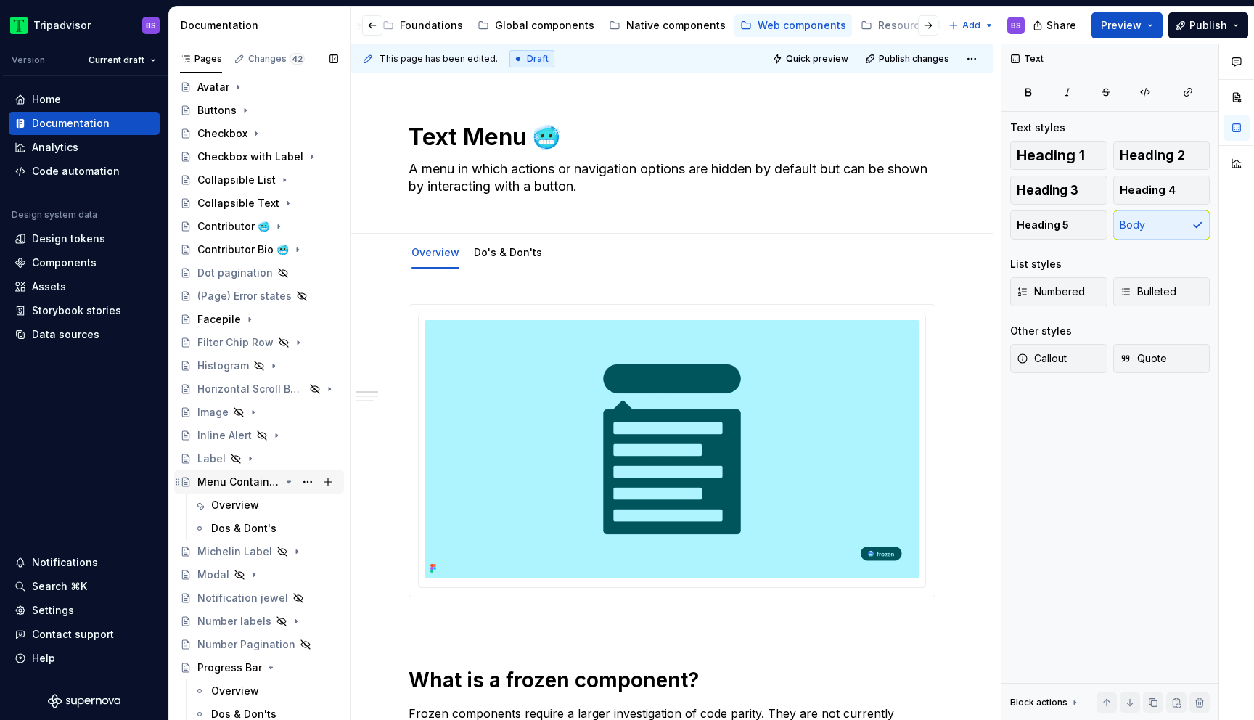
click at [289, 483] on icon "Page tree" at bounding box center [289, 481] width 4 height 1
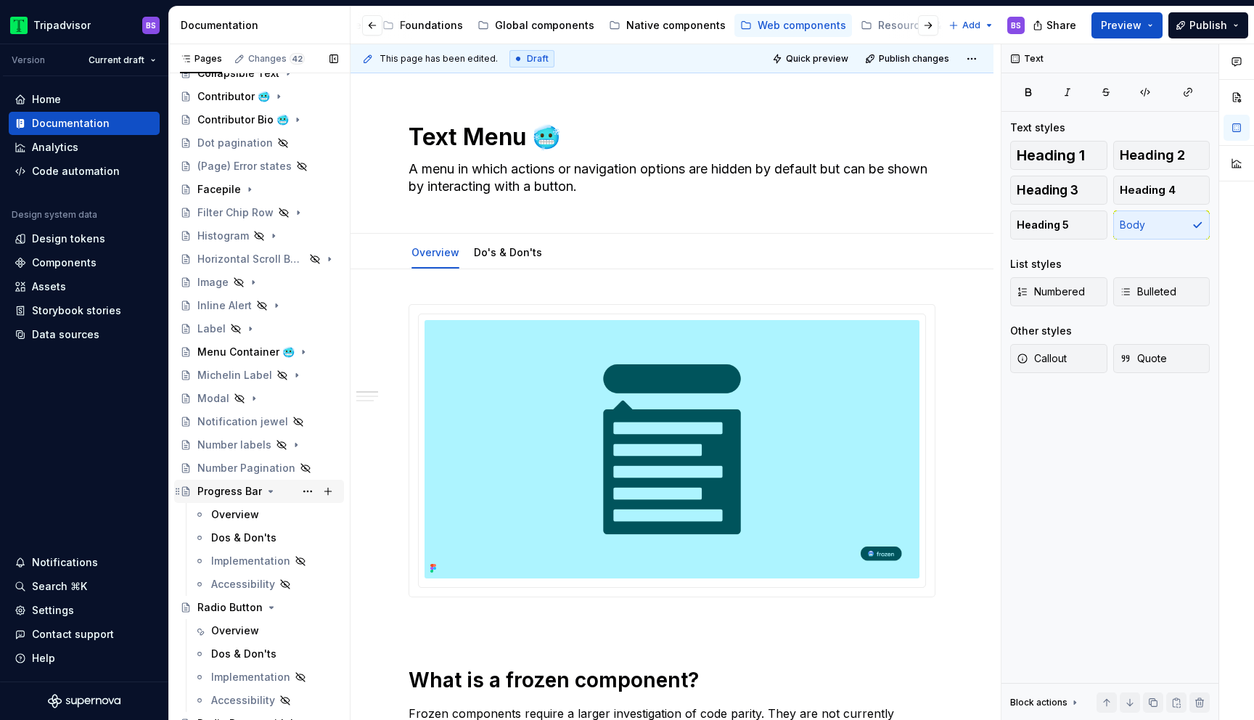
click at [269, 491] on icon "Page tree" at bounding box center [271, 491] width 4 height 1
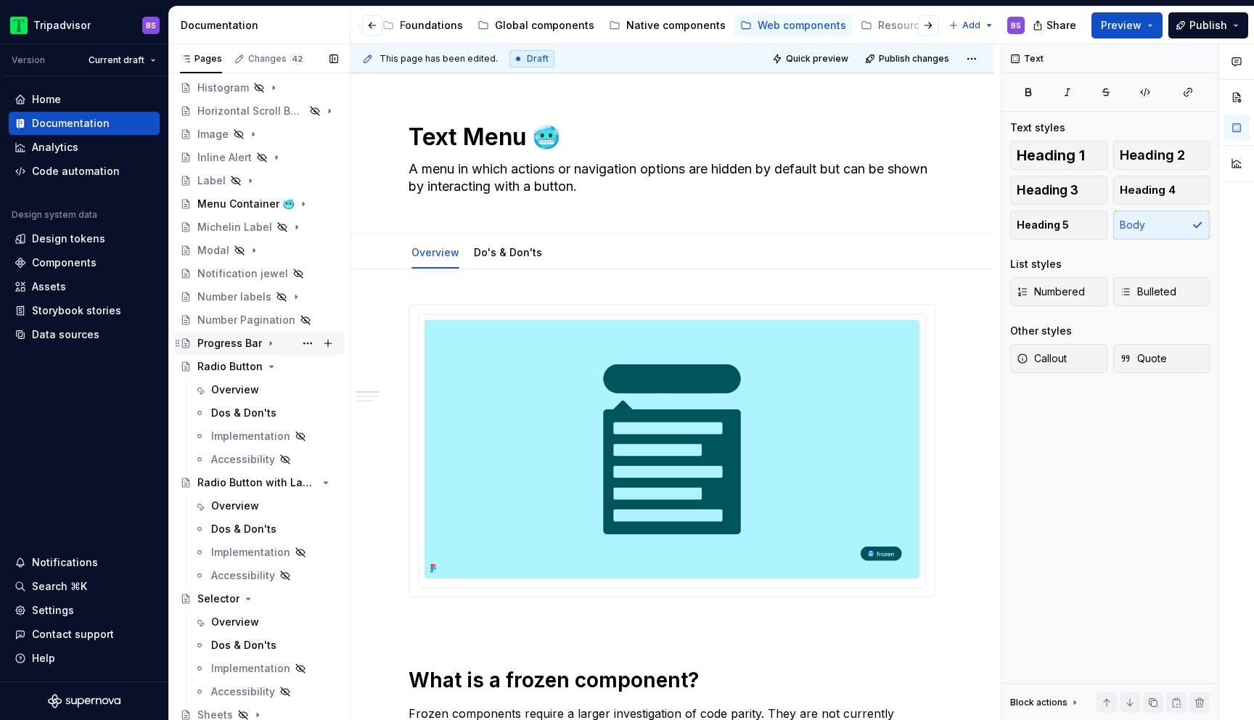
scroll to position [480, 0]
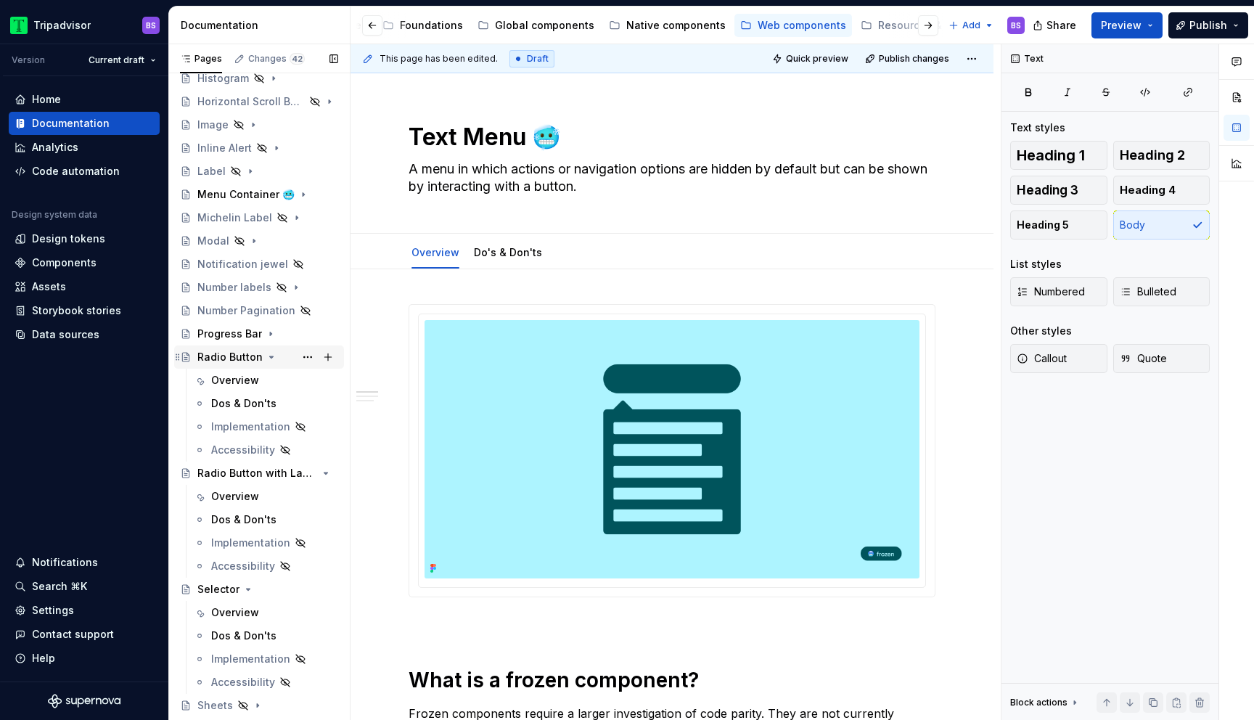
click at [270, 356] on icon "Page tree" at bounding box center [272, 356] width 4 height 1
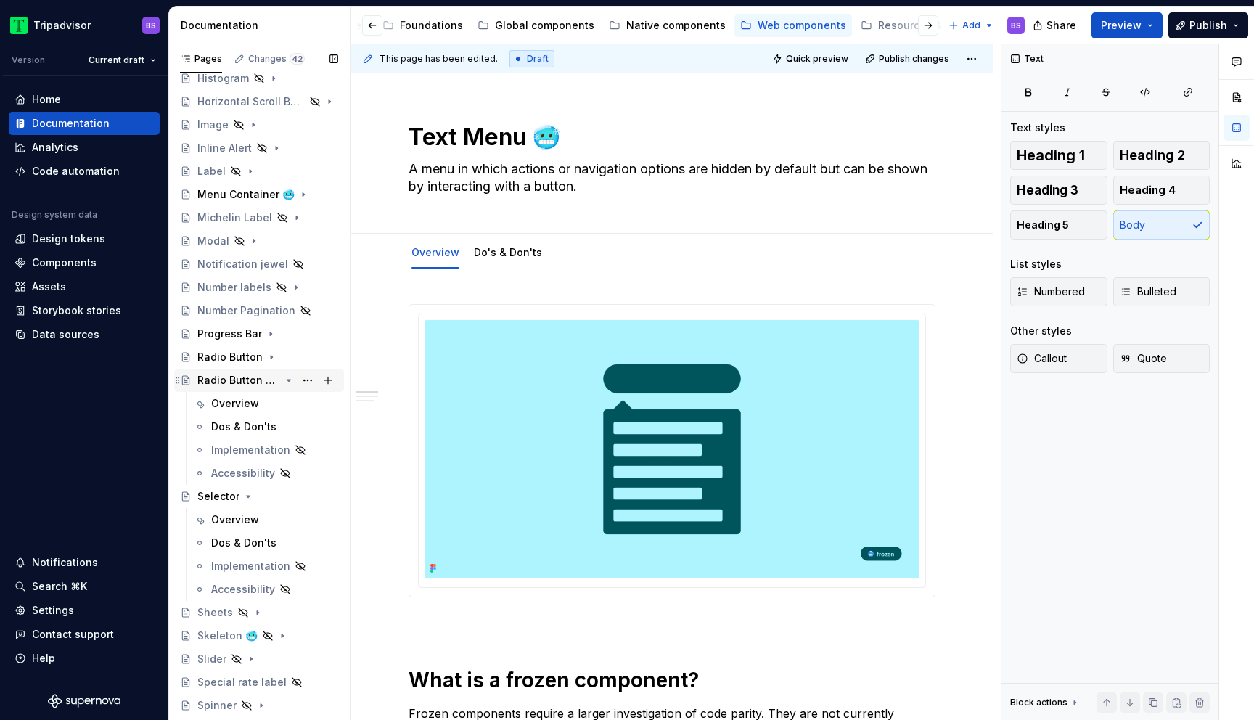
click at [293, 381] on icon "Page tree" at bounding box center [289, 381] width 12 height 12
click at [253, 401] on div "Selector" at bounding box center [267, 403] width 141 height 20
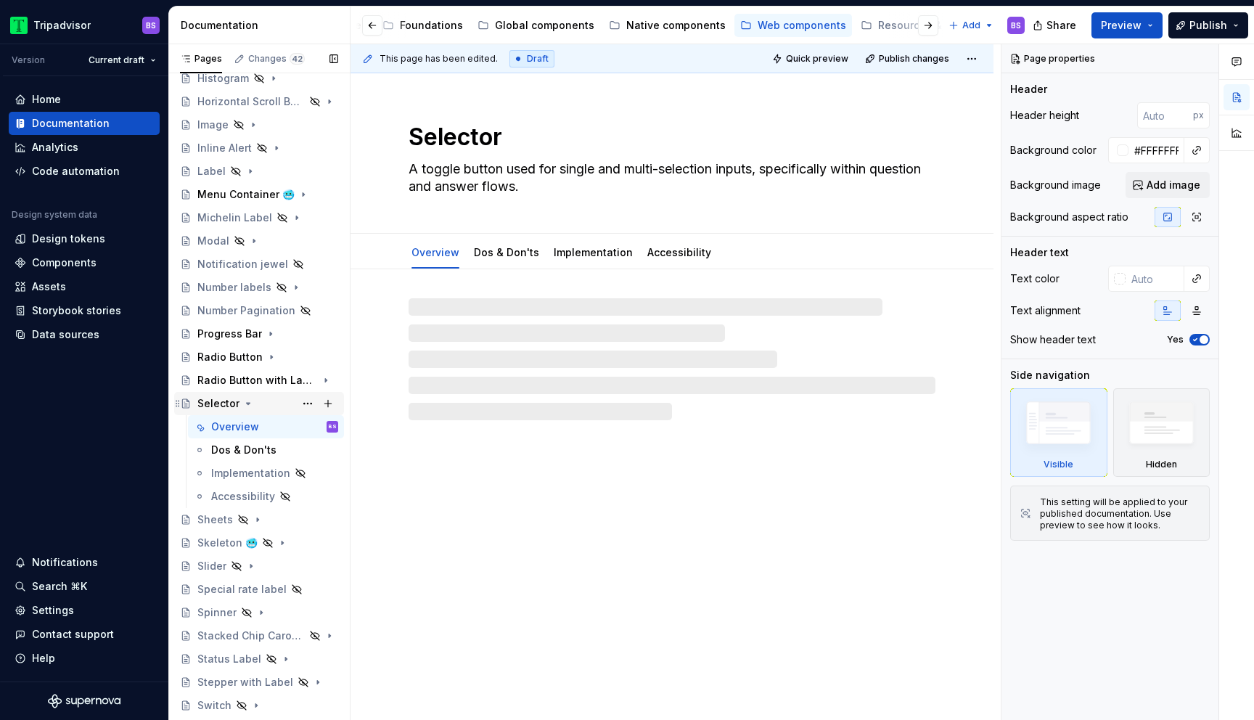
click at [244, 402] on icon "Page tree" at bounding box center [248, 404] width 12 height 12
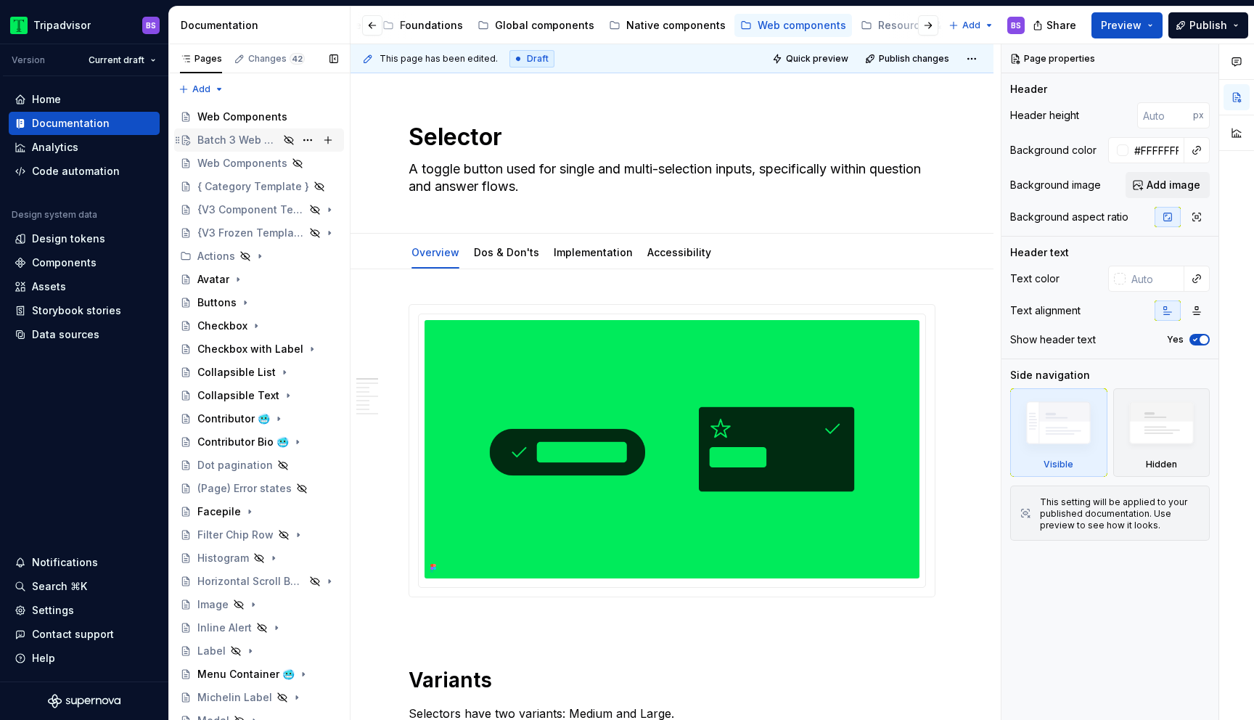
click at [266, 139] on div "Batch 3 Web Components" at bounding box center [237, 140] width 81 height 15
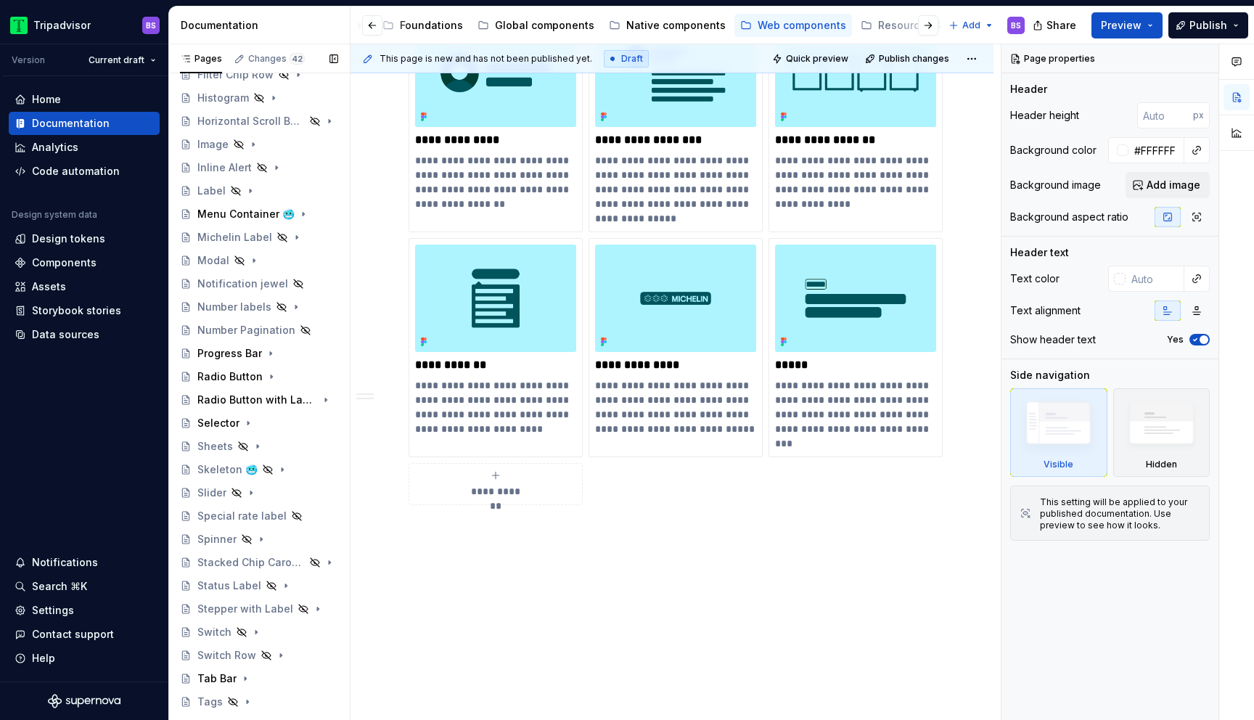
scroll to position [659, 0]
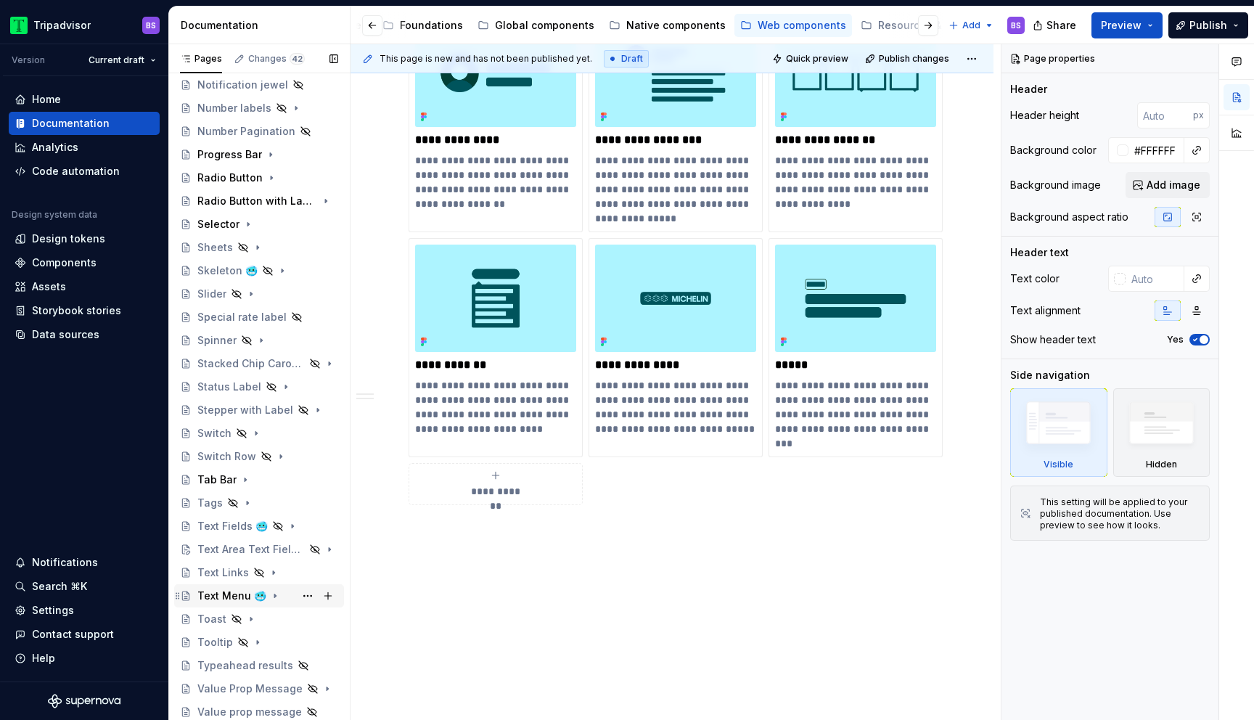
click at [269, 596] on icon "Page tree" at bounding box center [275, 596] width 12 height 12
click at [258, 642] on div "Do's & Don'ts" at bounding box center [245, 642] width 68 height 15
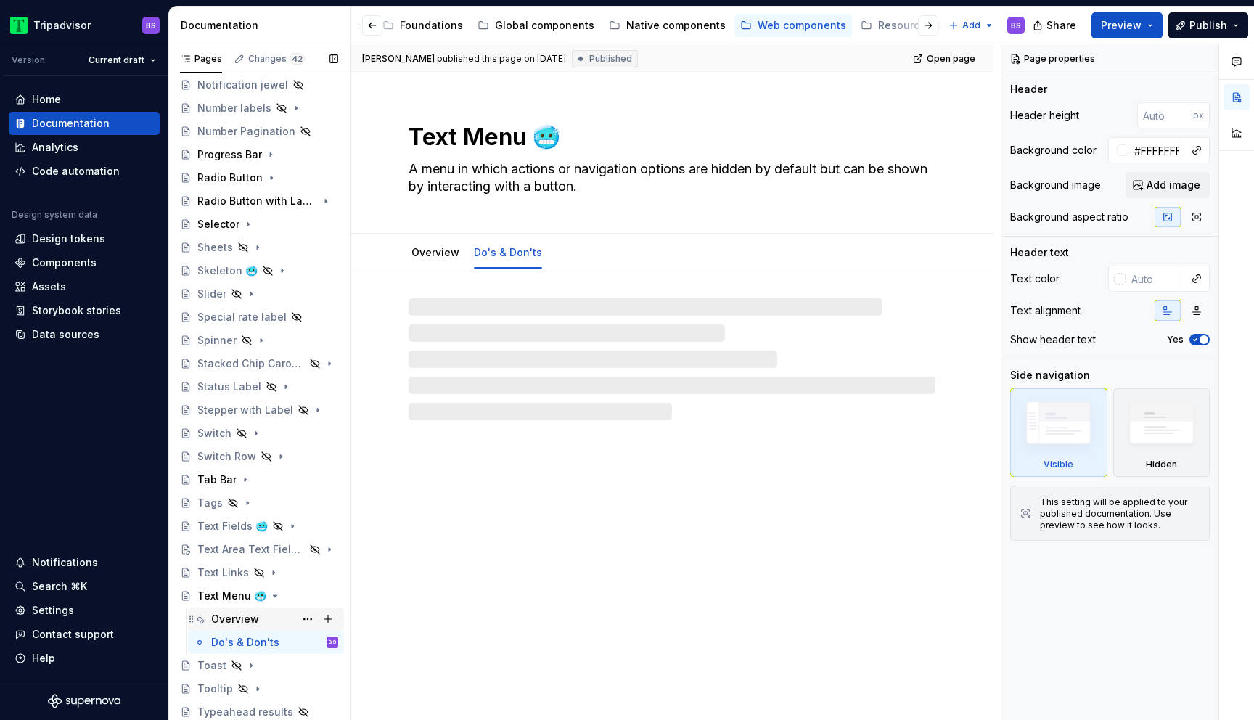
click at [268, 613] on div "Overview" at bounding box center [274, 619] width 127 height 20
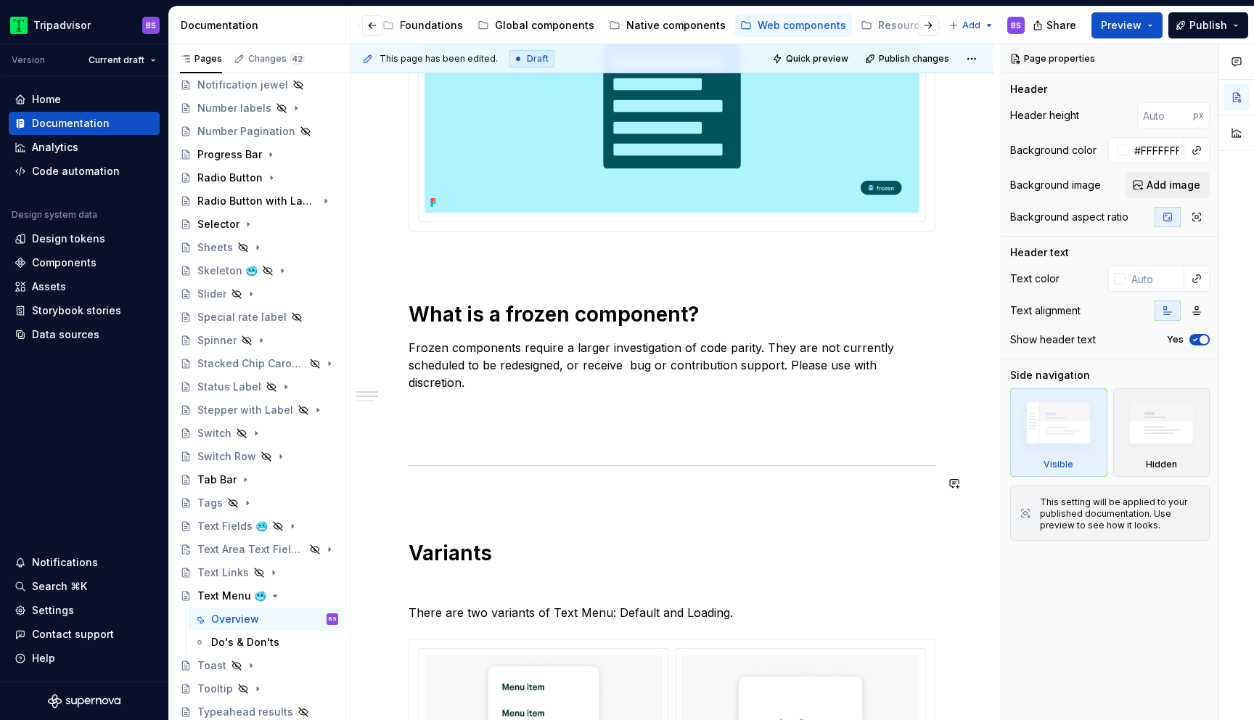
scroll to position [422, 0]
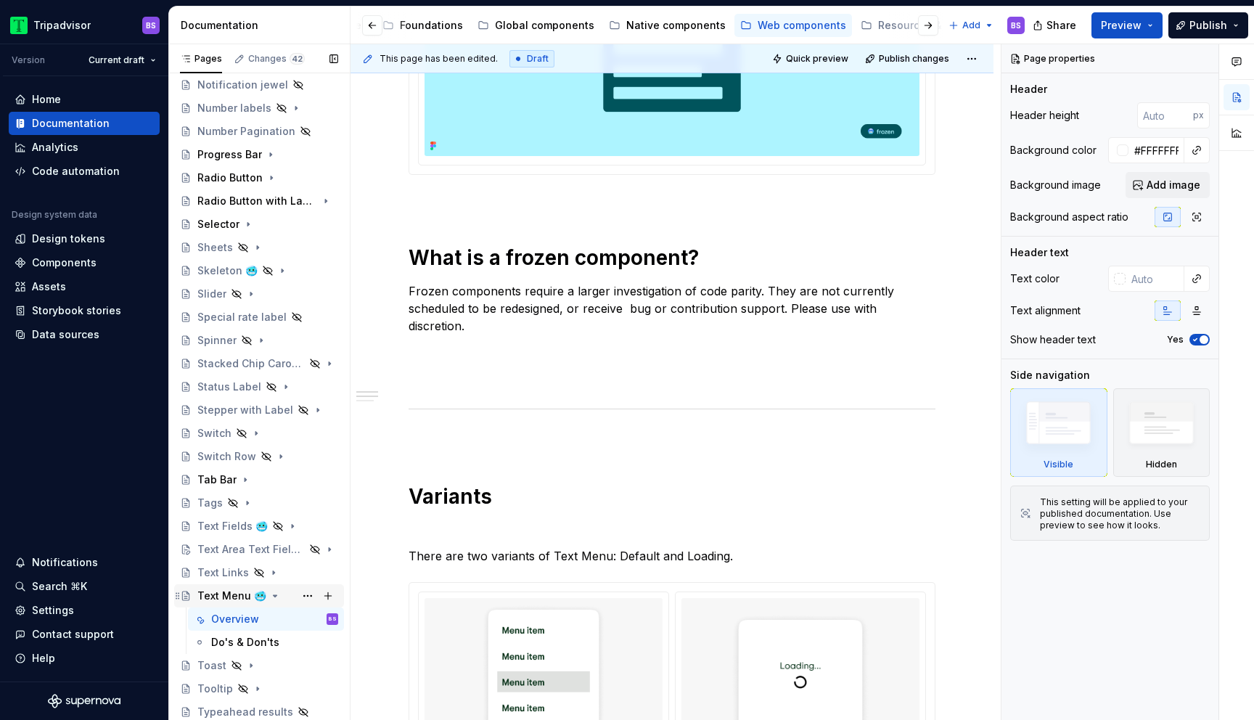
click at [269, 593] on icon "Page tree" at bounding box center [275, 596] width 12 height 12
click at [273, 571] on icon "Page tree" at bounding box center [273, 573] width 1 height 4
click at [264, 597] on div "Overview" at bounding box center [274, 596] width 127 height 20
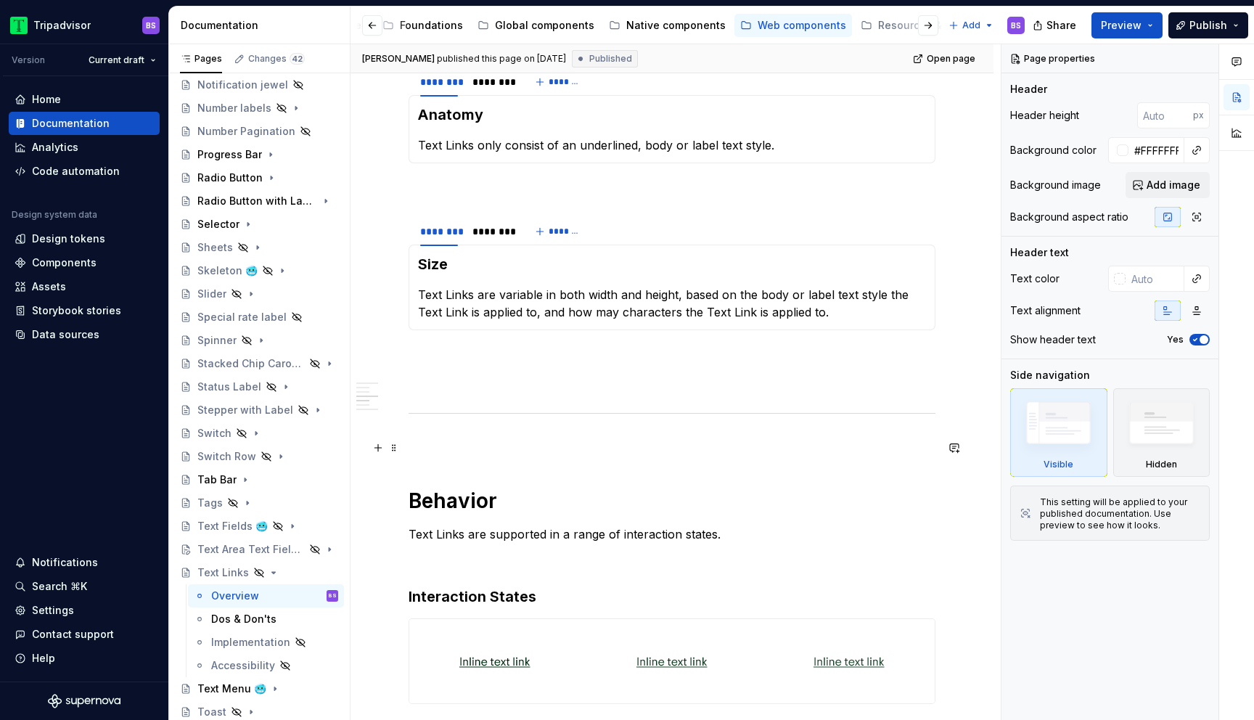
scroll to position [701, 0]
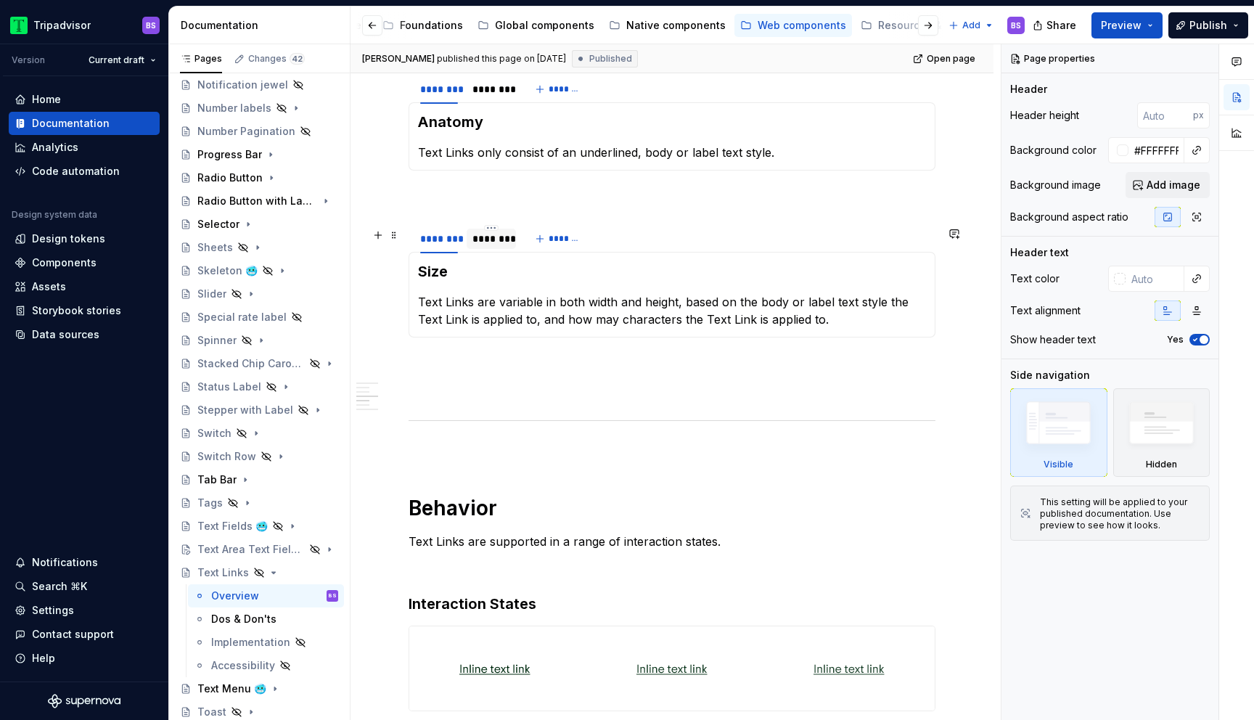
click at [496, 246] on div "********" at bounding box center [492, 239] width 38 height 15
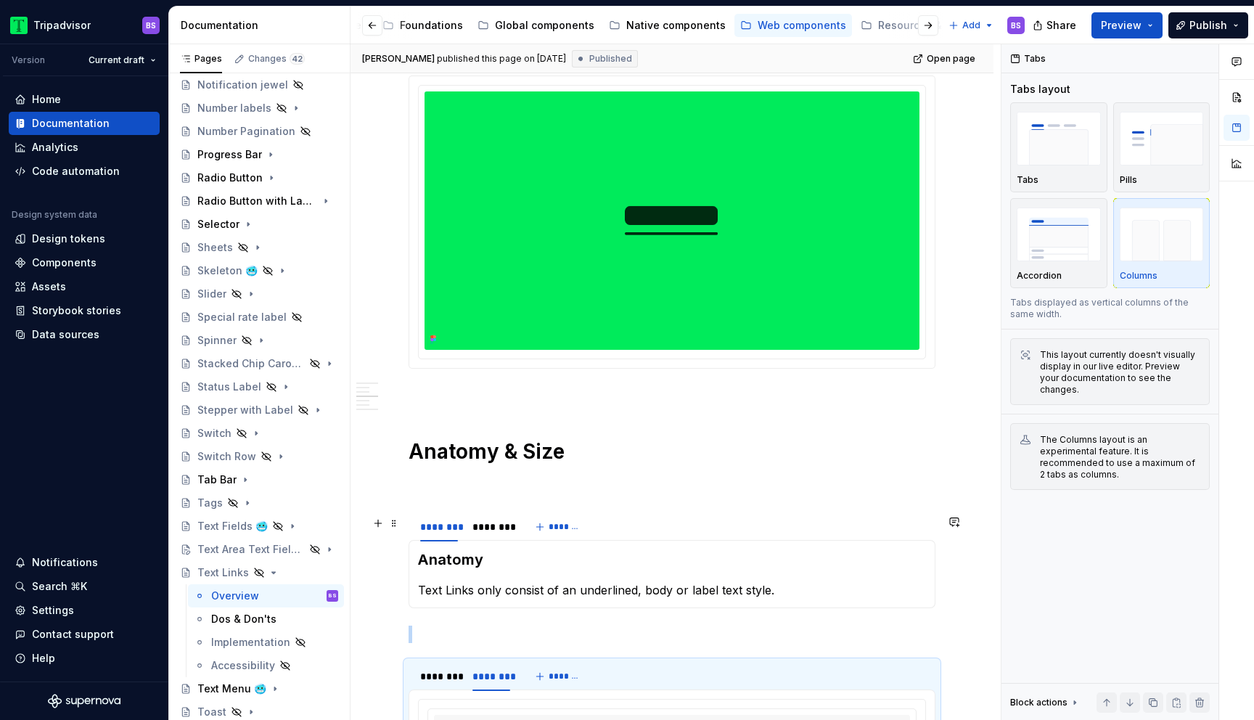
scroll to position [0, 0]
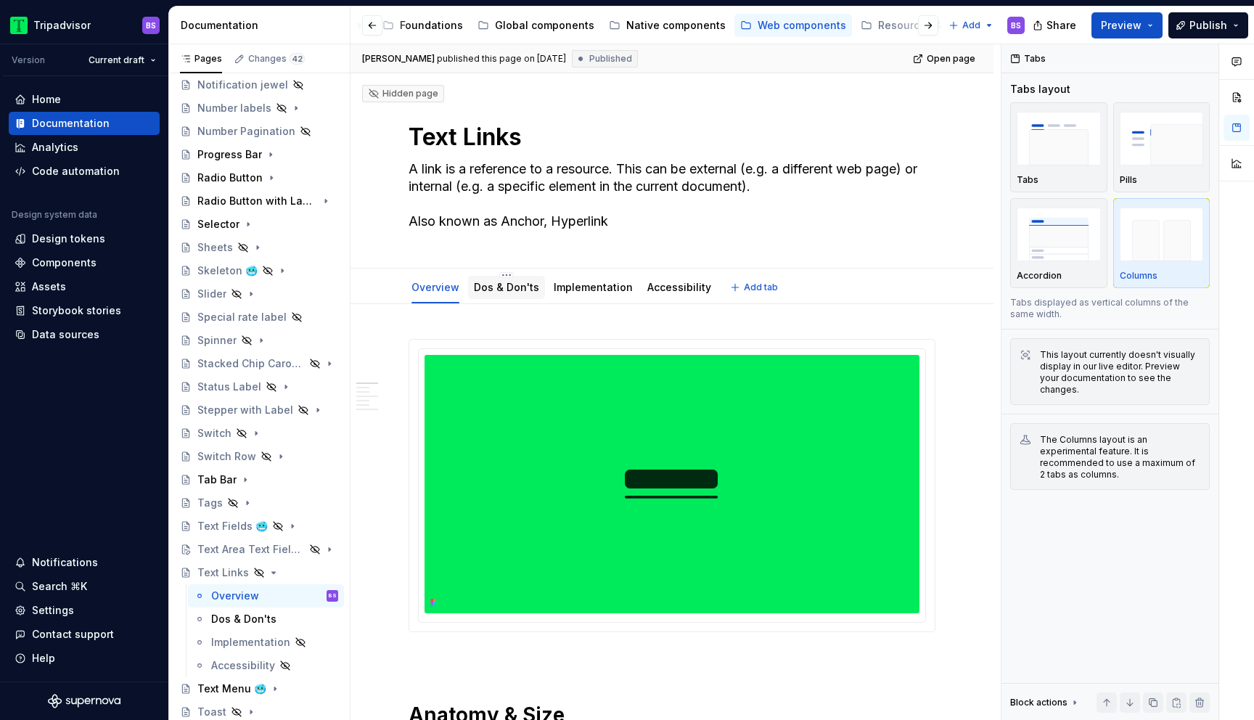
click at [509, 282] on link "Dos & Don'ts" at bounding box center [506, 287] width 65 height 12
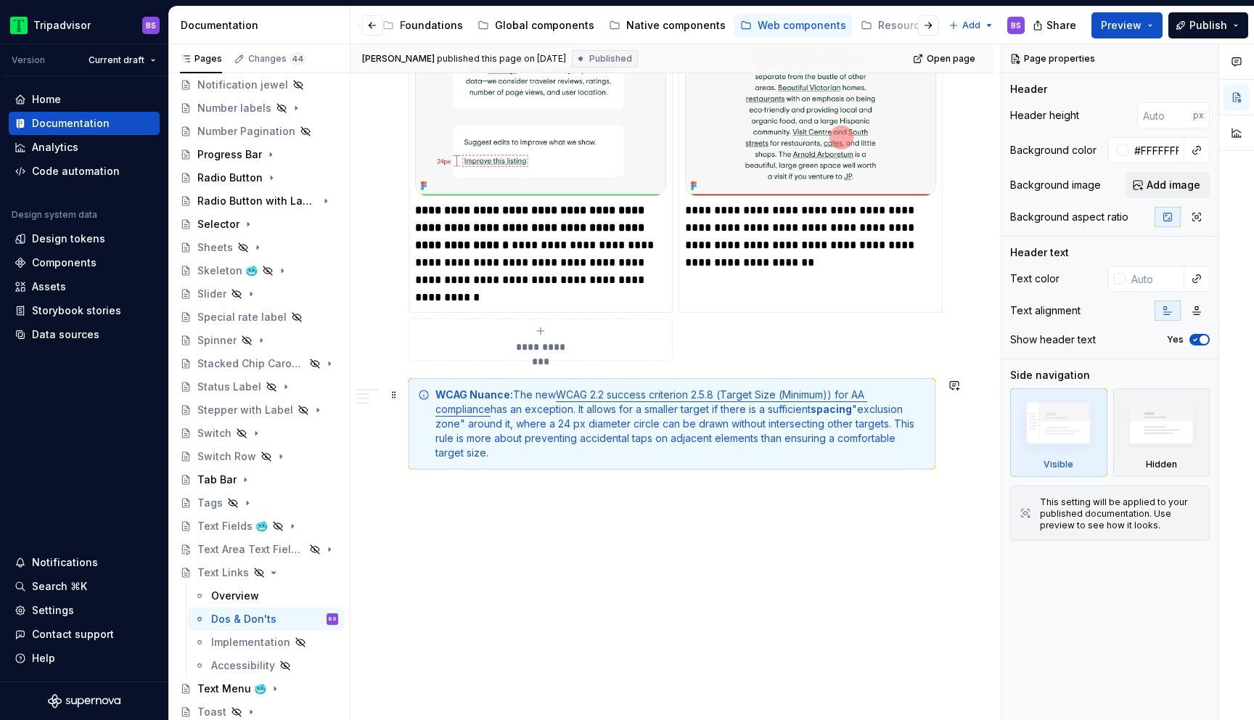
scroll to position [1561, 0]
click at [272, 569] on icon "Page tree" at bounding box center [274, 573] width 12 height 12
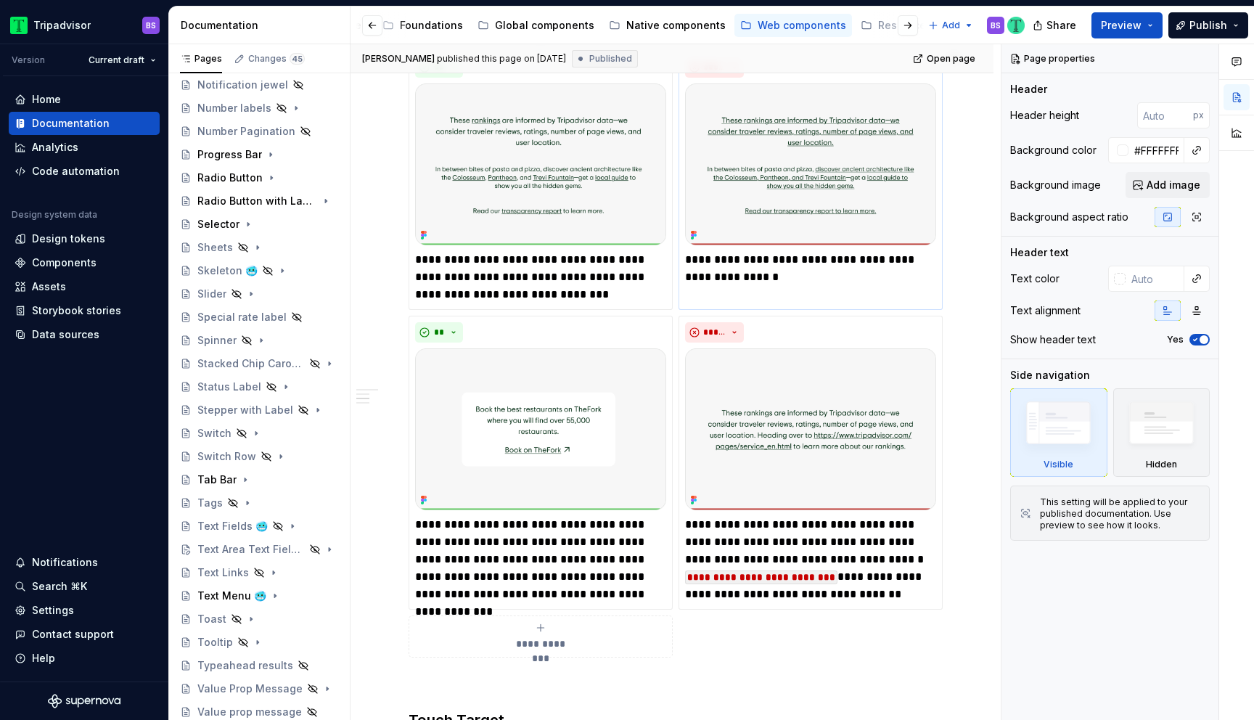
scroll to position [806, 0]
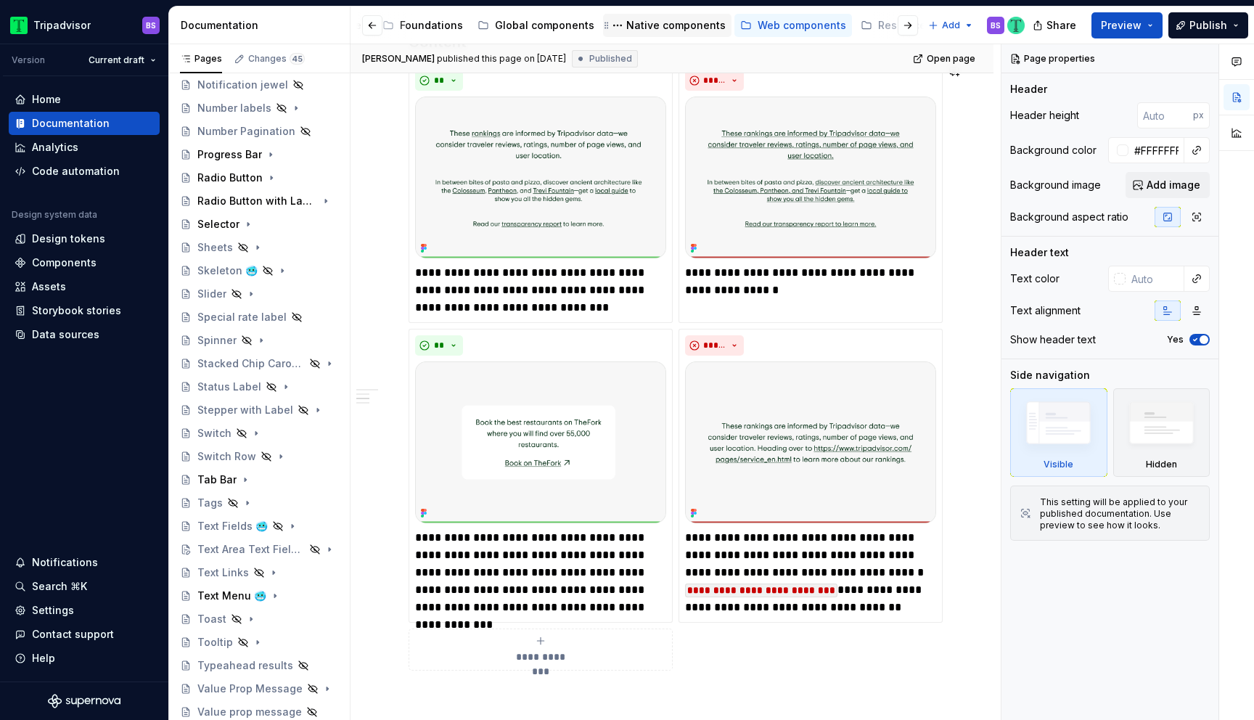
click at [647, 22] on div "Native components" at bounding box center [675, 25] width 99 height 15
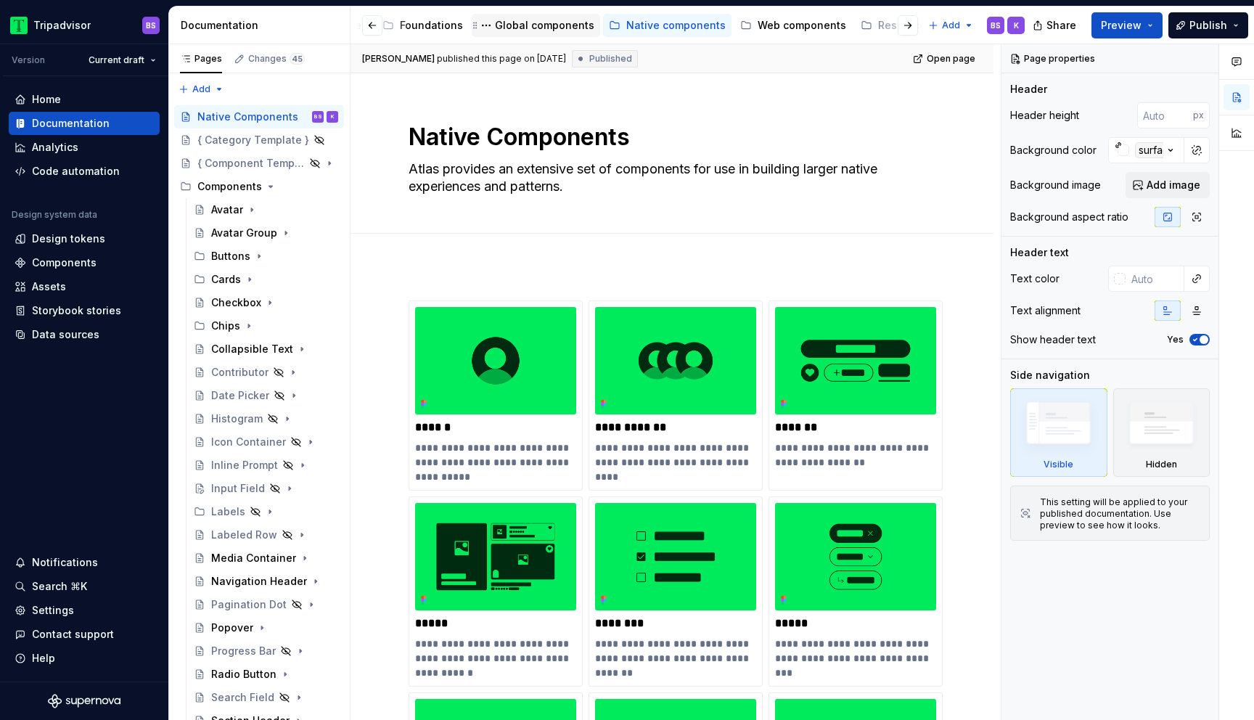
click at [515, 26] on div "Global components" at bounding box center [544, 25] width 99 height 15
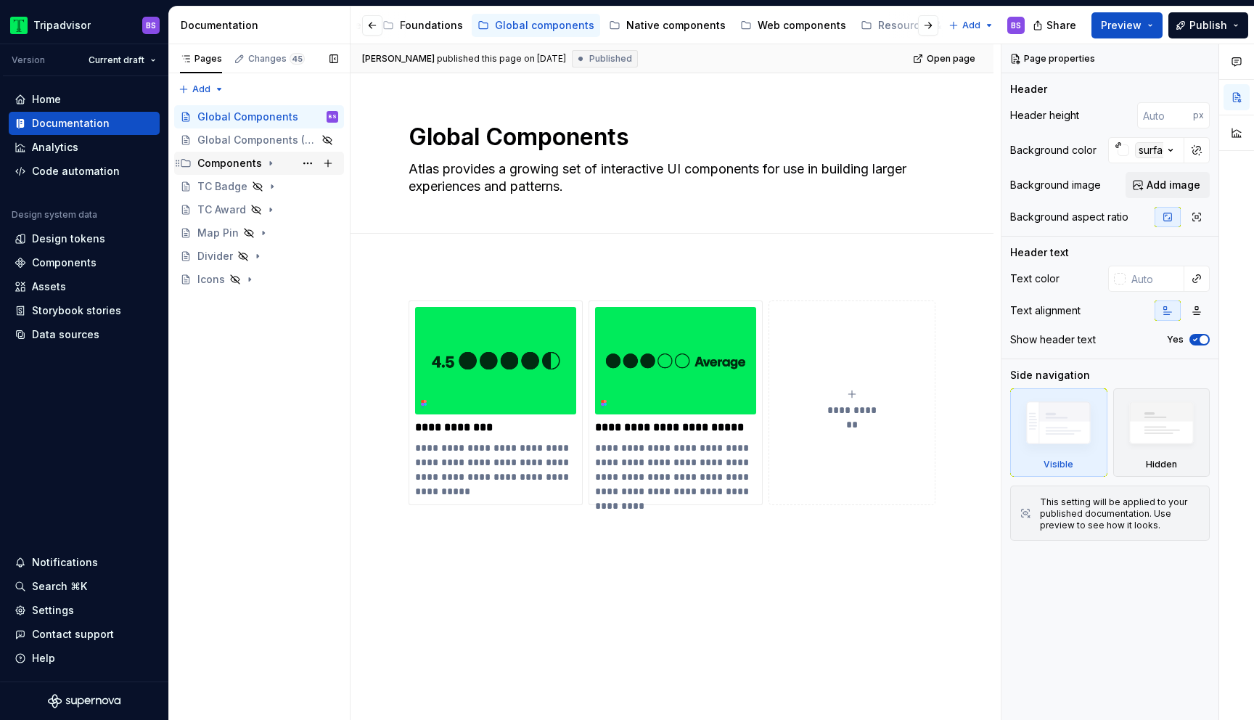
click at [266, 161] on icon "Page tree" at bounding box center [271, 164] width 12 height 12
click at [312, 234] on button "Page tree" at bounding box center [308, 233] width 20 height 20
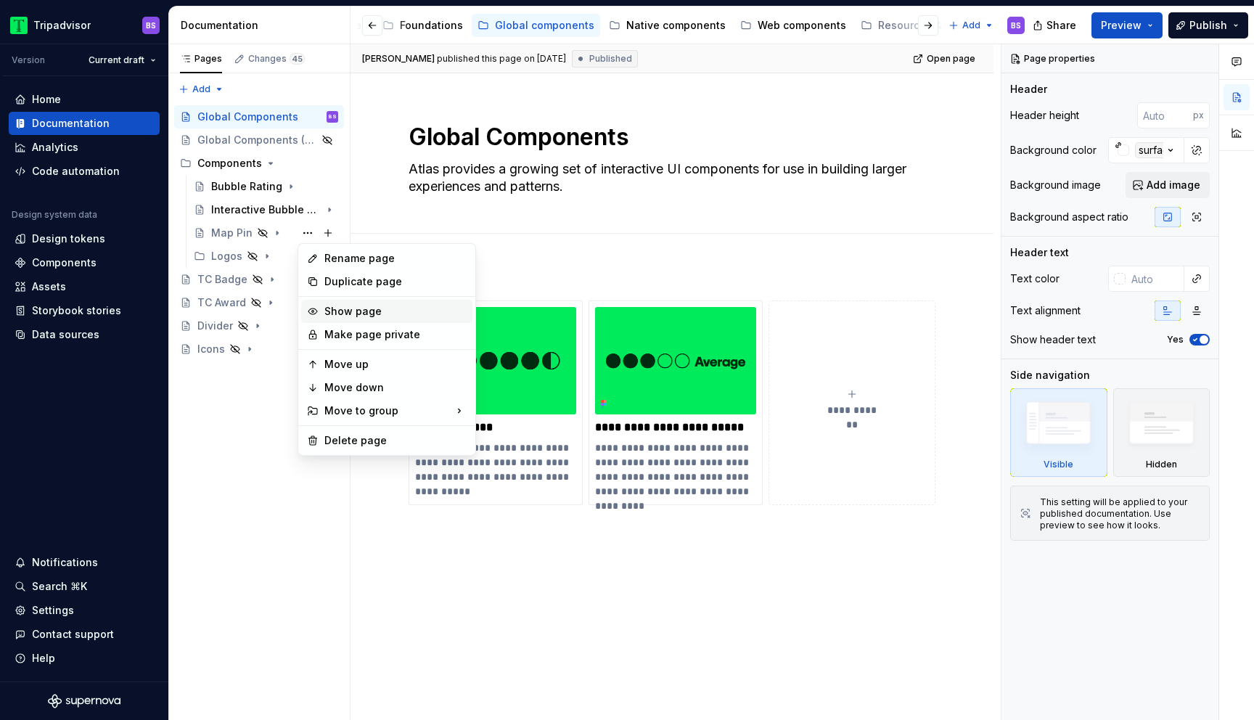
click at [350, 315] on div "Show page" at bounding box center [395, 311] width 142 height 15
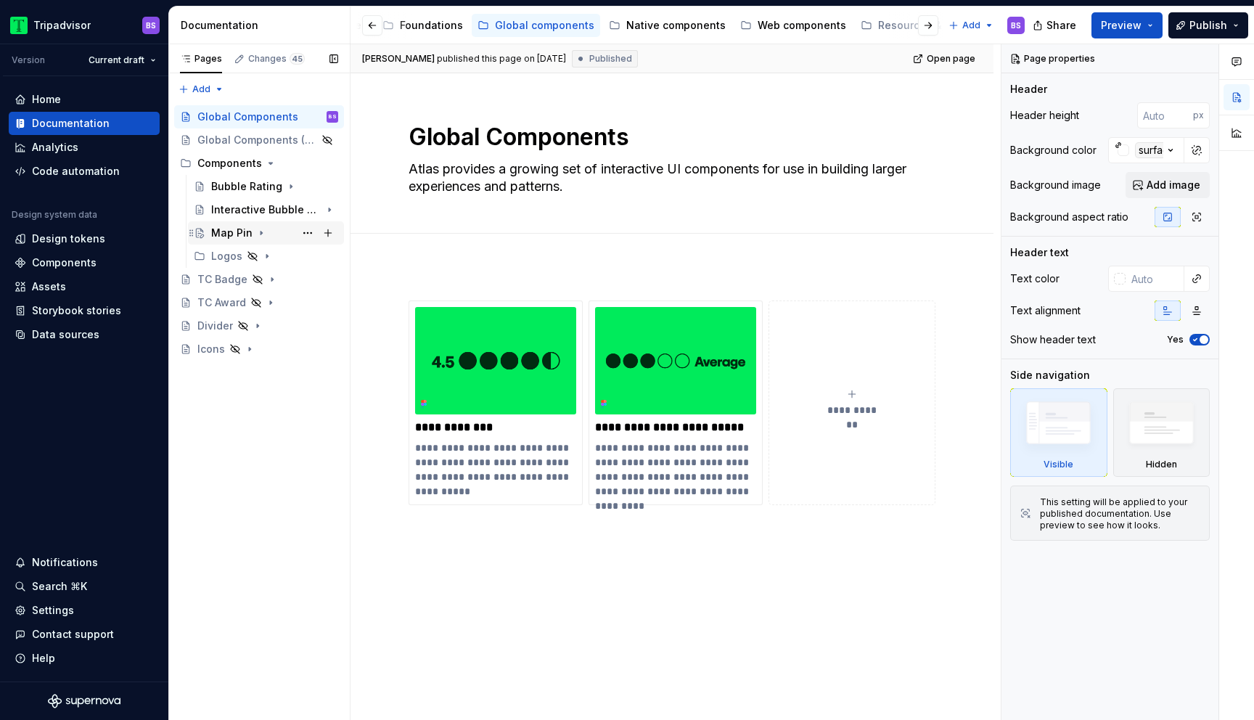
click at [261, 233] on icon "Page tree" at bounding box center [261, 234] width 1 height 4
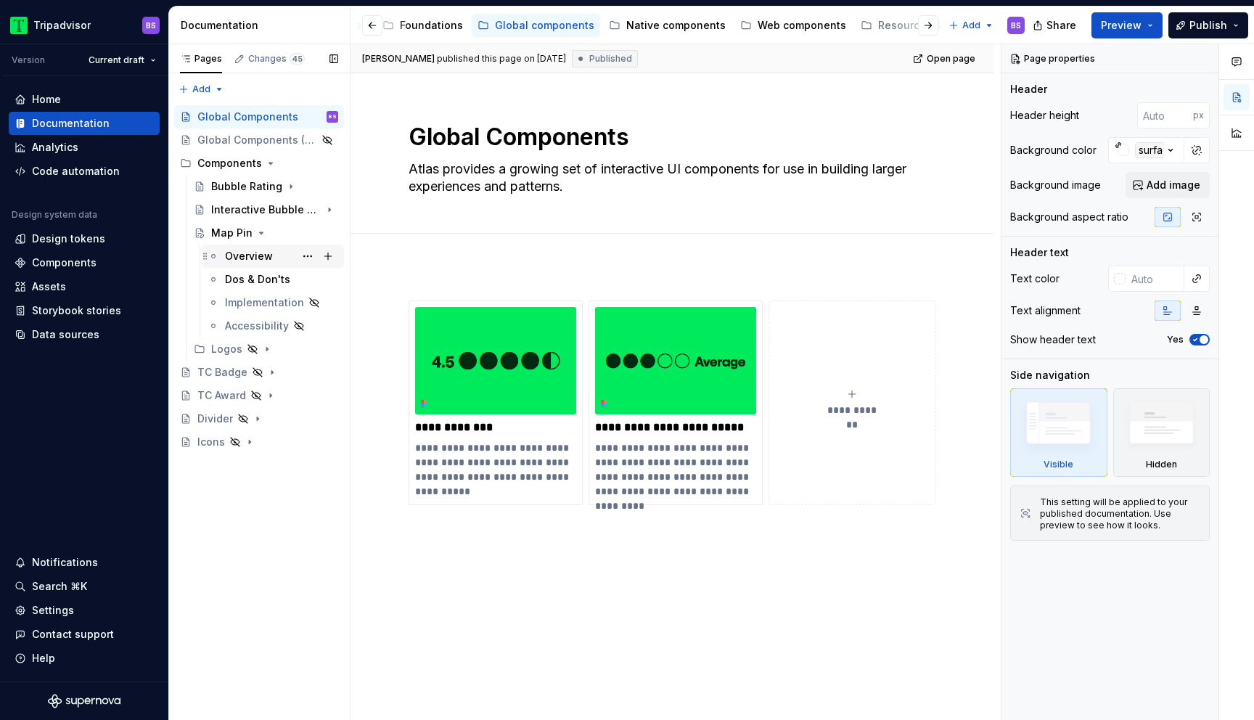
click at [278, 259] on div "Overview" at bounding box center [281, 256] width 113 height 20
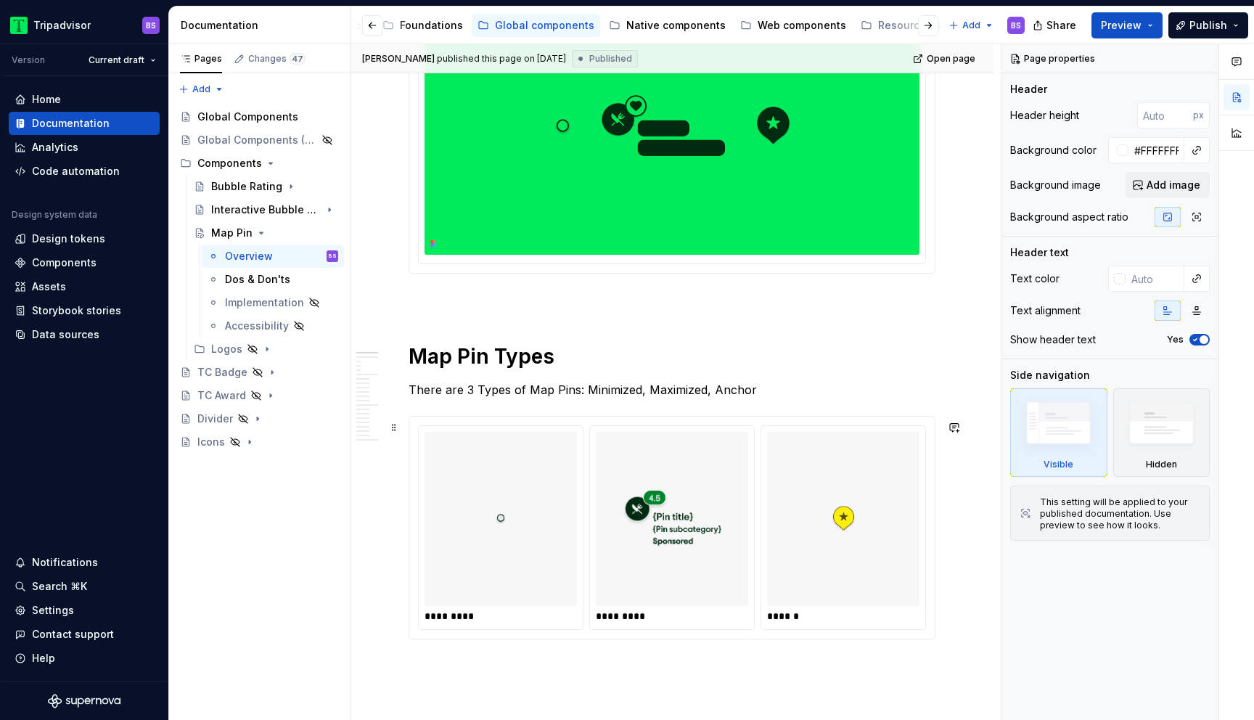
scroll to position [412, 0]
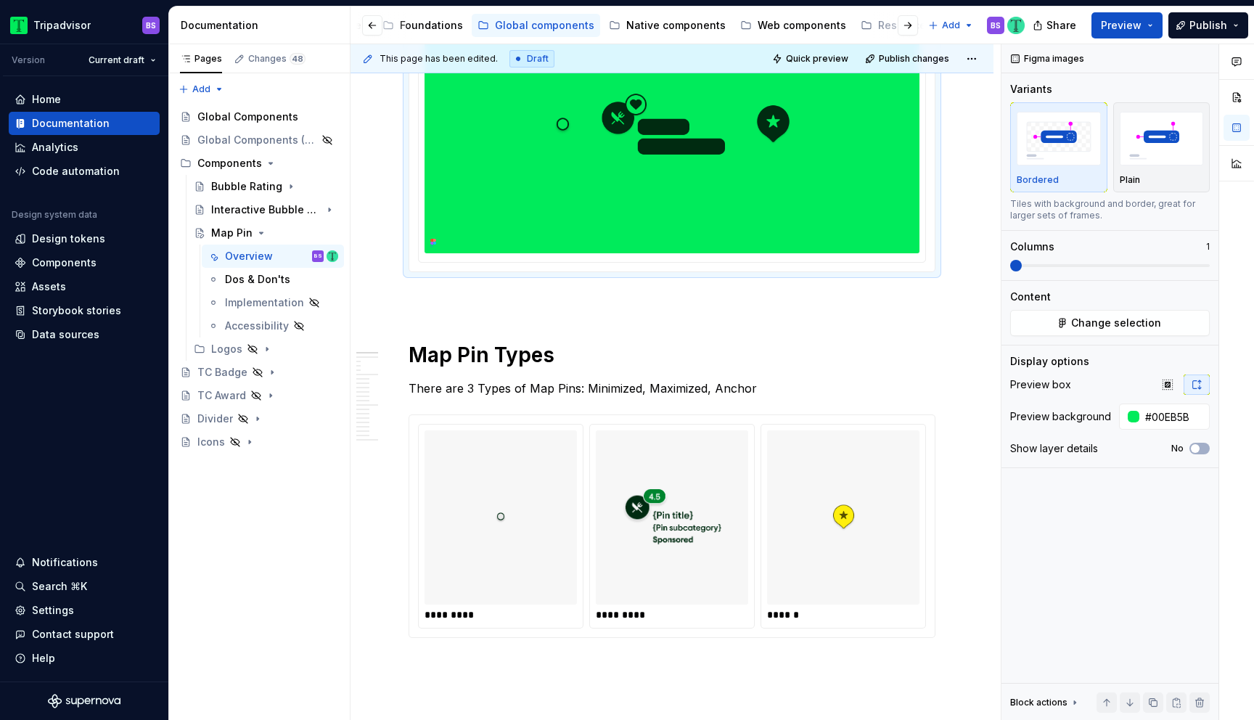
click at [658, 209] on img at bounding box center [672, 124] width 495 height 258
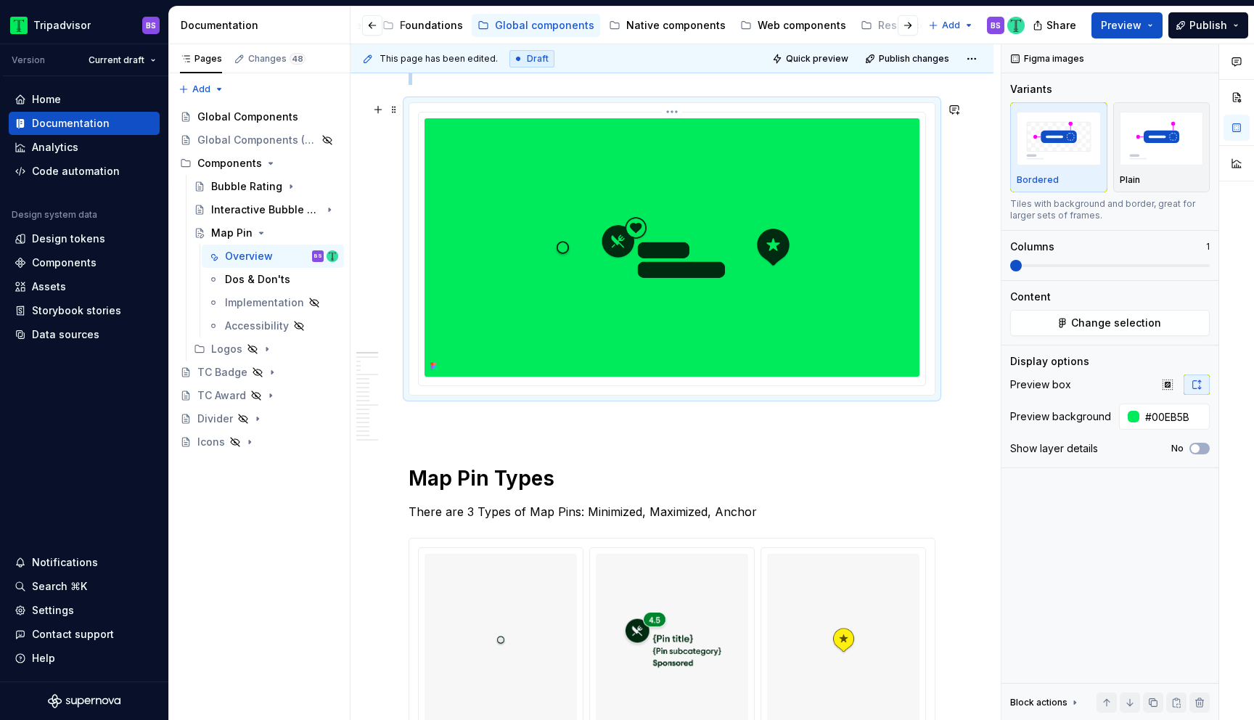
scroll to position [224, 0]
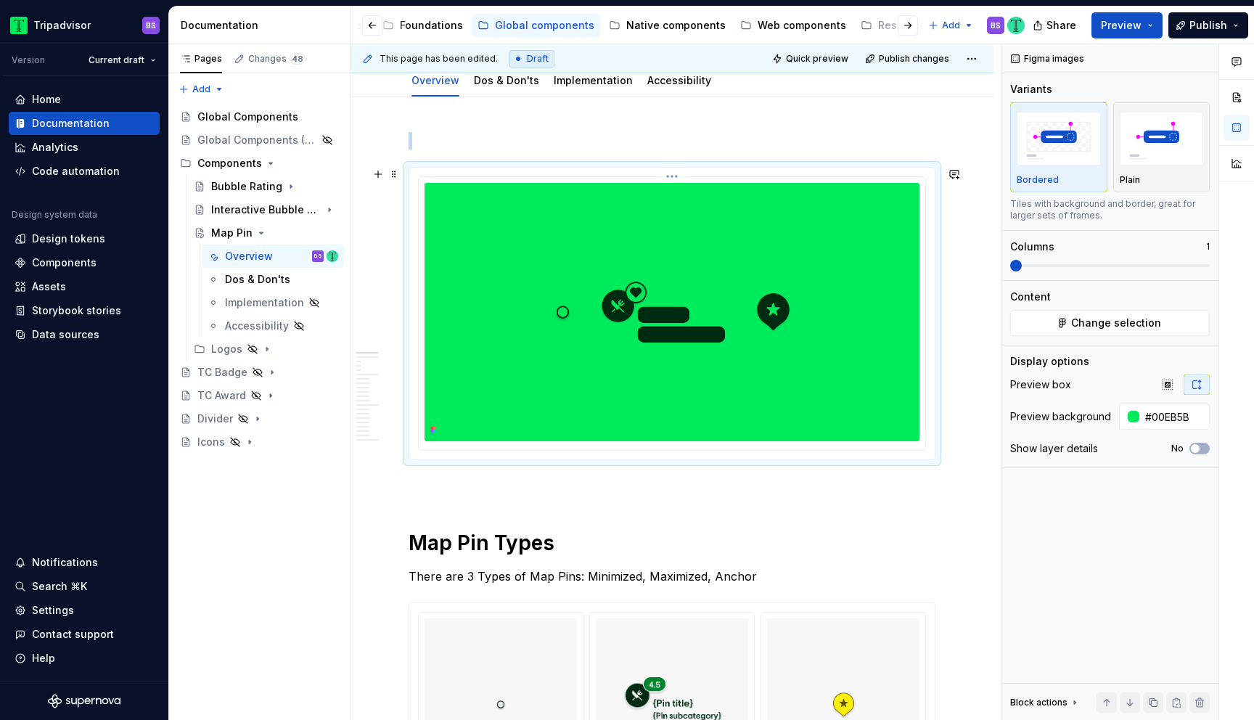
click at [676, 178] on html "Tripadvisor BS Version Current draft Home Documentation Analytics Code automati…" at bounding box center [627, 360] width 1254 height 720
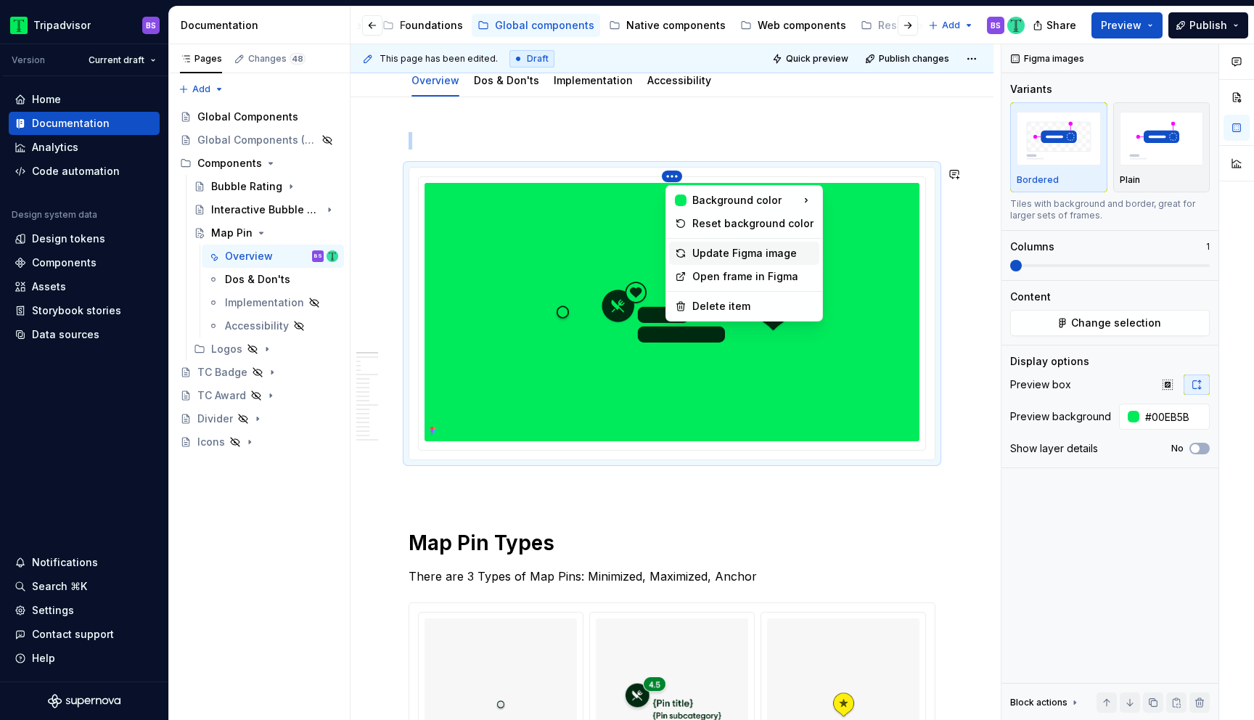
click at [706, 252] on div "Update Figma image" at bounding box center [752, 253] width 121 height 15
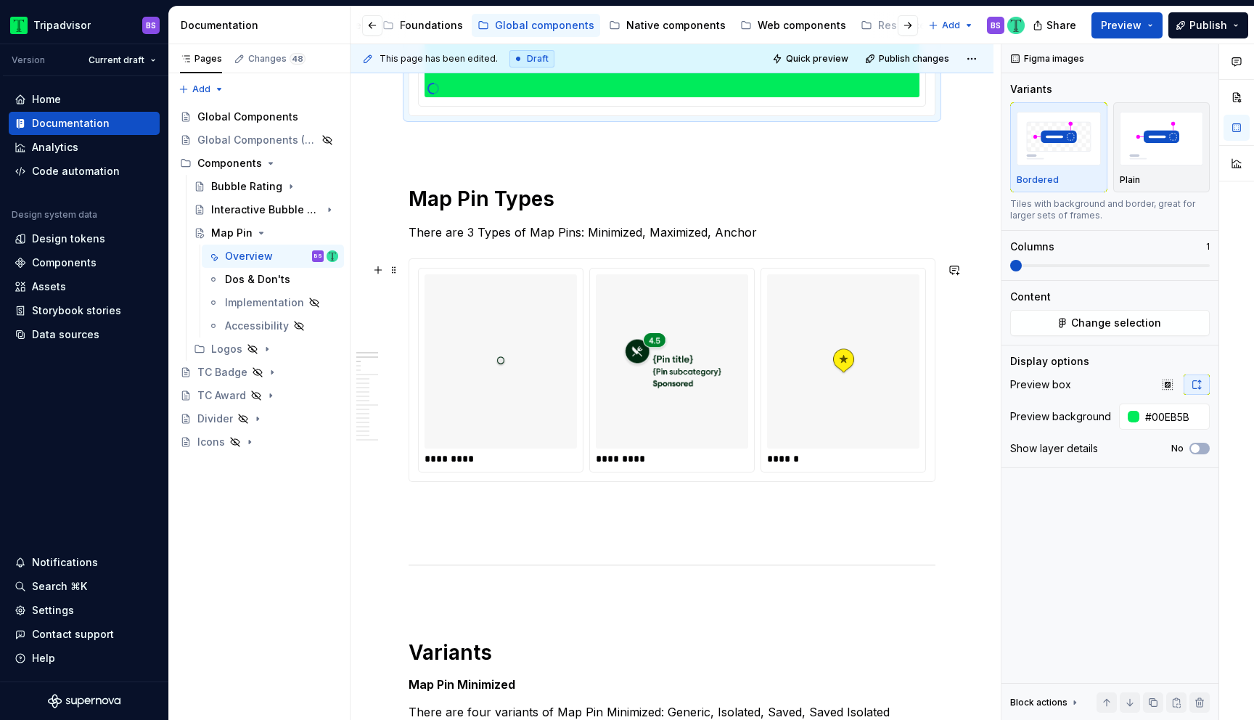
scroll to position [709, 0]
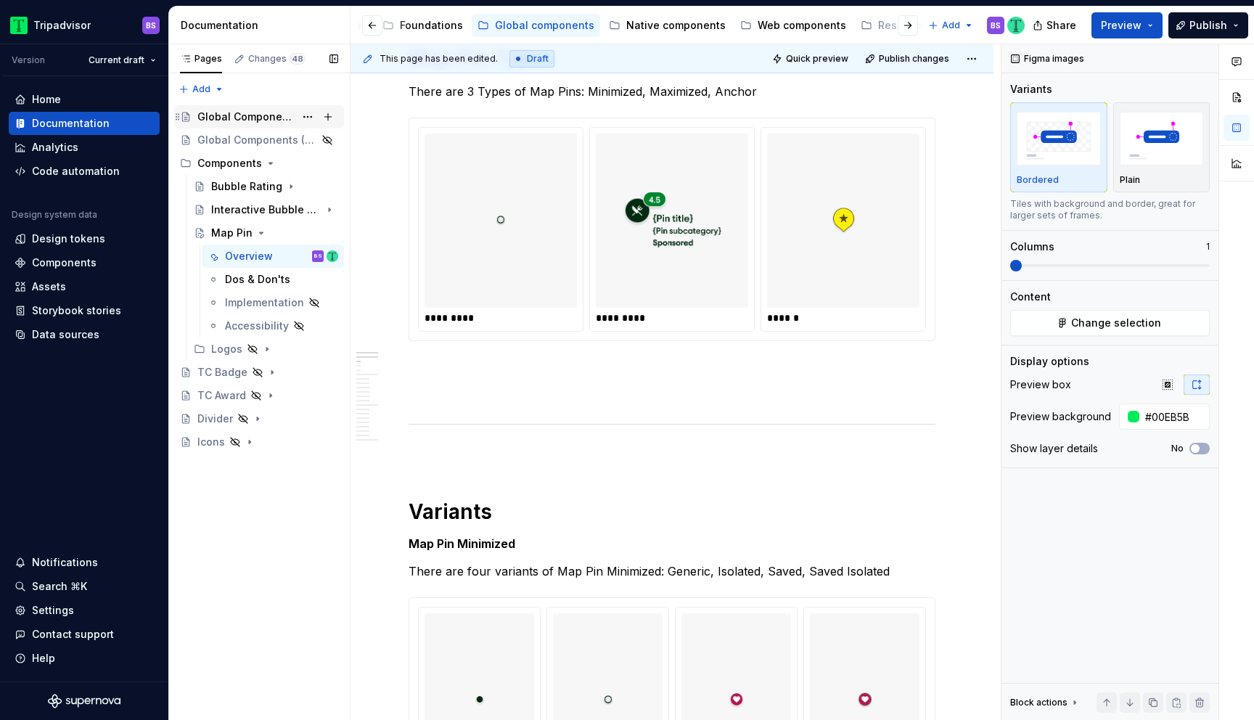
click at [255, 116] on div "Global Components" at bounding box center [245, 117] width 97 height 15
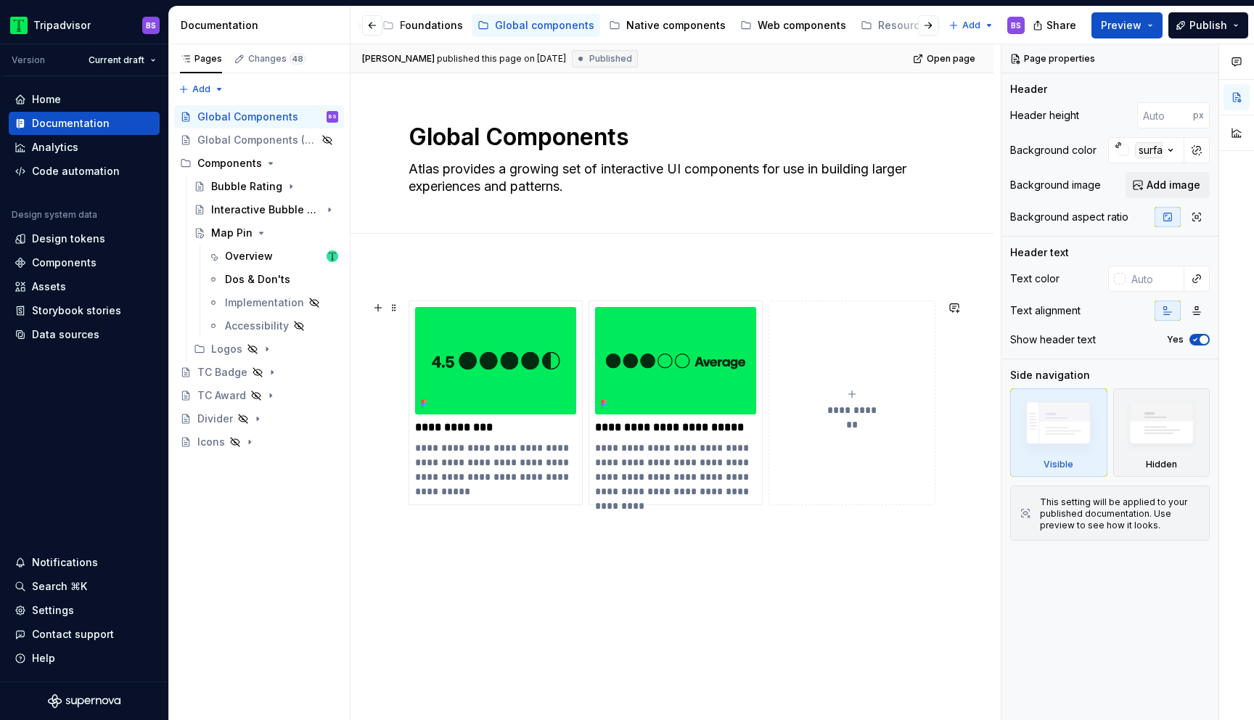
click at [864, 425] on button "**********" at bounding box center [852, 403] width 167 height 205
type textarea "*"
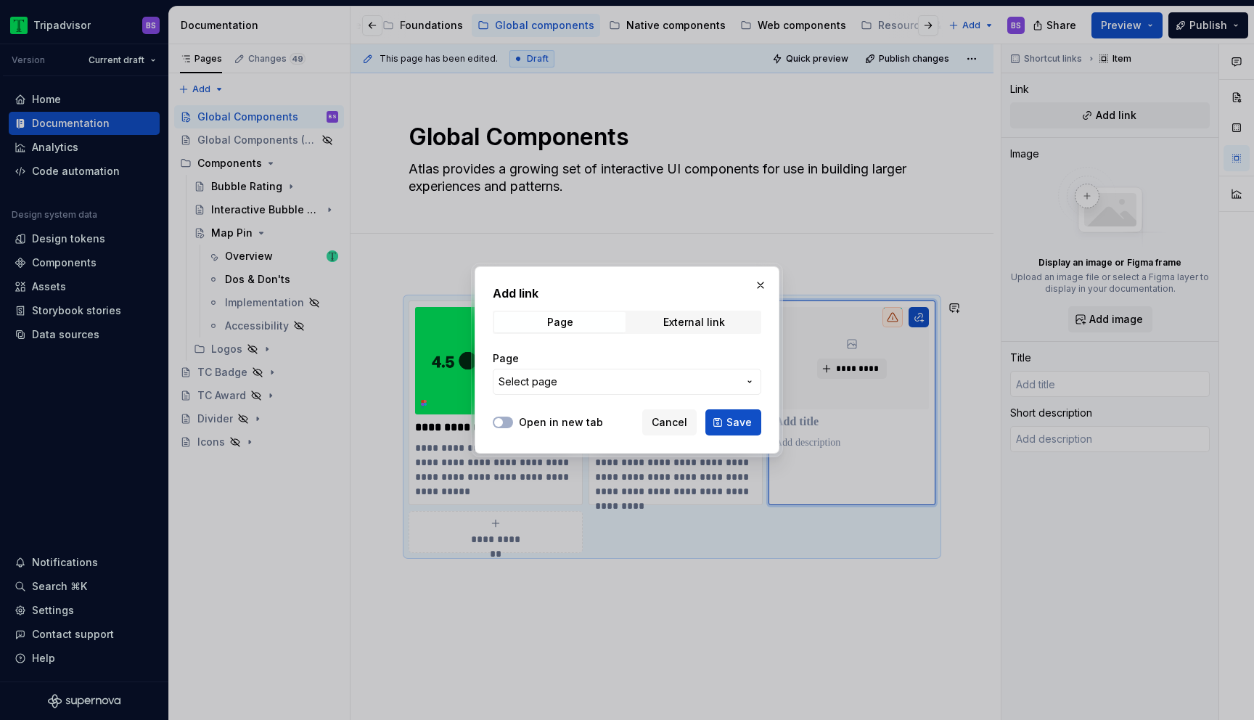
click at [613, 379] on span "Select page" at bounding box center [619, 382] width 240 height 15
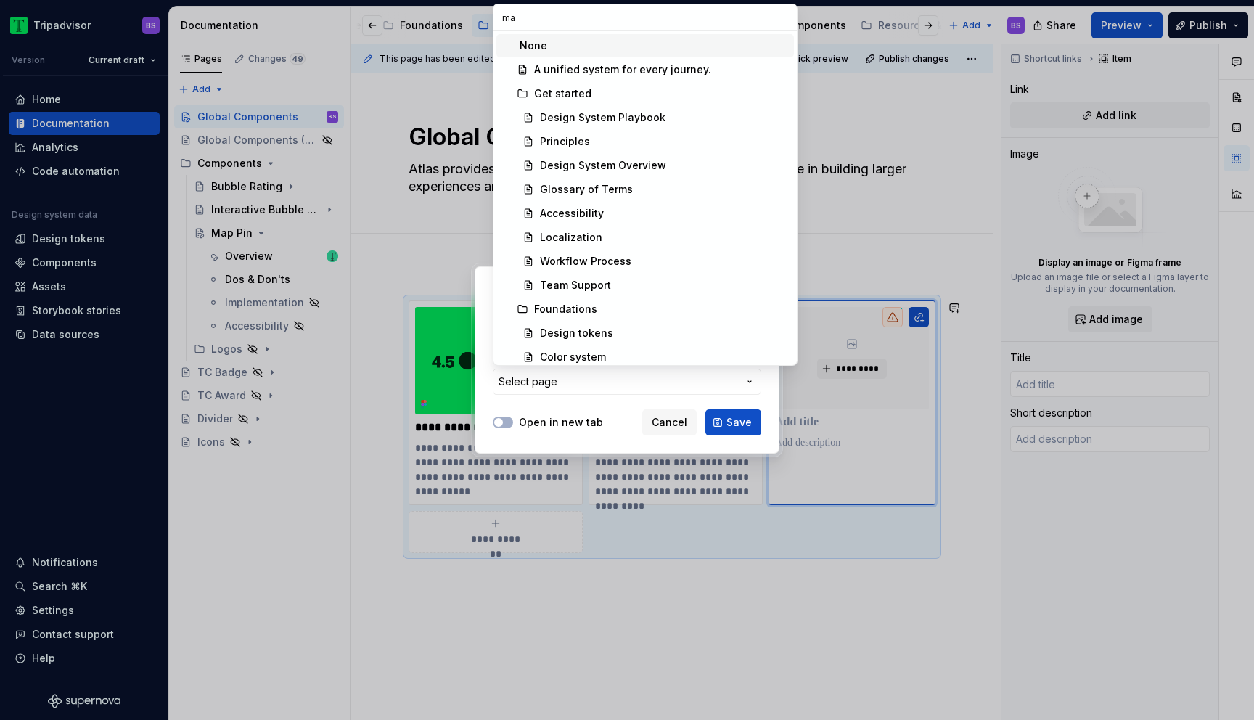
type input "map"
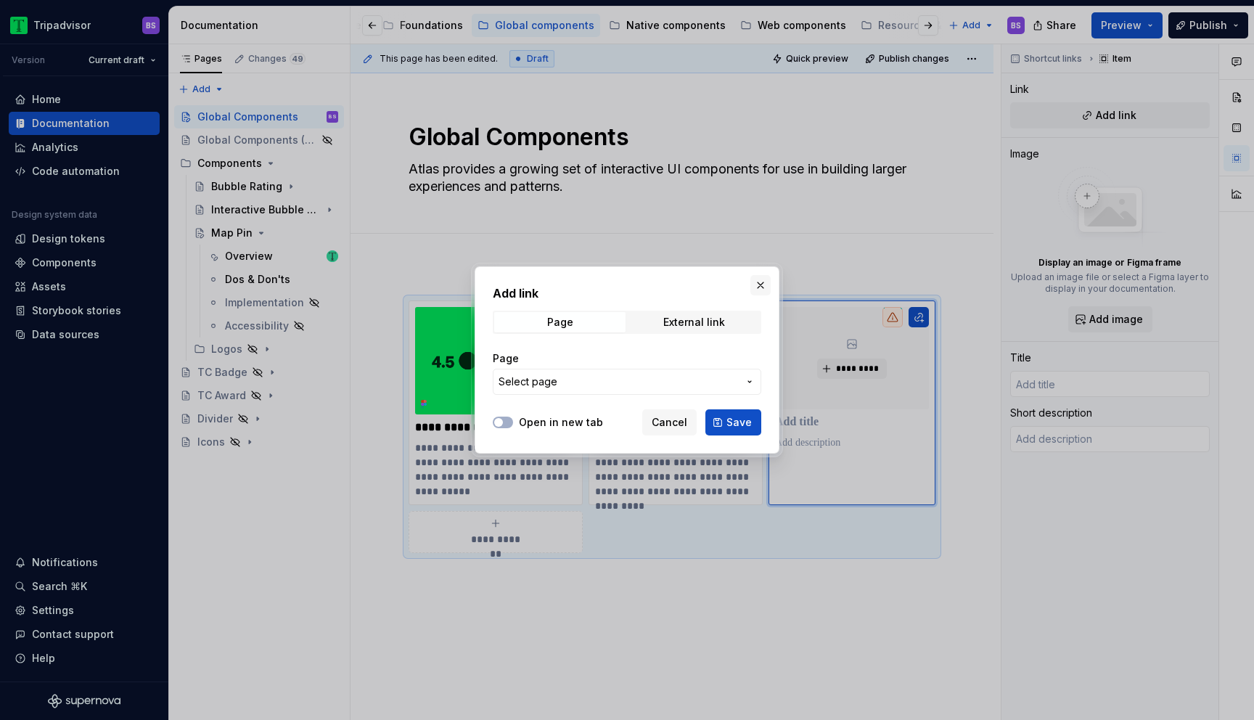
click at [766, 291] on div "Add link Page External link Page Select page Open in new tab Cancel Save" at bounding box center [627, 360] width 1254 height 720
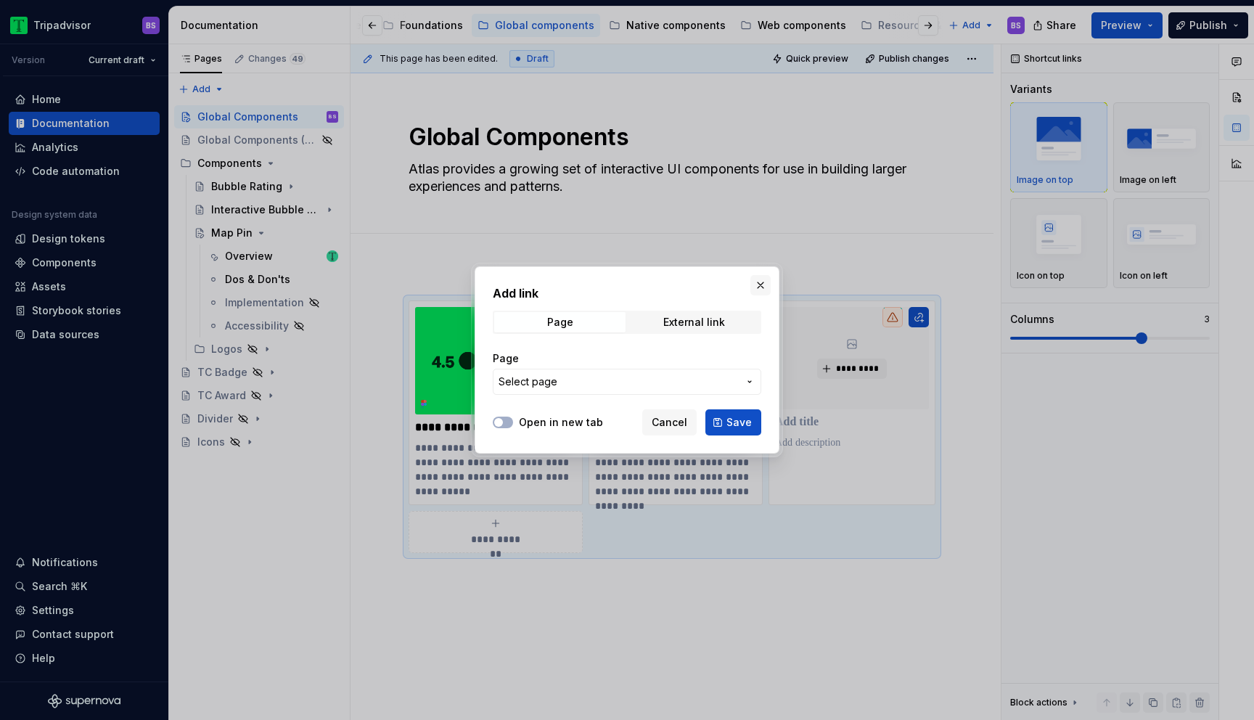
click at [766, 290] on button "button" at bounding box center [761, 285] width 20 height 20
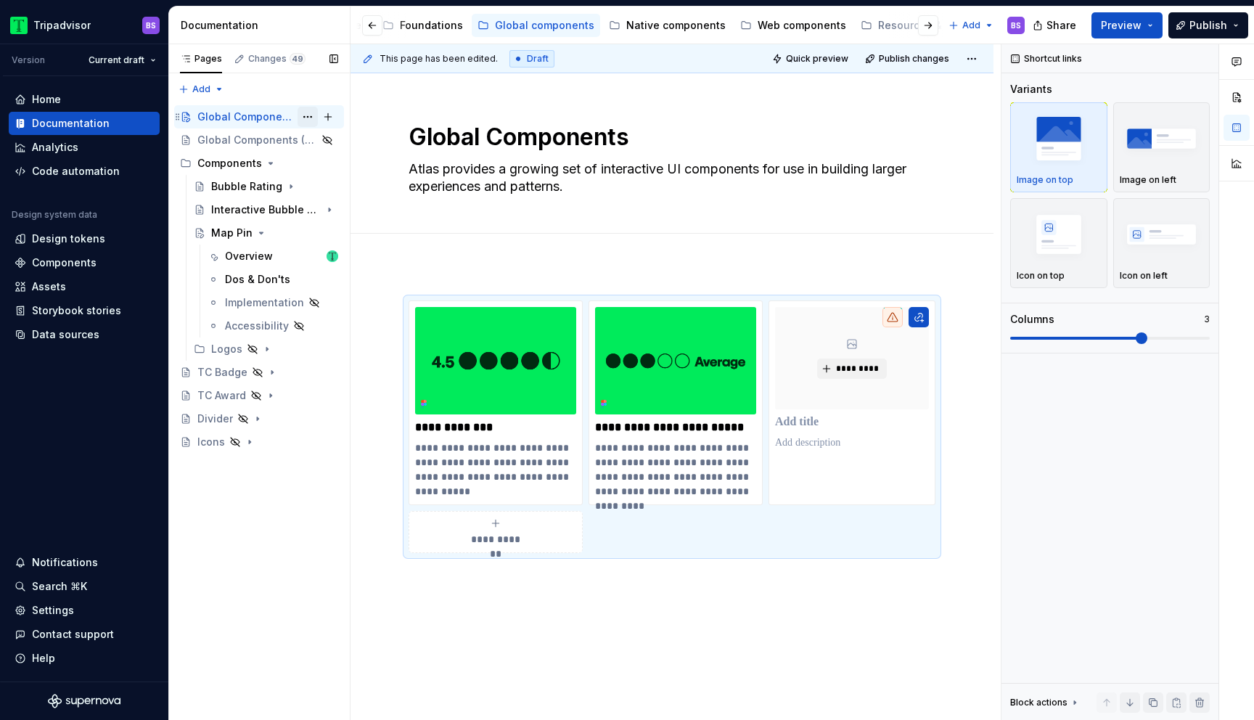
click at [314, 116] on button "Page tree" at bounding box center [308, 117] width 20 height 20
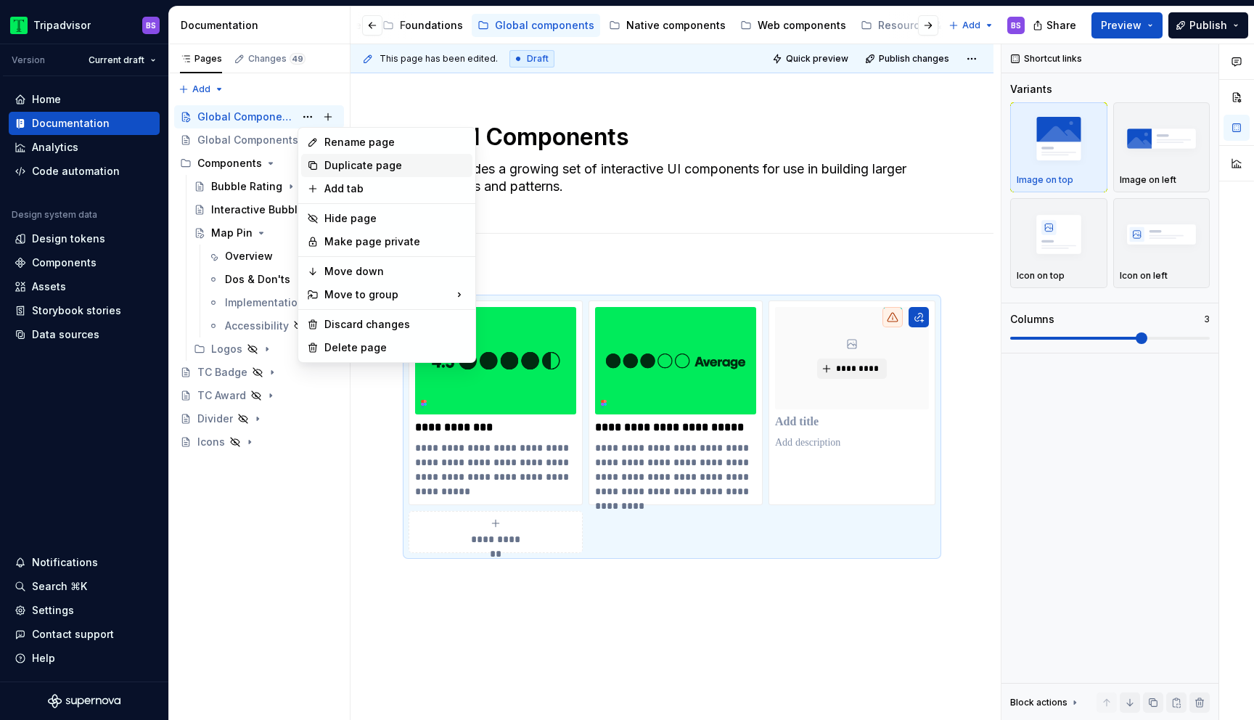
click at [351, 163] on div "Duplicate page" at bounding box center [395, 165] width 142 height 15
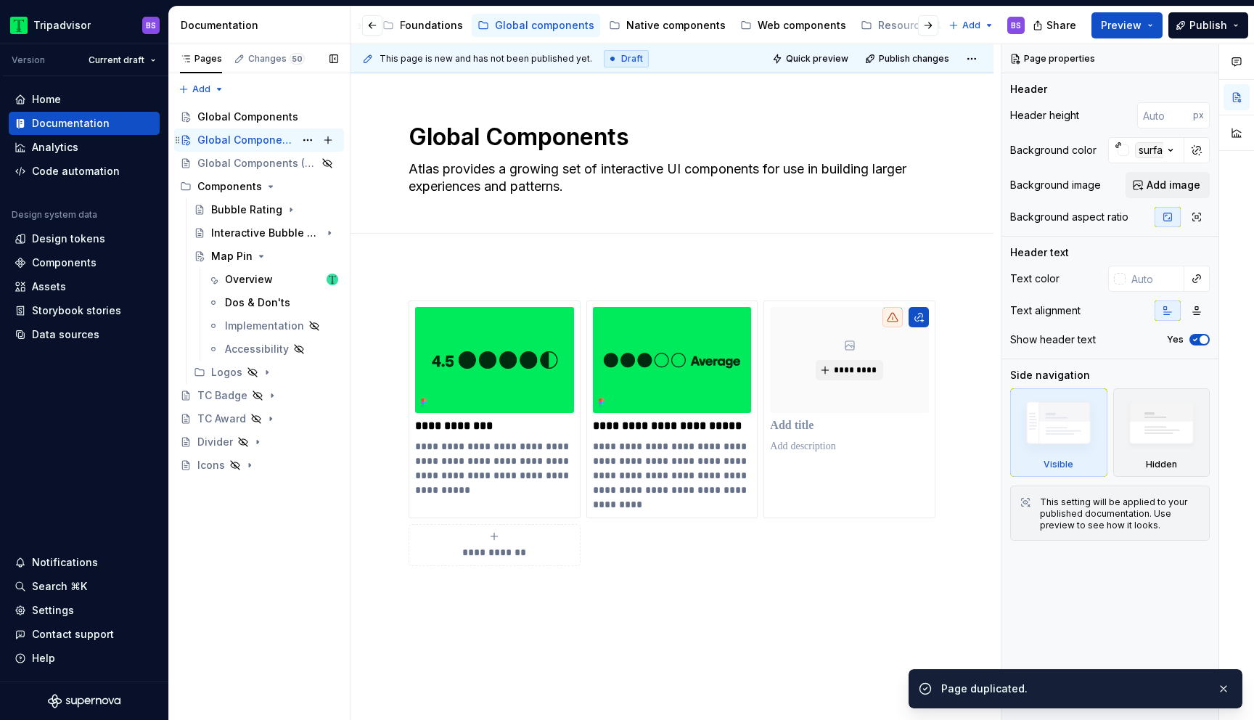
click at [282, 142] on div "Global Components" at bounding box center [245, 140] width 97 height 15
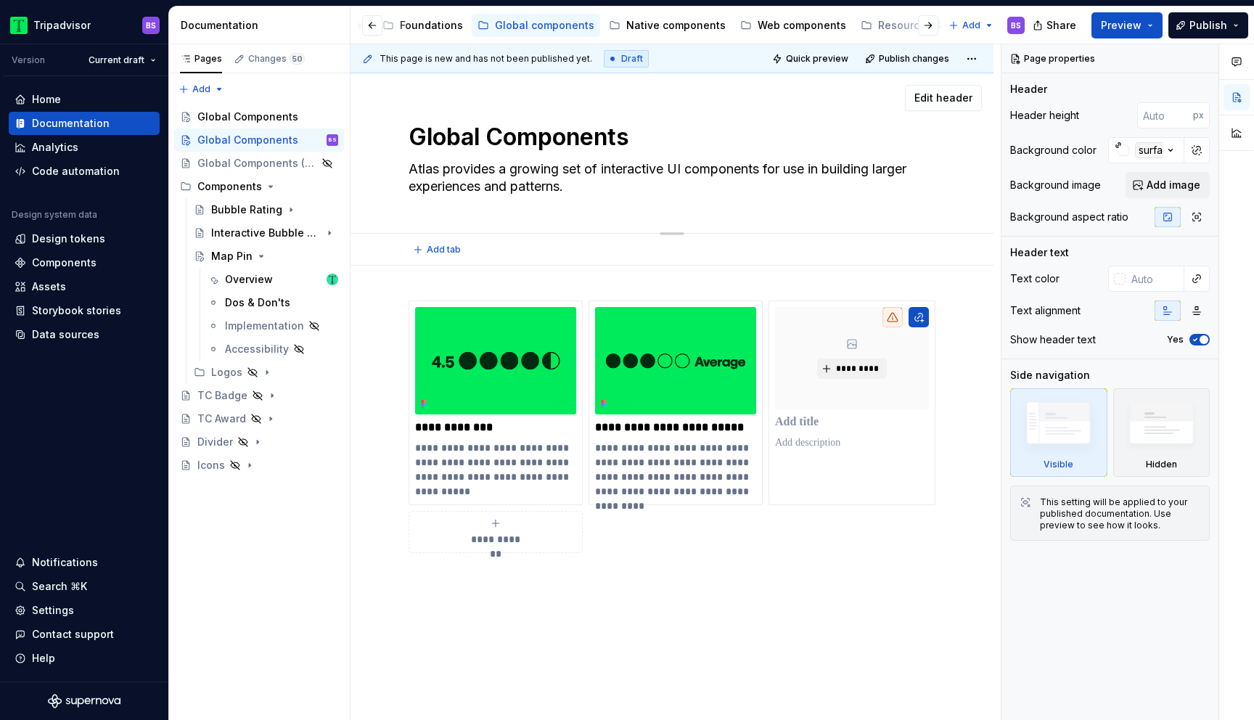
click at [438, 142] on textarea "Global Components" at bounding box center [669, 137] width 527 height 35
type textarea "*"
type textarea "BGlobal Components"
type textarea "*"
type textarea "BaGlobal Components"
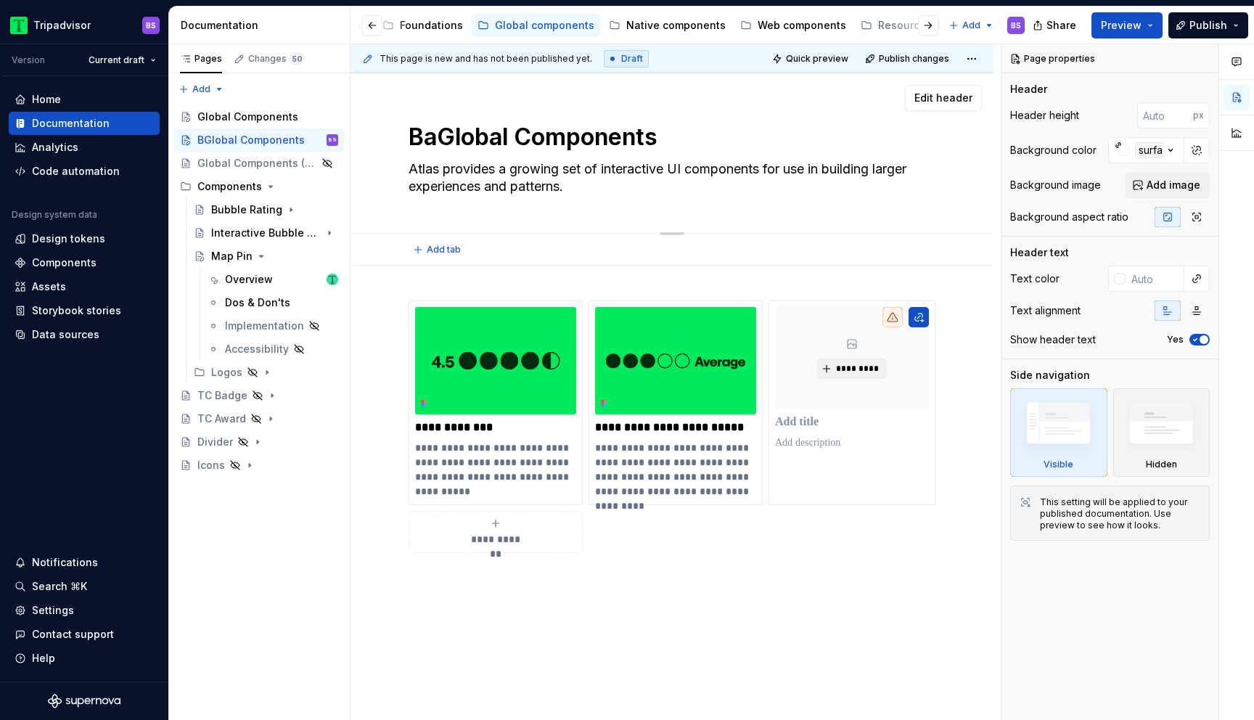
type textarea "*"
type textarea "BatGlobal Components"
type textarea "*"
type textarea "BatcGlobal Components"
type textarea "*"
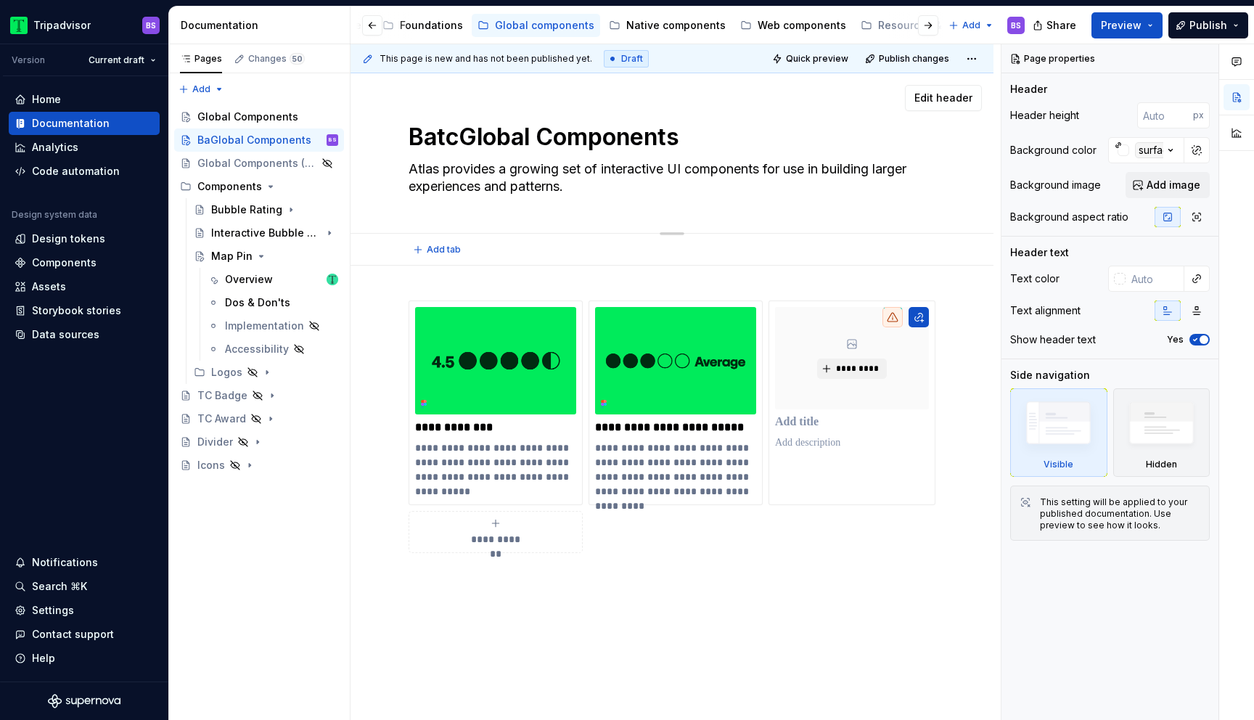
type textarea "BatchGlobal Components"
type textarea "*"
type textarea "Batch Global Components"
type textarea "*"
type textarea "Batch 2Global Components"
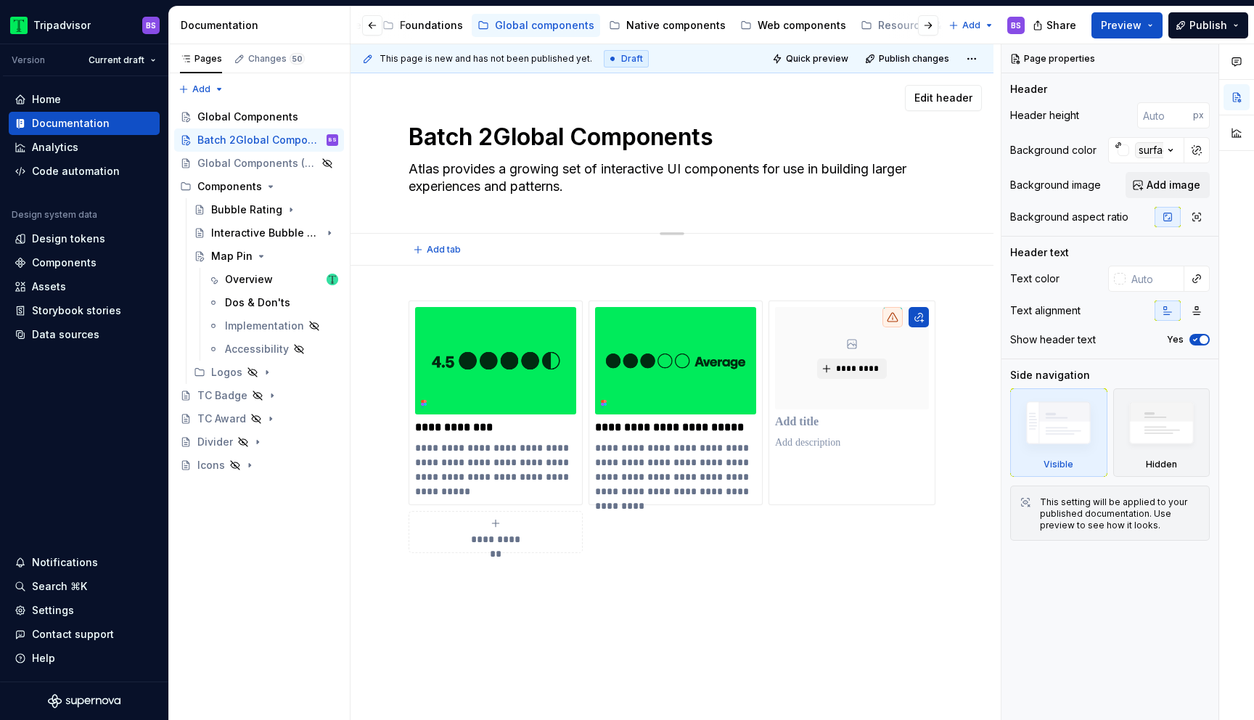
type textarea "*"
type textarea "Batch 2 Global Components"
type textarea "*"
type textarea "Batch 2 Global Components"
click at [312, 139] on button "Page tree" at bounding box center [308, 140] width 20 height 20
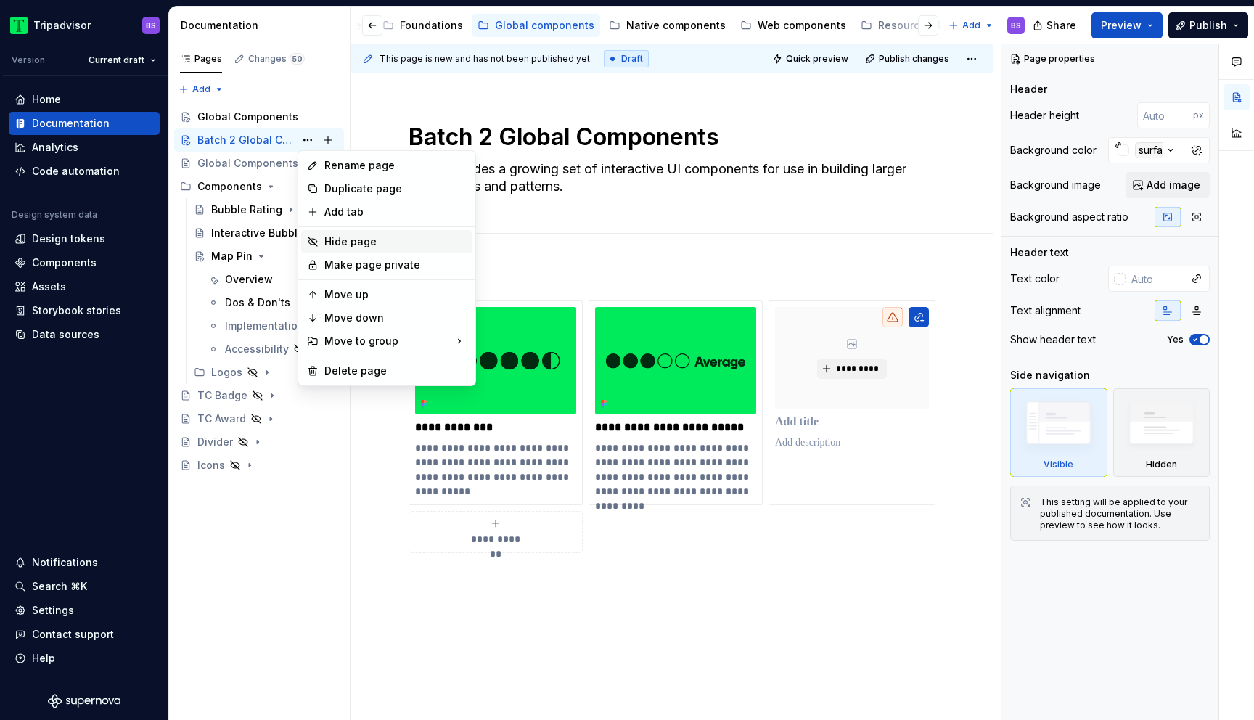
click at [353, 240] on div "Hide page" at bounding box center [395, 241] width 142 height 15
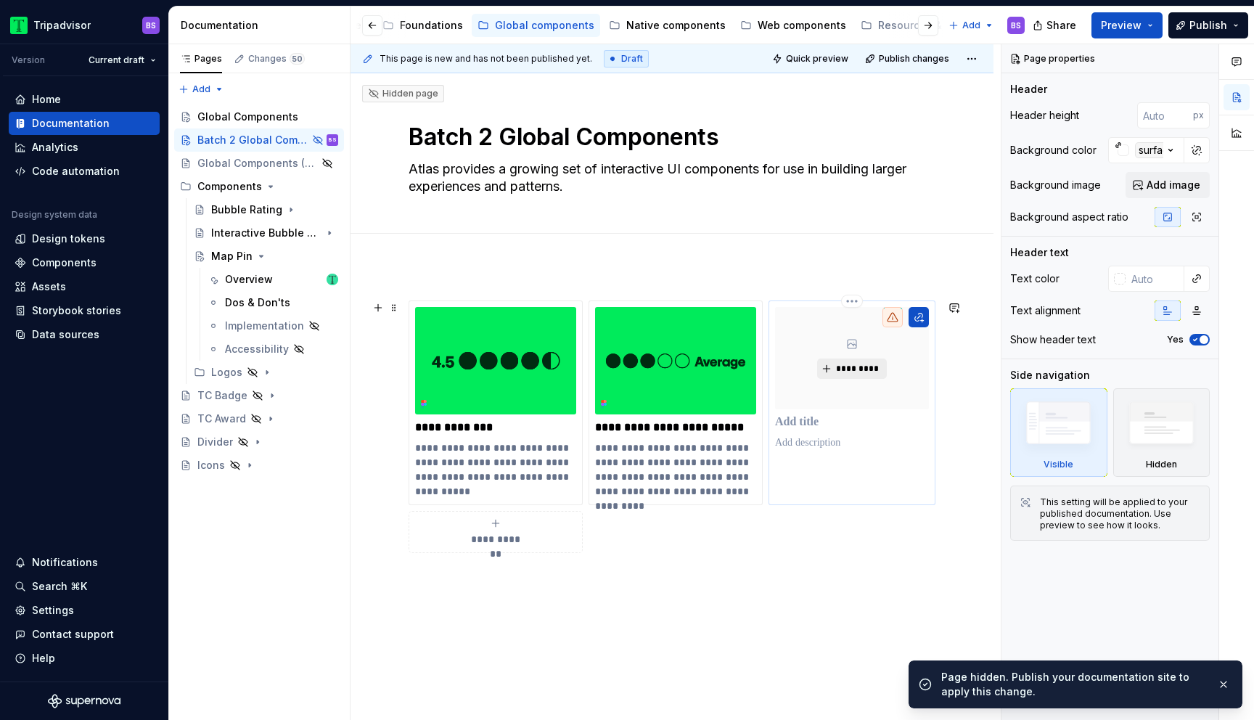
click at [847, 371] on span "*********" at bounding box center [857, 369] width 44 height 12
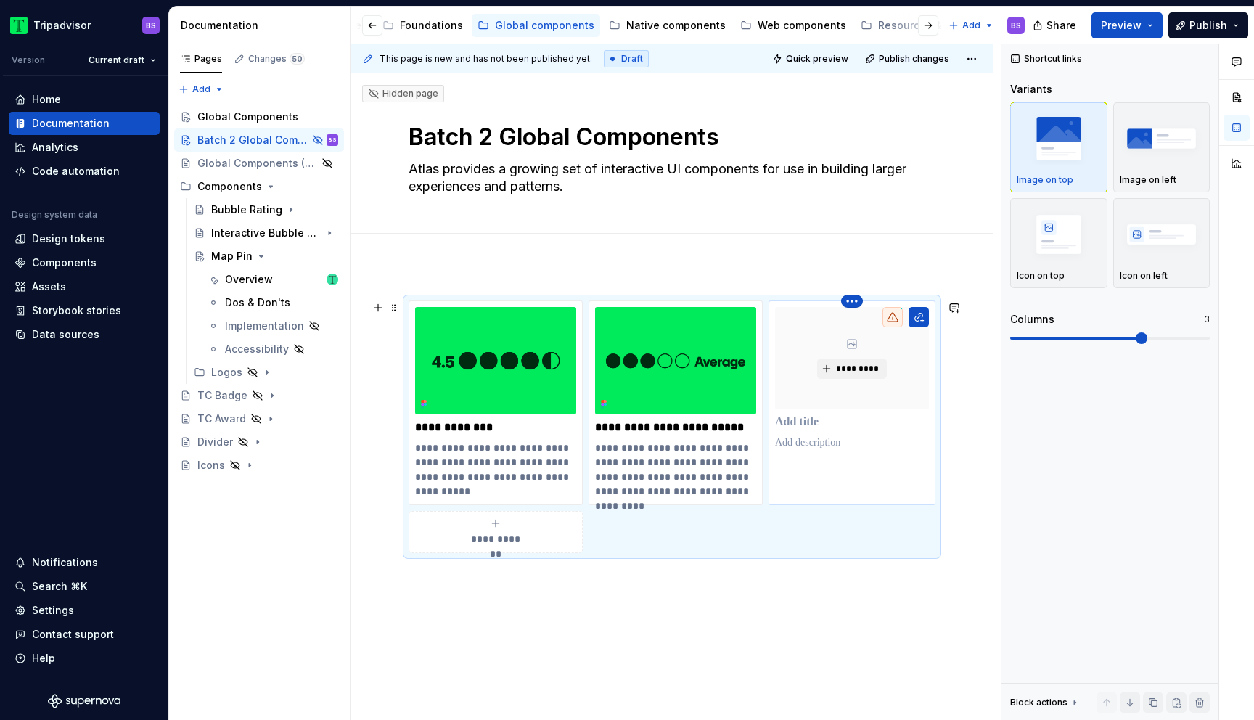
click at [856, 299] on html "Tripadvisor BS Version Current draft Home Documentation Analytics Code automati…" at bounding box center [627, 360] width 1254 height 720
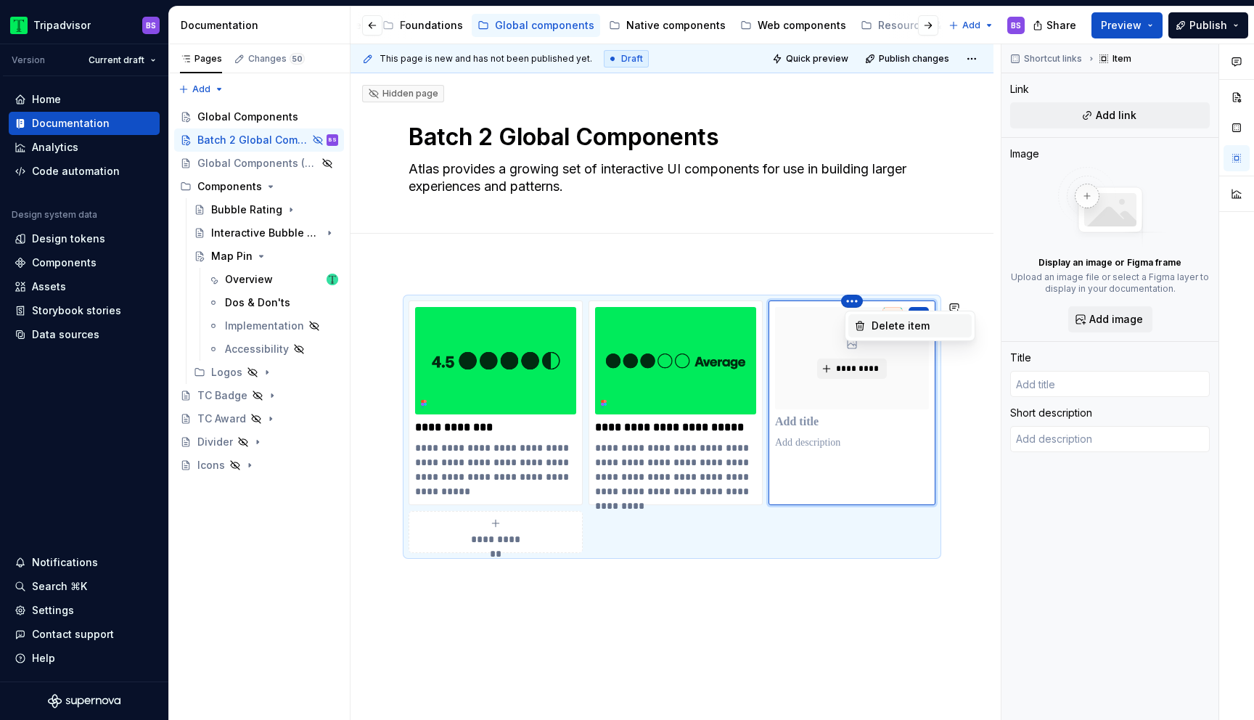
click at [886, 330] on div "Delete item" at bounding box center [919, 326] width 94 height 15
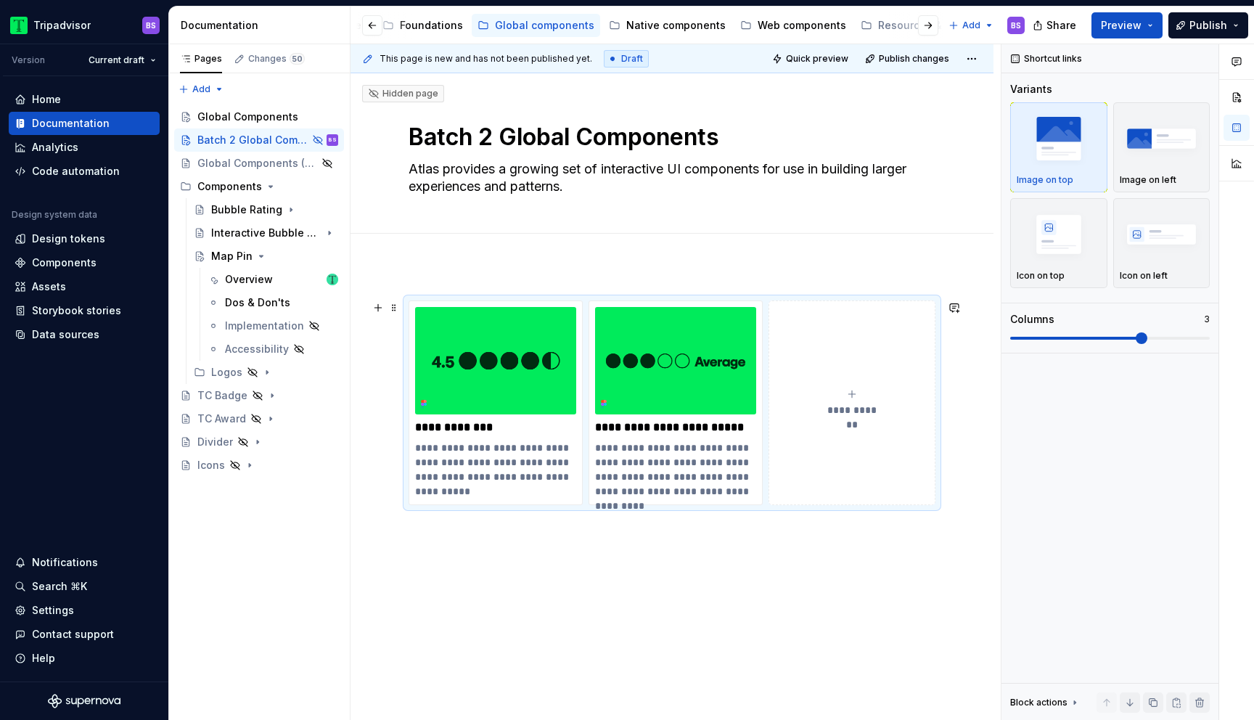
click at [859, 377] on button "**********" at bounding box center [852, 403] width 167 height 205
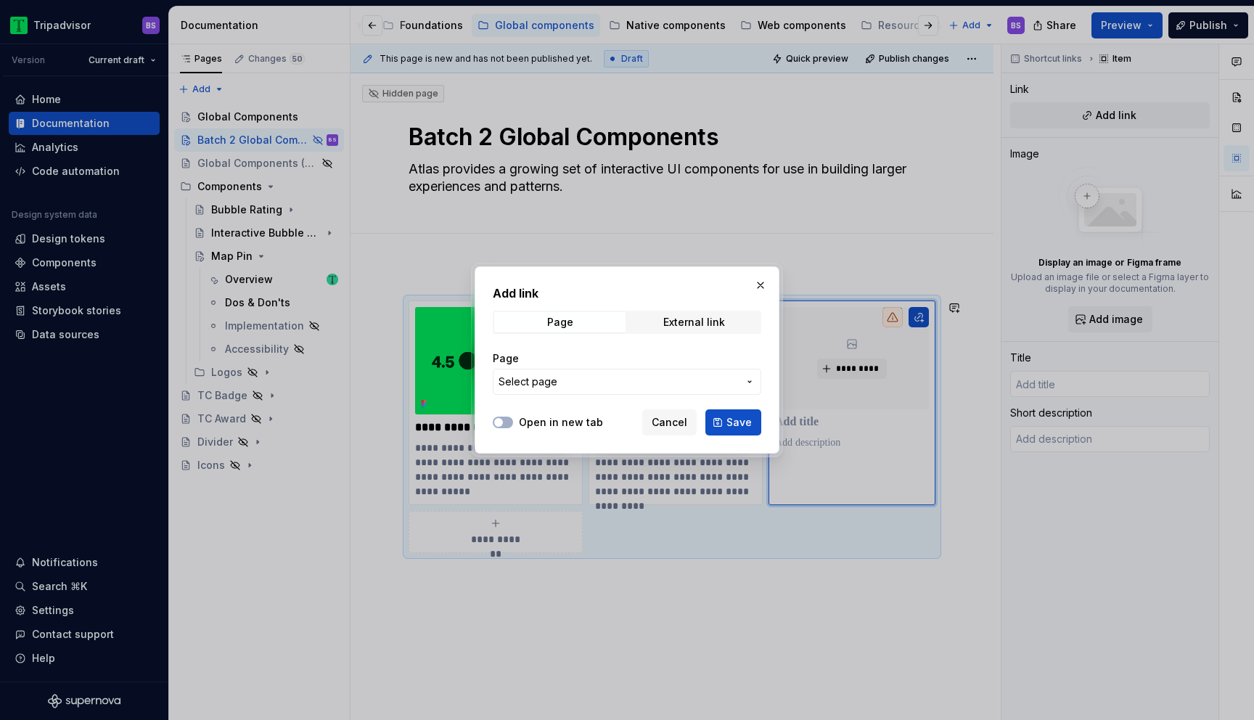
type textarea "*"
click at [655, 376] on span "Select page" at bounding box center [619, 382] width 240 height 15
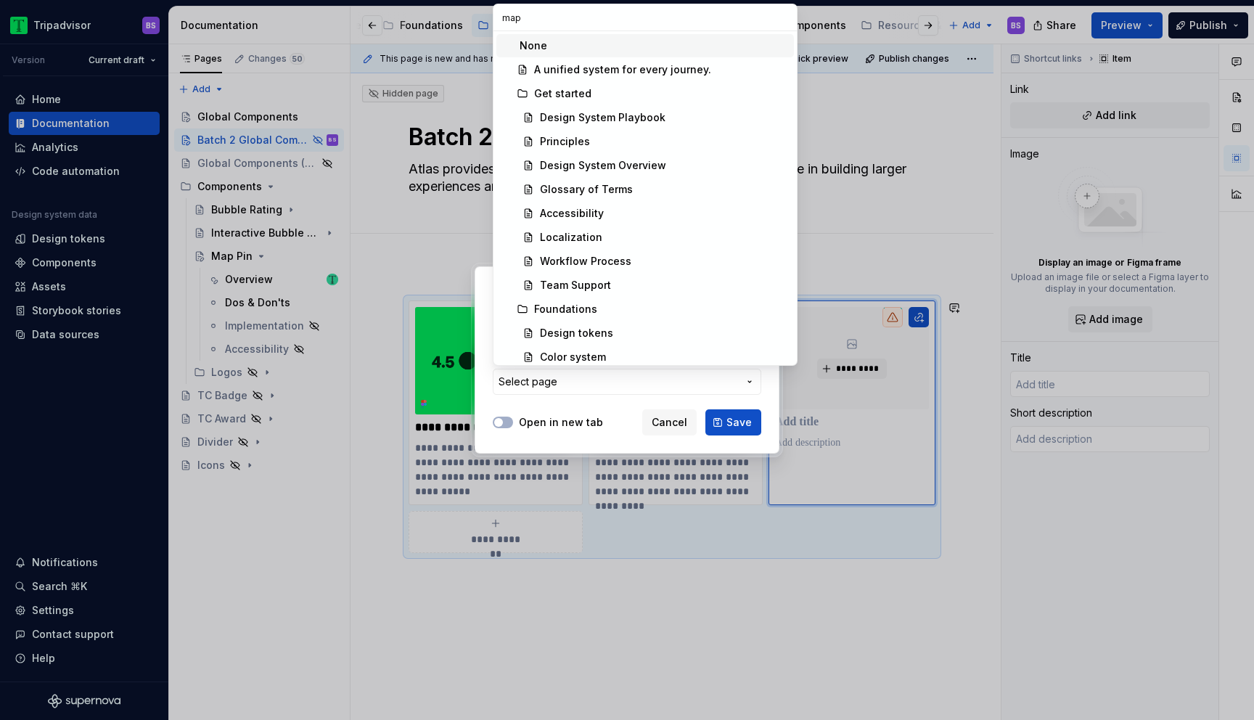
type input "maps"
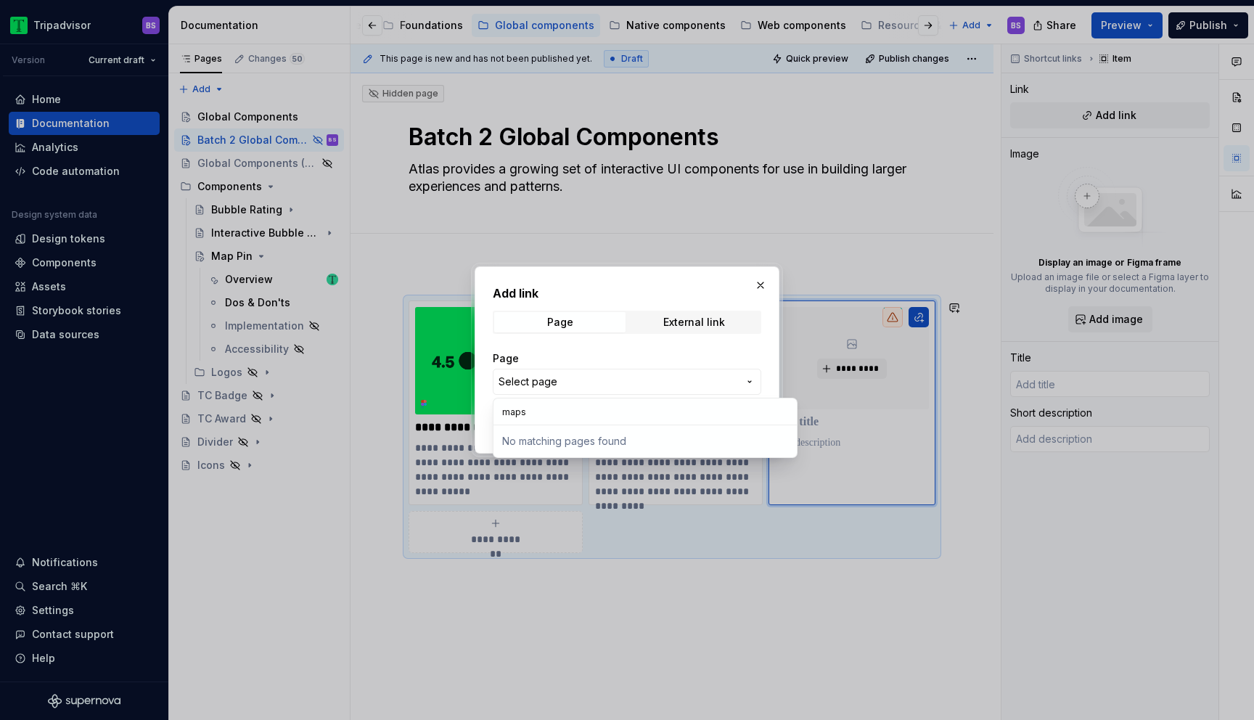
type textarea "*"
type input "map"
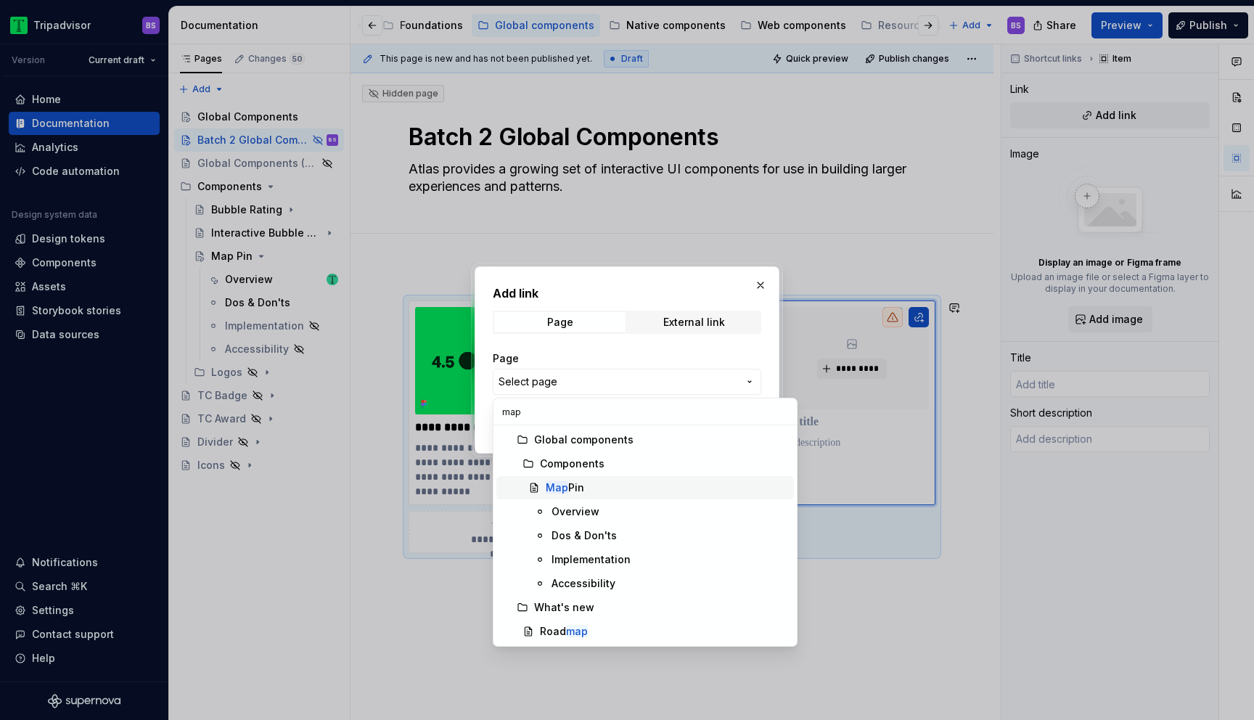
click at [589, 489] on div "Map Pin" at bounding box center [667, 488] width 242 height 15
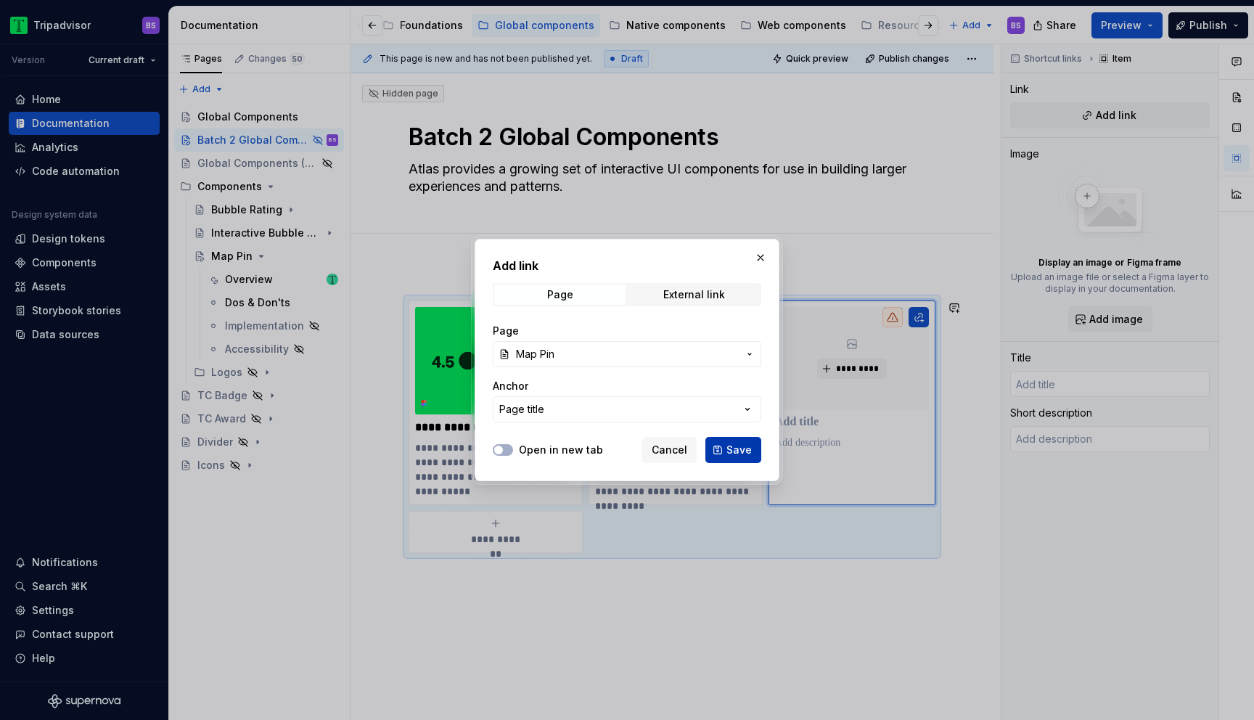
click at [732, 446] on span "Save" at bounding box center [739, 450] width 25 height 15
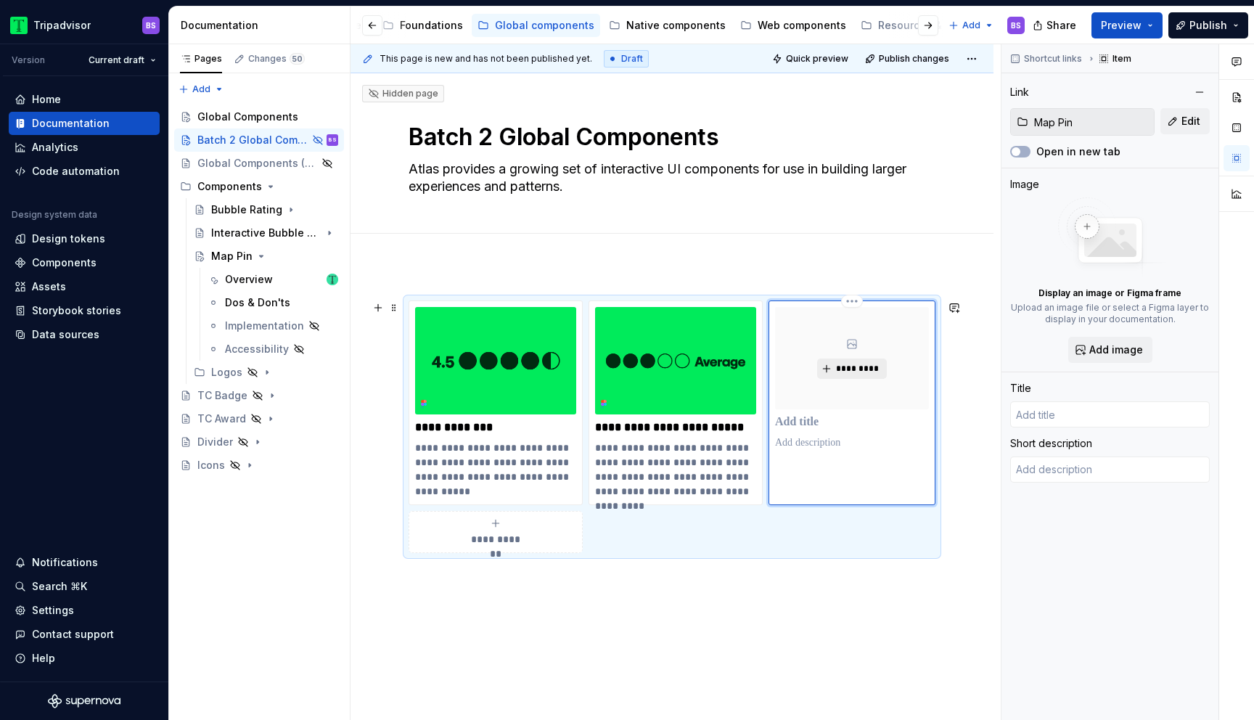
click at [862, 369] on span "*********" at bounding box center [857, 369] width 44 height 12
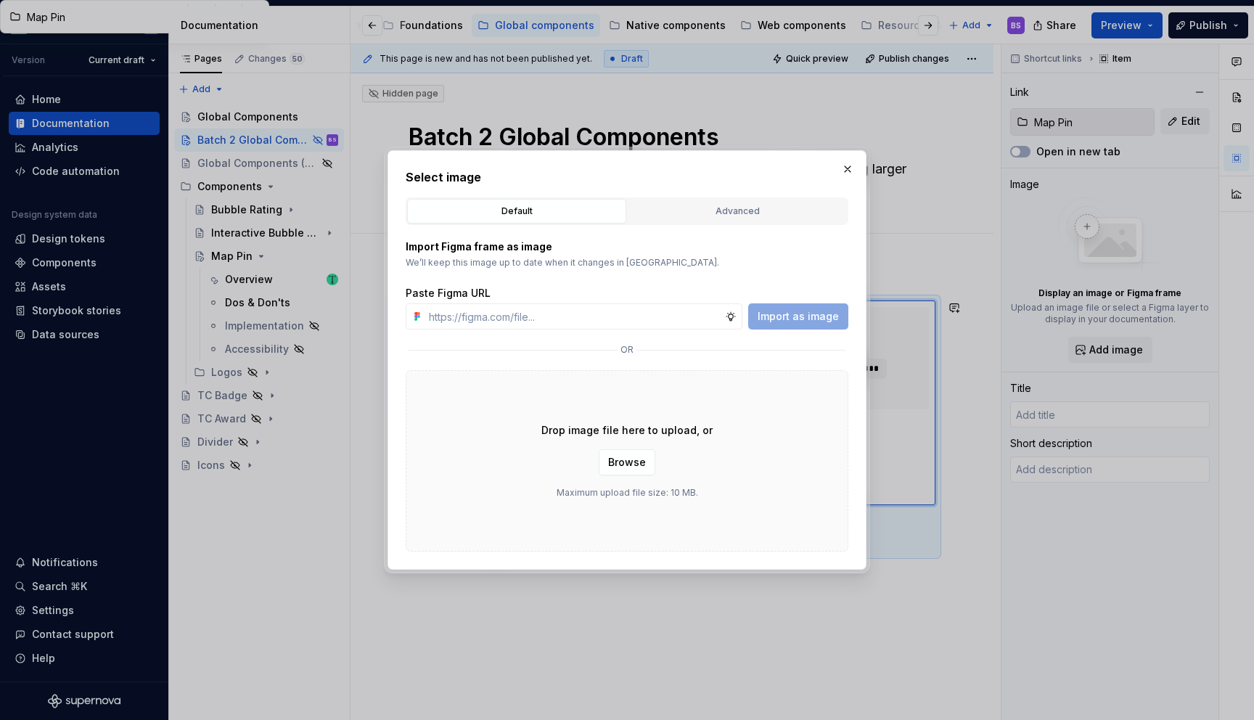
type textarea "*"
type input "Map Pin"
type textarea "A universal, default component with dynamic behaviors that visually represents …"
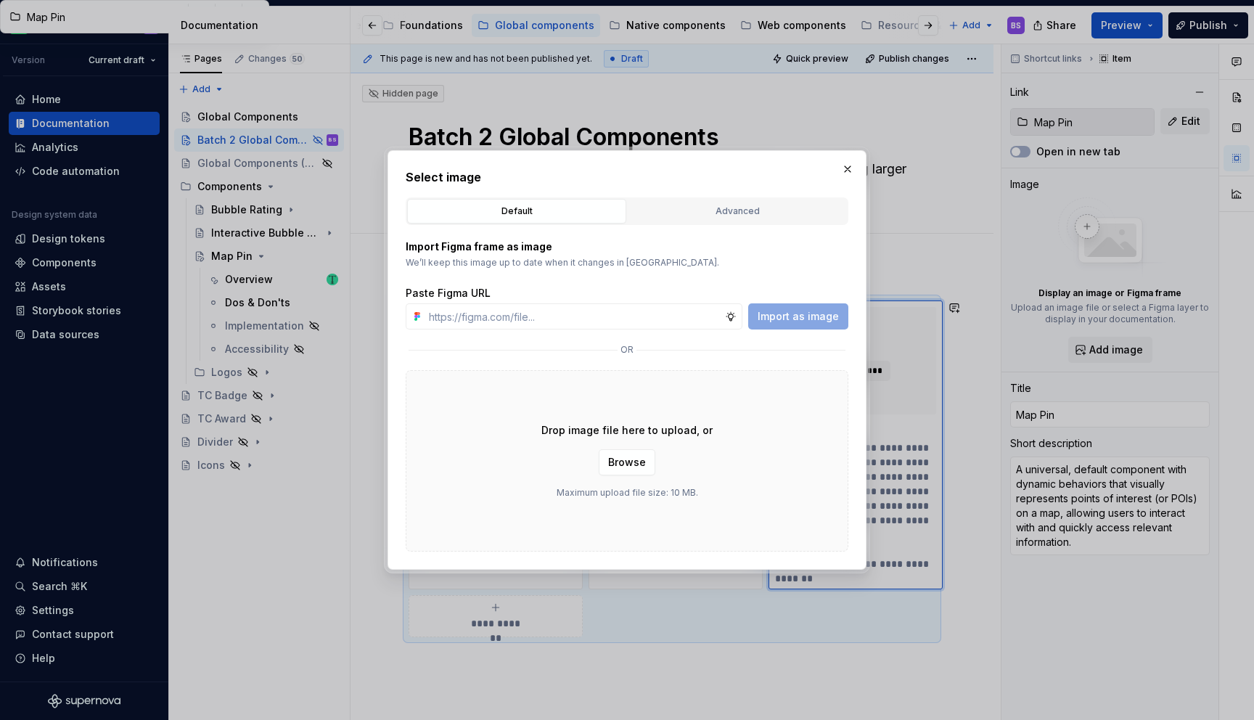
type textarea "*"
click at [643, 318] on input "text" at bounding box center [574, 316] width 302 height 26
paste input "[URL][DOMAIN_NAME]"
type input "[URL][DOMAIN_NAME]"
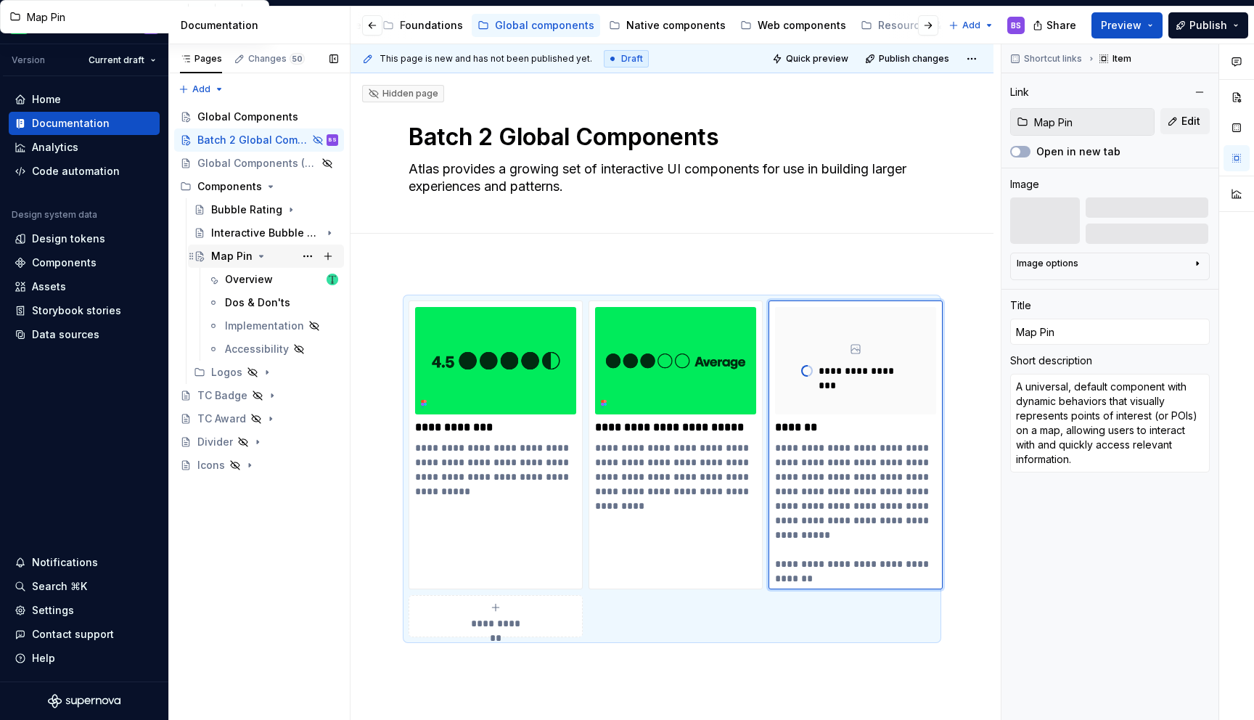
click at [242, 257] on div "Map Pin" at bounding box center [231, 256] width 41 height 15
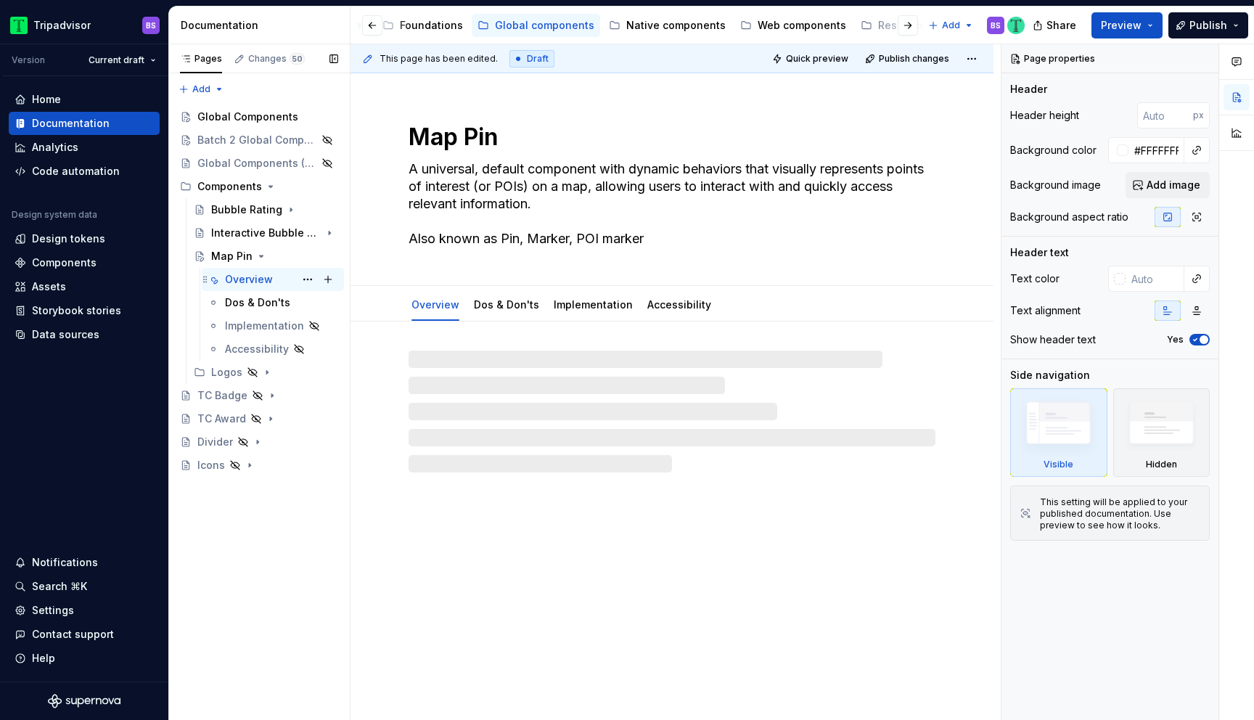
click at [253, 279] on div "Overview" at bounding box center [249, 279] width 48 height 15
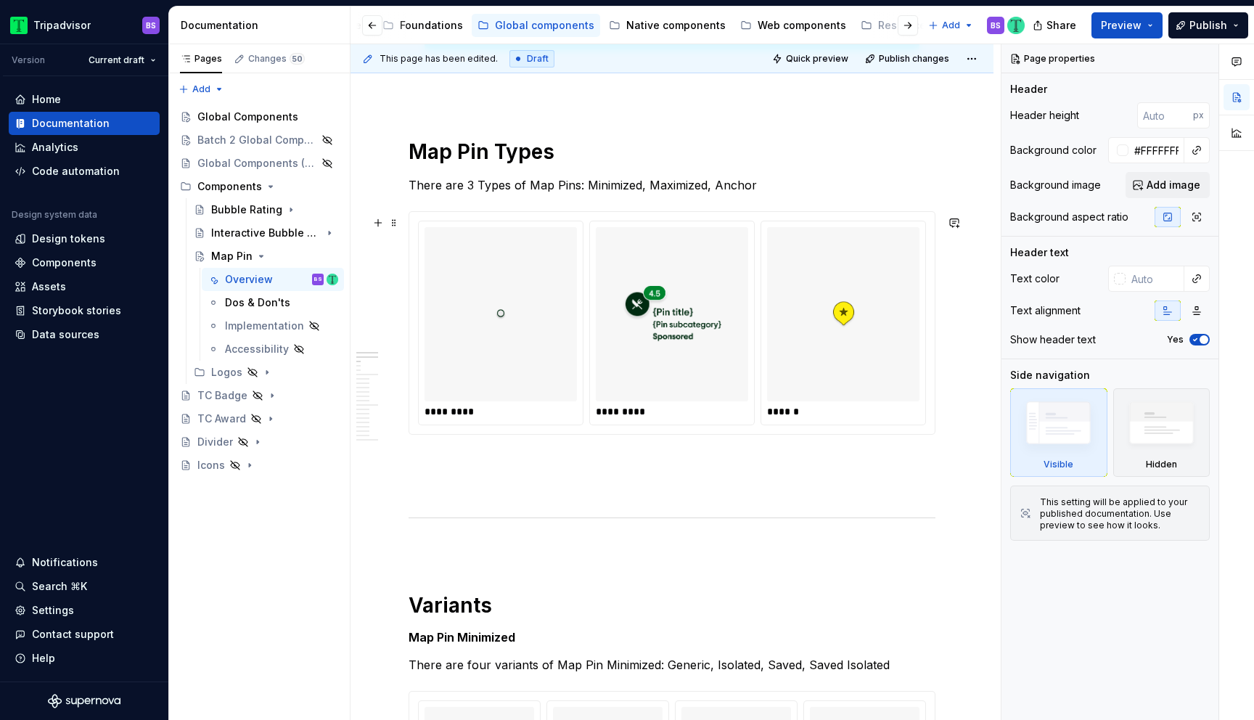
scroll to position [596, 0]
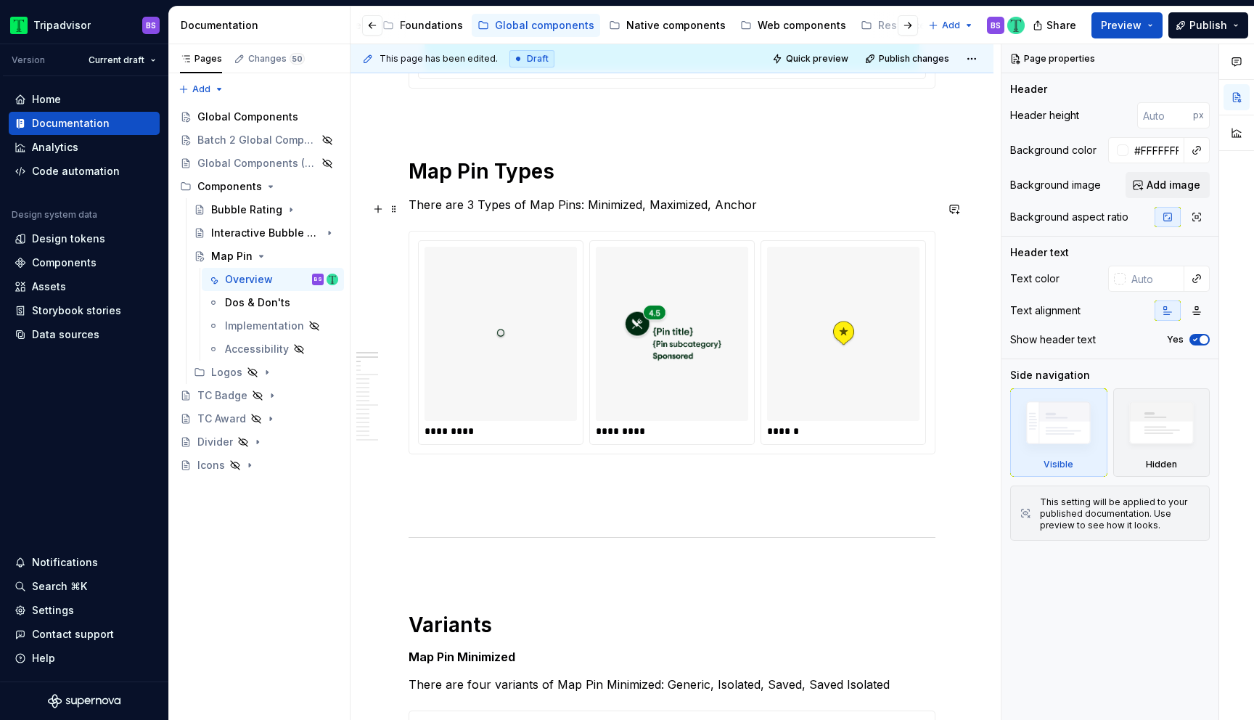
type textarea "*"
click at [470, 206] on p "There are 3 Types of Map Pins: Minimized, Maximized, Anchor" at bounding box center [672, 204] width 527 height 17
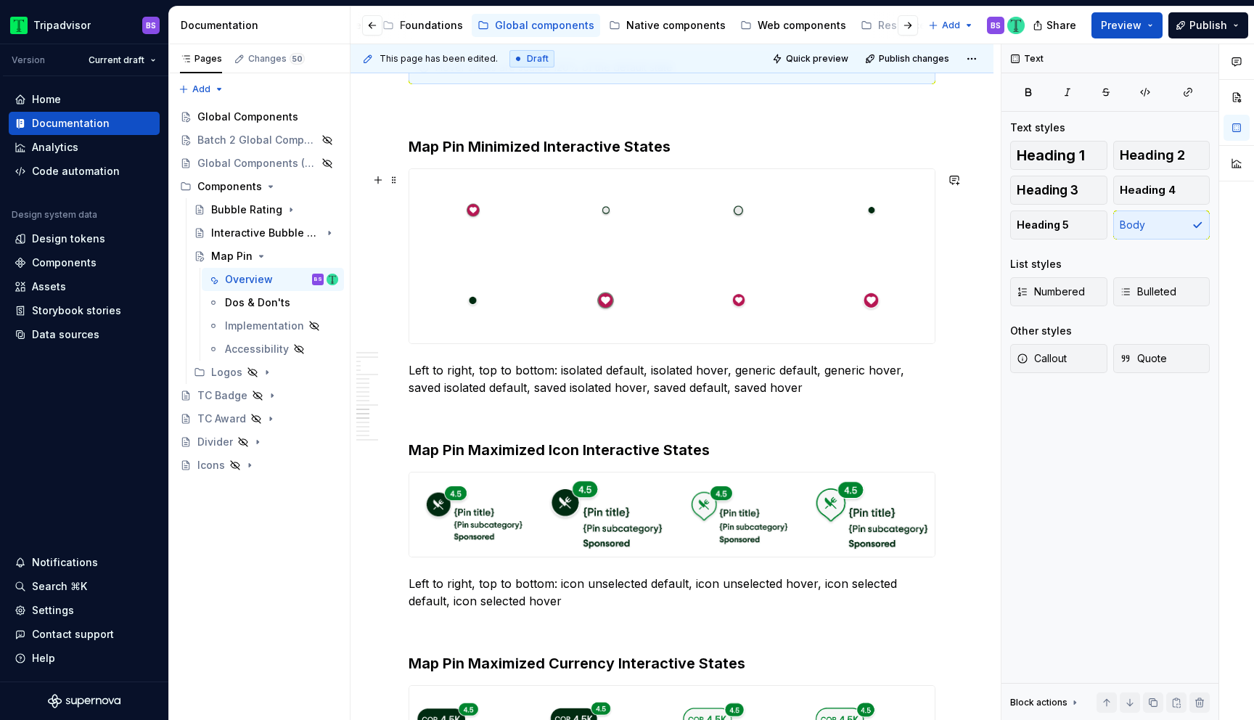
scroll to position [3570, 0]
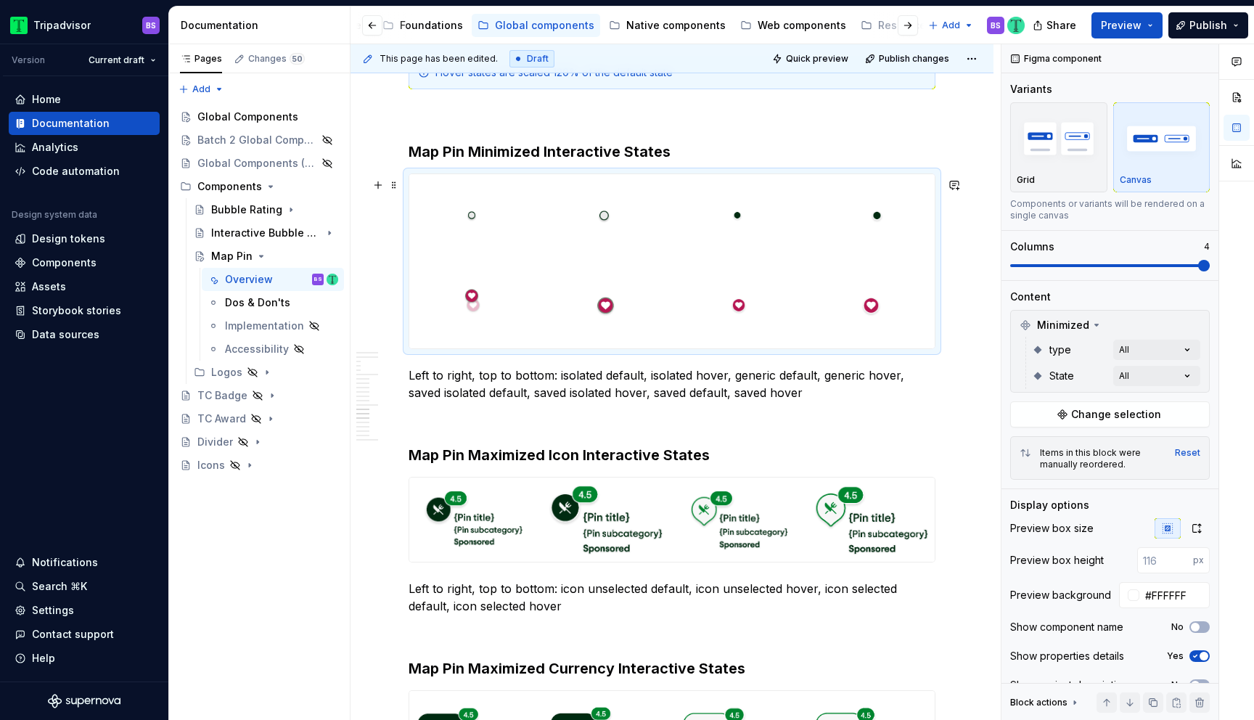
drag, startPoint x: 476, startPoint y: 216, endPoint x: 473, endPoint y: 321, distance: 104.6
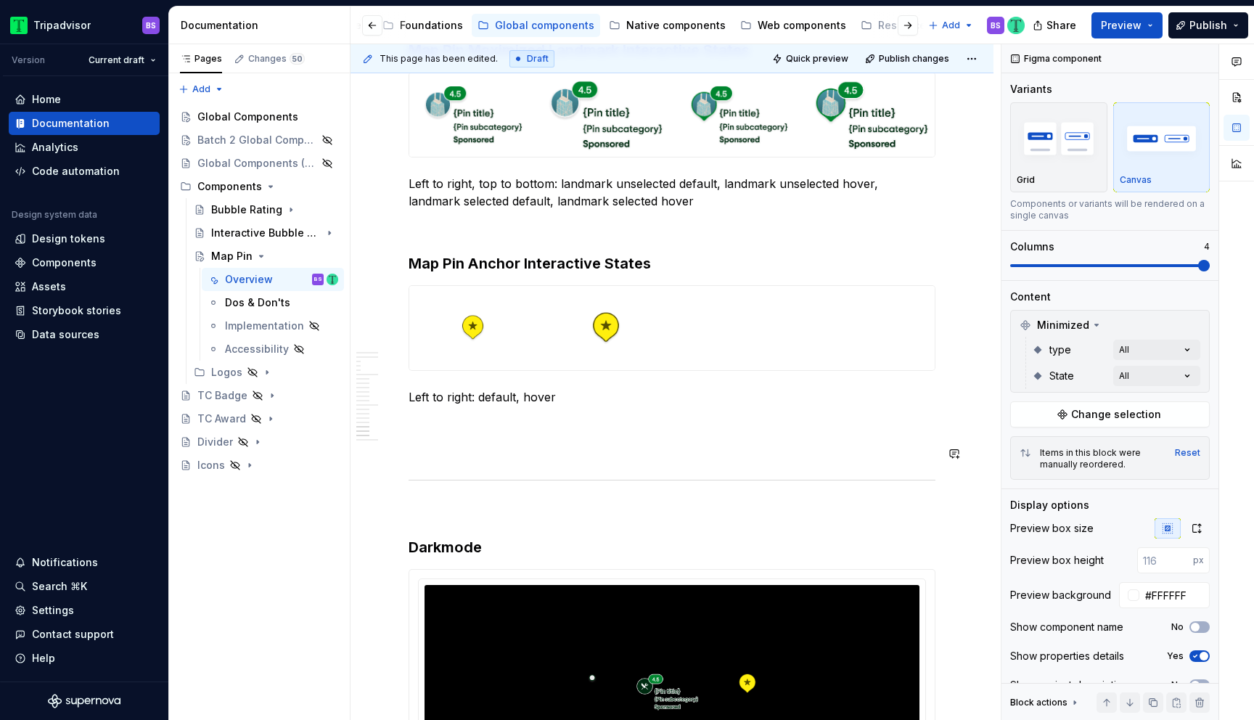
scroll to position [4624, 0]
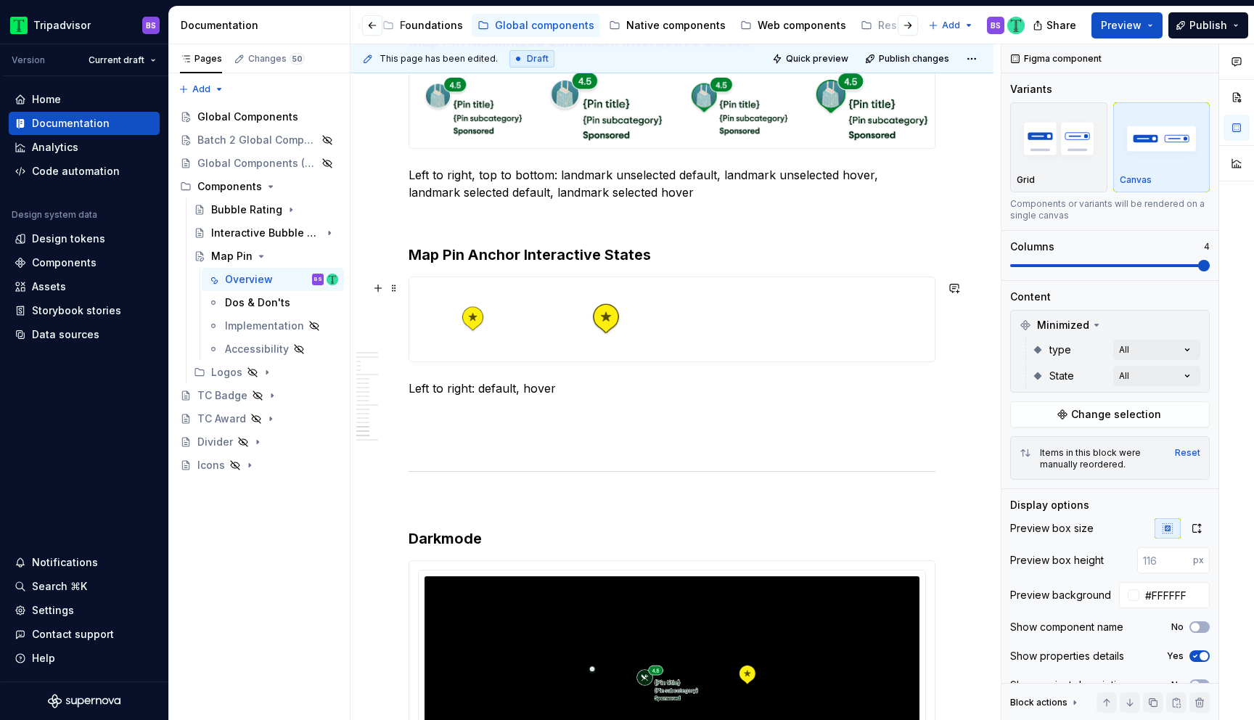
click at [726, 321] on div at bounding box center [672, 319] width 526 height 84
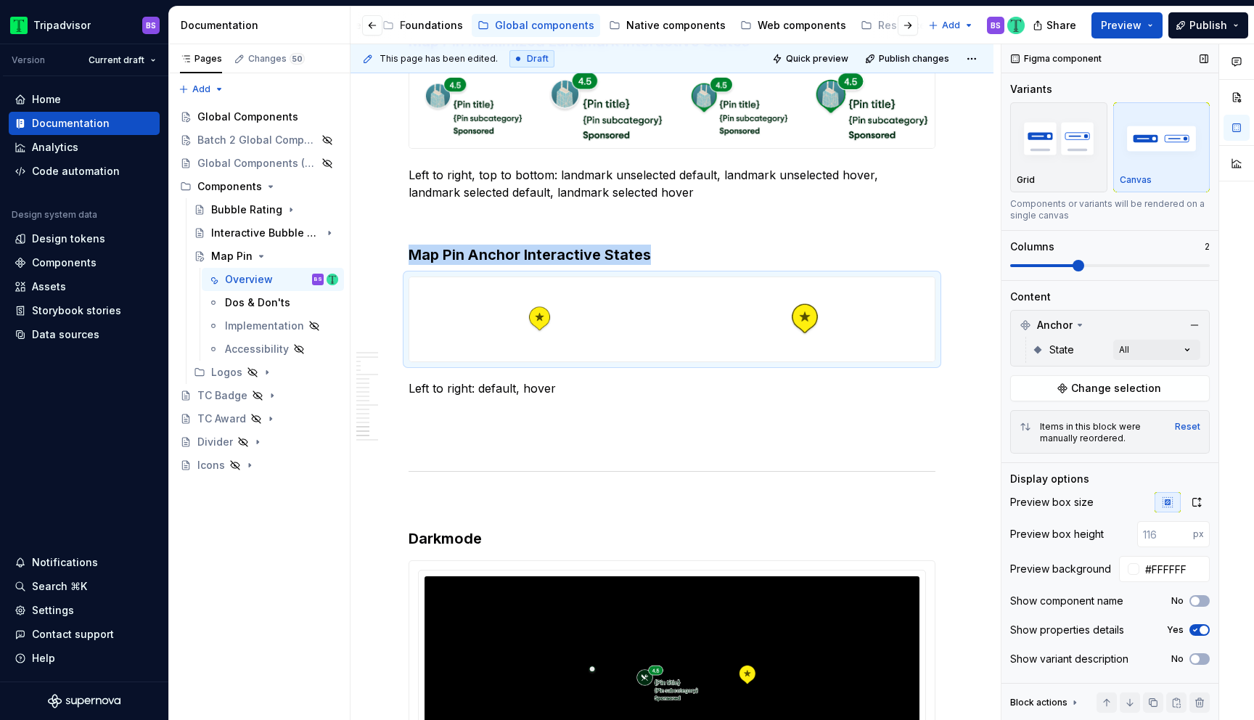
click at [1084, 271] on span at bounding box center [1079, 266] width 12 height 12
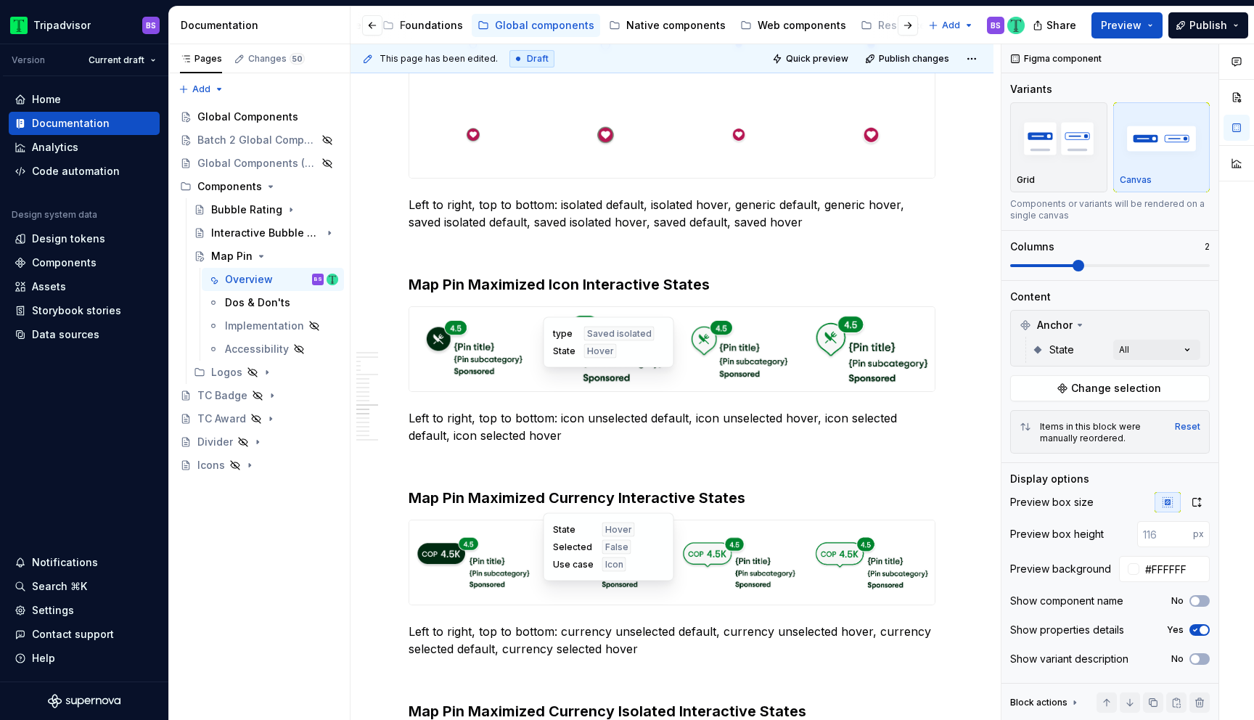
scroll to position [3330, 0]
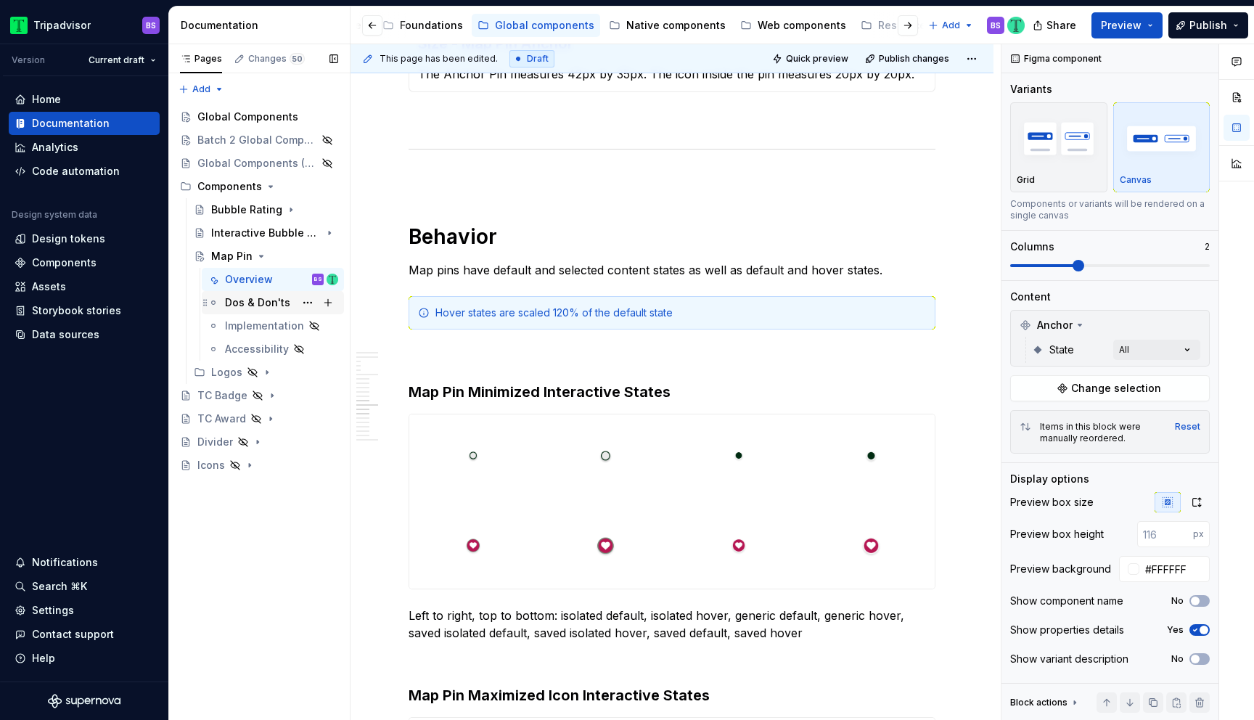
click at [260, 300] on div "Dos & Don'ts" at bounding box center [257, 302] width 65 height 15
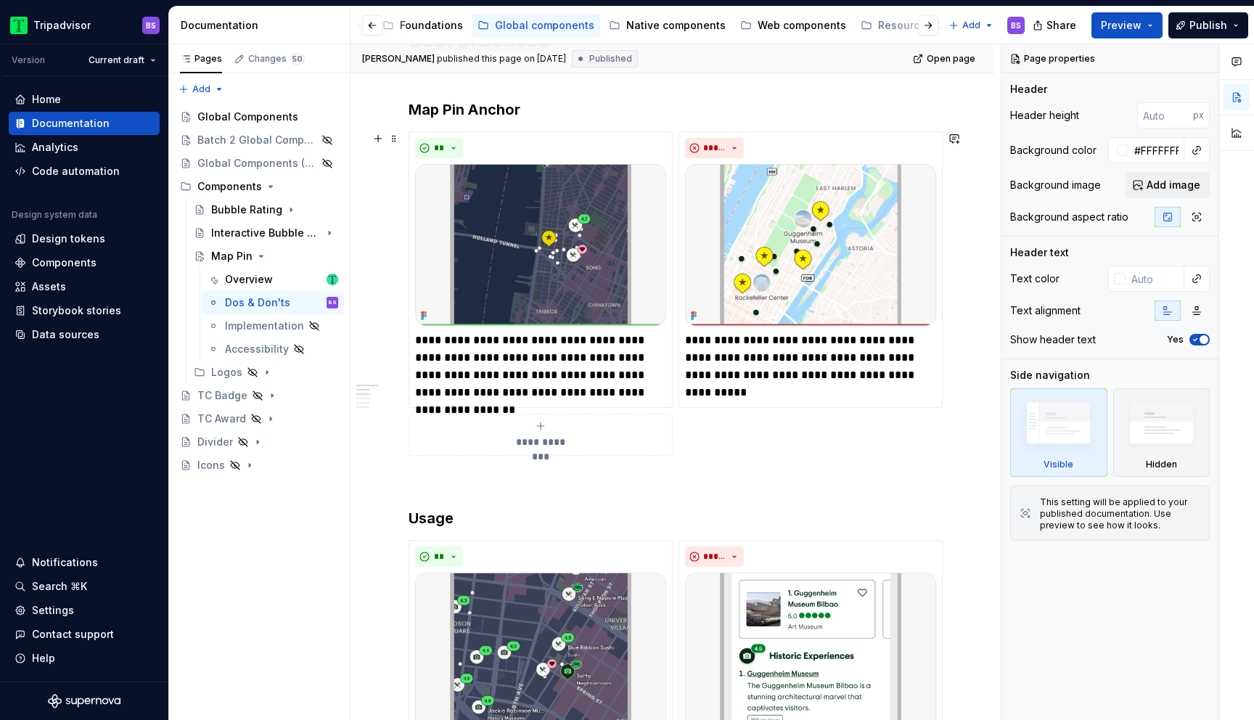
scroll to position [334, 0]
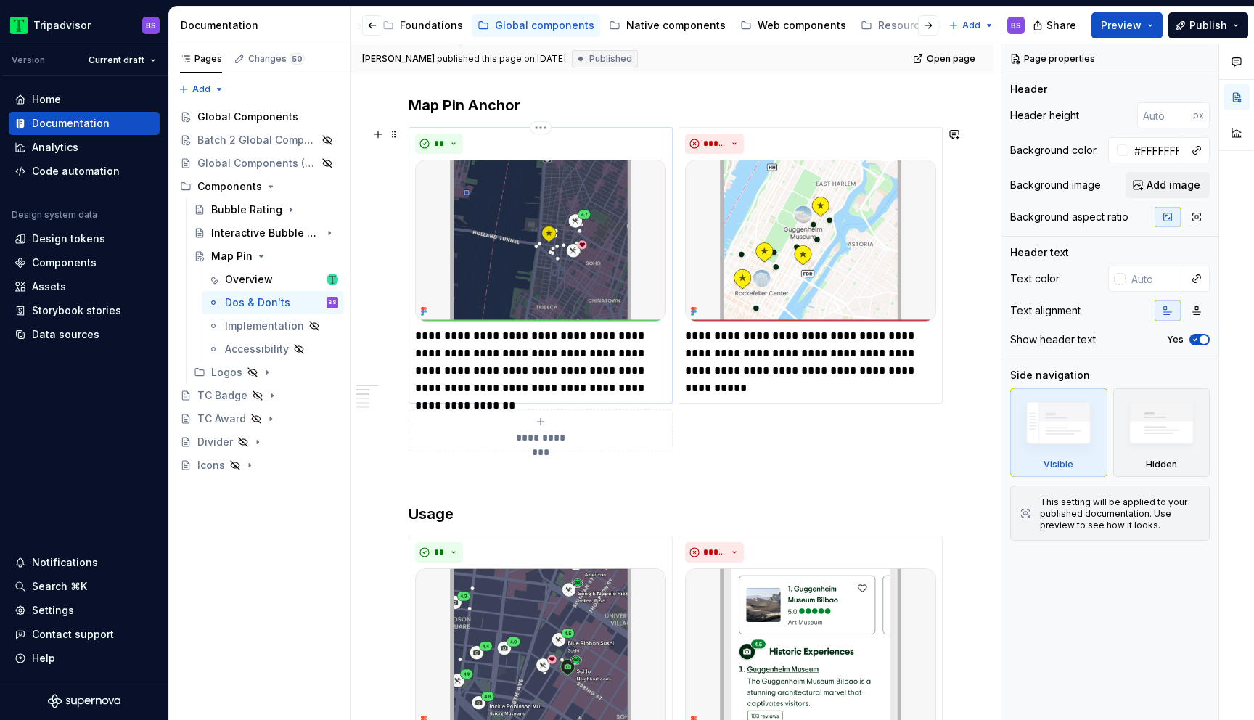
click at [631, 353] on p "**********" at bounding box center [540, 362] width 251 height 70
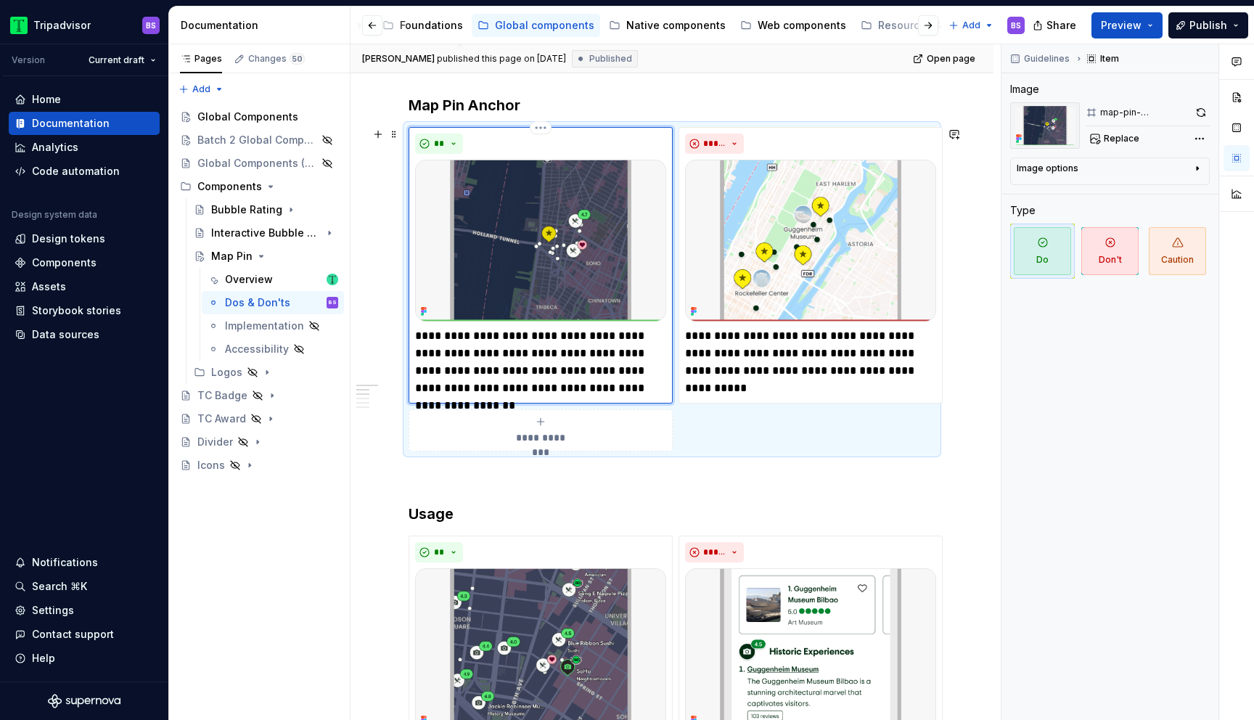
type textarea "*"
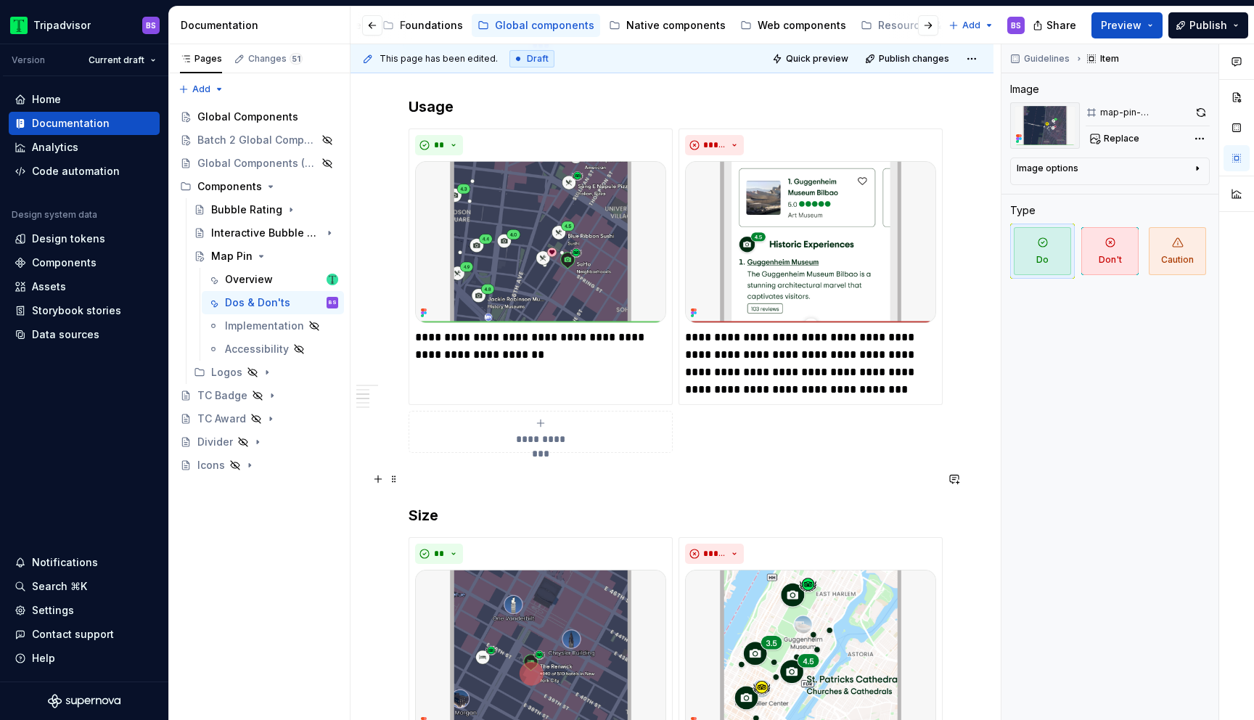
scroll to position [743, 0]
click at [467, 353] on p "**********" at bounding box center [540, 344] width 251 height 35
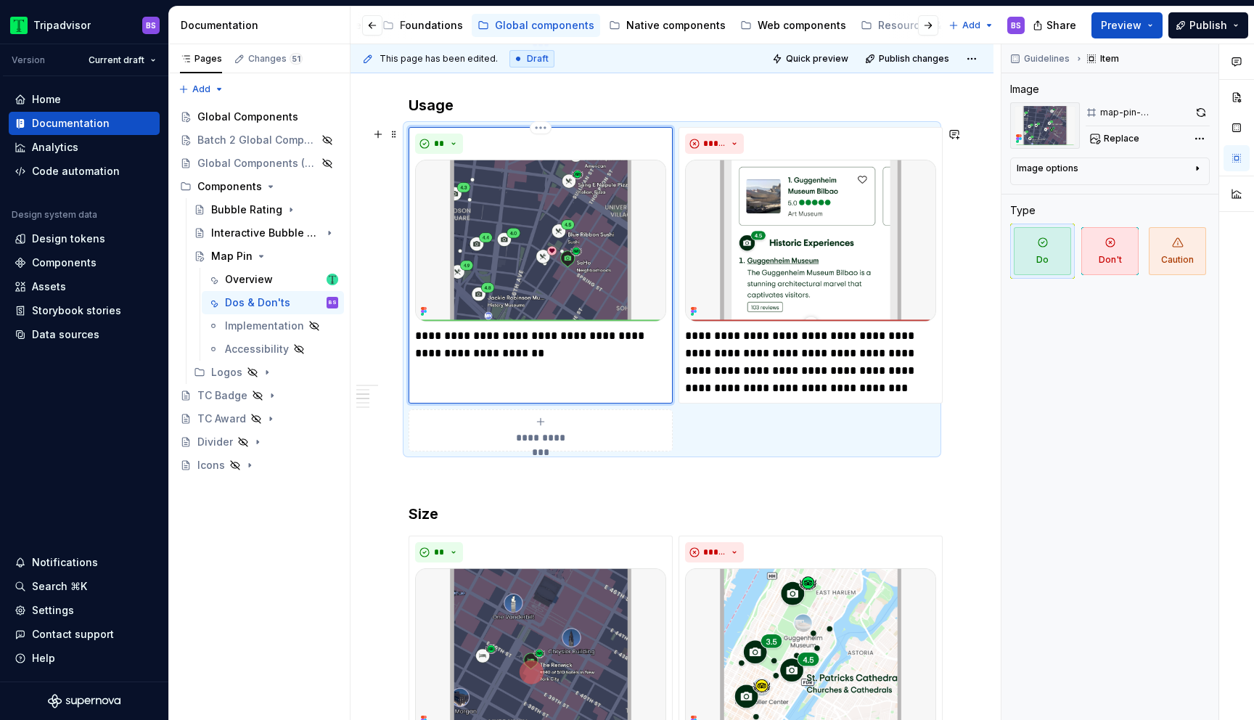
type textarea "*"
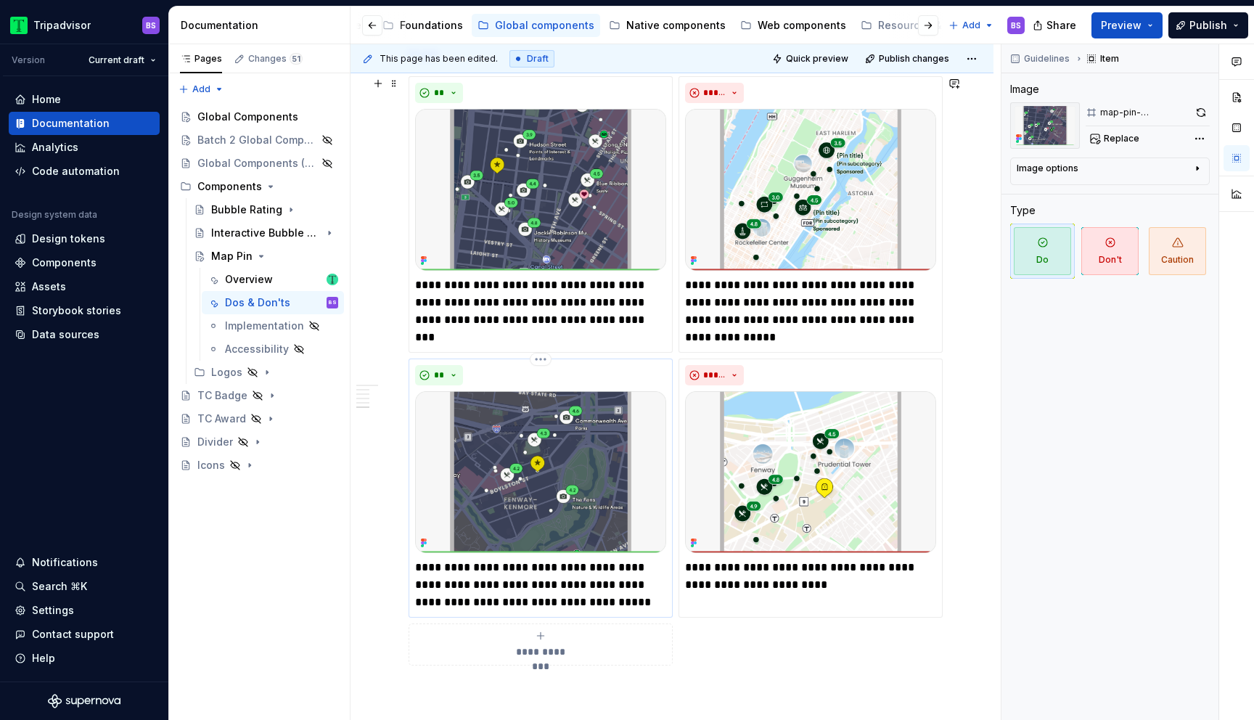
scroll to position [1942, 0]
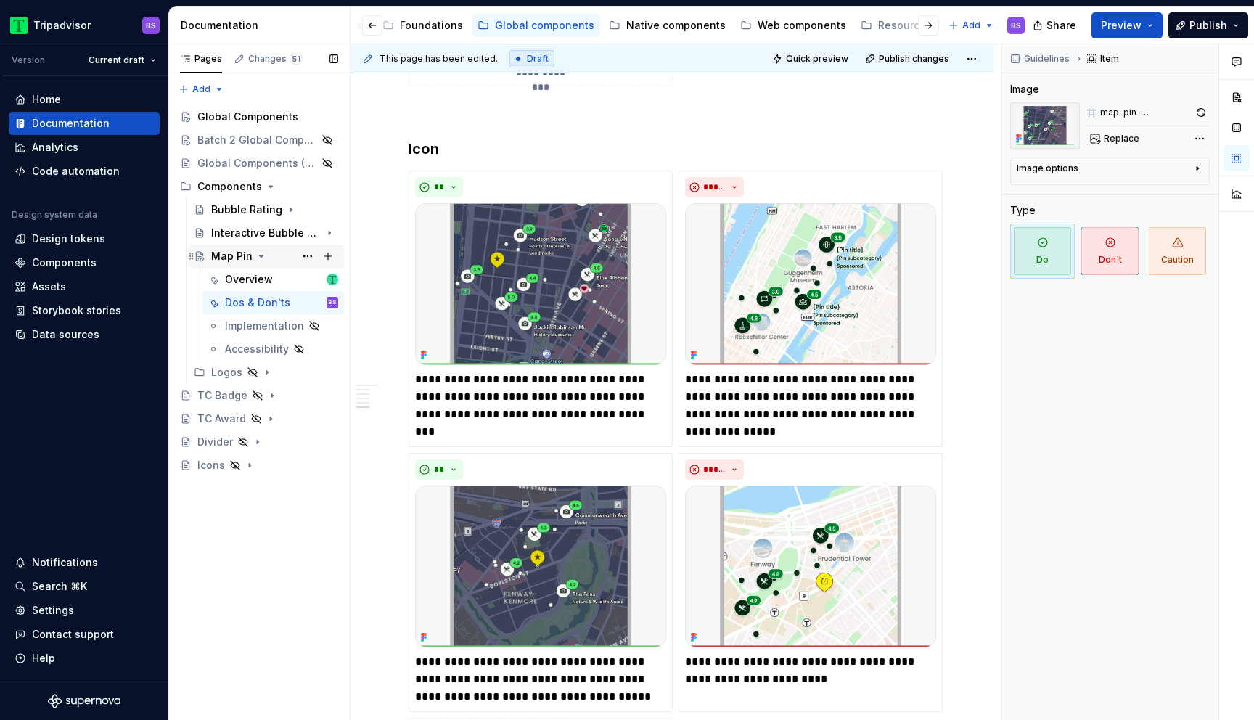
click at [261, 256] on icon "Page tree" at bounding box center [262, 256] width 4 height 1
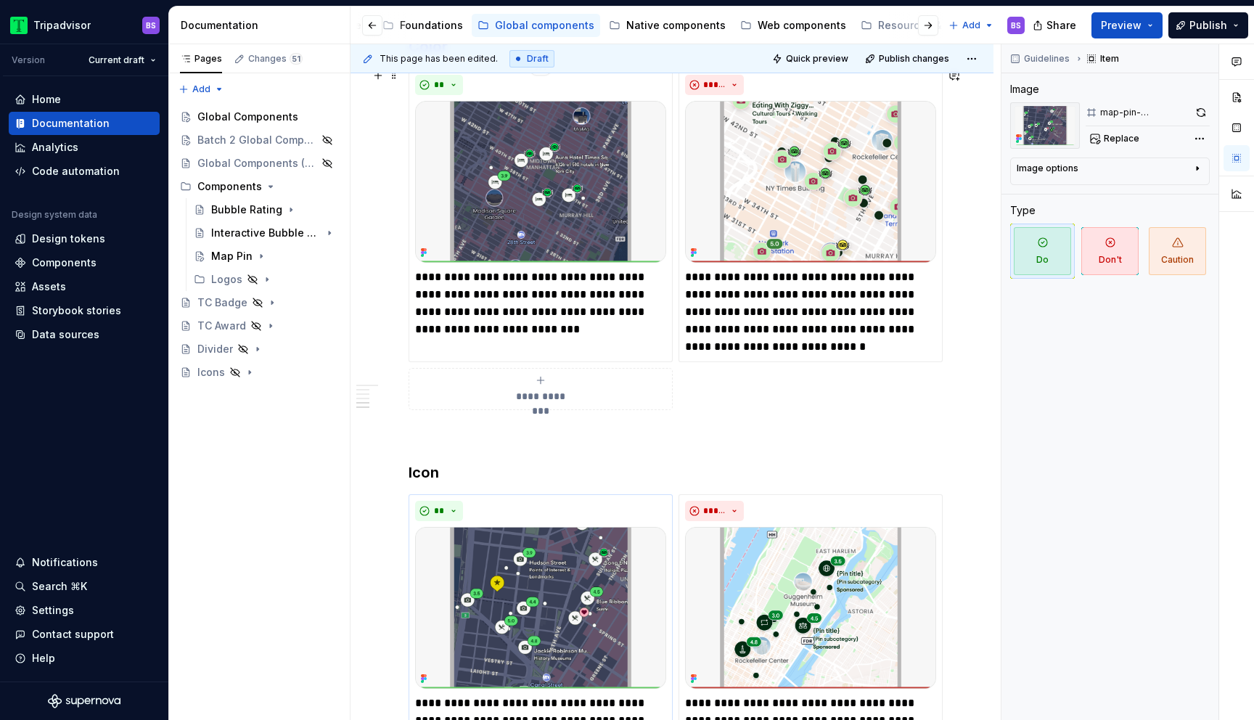
scroll to position [1616, 0]
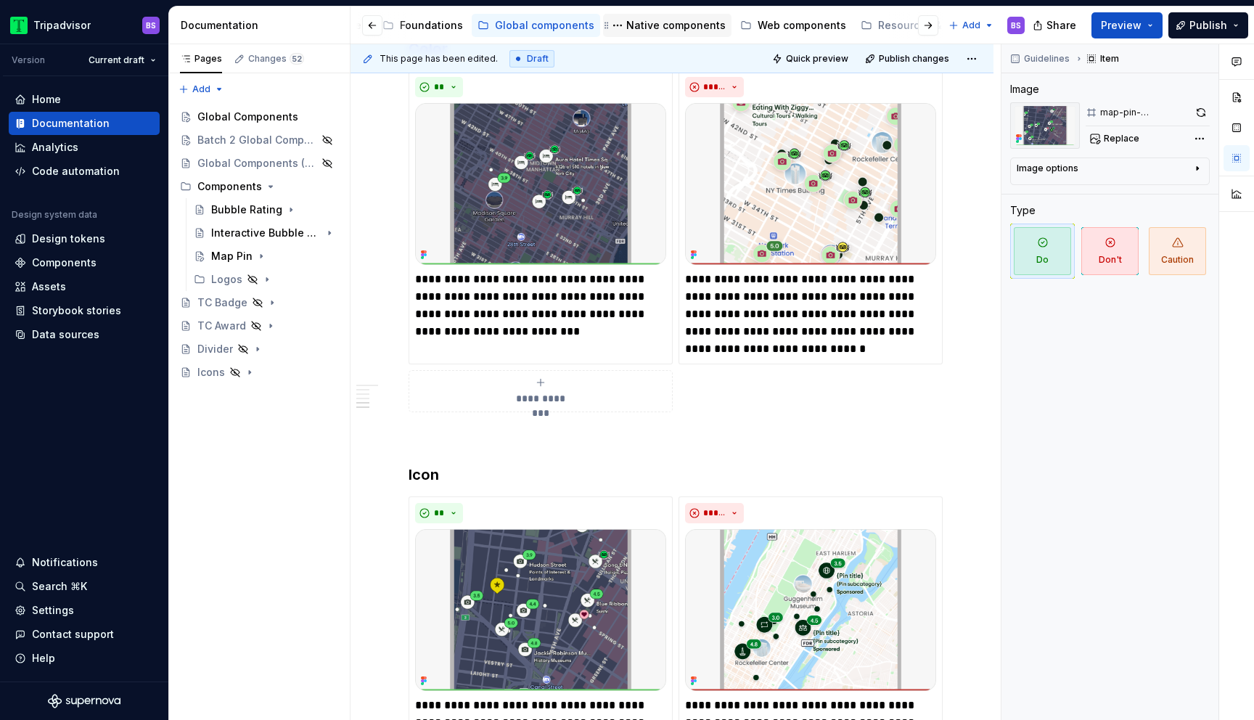
click at [669, 30] on div "Native components" at bounding box center [675, 25] width 99 height 15
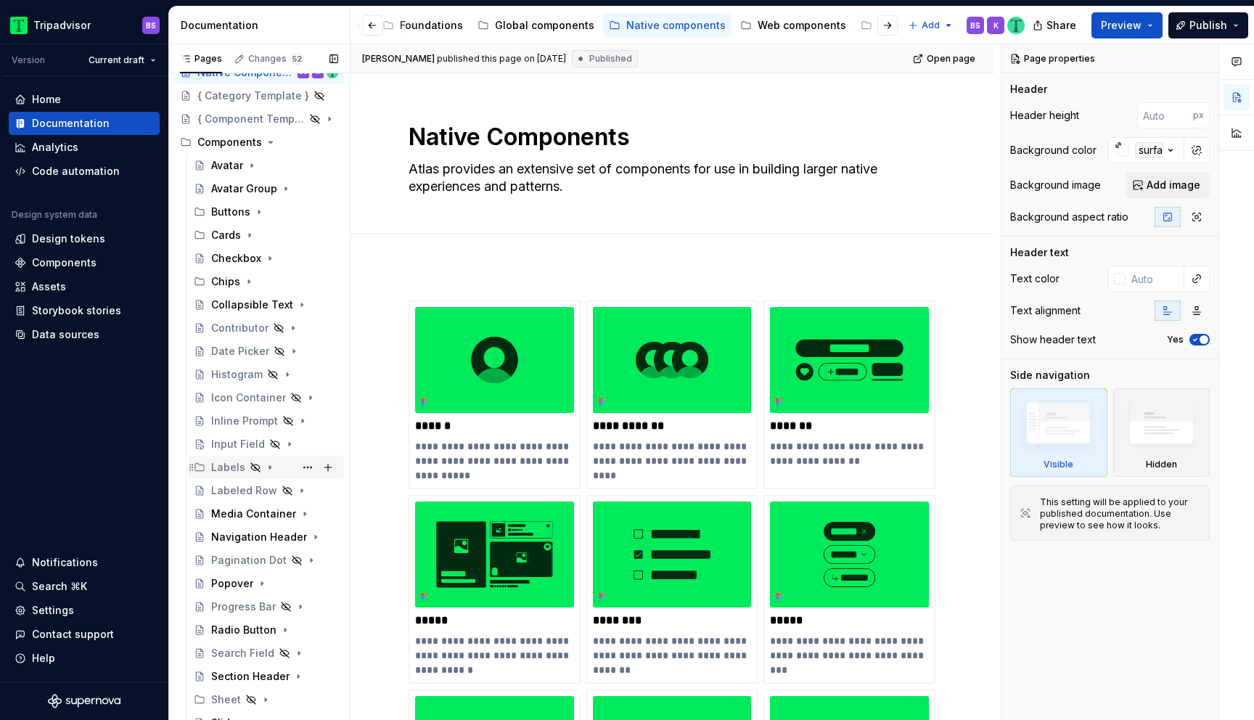
scroll to position [184, 0]
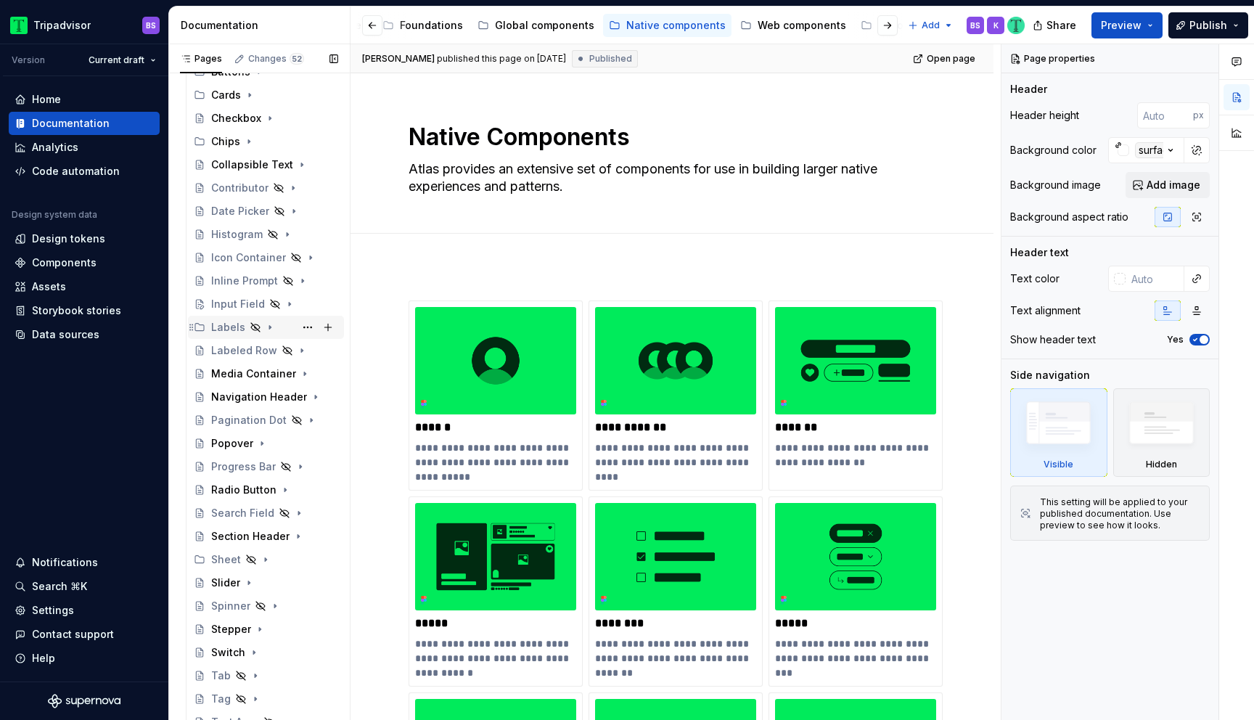
click at [269, 325] on icon "Page tree" at bounding box center [270, 328] width 12 height 12
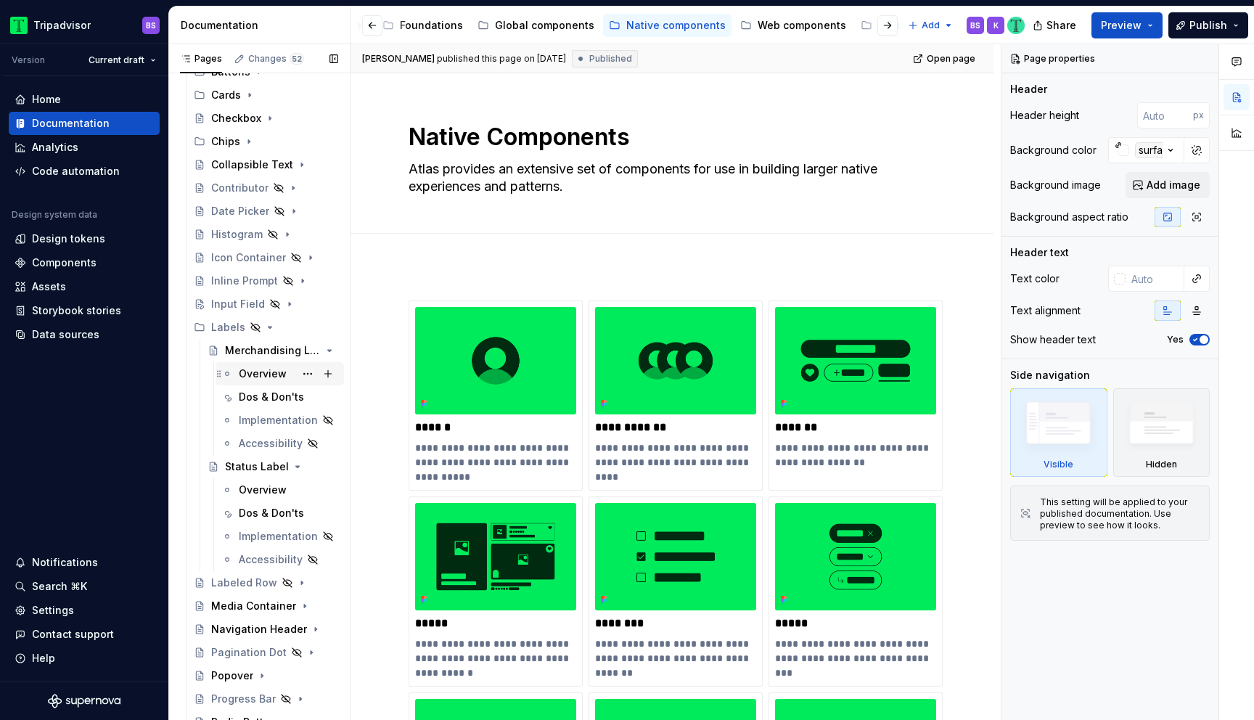
click at [268, 372] on div "Overview" at bounding box center [263, 374] width 48 height 15
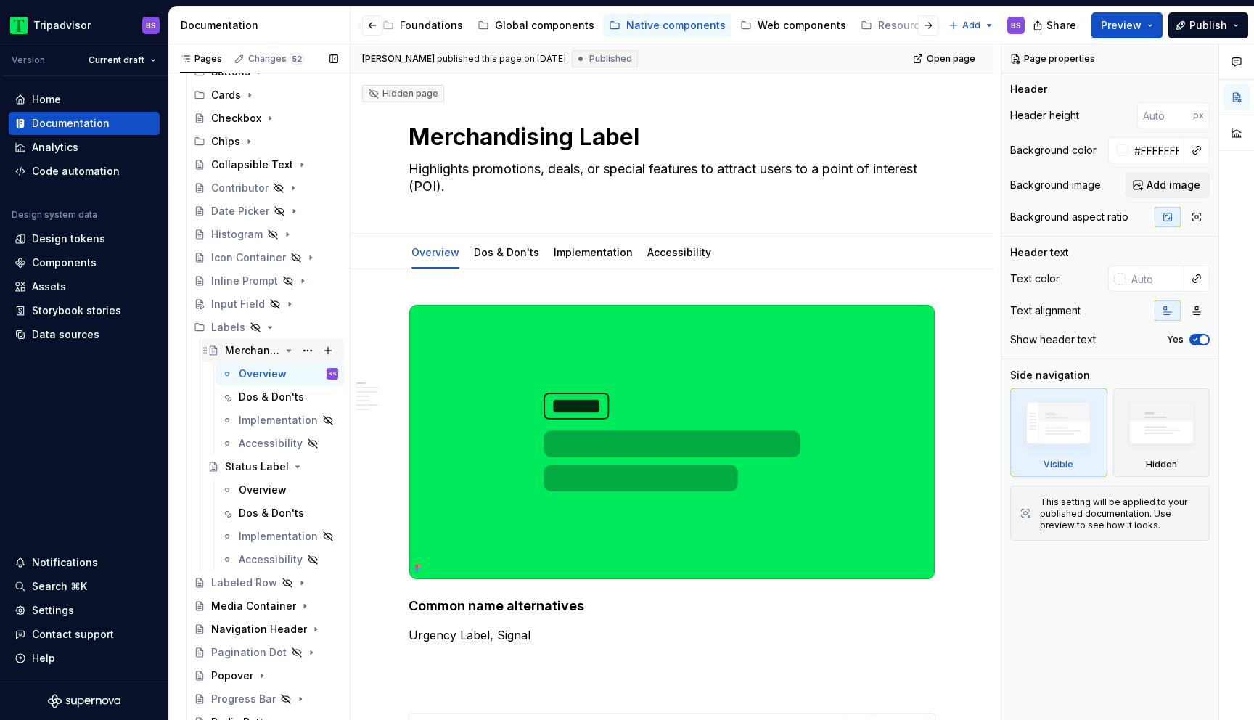
click at [290, 353] on icon "Page tree" at bounding box center [289, 351] width 12 height 12
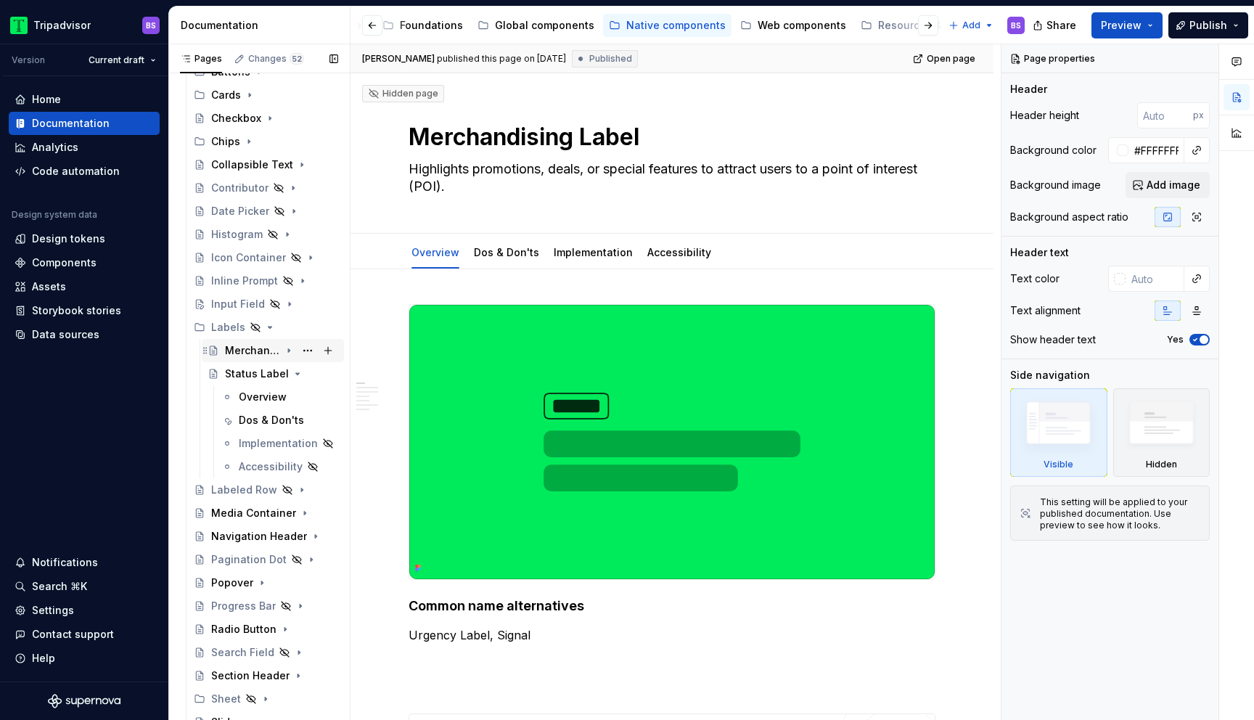
click at [290, 353] on icon "Page tree" at bounding box center [289, 351] width 12 height 12
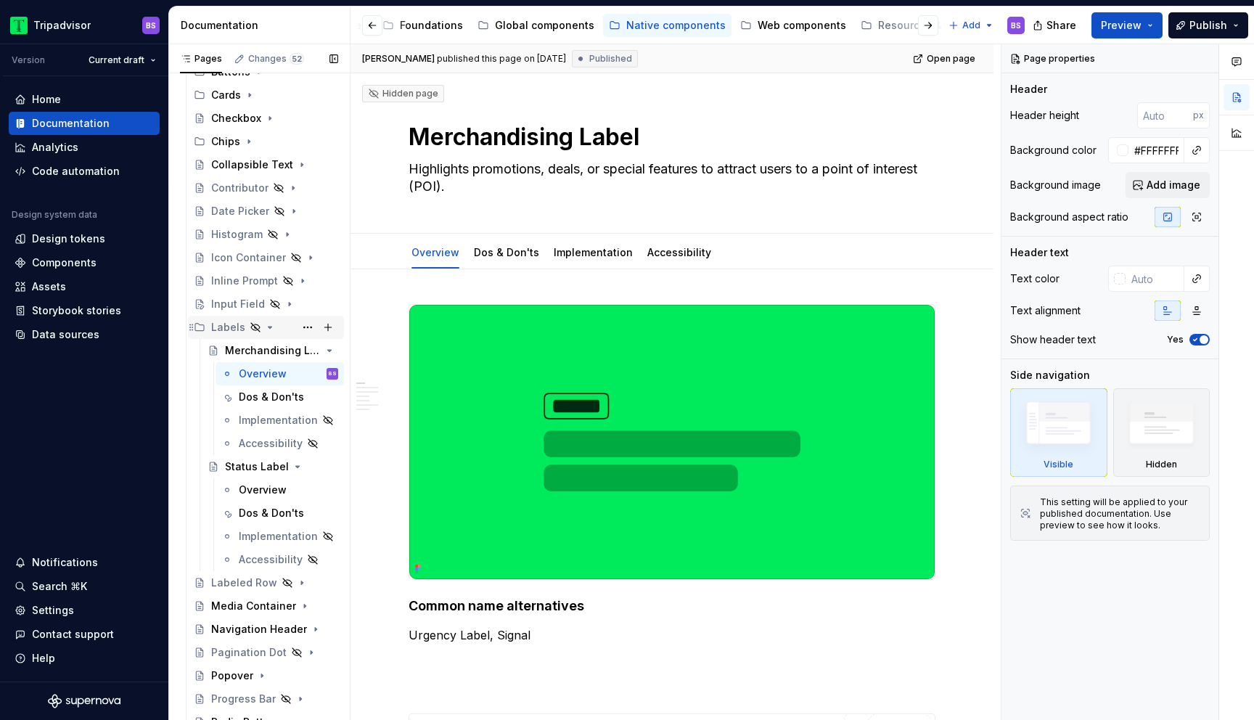
click at [269, 327] on icon "Page tree" at bounding box center [271, 327] width 4 height 1
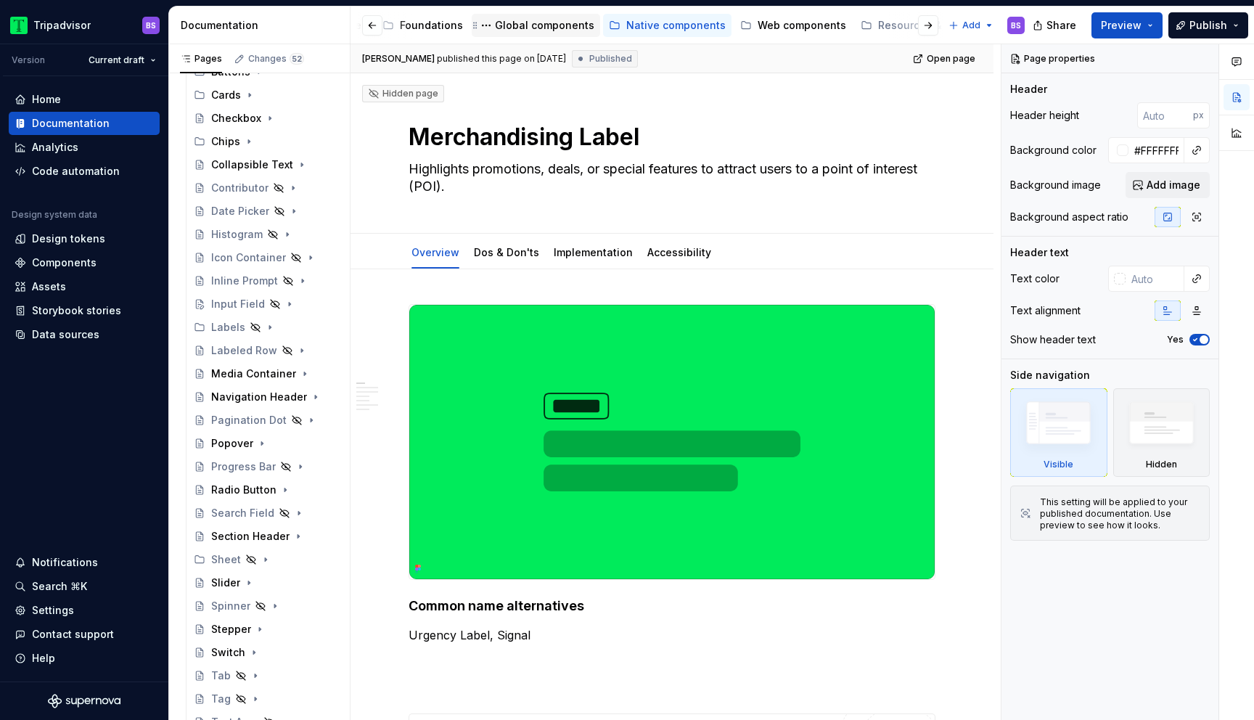
click at [531, 23] on div "Global components" at bounding box center [544, 25] width 99 height 15
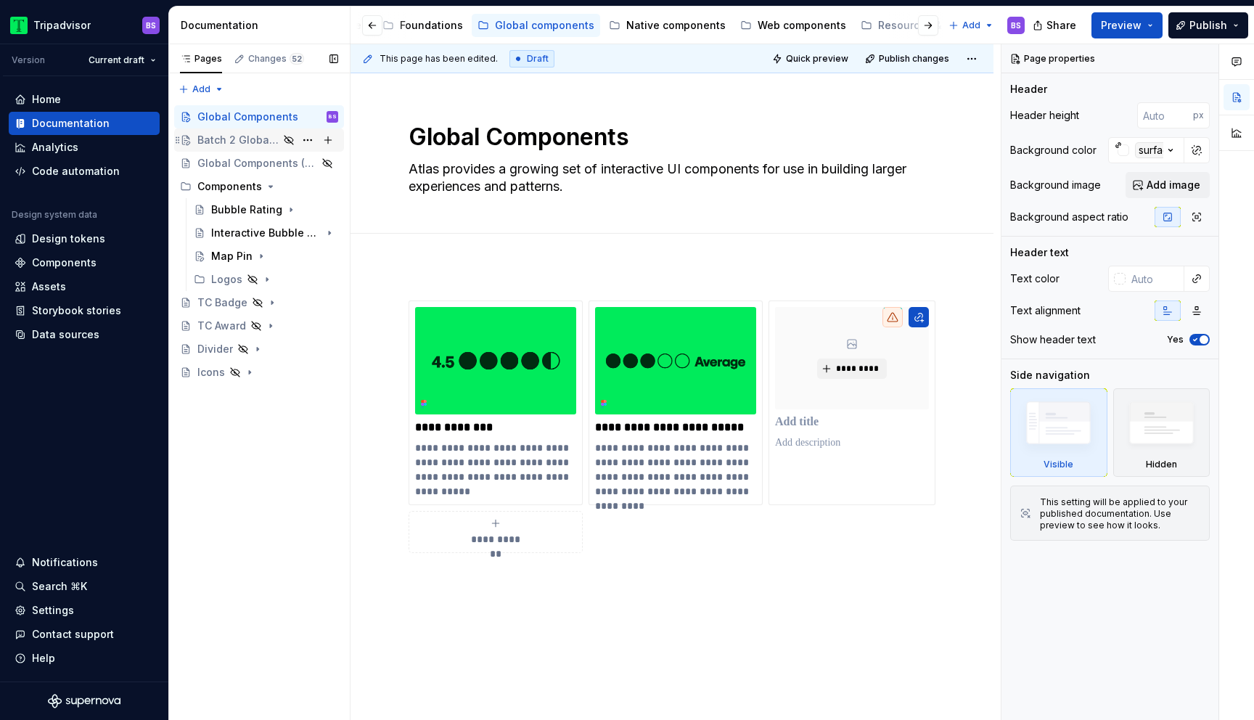
click at [277, 131] on div "Batch 2 Global Components" at bounding box center [267, 140] width 141 height 20
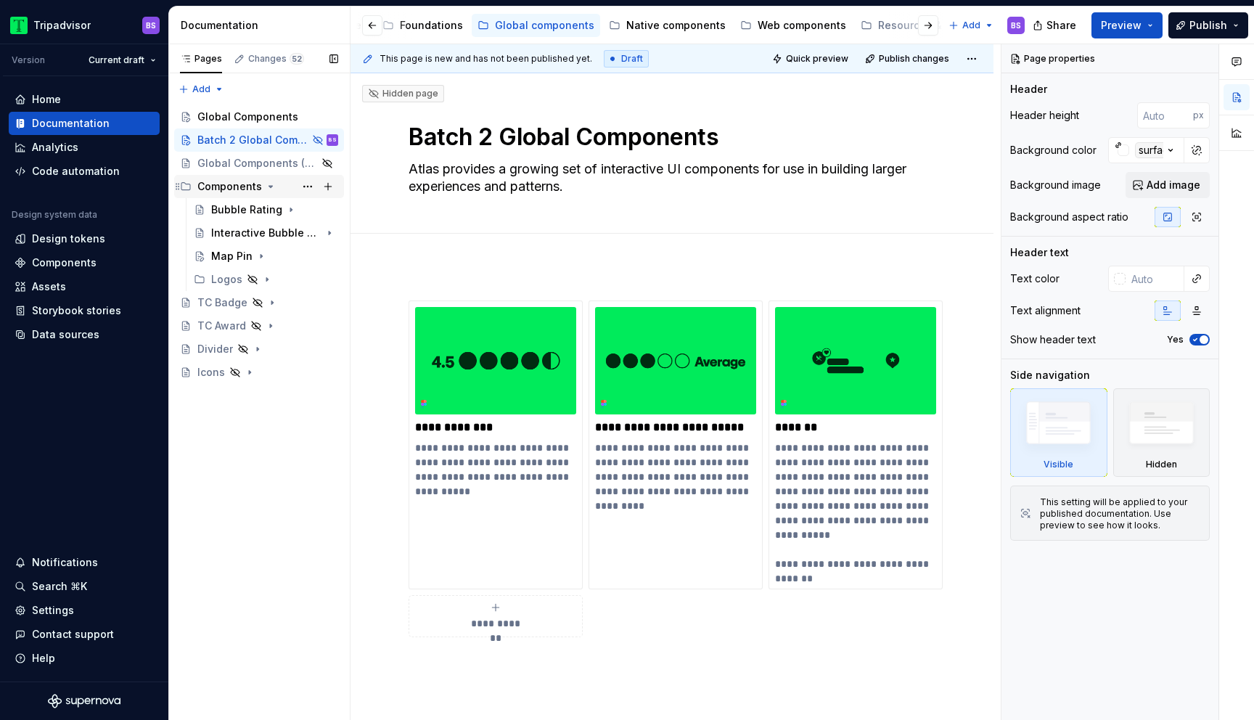
click at [269, 186] on icon "Page tree" at bounding box center [271, 186] width 4 height 1
click at [266, 188] on icon "Page tree" at bounding box center [271, 187] width 12 height 12
click at [623, 15] on div "Native components" at bounding box center [667, 25] width 128 height 23
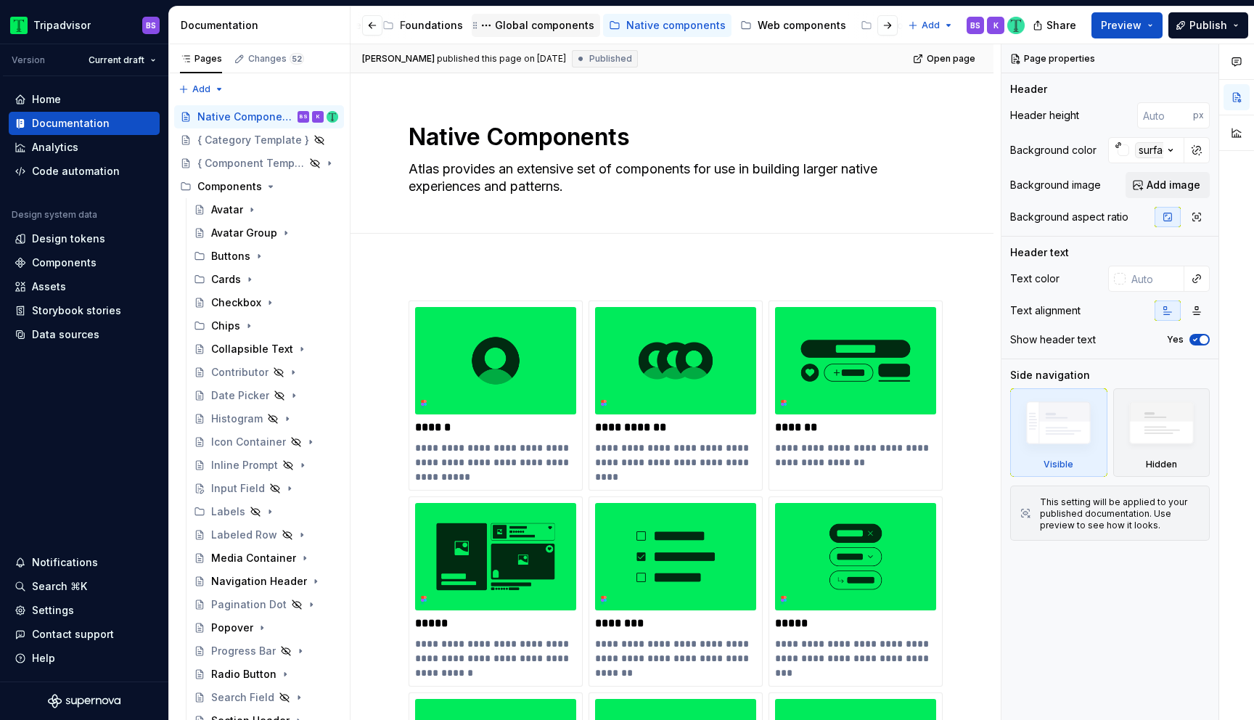
click at [531, 26] on div "Global components" at bounding box center [544, 25] width 99 height 15
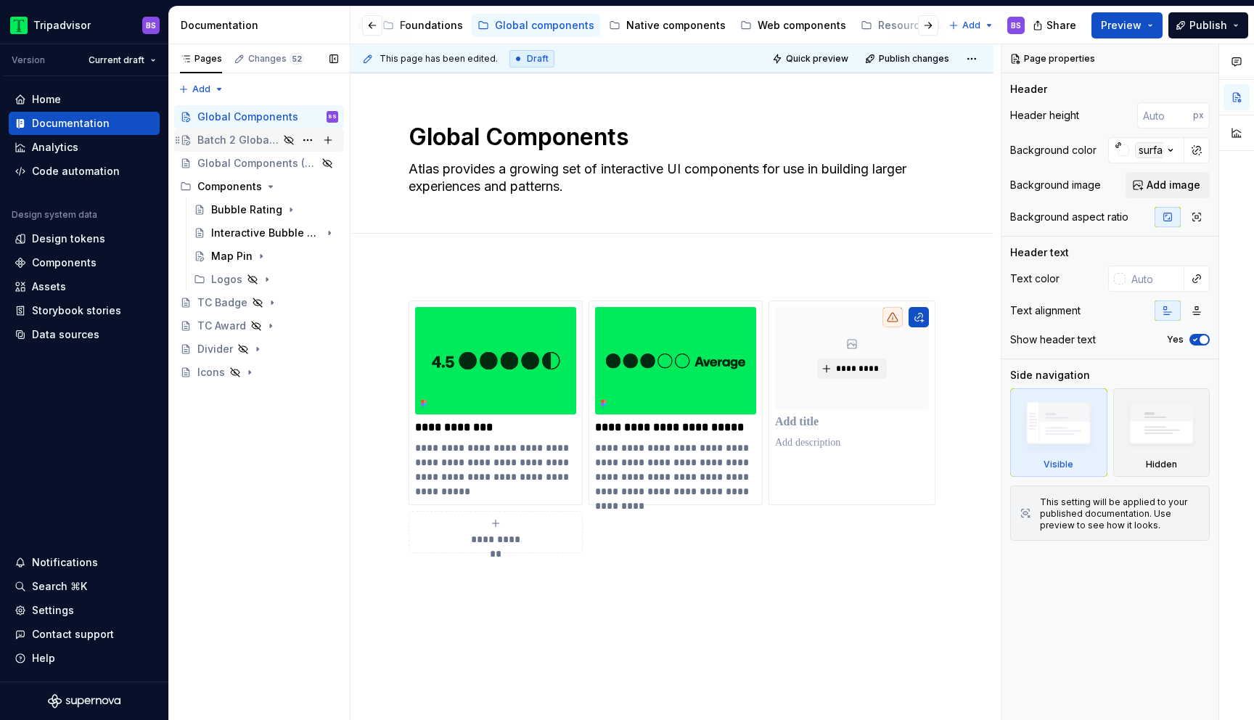
click at [240, 141] on div "Batch 2 Global Components" at bounding box center [237, 140] width 81 height 15
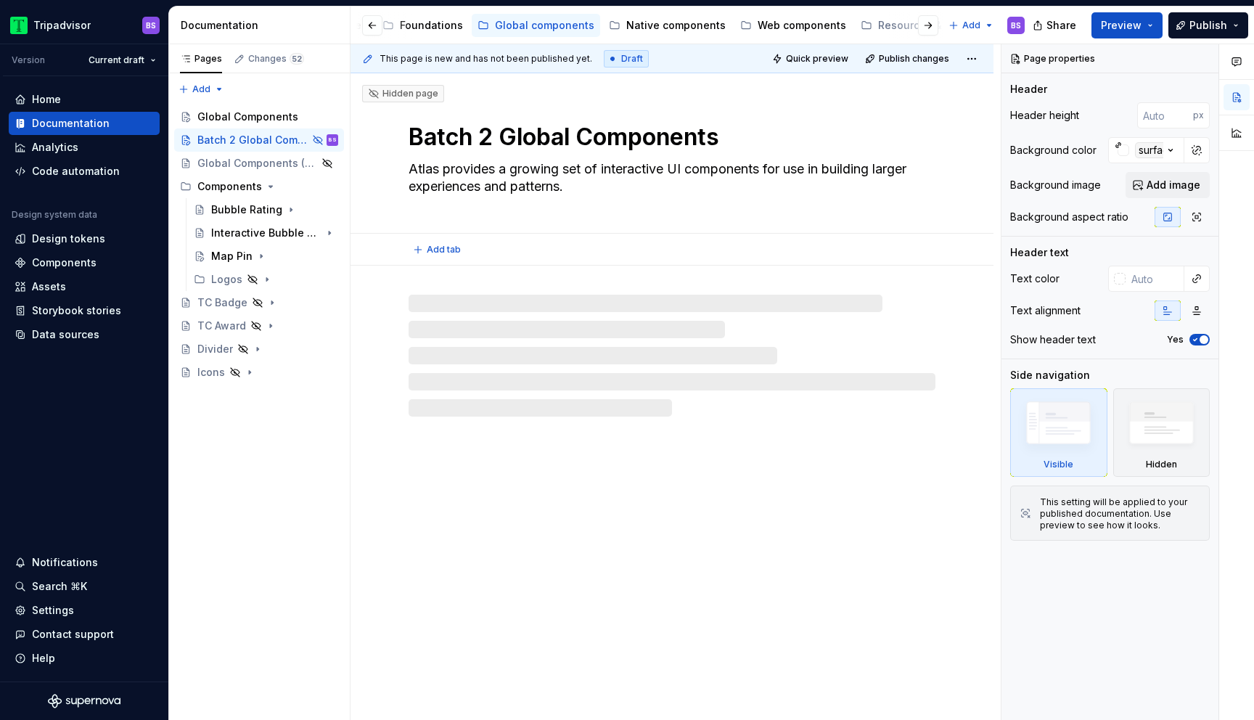
click at [489, 138] on textarea "Batch 2 Global Components" at bounding box center [669, 137] width 527 height 35
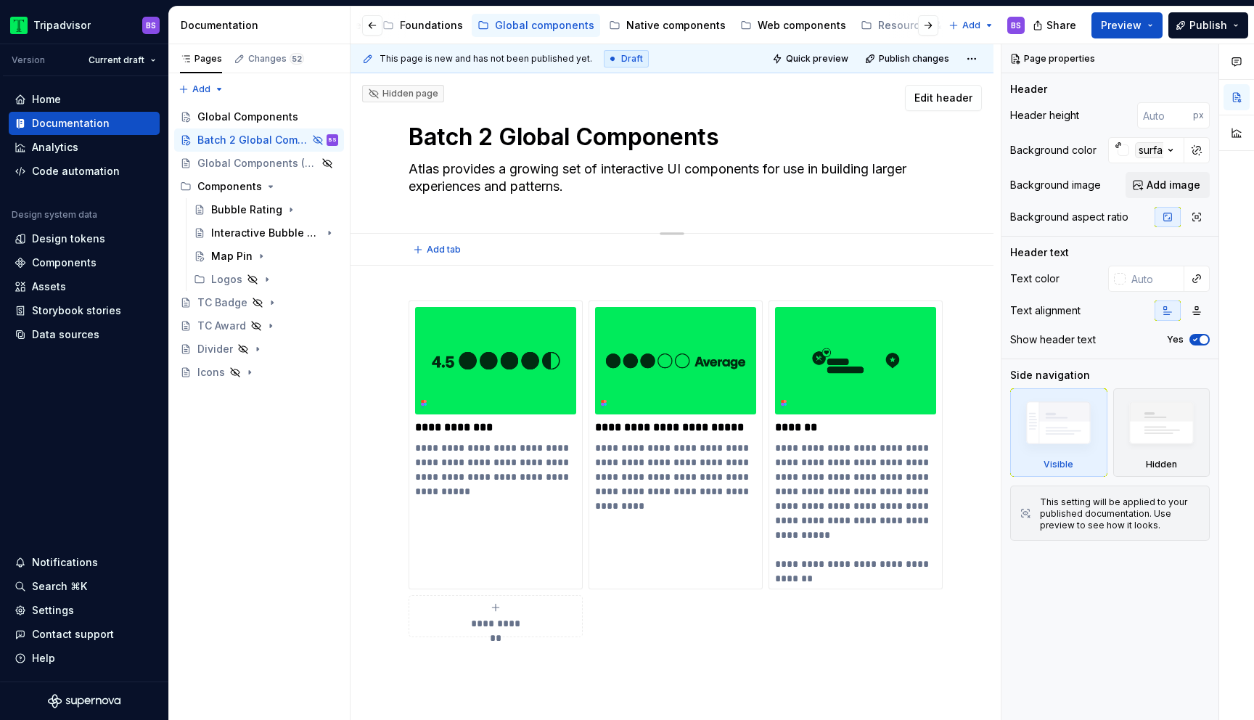
type textarea "*"
type textarea "Batch Global Components"
type textarea "*"
type textarea "Batch 3 Global Components"
type textarea "*"
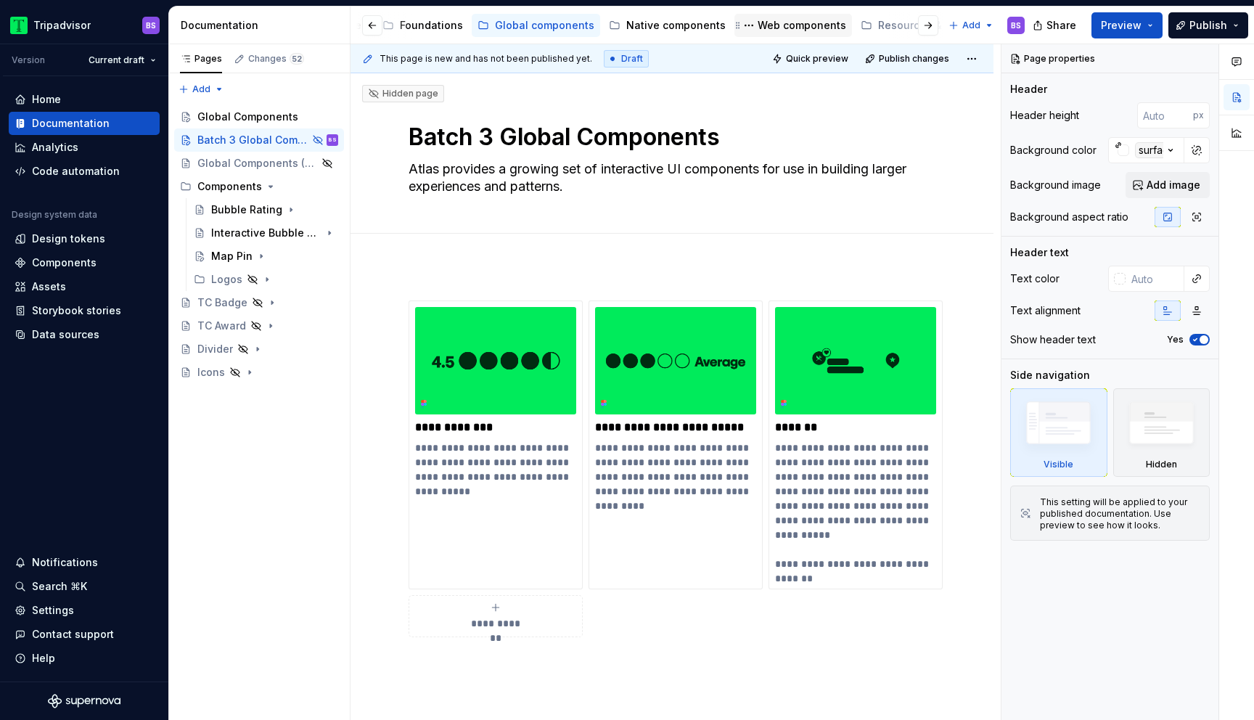
type textarea "Batch 3 Global Components"
click at [780, 26] on div "Web components" at bounding box center [802, 25] width 89 height 15
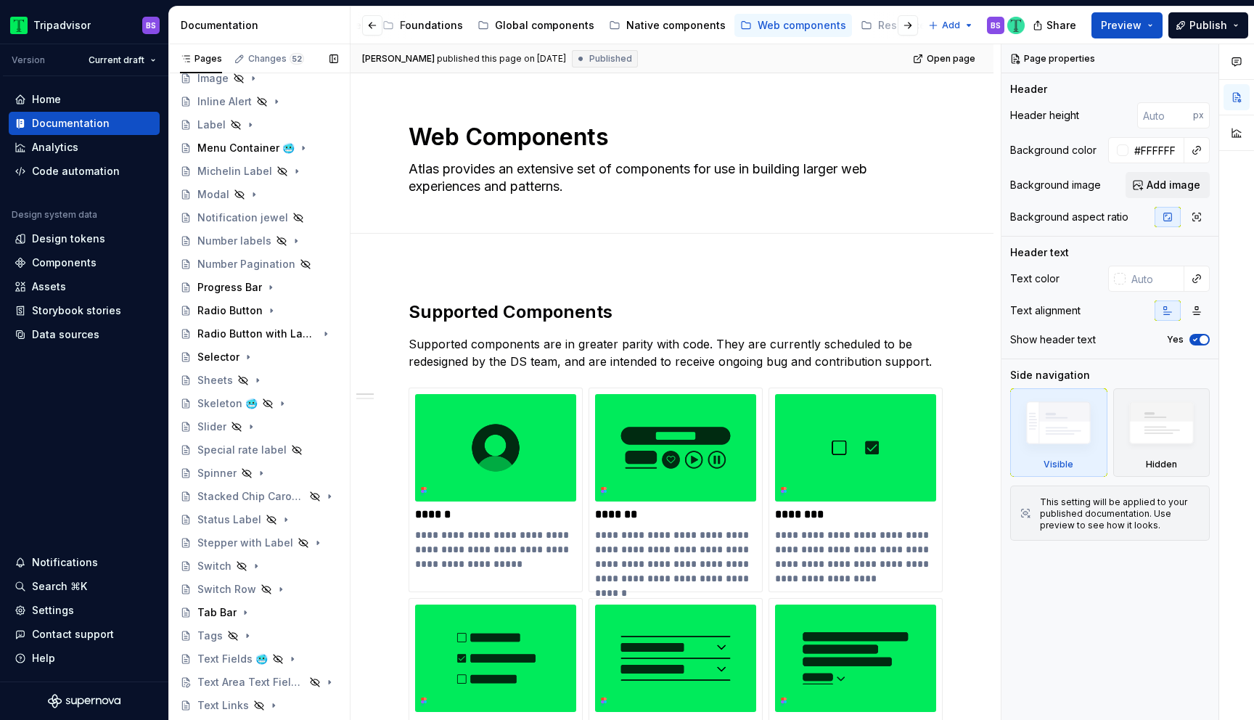
scroll to position [659, 0]
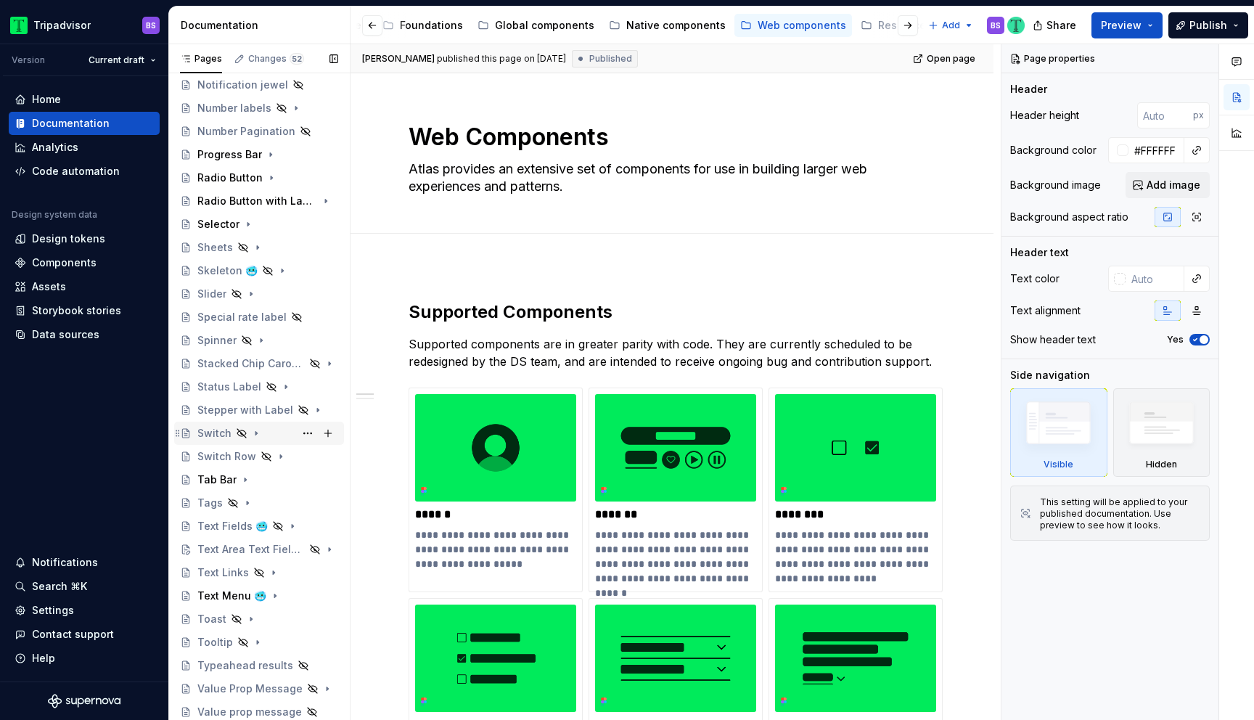
click at [256, 432] on icon "Page tree" at bounding box center [256, 434] width 12 height 12
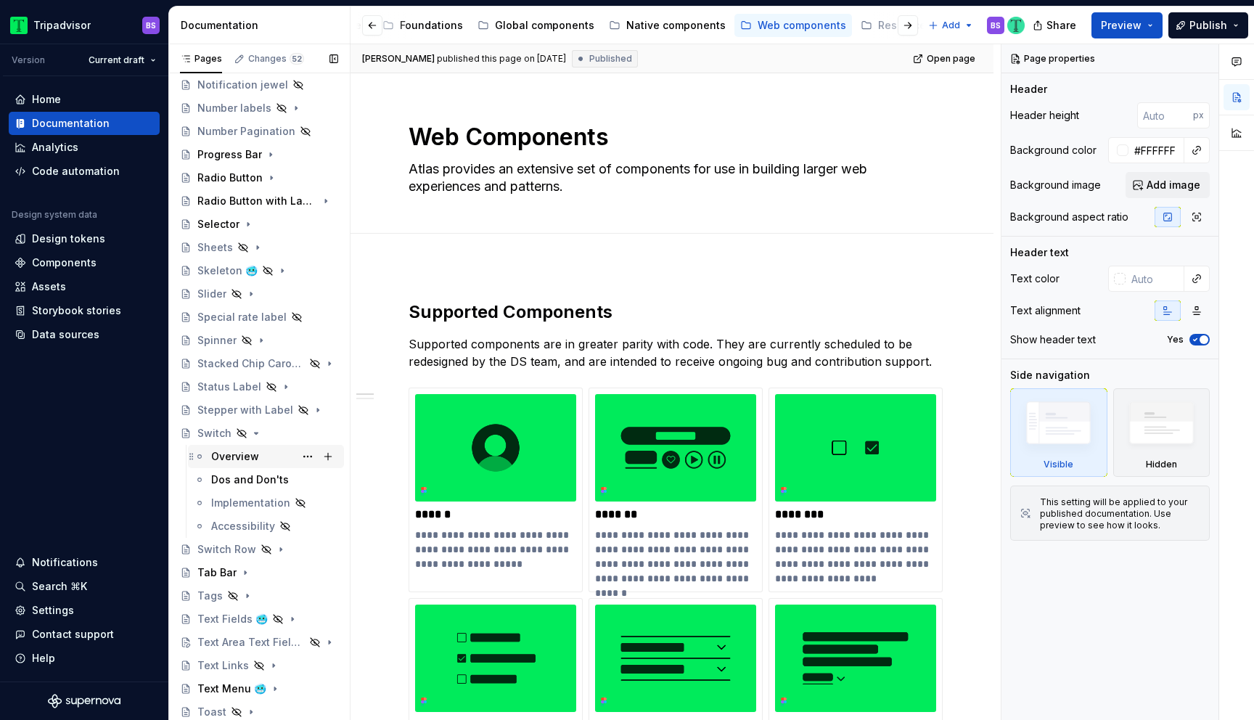
click at [256, 454] on div "Overview" at bounding box center [235, 456] width 48 height 15
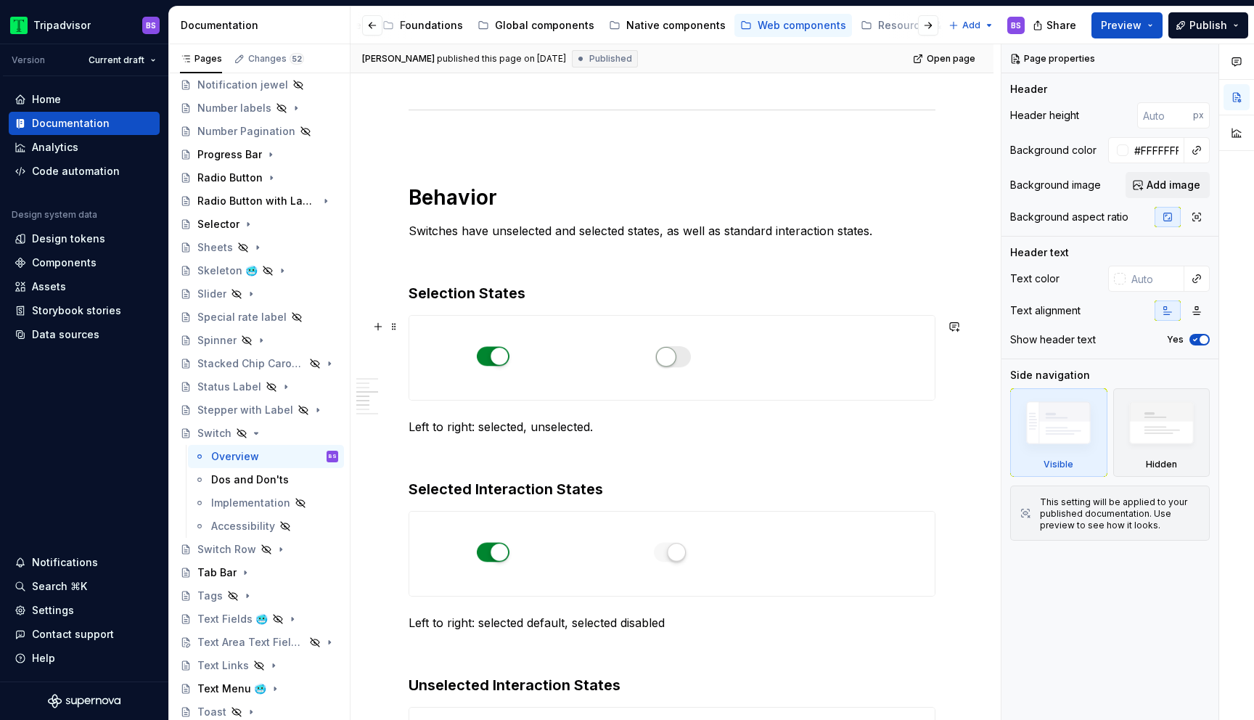
scroll to position [1133, 0]
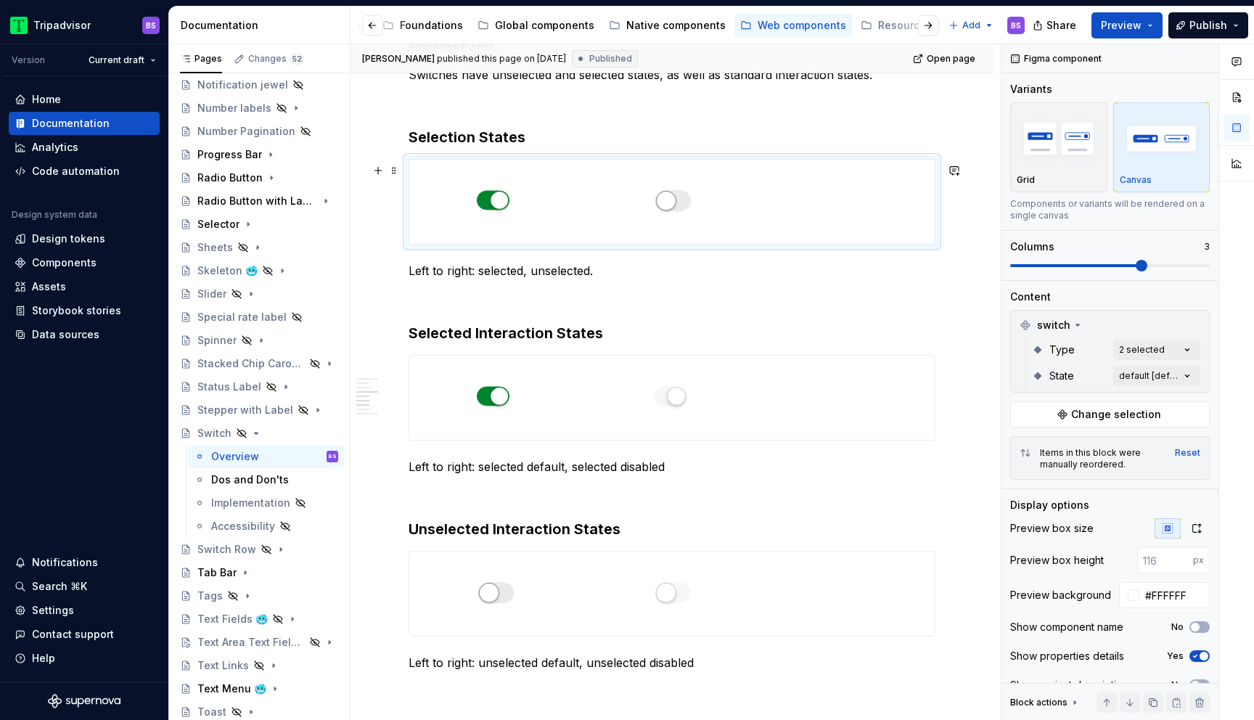
click at [786, 189] on div at bounding box center [672, 202] width 526 height 84
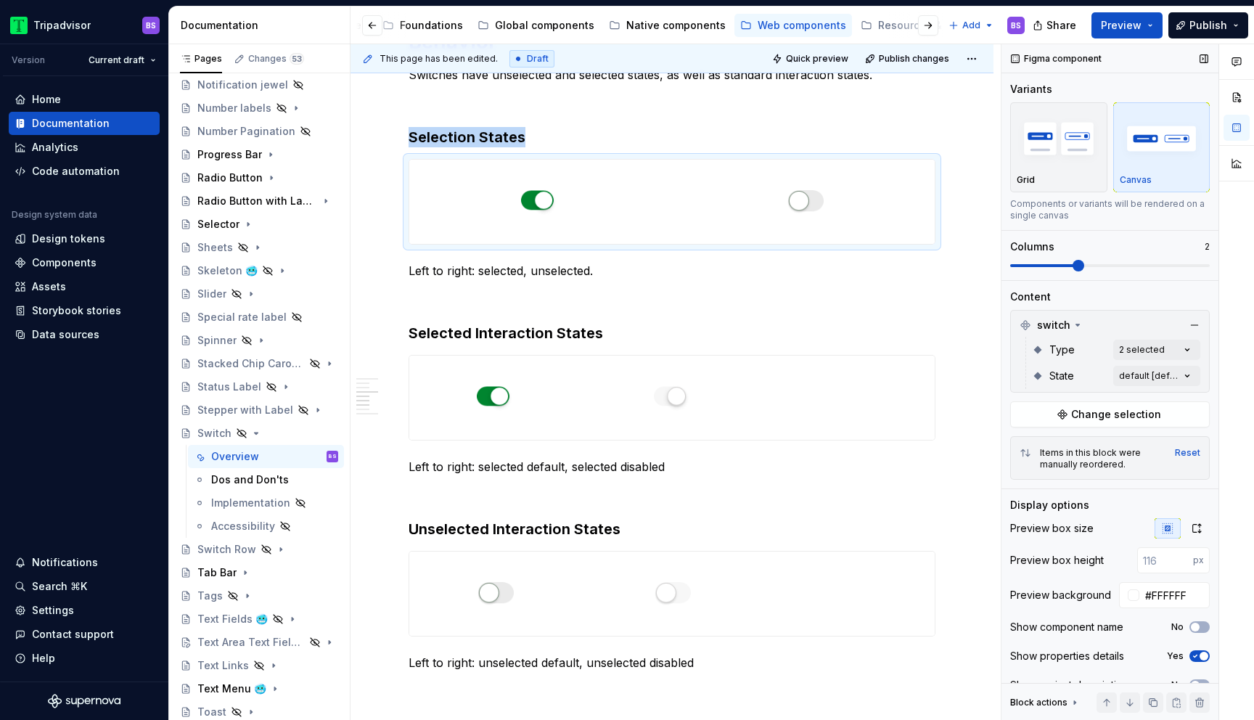
click at [1079, 269] on span at bounding box center [1079, 266] width 12 height 12
click at [808, 441] on div at bounding box center [672, 398] width 527 height 86
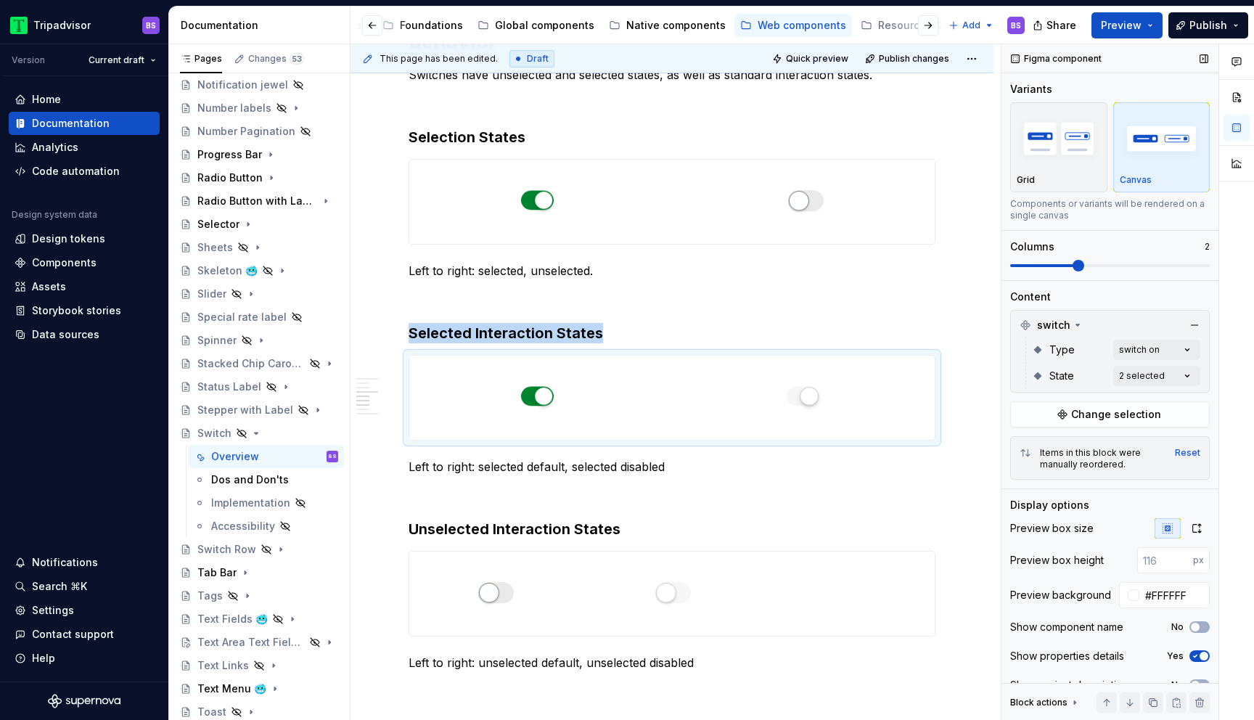
click at [1076, 271] on span at bounding box center [1079, 266] width 12 height 12
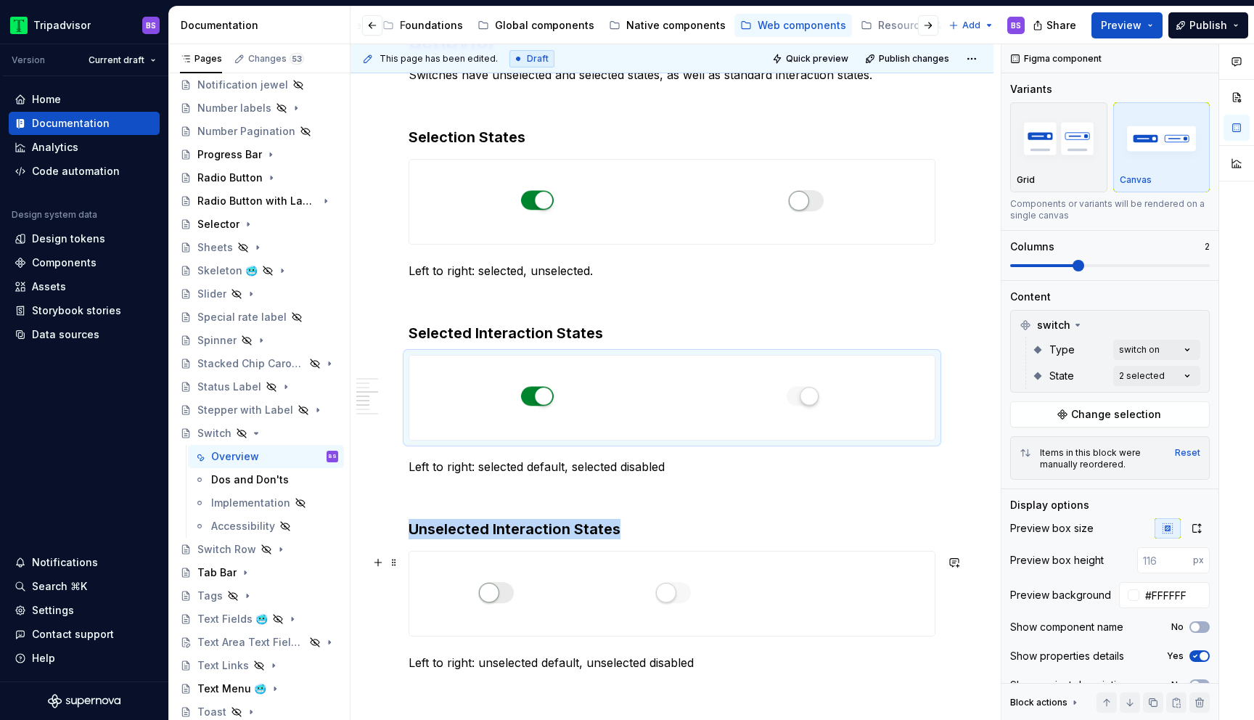
click at [844, 599] on div at bounding box center [672, 594] width 526 height 84
click at [1077, 260] on span at bounding box center [1079, 266] width 12 height 12
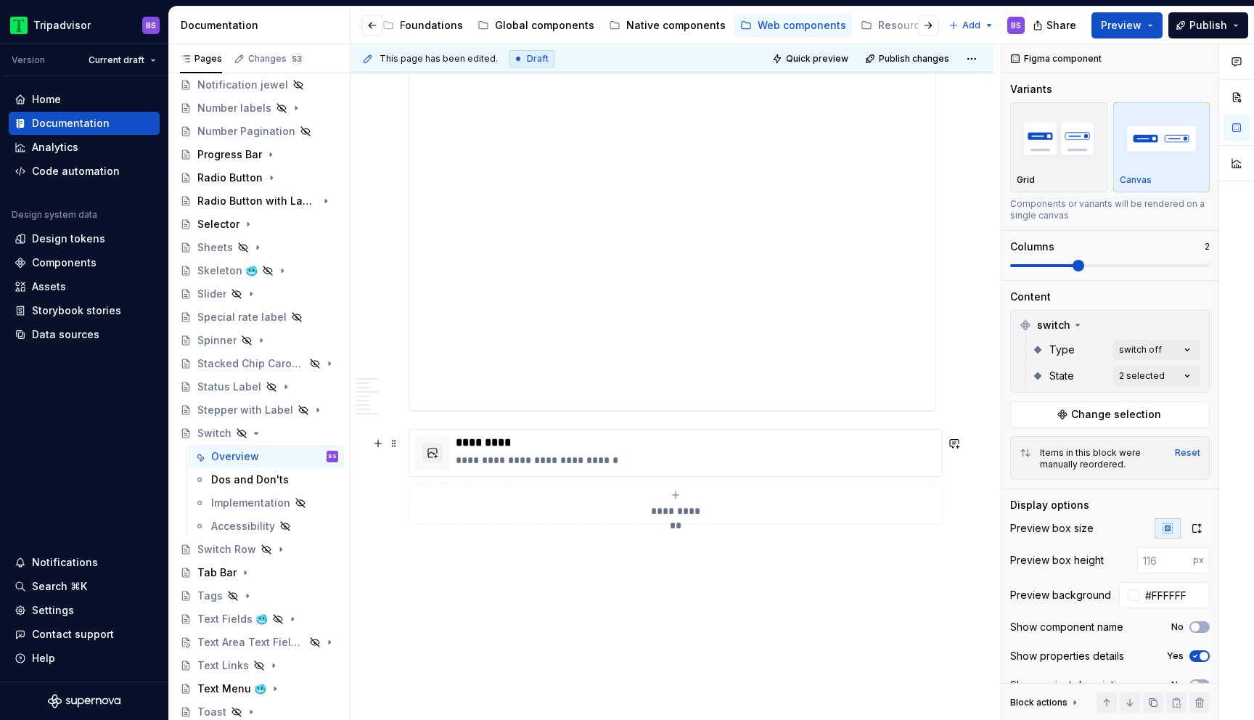
scroll to position [2277, 0]
click at [775, 446] on p "*********" at bounding box center [696, 438] width 481 height 15
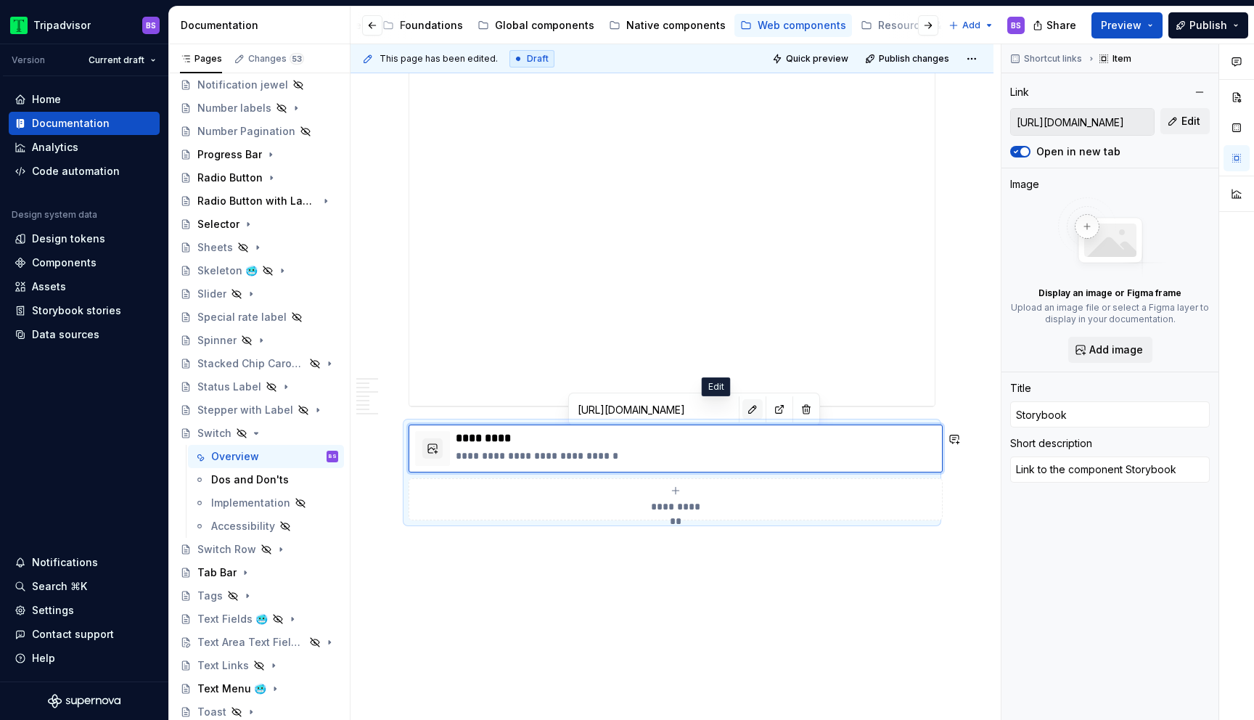
click at [743, 416] on button "button" at bounding box center [753, 409] width 20 height 20
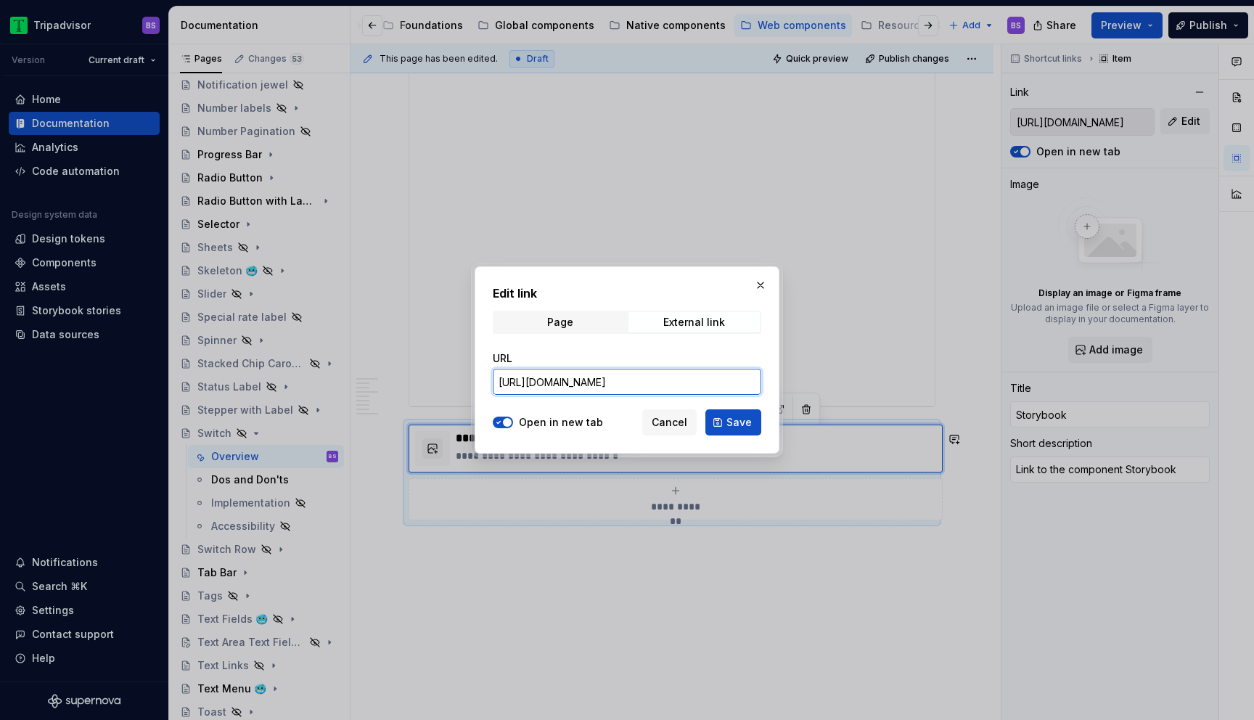
click at [717, 385] on input "[URL][DOMAIN_NAME]" at bounding box center [627, 382] width 269 height 26
click at [656, 423] on span "Cancel" at bounding box center [670, 422] width 36 height 15
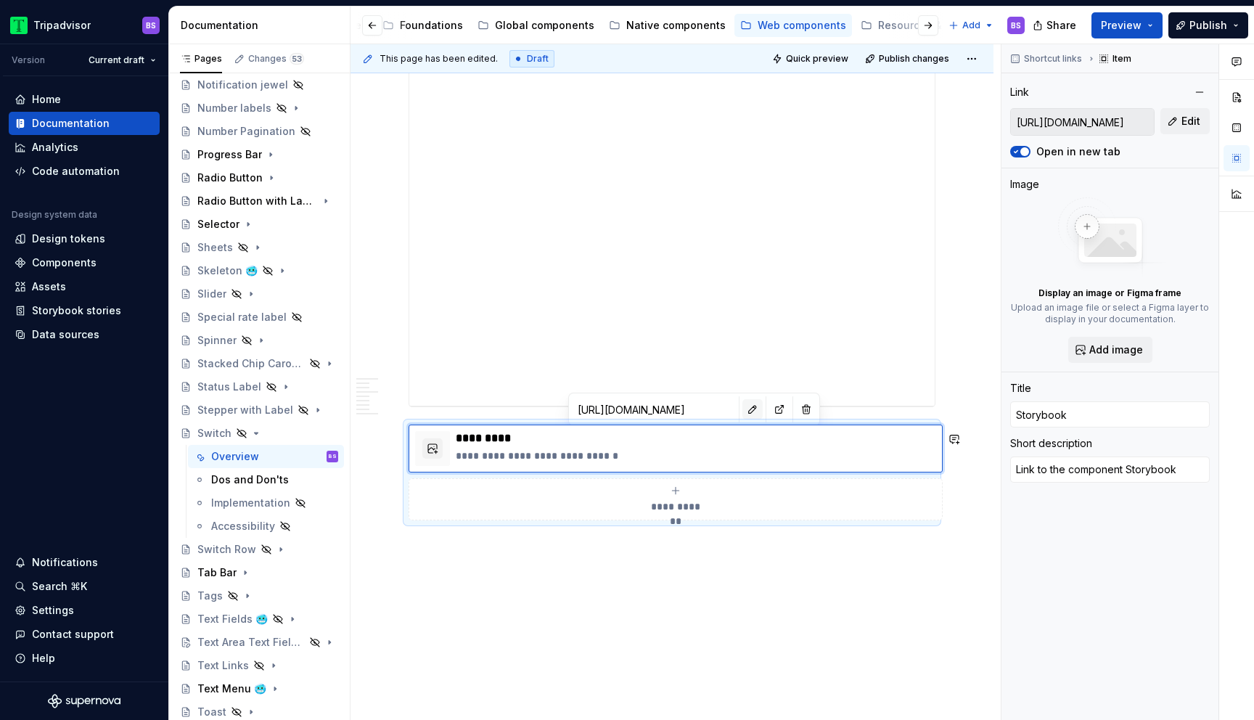
click at [743, 412] on button "button" at bounding box center [753, 409] width 20 height 20
type textarea "*"
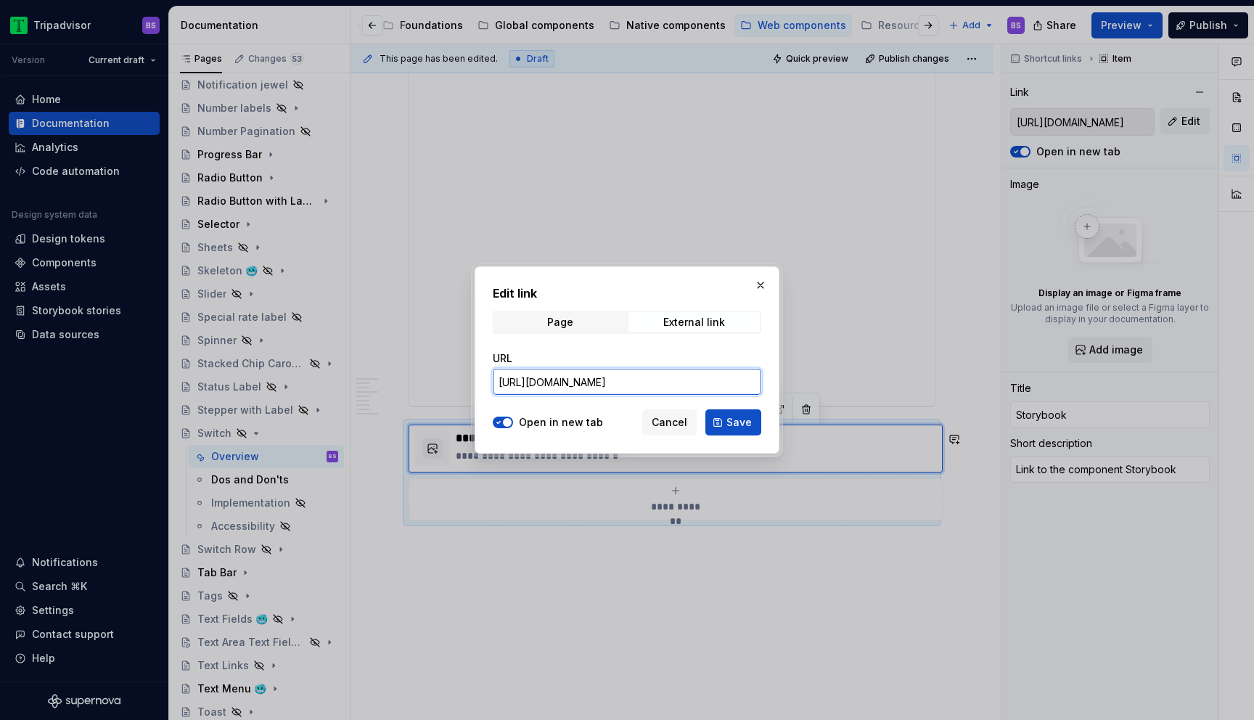
click at [691, 380] on input "[URL][DOMAIN_NAME]" at bounding box center [627, 382] width 269 height 26
paste input "design-system.switch_packages_design-system_switch_Switch"
type input "[URL][DOMAIN_NAME]"
click at [740, 429] on span "Save" at bounding box center [739, 422] width 25 height 15
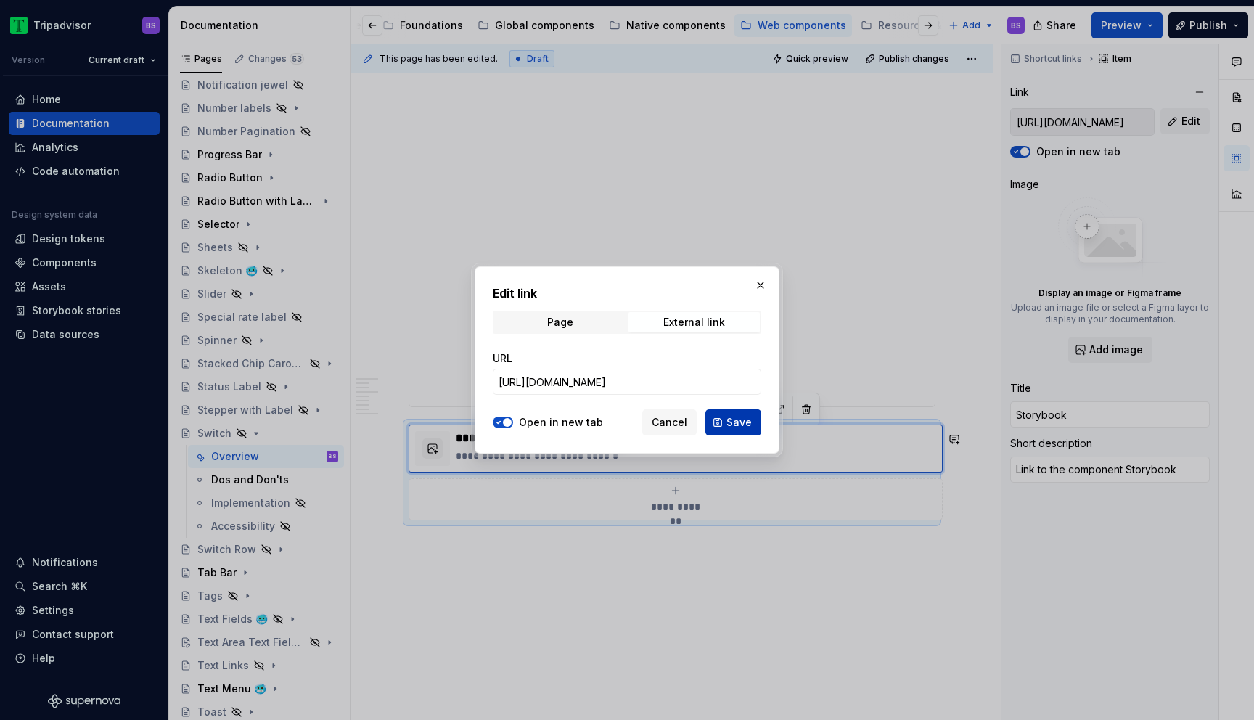
type textarea "*"
type input "[URL][DOMAIN_NAME]"
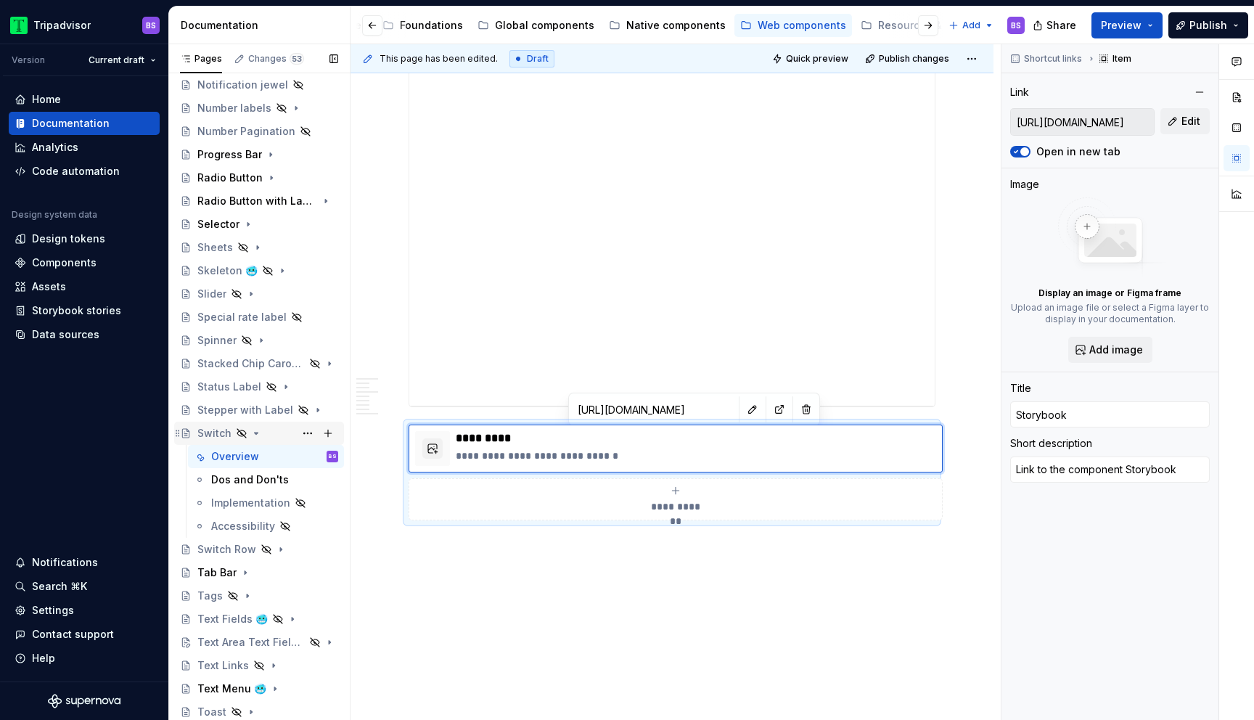
click at [255, 433] on icon "Page tree" at bounding box center [257, 433] width 4 height 1
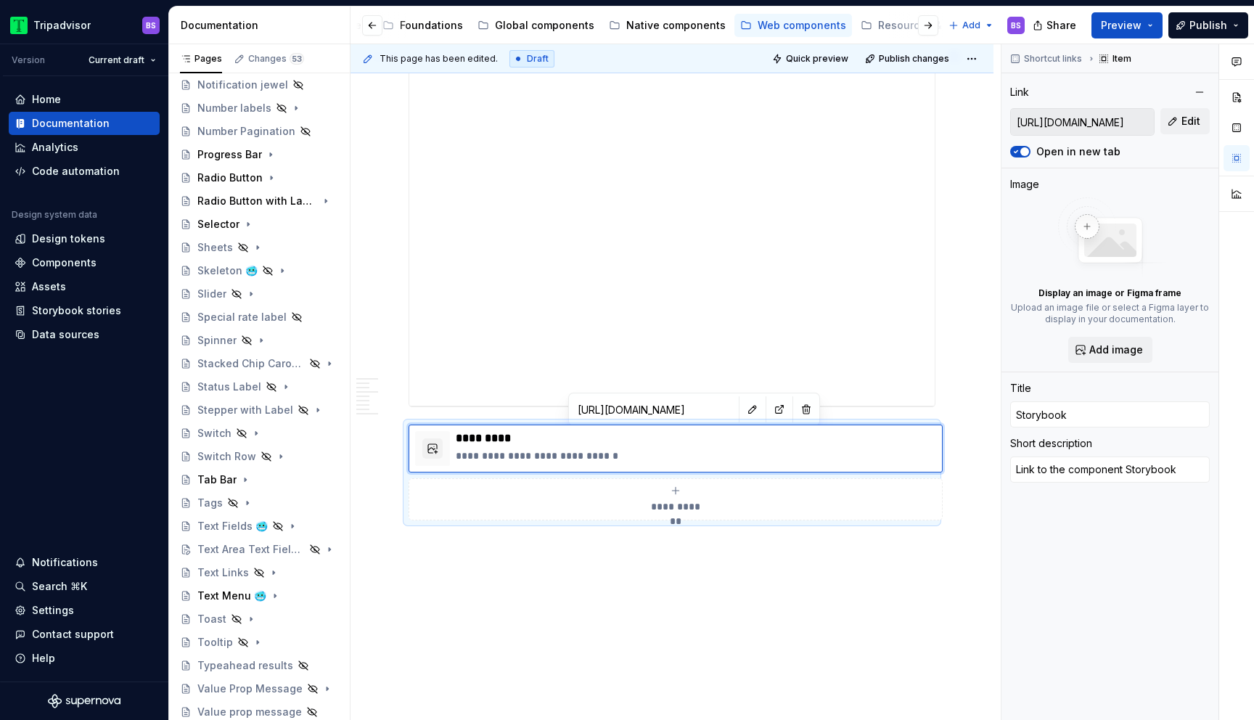
click at [409, 282] on div "**********" at bounding box center [672, 224] width 527 height 365
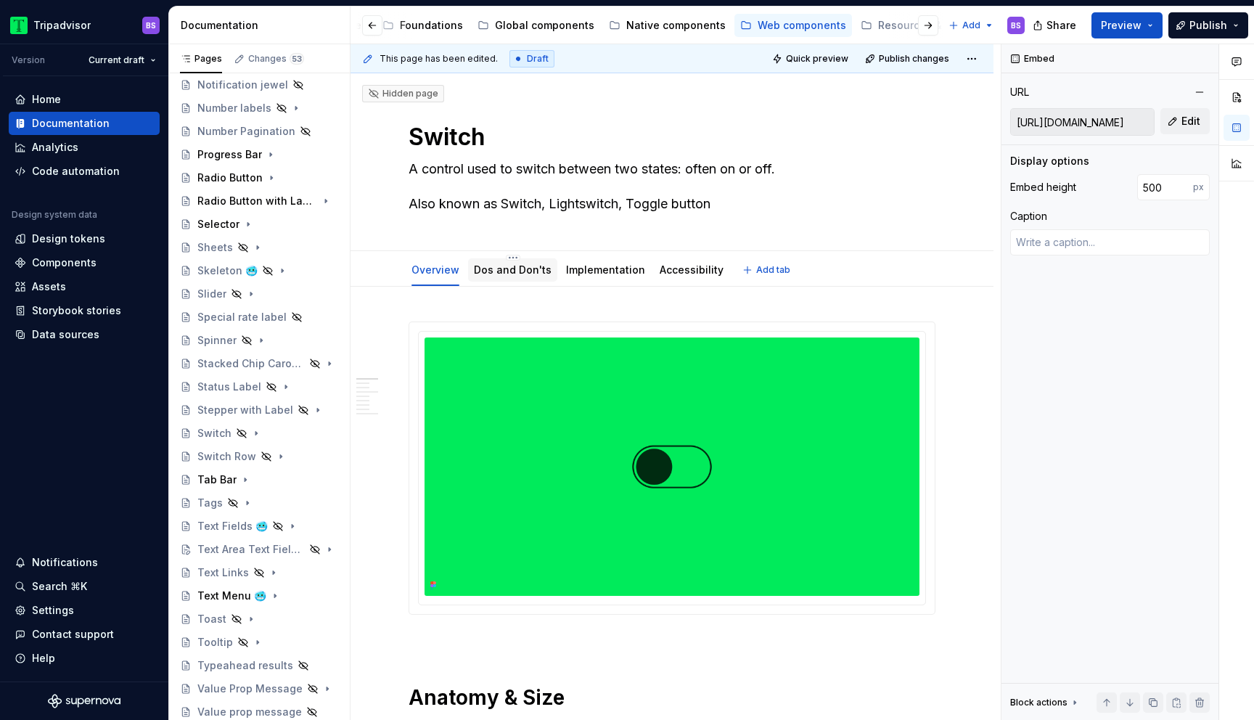
click at [498, 278] on div "Dos and Don'ts" at bounding box center [513, 269] width 78 height 17
click at [497, 271] on link "Dos and Don'ts" at bounding box center [513, 269] width 78 height 12
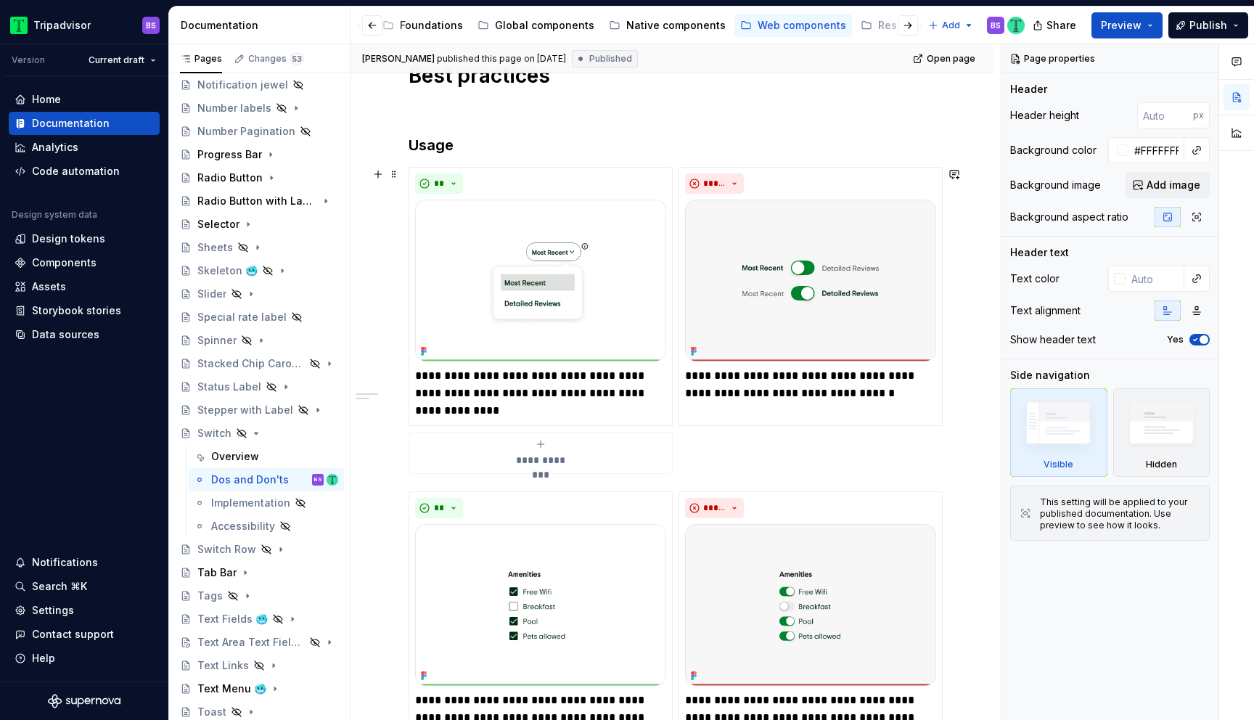
scroll to position [270, 0]
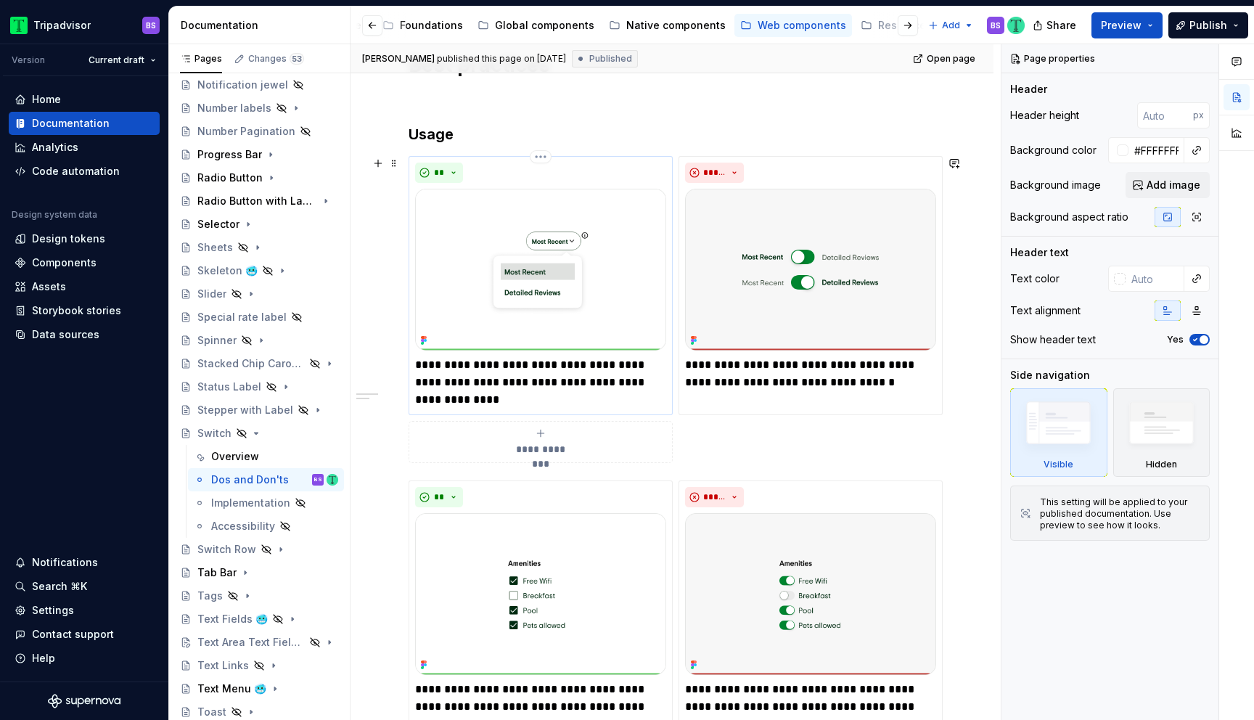
click at [502, 372] on p "**********" at bounding box center [540, 382] width 251 height 52
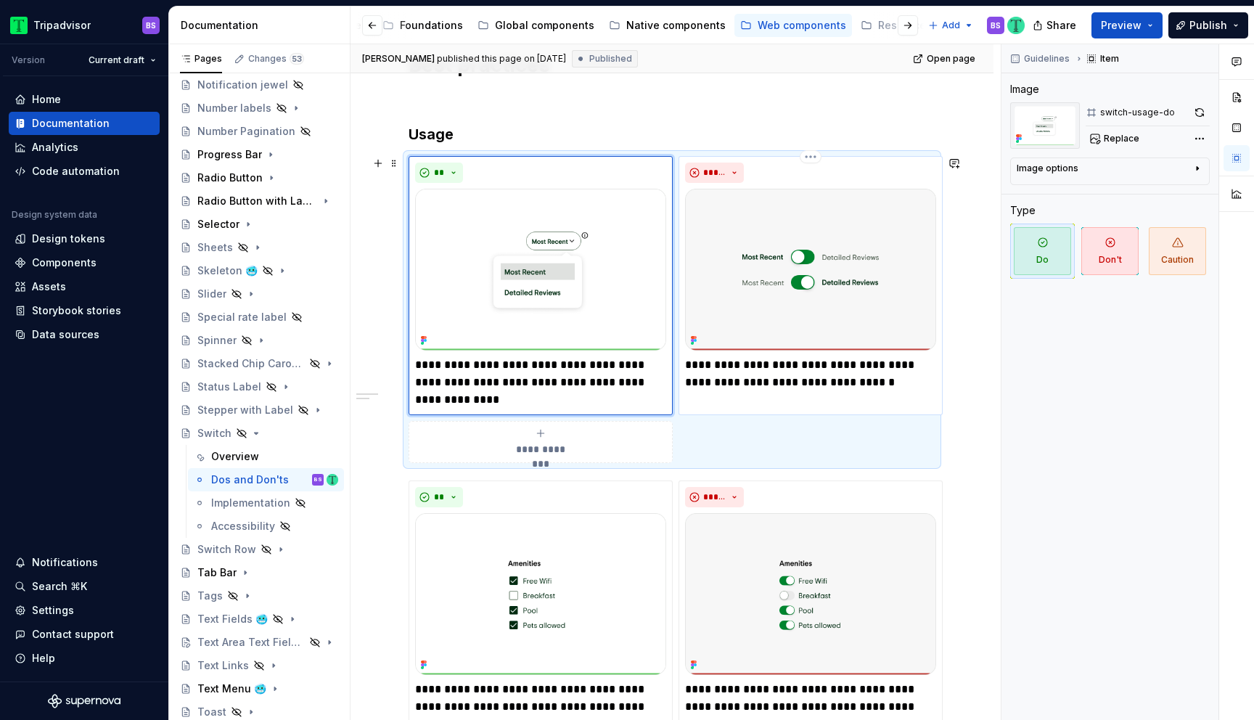
click at [790, 379] on p "**********" at bounding box center [810, 373] width 251 height 35
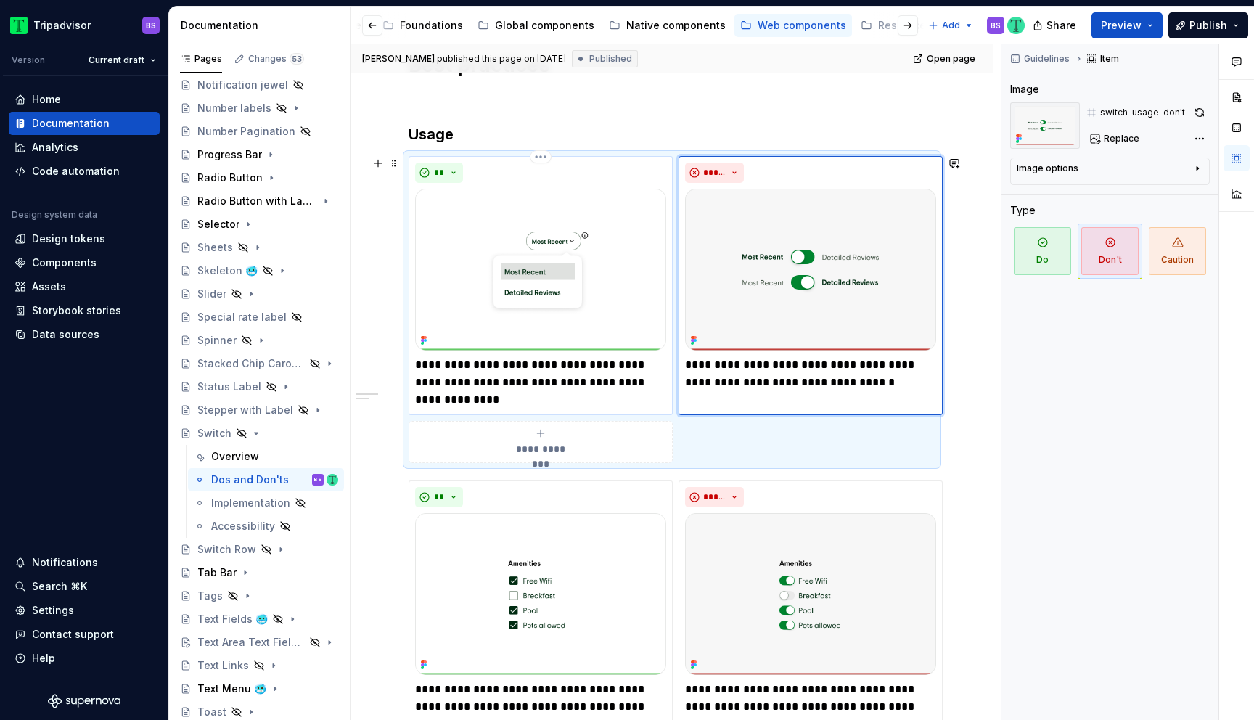
click at [469, 368] on p "**********" at bounding box center [540, 382] width 251 height 52
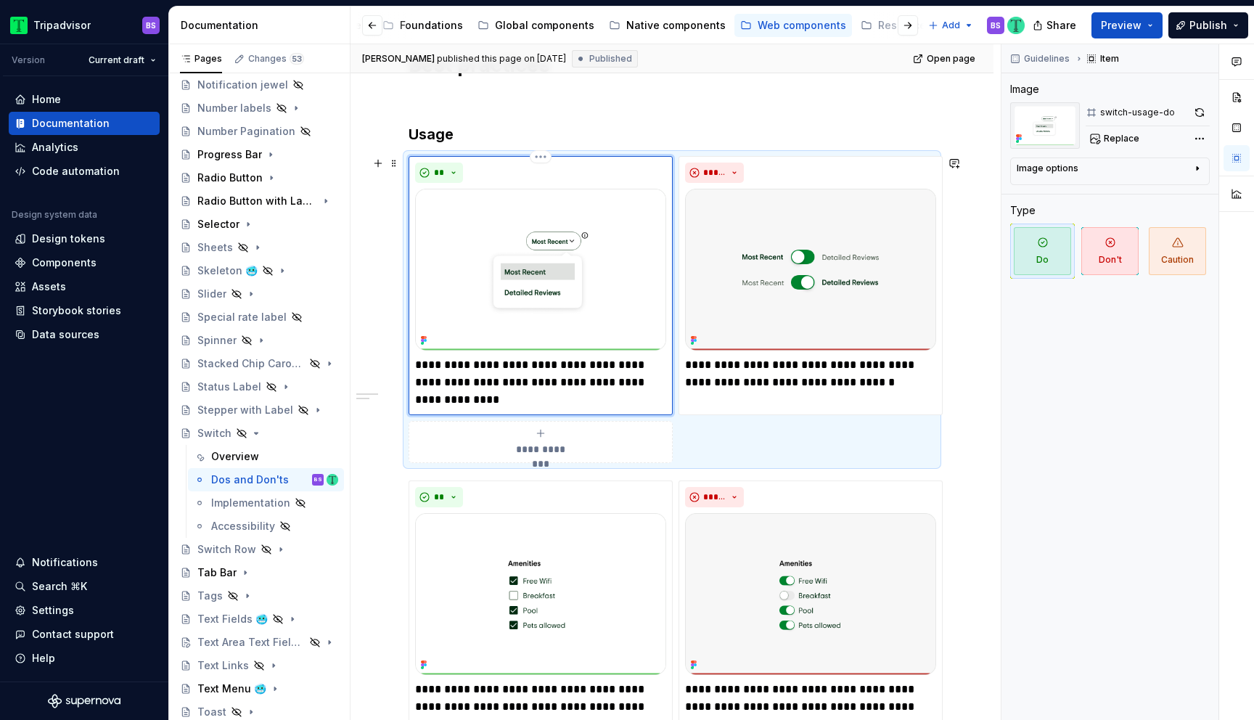
click at [653, 384] on p "**********" at bounding box center [540, 382] width 251 height 52
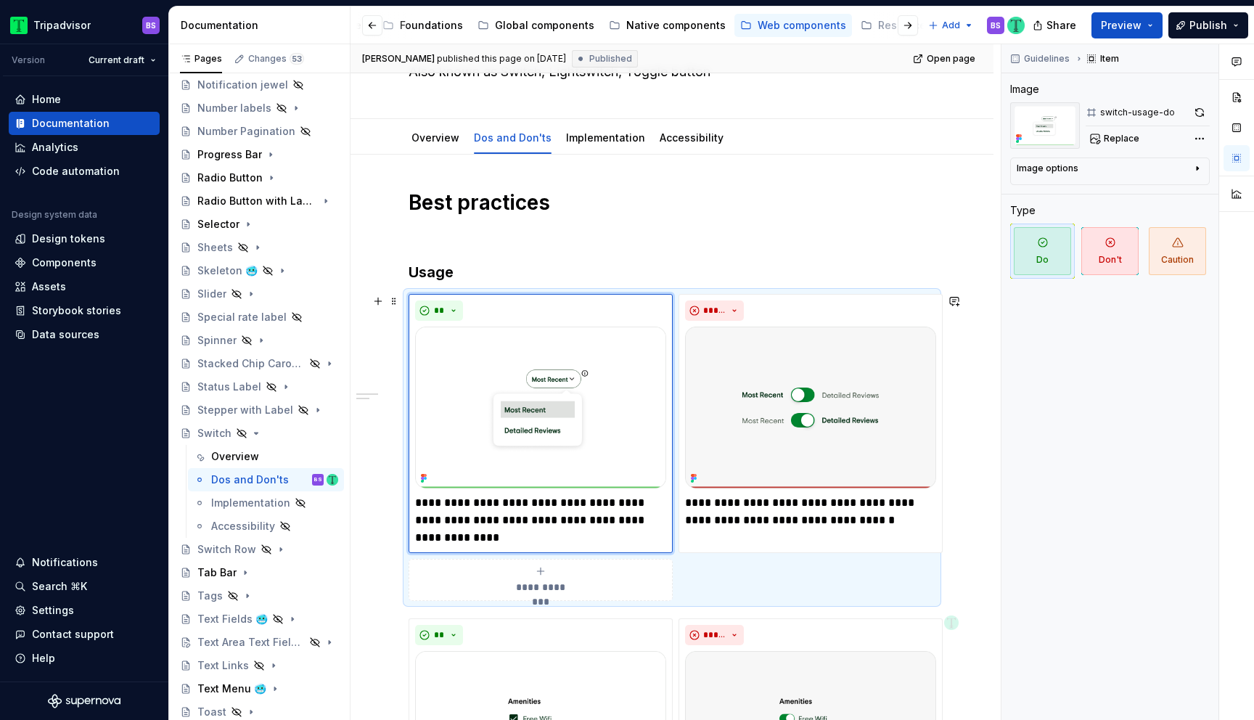
scroll to position [133, 0]
click at [674, 279] on h3 "Usage" at bounding box center [672, 271] width 527 height 20
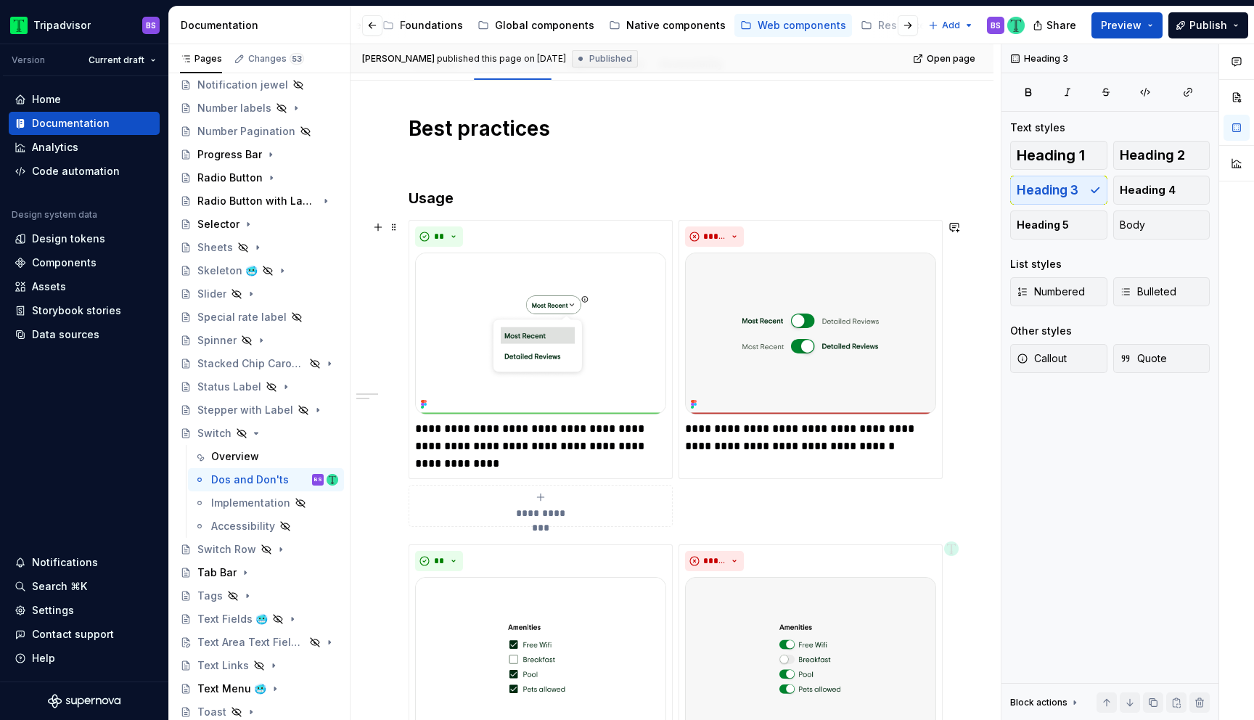
scroll to position [210, 0]
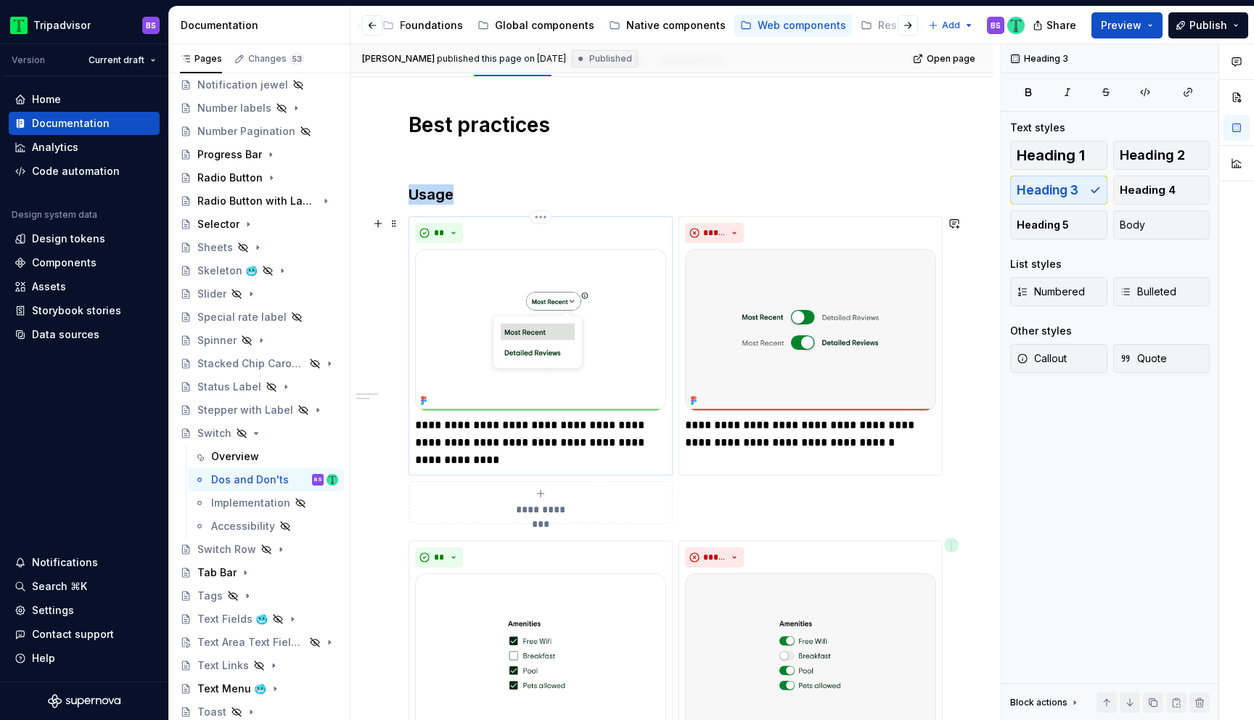
click at [586, 416] on div "**********" at bounding box center [540, 346] width 251 height 246
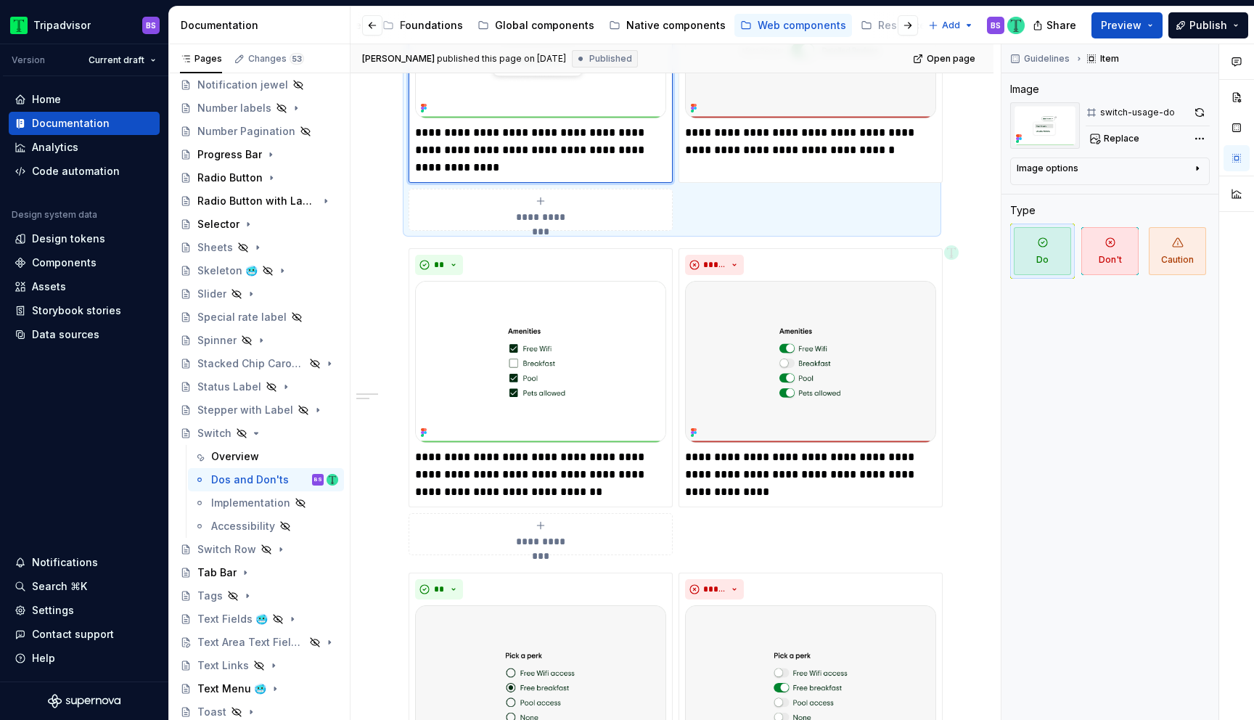
scroll to position [710, 0]
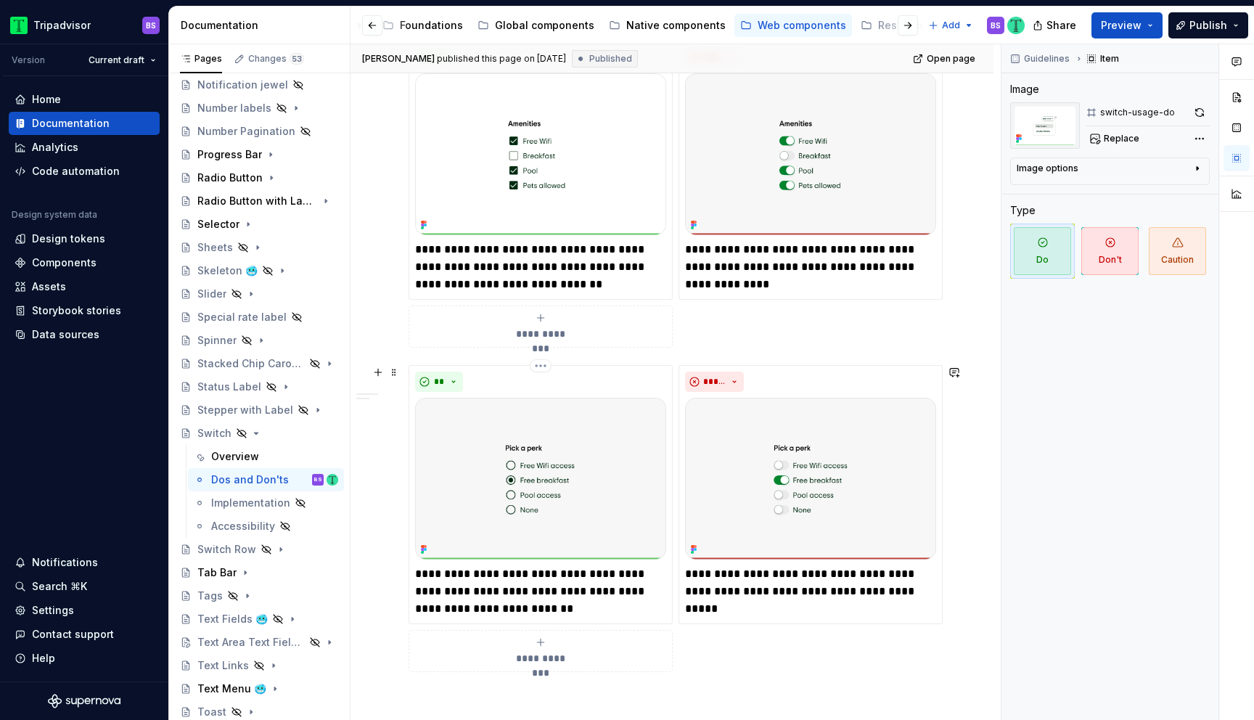
click at [672, 447] on div "**********" at bounding box center [541, 494] width 264 height 259
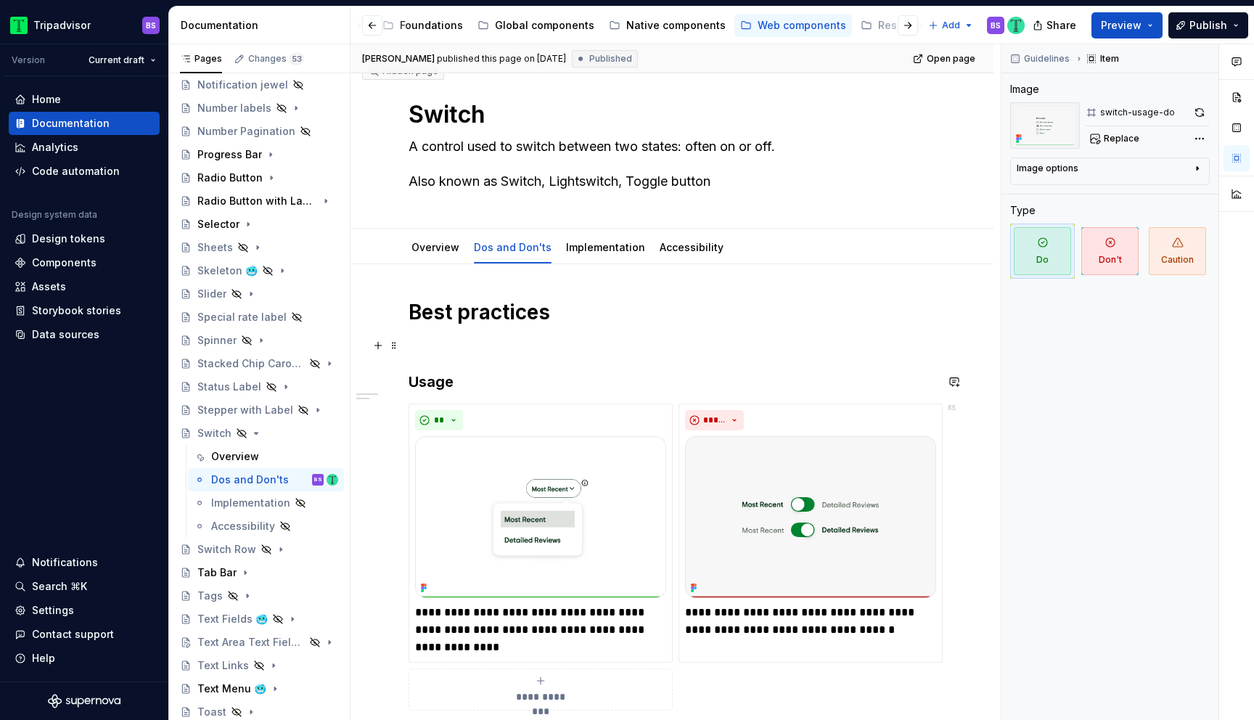
scroll to position [0, 0]
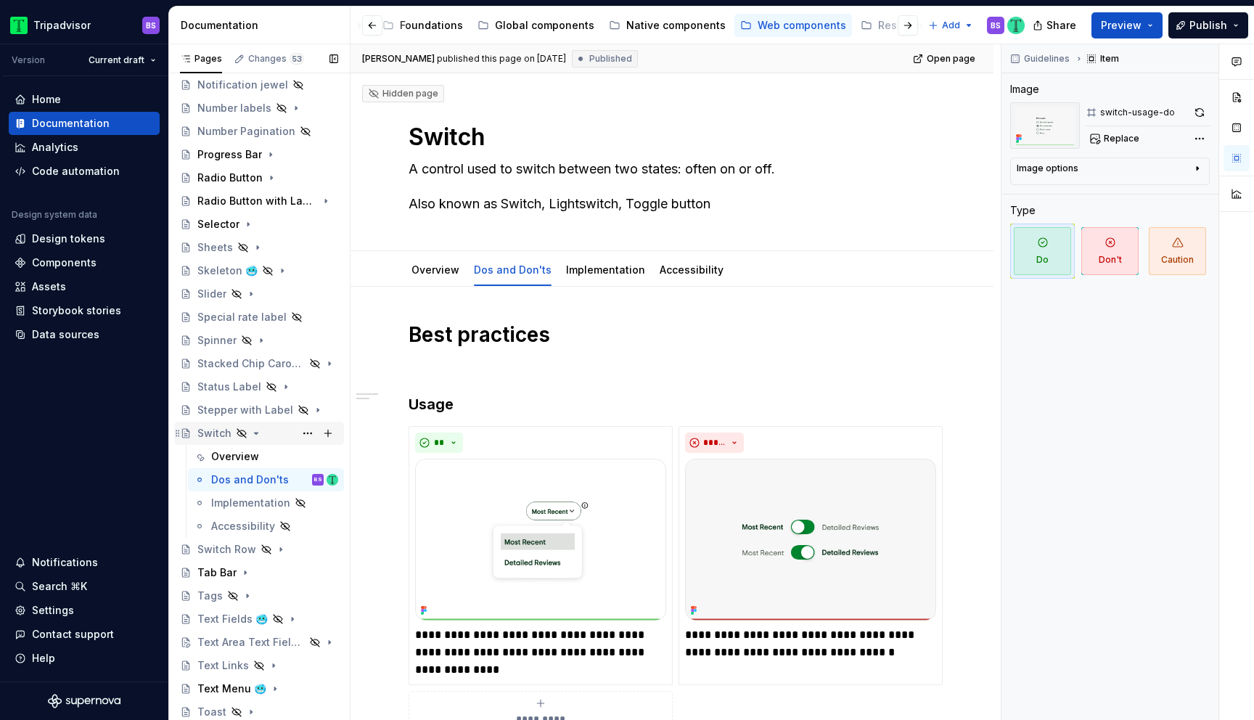
click at [256, 430] on icon "Page tree" at bounding box center [256, 434] width 12 height 12
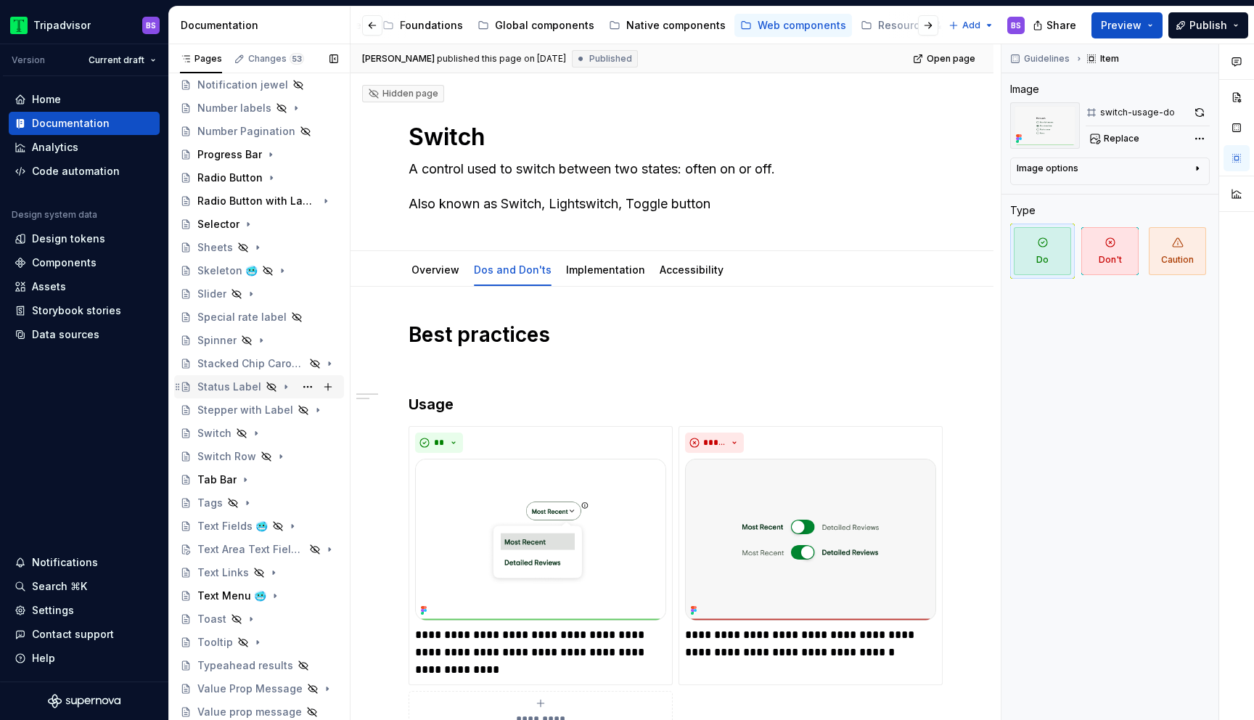
click at [285, 388] on icon "Page tree" at bounding box center [285, 387] width 1 height 4
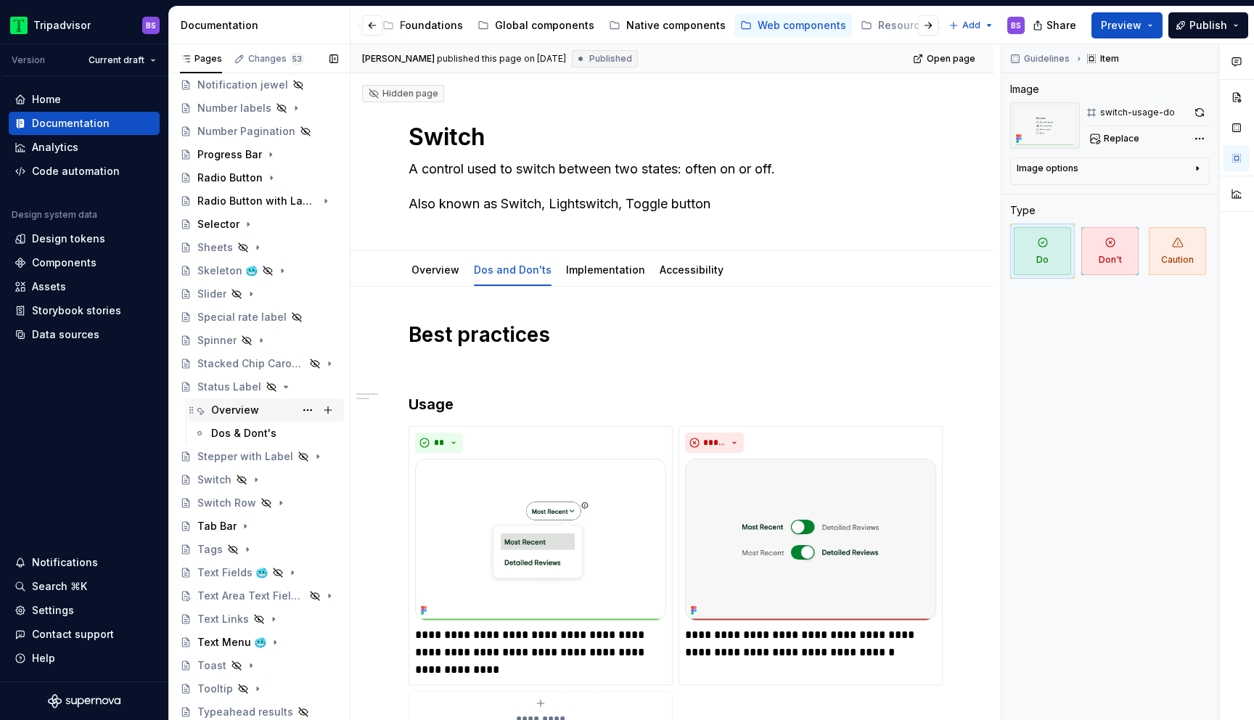
click at [265, 414] on div "Overview" at bounding box center [274, 410] width 127 height 20
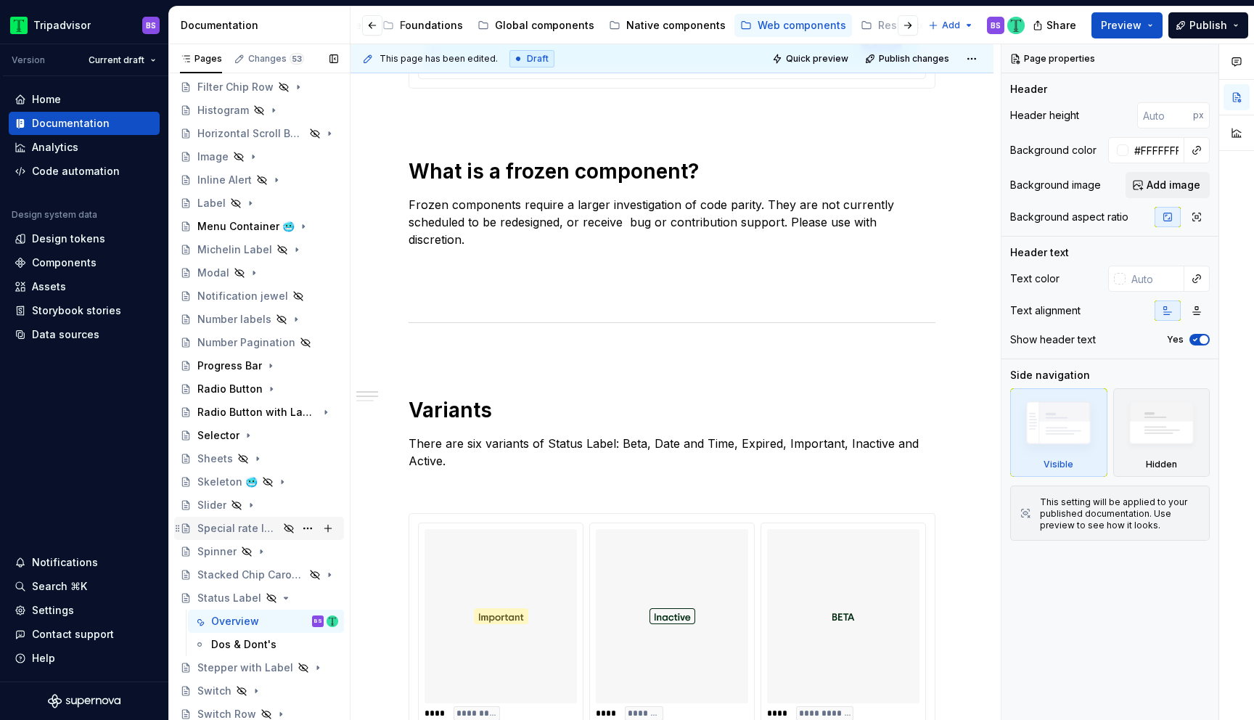
scroll to position [444, 0]
click at [251, 205] on icon "Page tree" at bounding box center [251, 207] width 12 height 12
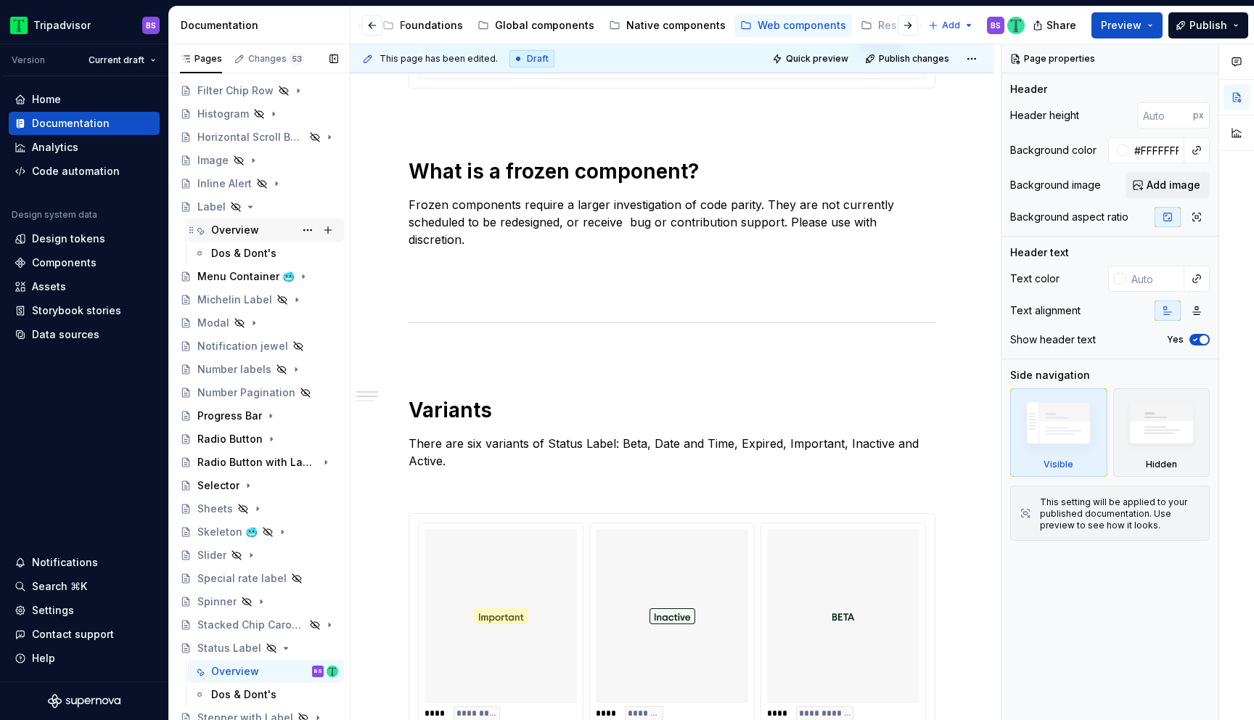
click at [255, 231] on div "Overview" at bounding box center [235, 230] width 48 height 15
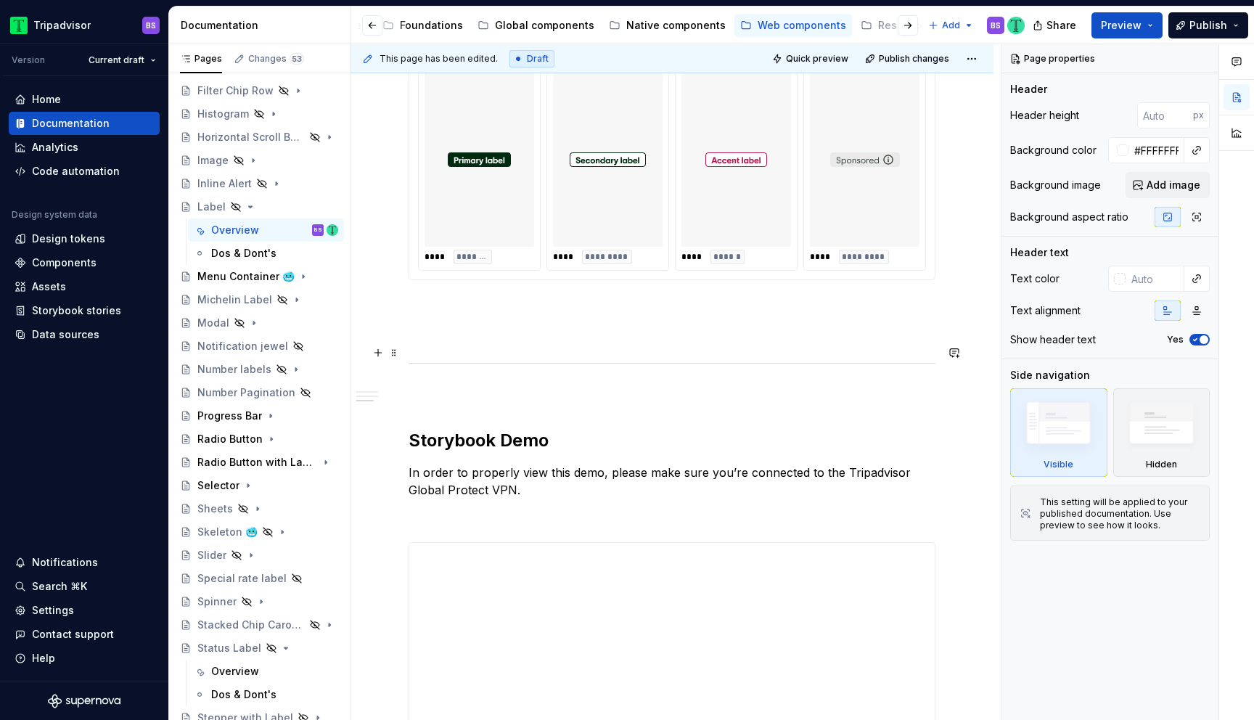
scroll to position [954, 0]
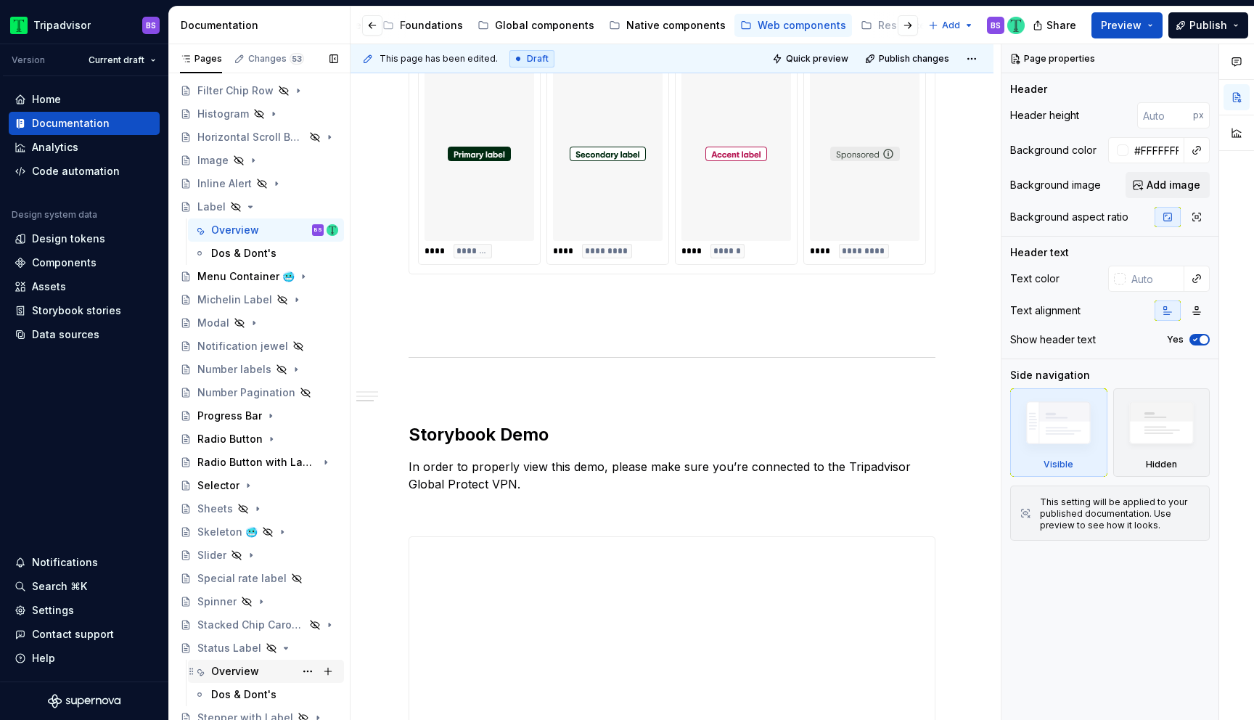
click at [259, 667] on div "Overview" at bounding box center [274, 671] width 127 height 20
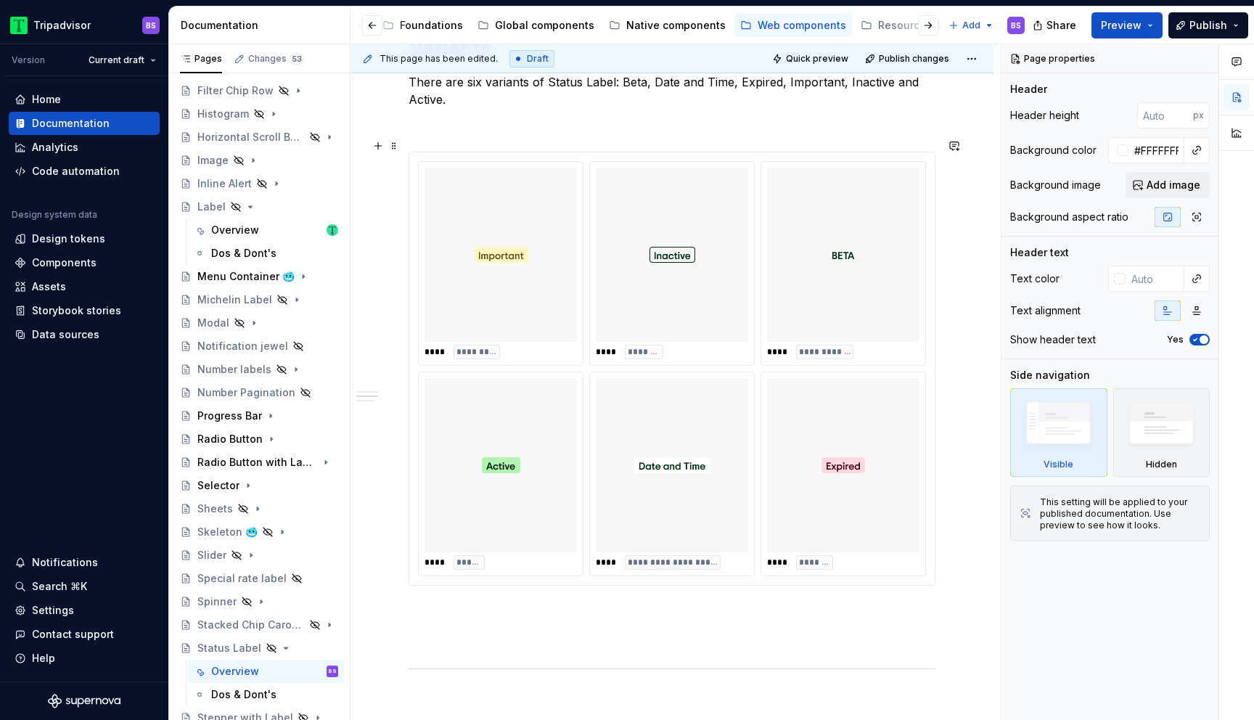
scroll to position [872, 0]
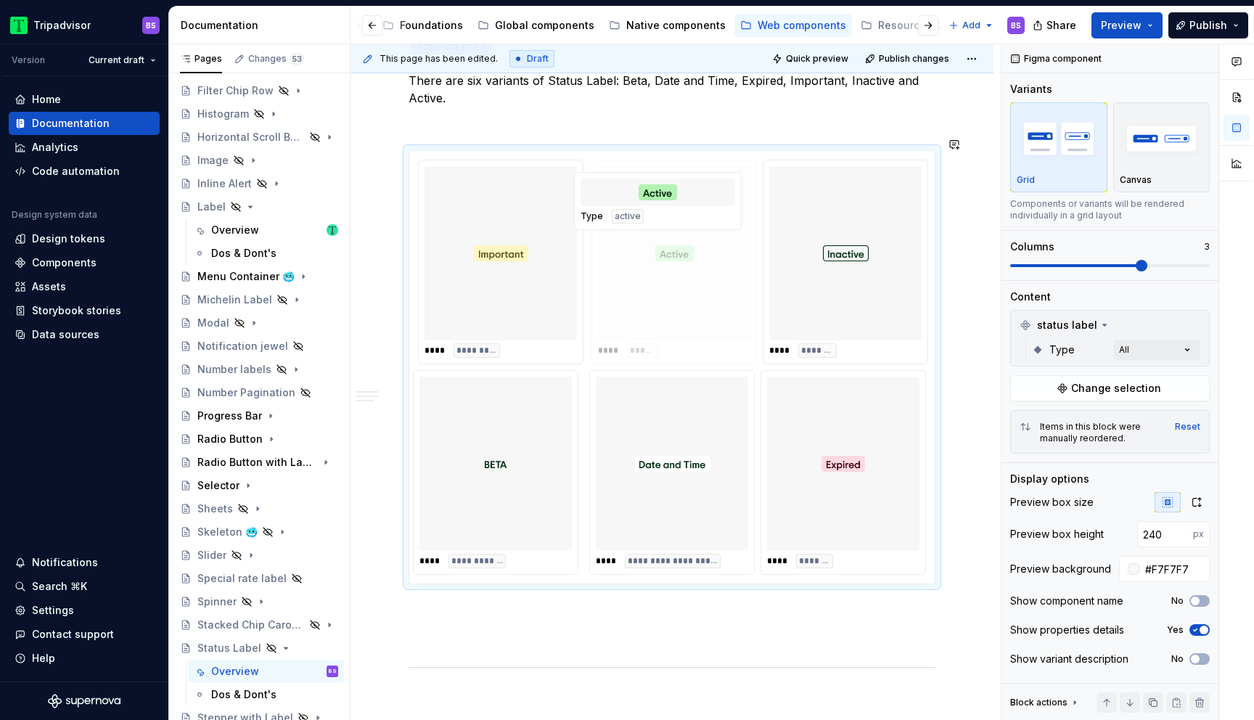
drag, startPoint x: 507, startPoint y: 461, endPoint x: 663, endPoint y: 276, distance: 242.1
click at [663, 276] on body "Tripadvisor BS Version Current draft Home Documentation Analytics Code automati…" at bounding box center [627, 360] width 1254 height 720
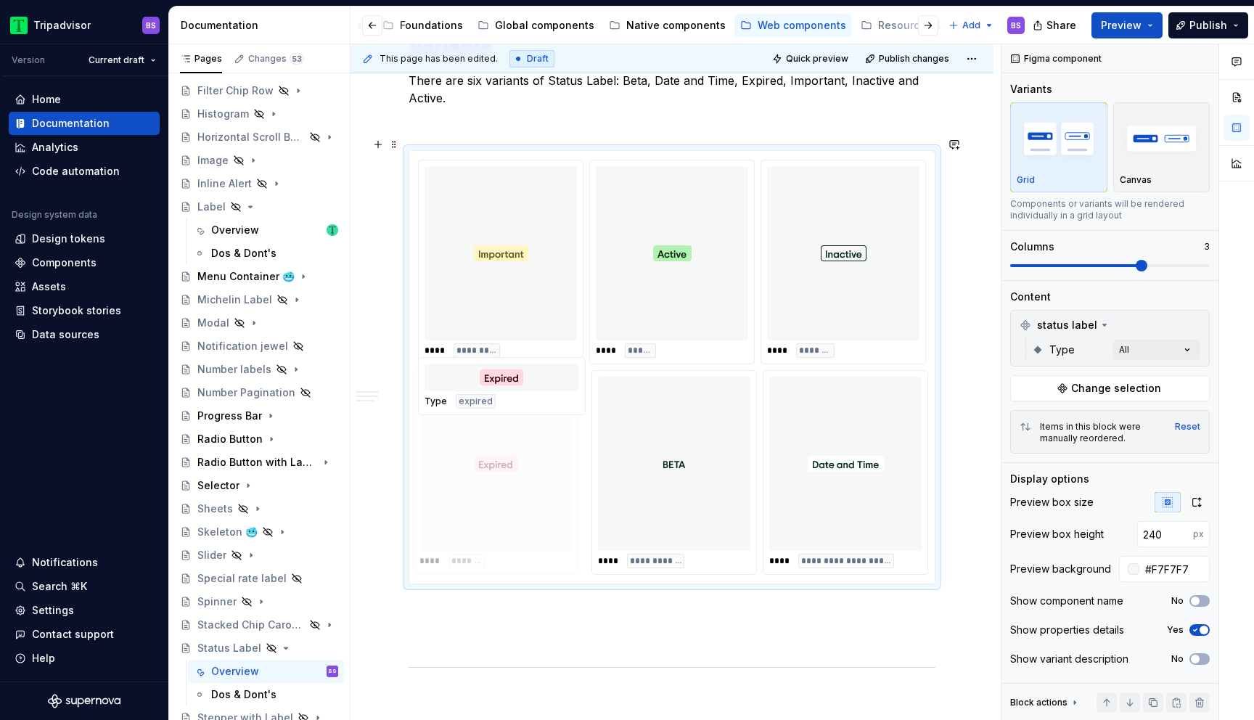
drag, startPoint x: 838, startPoint y: 430, endPoint x: 536, endPoint y: 436, distance: 301.3
click at [536, 436] on body "Tripadvisor BS Version Current draft Home Documentation Analytics Code automati…" at bounding box center [627, 360] width 1254 height 720
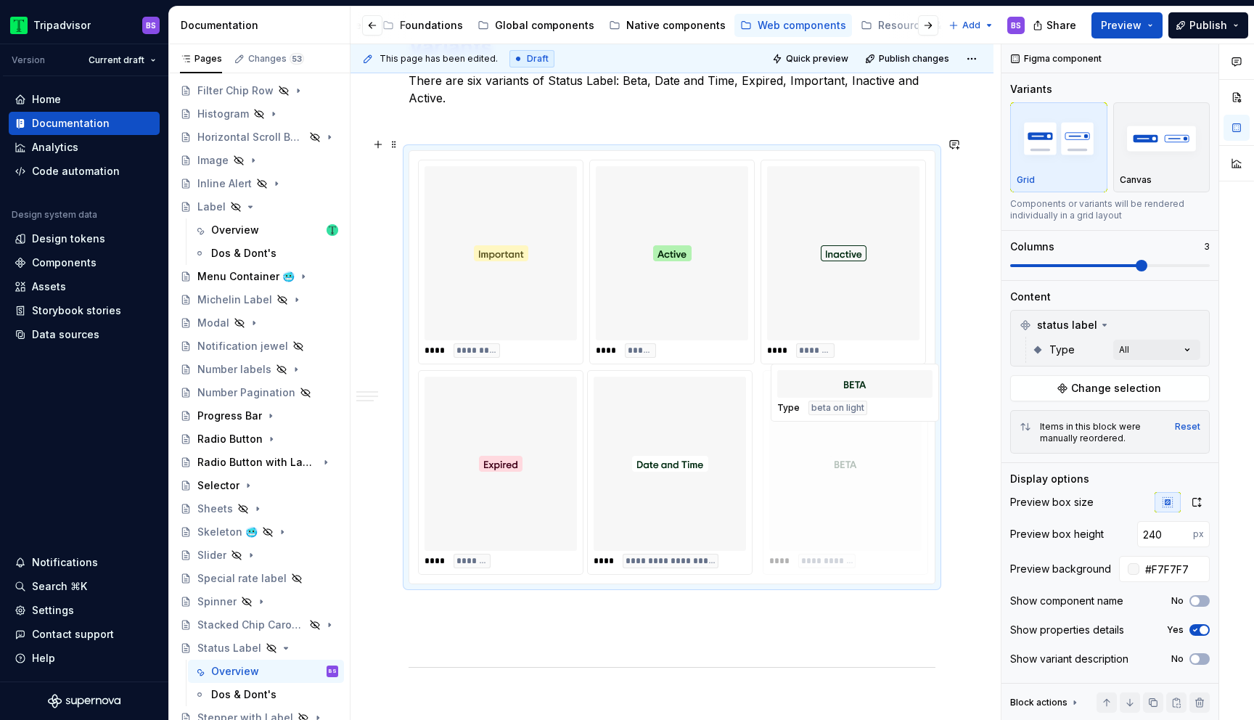
drag, startPoint x: 656, startPoint y: 436, endPoint x: 842, endPoint y: 443, distance: 186.0
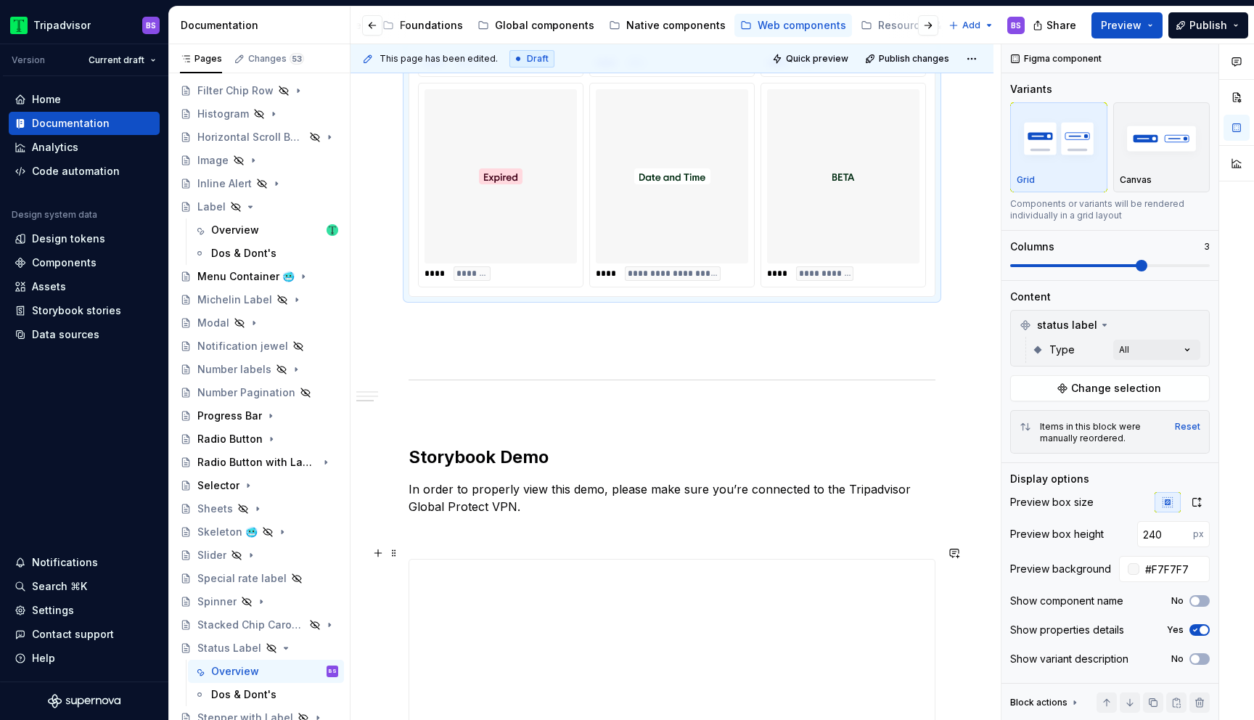
scroll to position [974, 0]
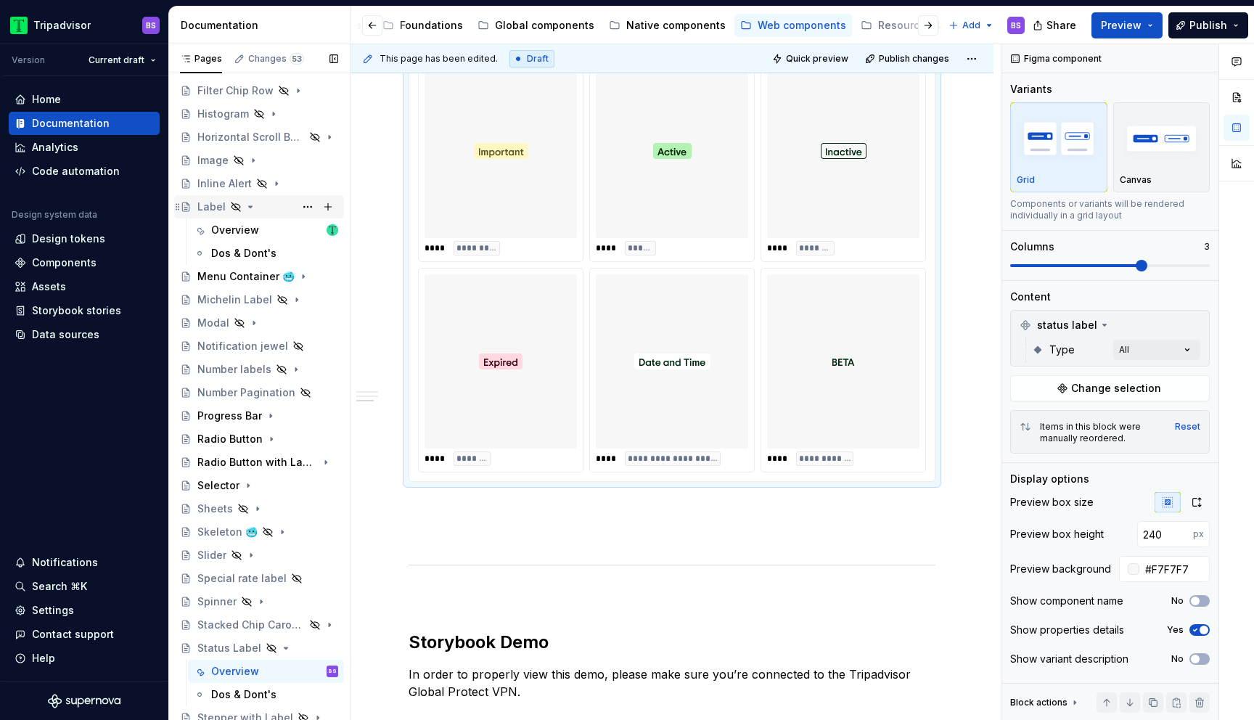
click at [249, 206] on icon "Page tree" at bounding box center [251, 206] width 4 height 1
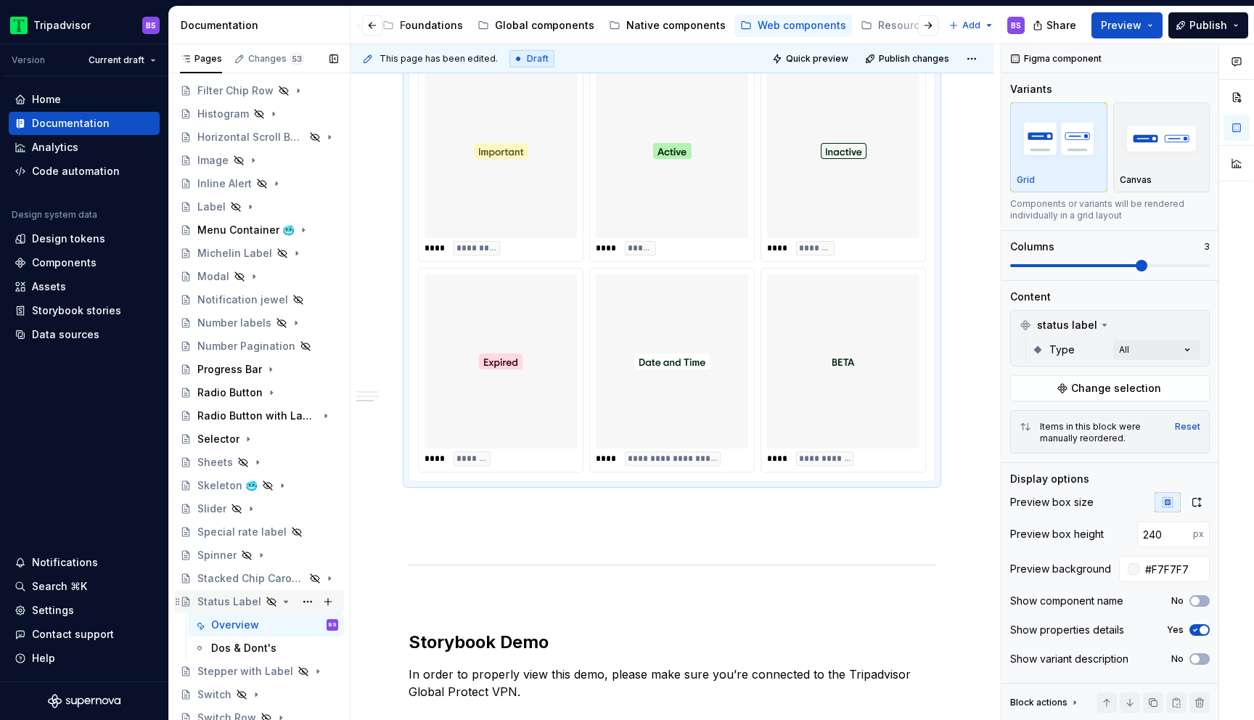
click at [281, 600] on icon "Page tree" at bounding box center [286, 602] width 12 height 12
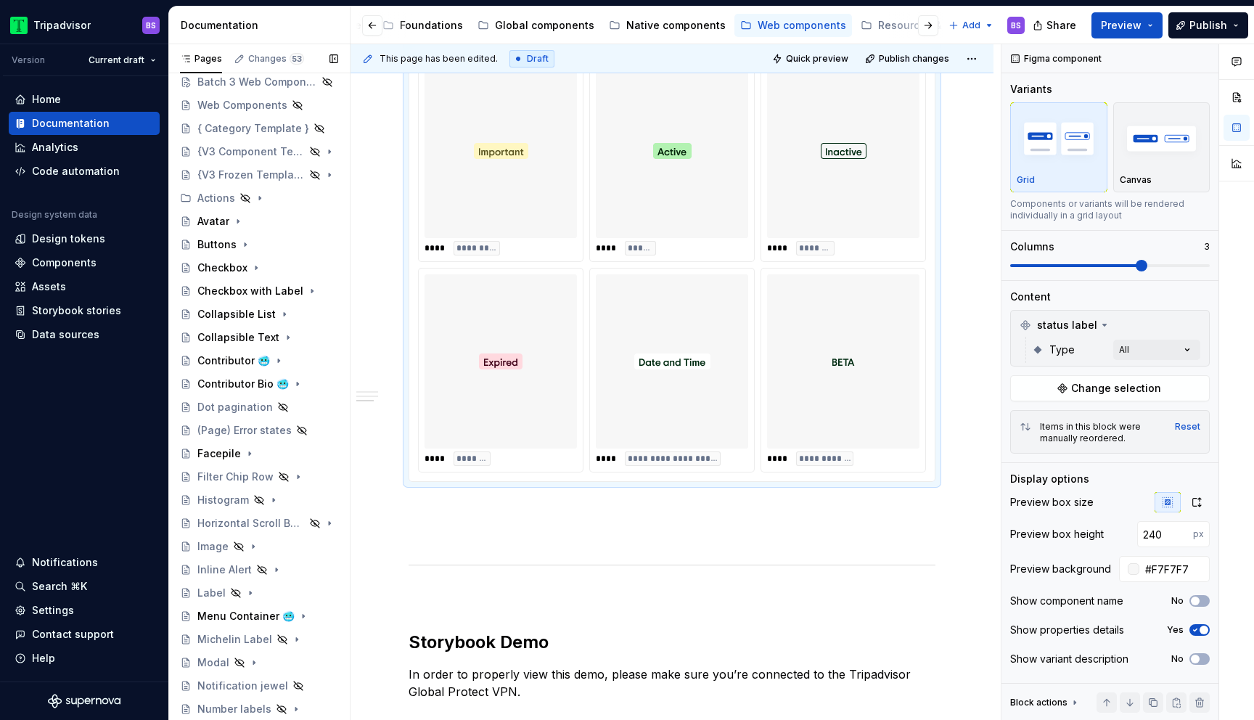
scroll to position [0, 0]
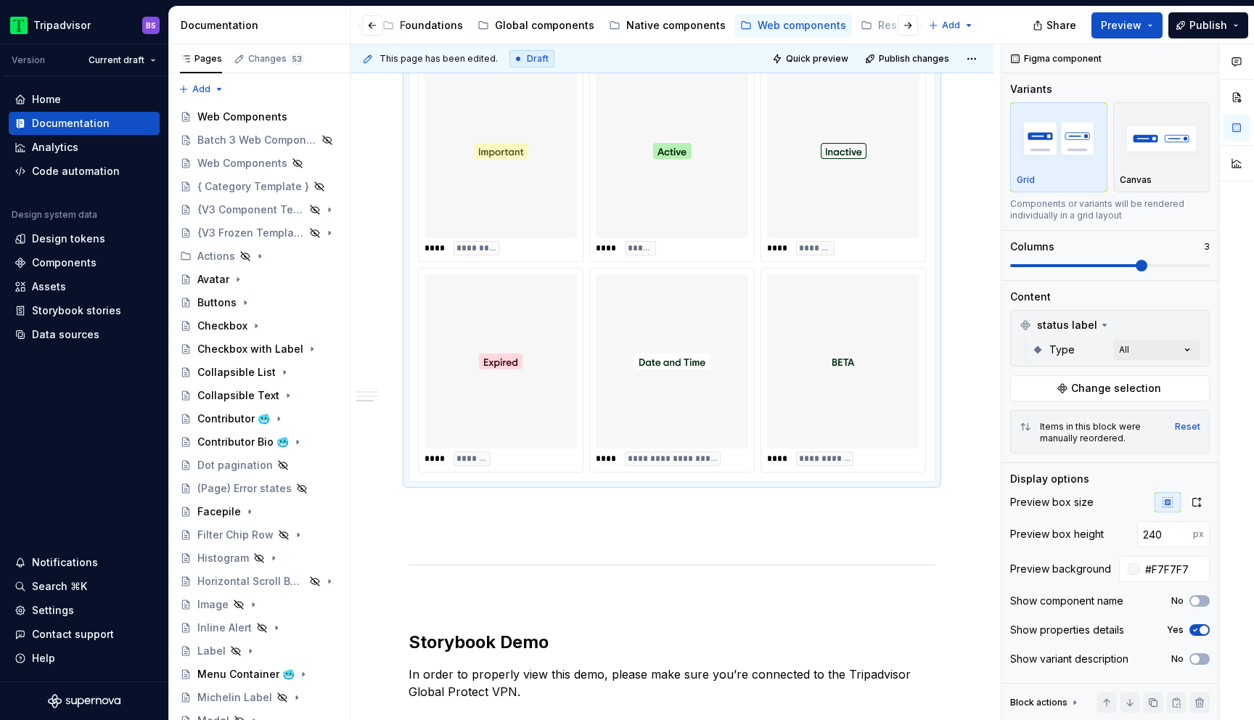
type textarea "*"
